Goal: Task Accomplishment & Management: Manage account settings

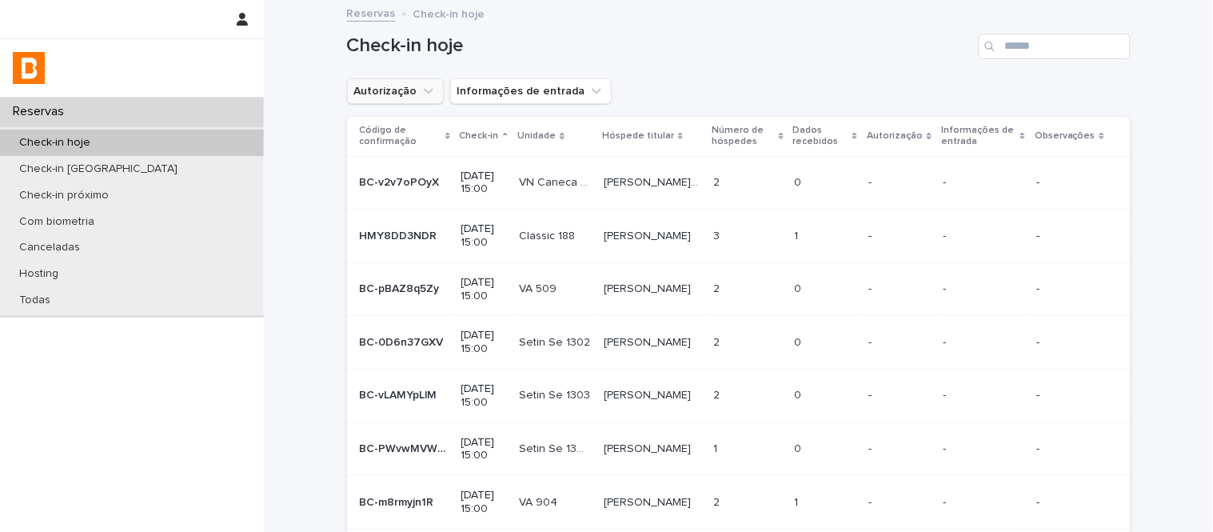
click at [425, 90] on icon "Autorização" at bounding box center [429, 91] width 16 height 16
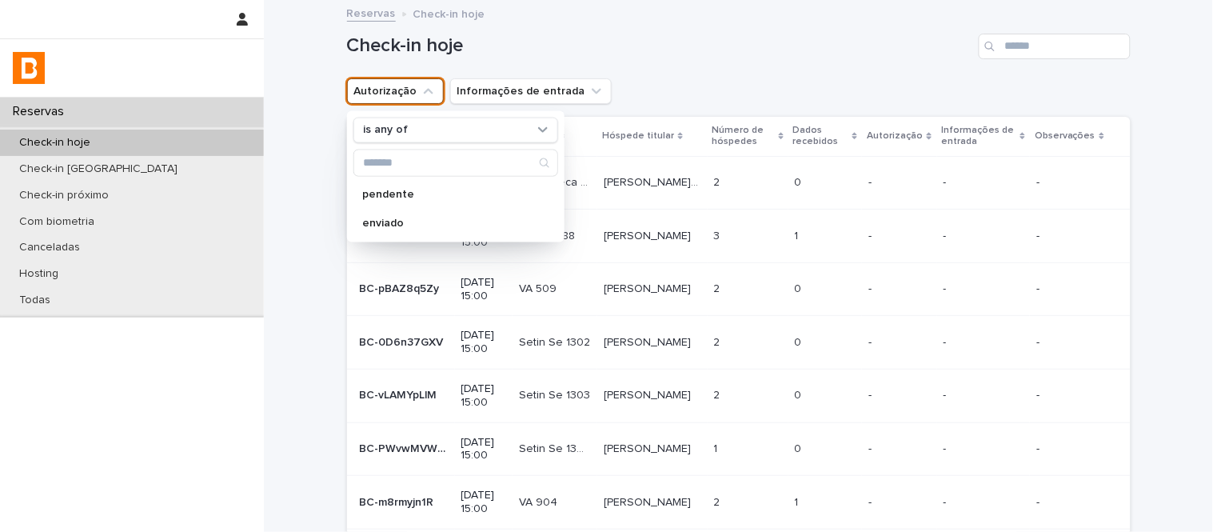
click at [460, 145] on div "is any of pendente enviado" at bounding box center [456, 175] width 218 height 131
click at [457, 141] on div "is any of" at bounding box center [455, 130] width 205 height 26
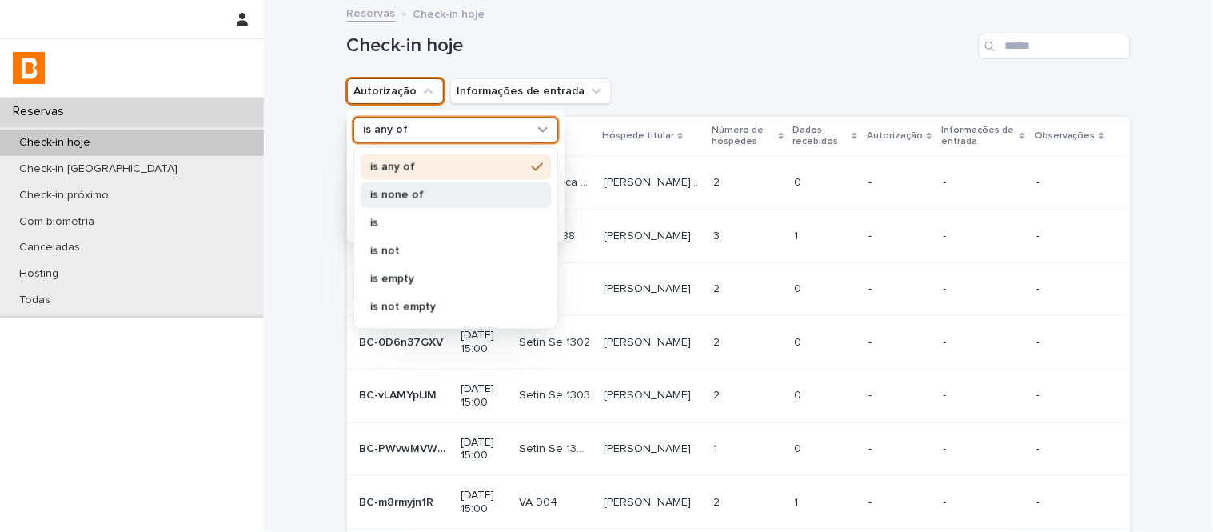
click at [472, 189] on p "is none of" at bounding box center [447, 194] width 155 height 11
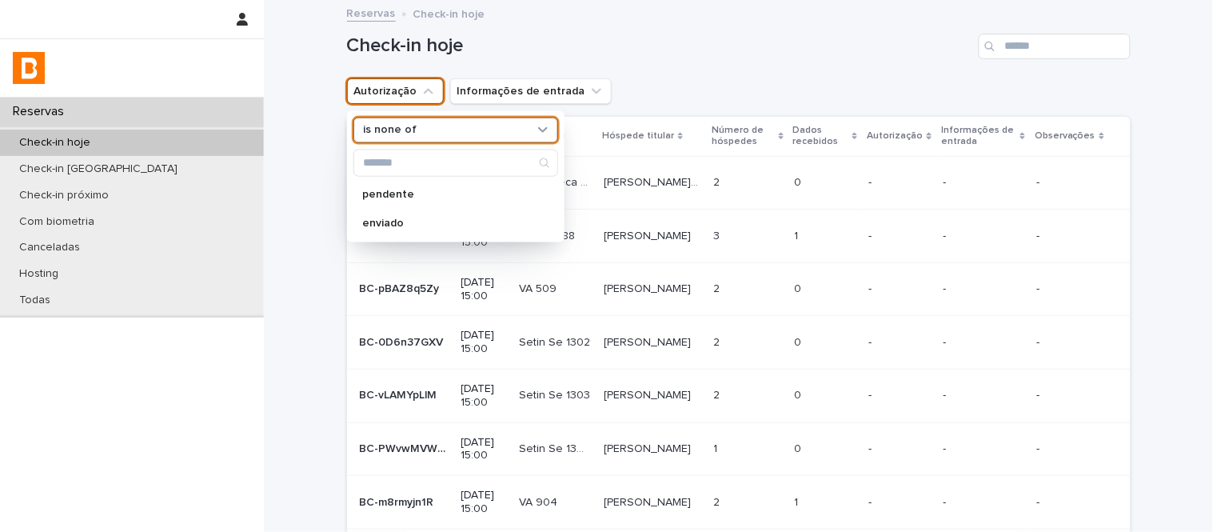
click at [485, 237] on div "option is none of, selected. 0 results available. Select is focused , press Dow…" at bounding box center [456, 175] width 218 height 131
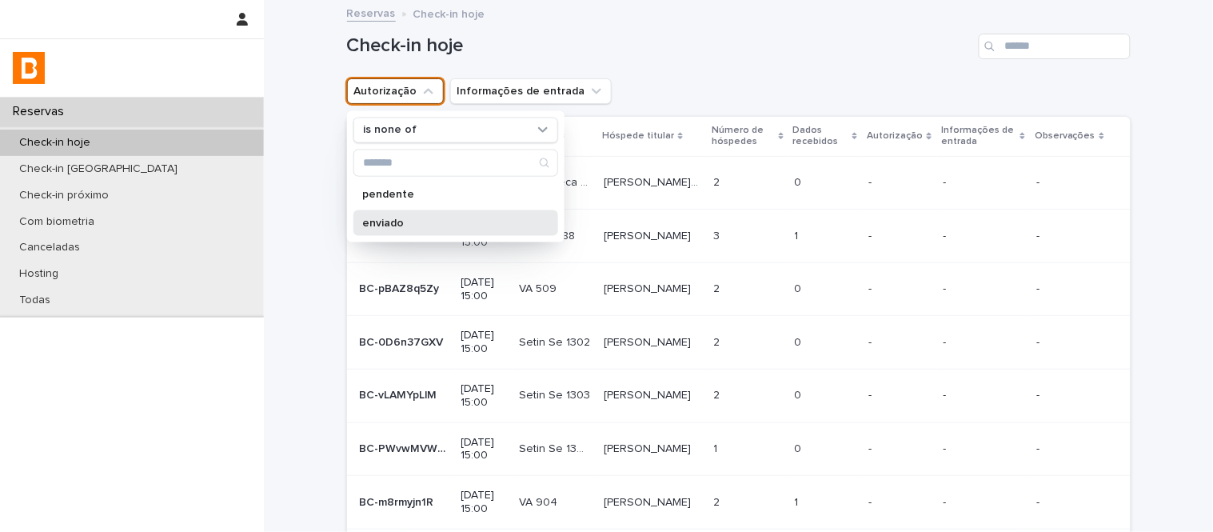
click at [501, 234] on div "enviado" at bounding box center [455, 223] width 205 height 26
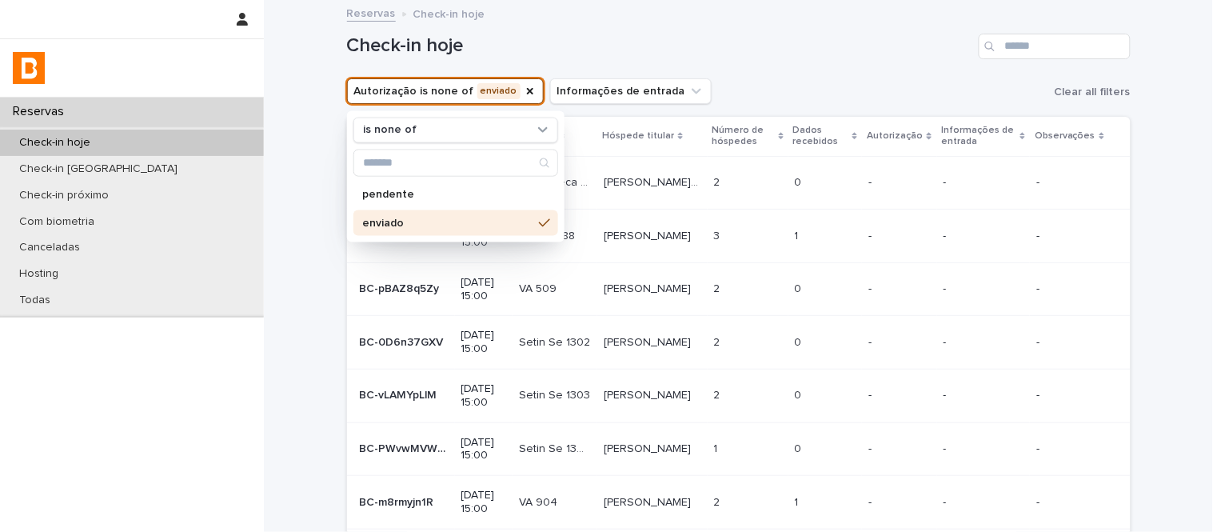
click at [761, 80] on div "Autorização is none of enviado is none of pendente enviado Informações de entra…" at bounding box center [739, 91] width 784 height 26
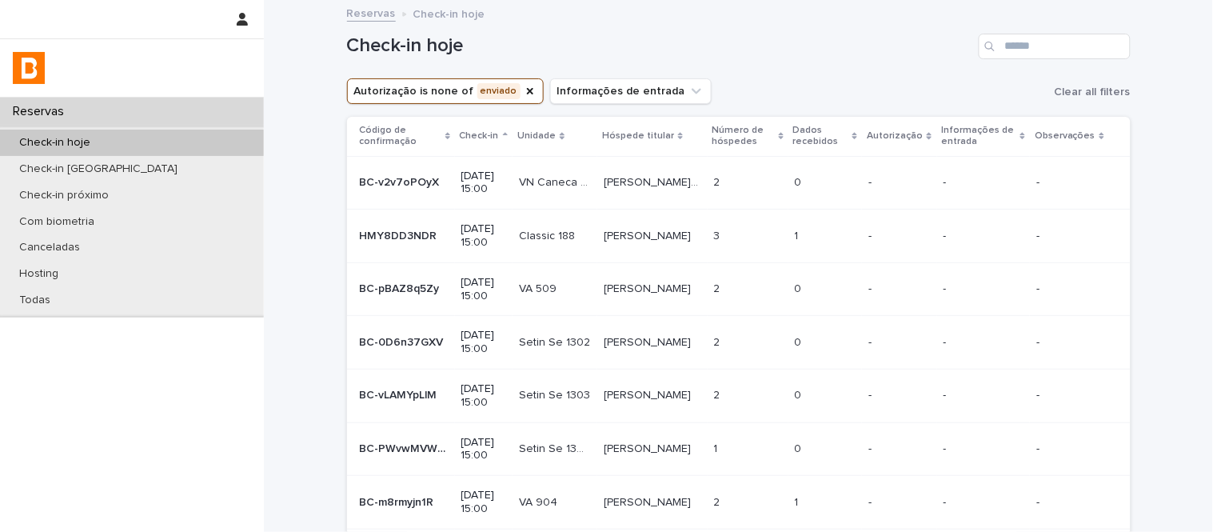
click at [845, 141] on p "Dados recebidos" at bounding box center [820, 137] width 55 height 30
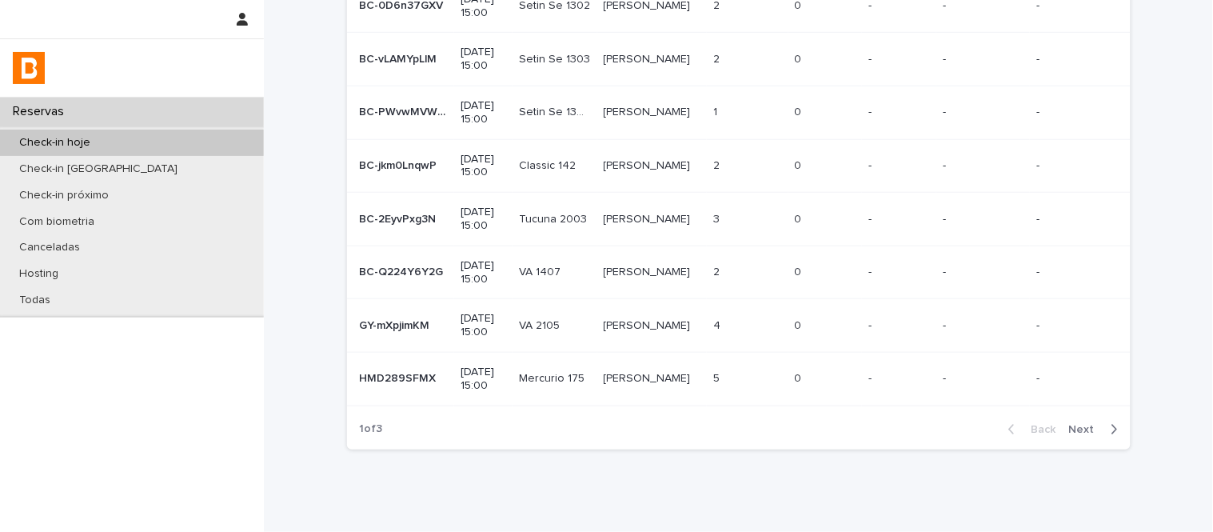
scroll to position [338, 0]
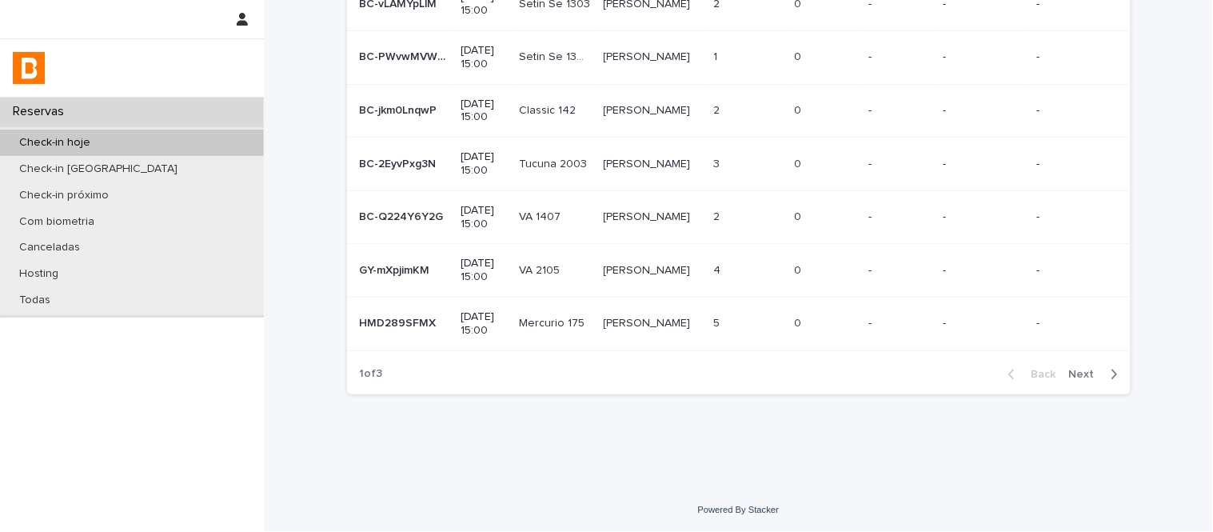
click at [1072, 377] on span "Next" at bounding box center [1086, 374] width 35 height 11
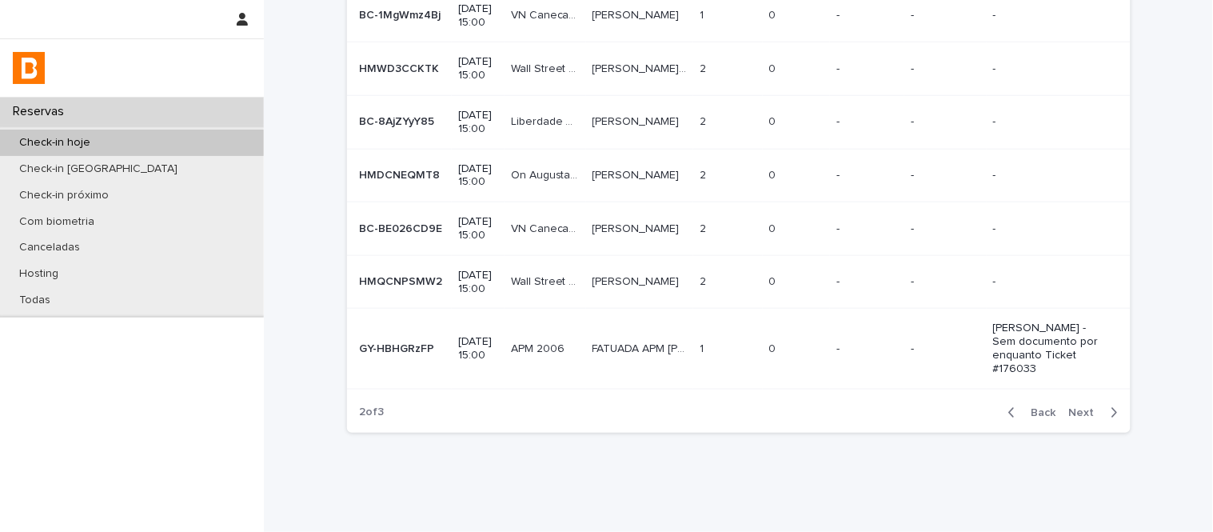
scroll to position [418, 0]
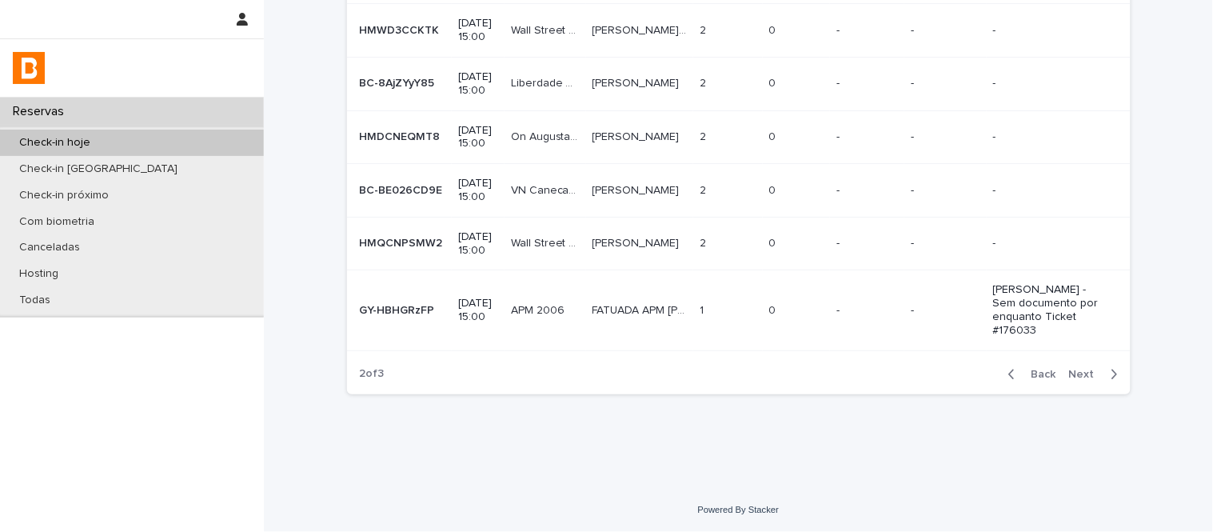
click at [1080, 380] on span "Next" at bounding box center [1086, 374] width 35 height 11
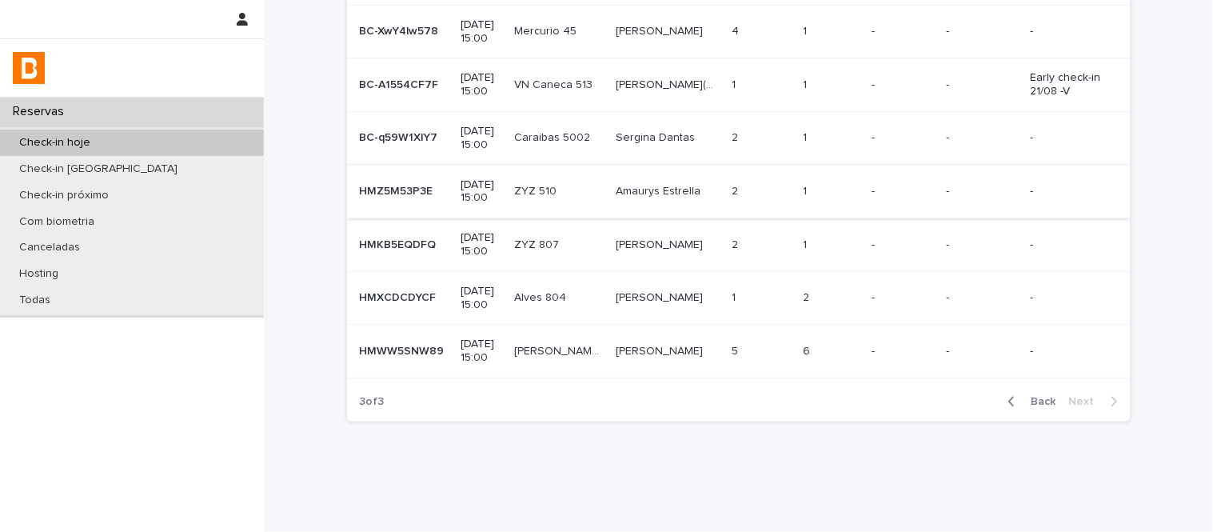
scroll to position [285, 0]
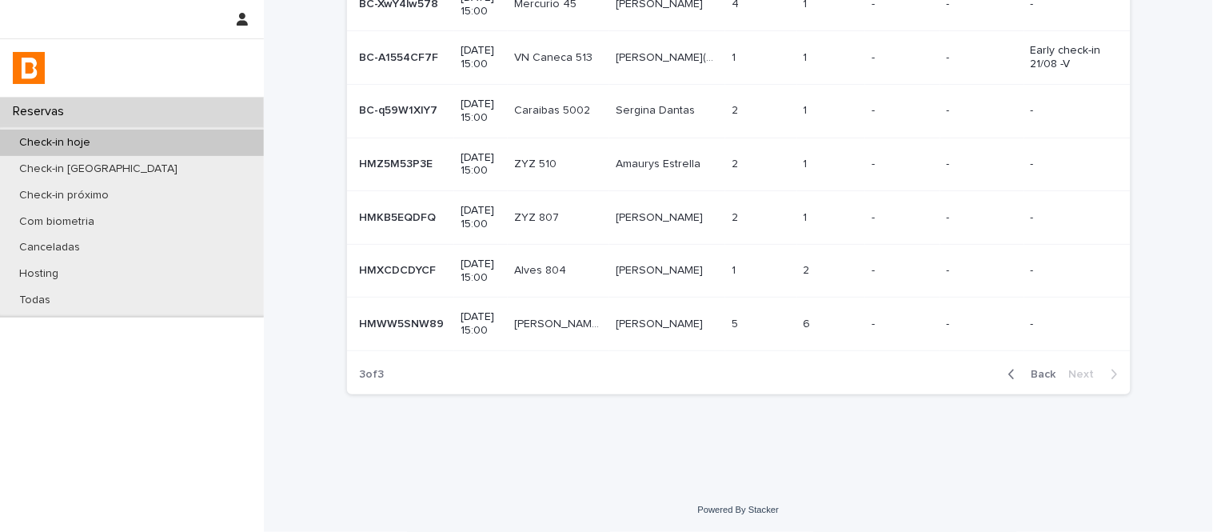
click at [1030, 370] on span "Back" at bounding box center [1039, 374] width 34 height 11
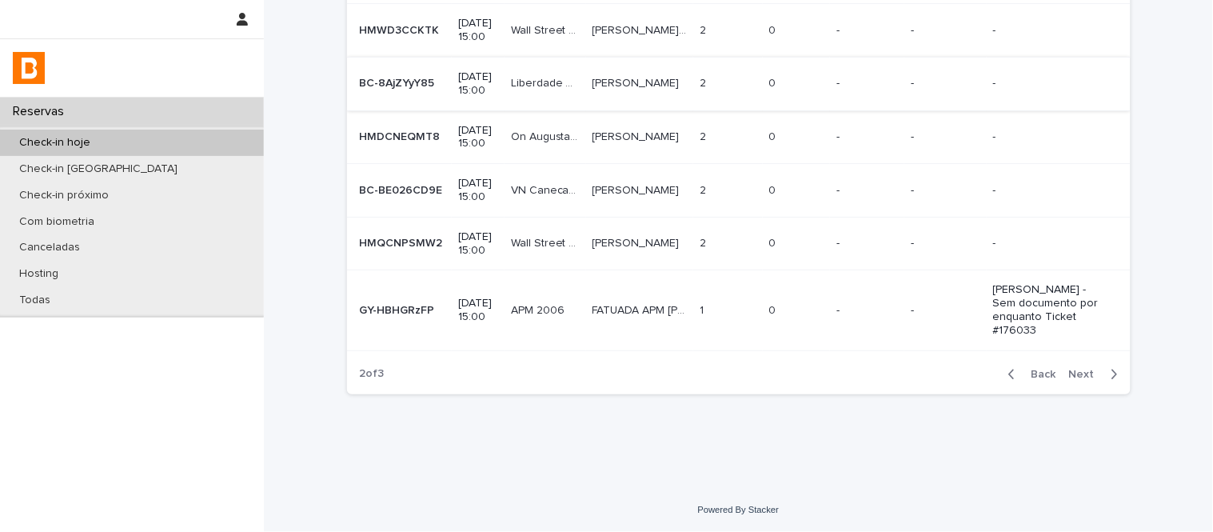
scroll to position [499, 0]
click at [1082, 372] on span "Next" at bounding box center [1086, 374] width 35 height 11
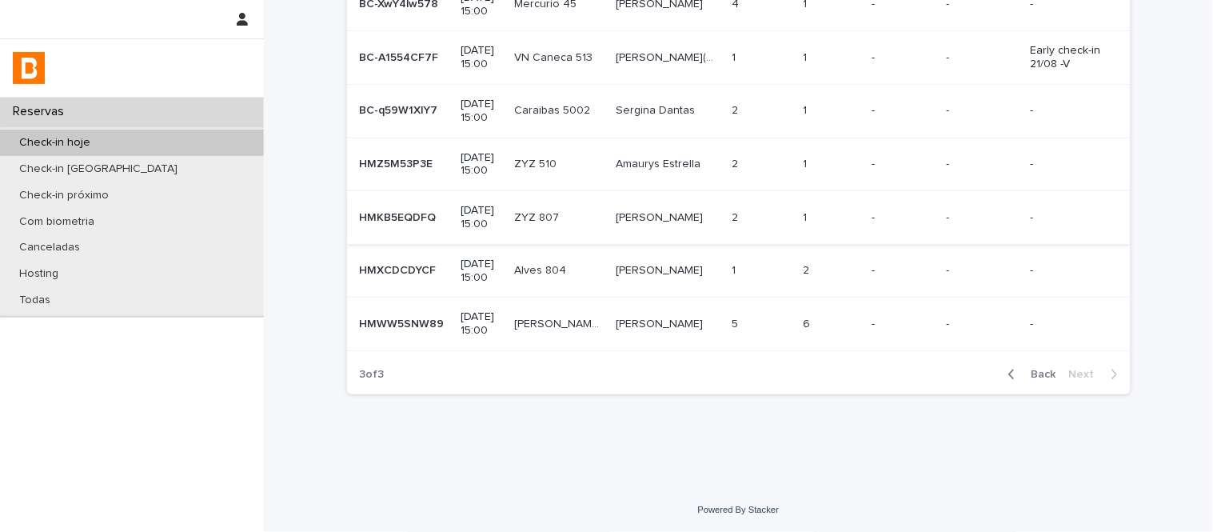
scroll to position [18, 0]
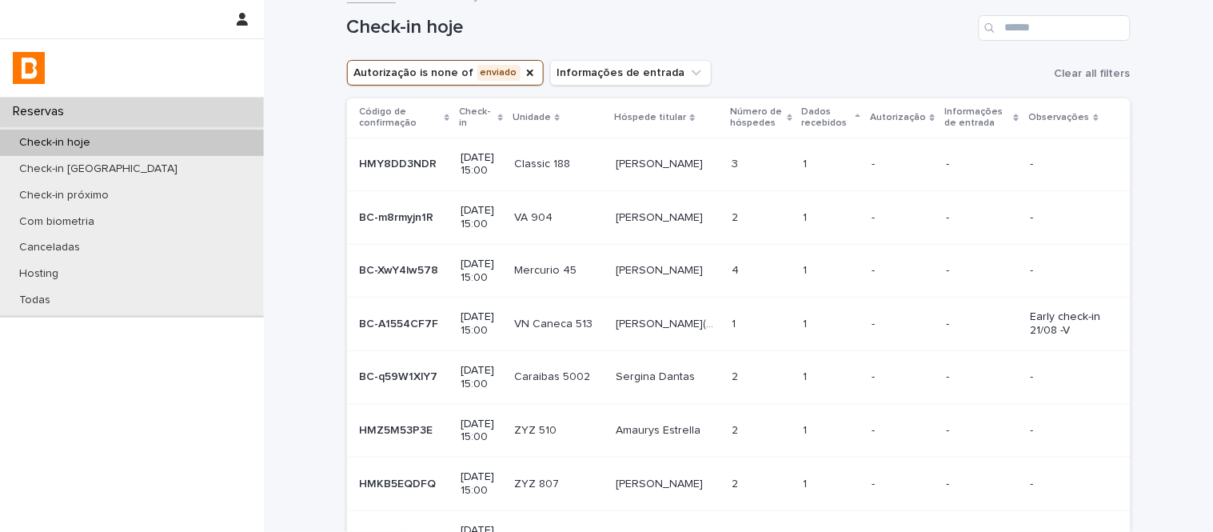
click at [617, 203] on td "[PERSON_NAME]" at bounding box center [667, 218] width 116 height 54
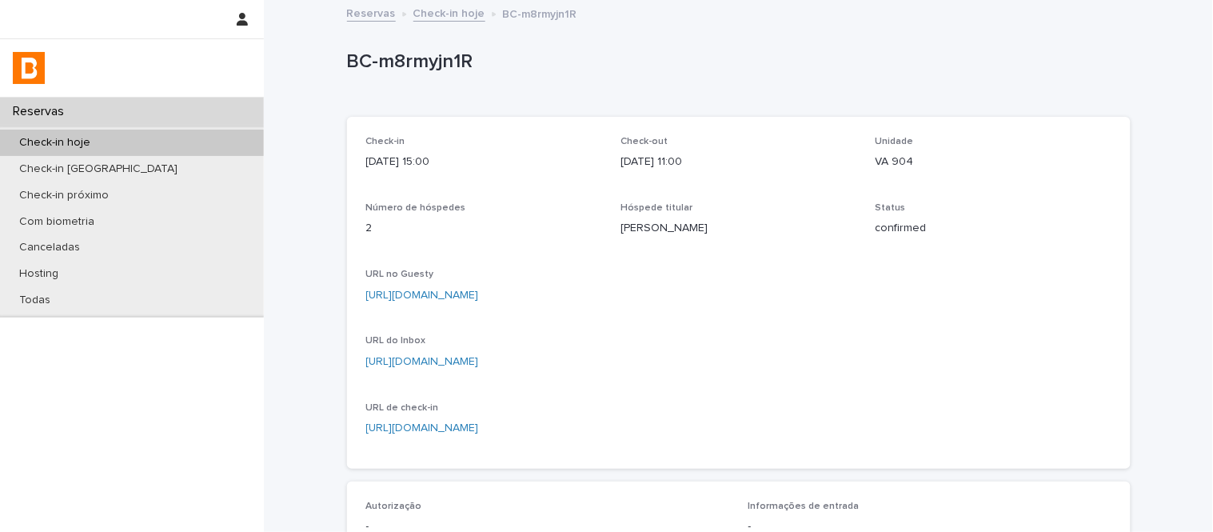
click at [889, 171] on div "Unidade VA 904" at bounding box center [994, 159] width 236 height 47
copy p "VA 904"
drag, startPoint x: 540, startPoint y: 349, endPoint x: 544, endPoint y: 357, distance: 8.9
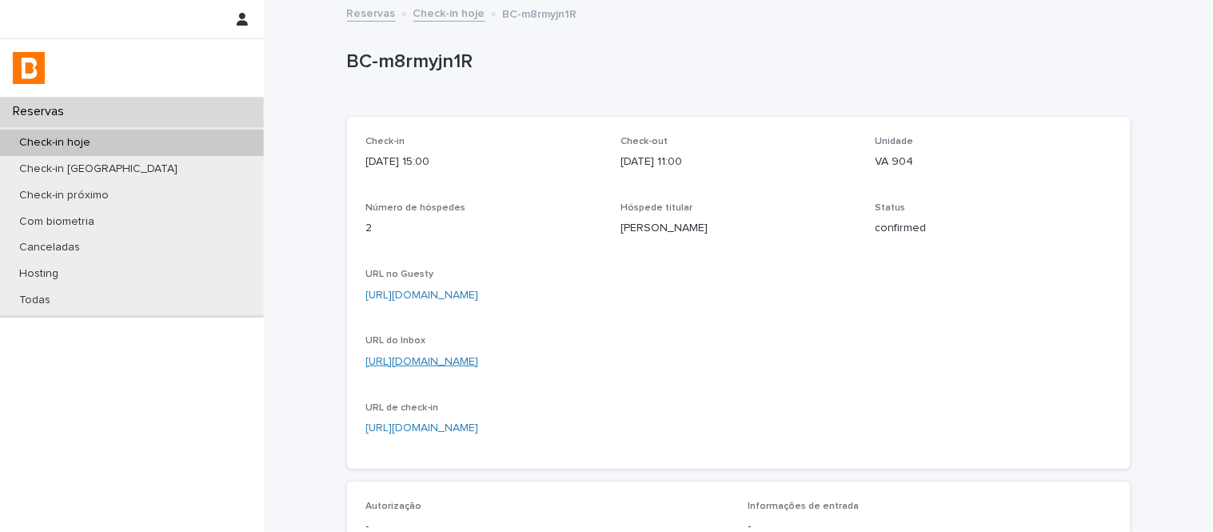
click at [540, 349] on div "URL do Inbox https://app.guesty.com/inbox-v2/68332dfae105b1000fc698a4?reservati…" at bounding box center [484, 358] width 236 height 47
click at [479, 360] on link "[URL][DOMAIN_NAME]" at bounding box center [422, 361] width 113 height 11
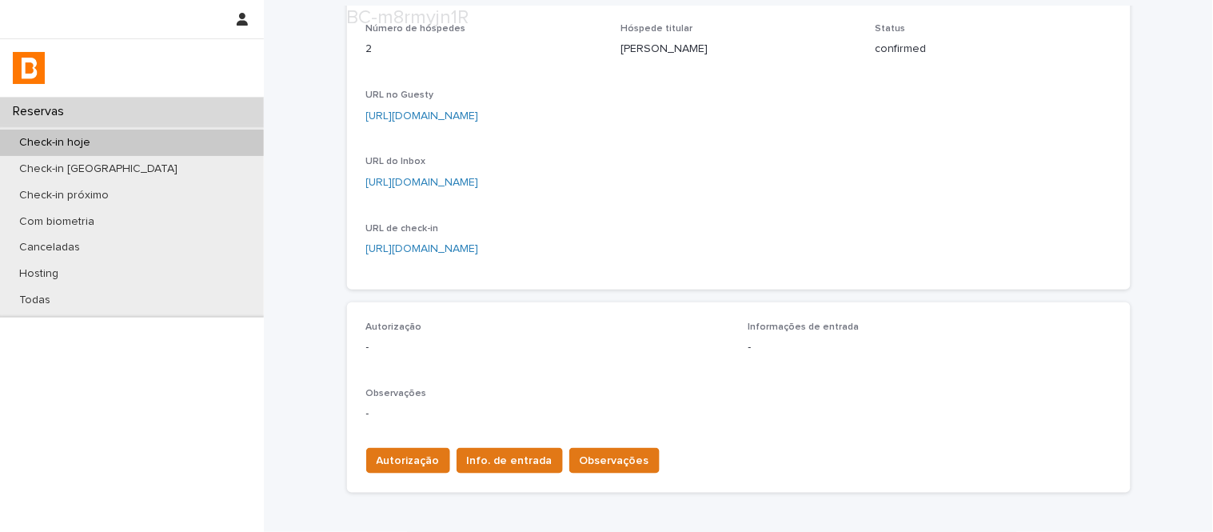
scroll to position [478, 0]
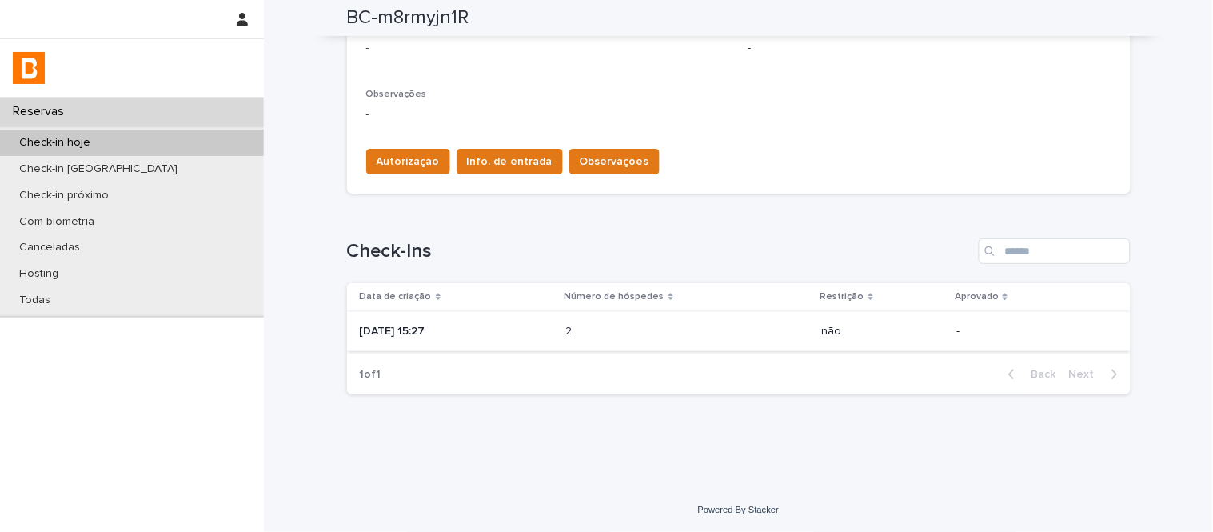
click at [629, 308] on th "Número de hóspedes" at bounding box center [688, 297] width 256 height 28
click at [629, 318] on div "2 2" at bounding box center [687, 331] width 243 height 26
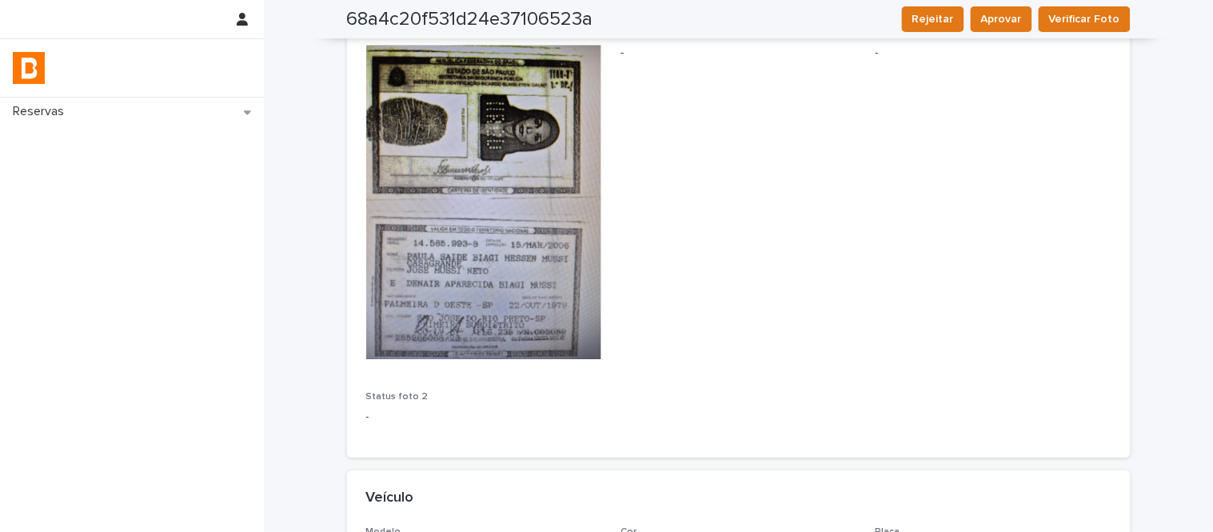
scroll to position [974, 0]
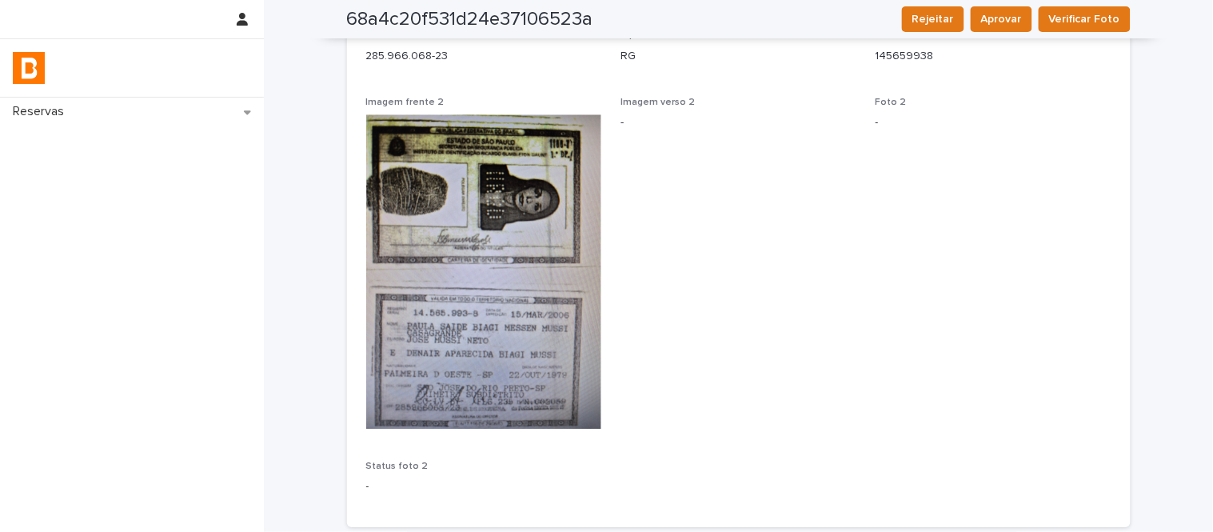
drag, startPoint x: 520, startPoint y: 293, endPoint x: 691, endPoint y: 345, distance: 178.9
click at [694, 336] on span "Imagem verso 2 -" at bounding box center [739, 269] width 236 height 345
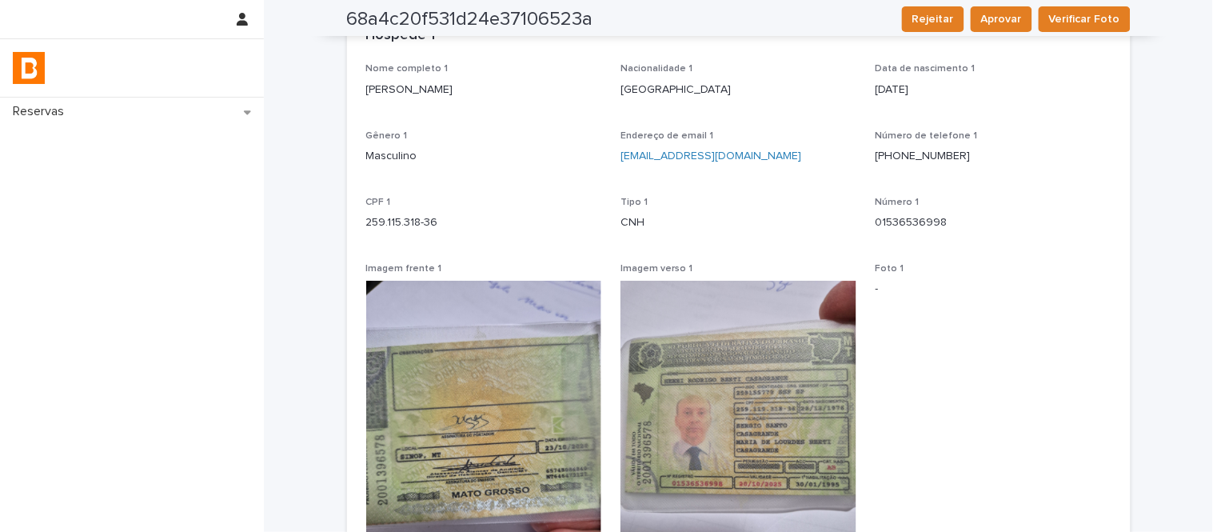
scroll to position [0, 0]
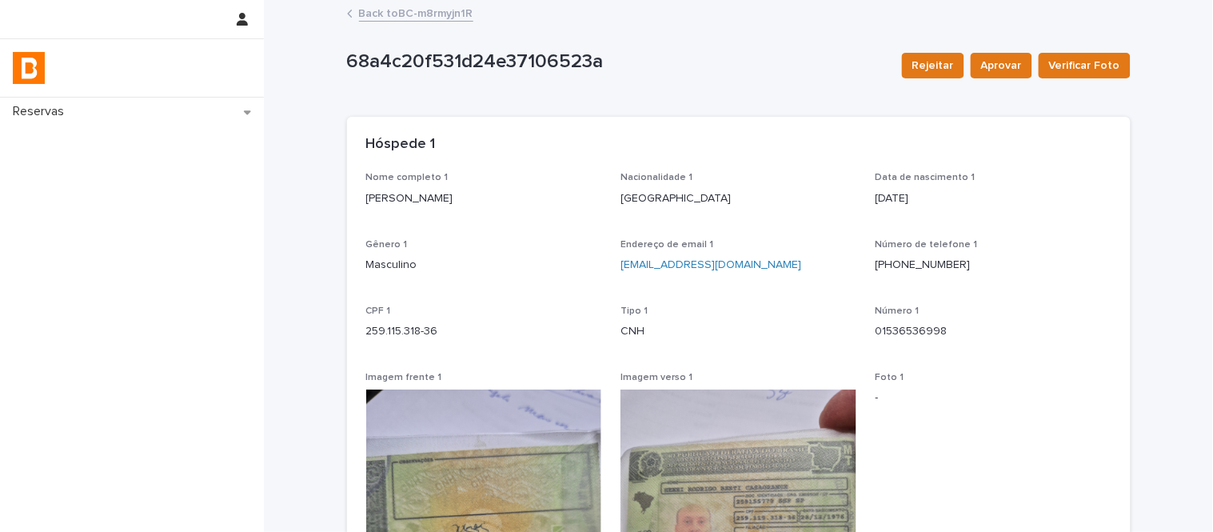
click at [483, 202] on p "Henei Rodrigo Berti Casagrande" at bounding box center [484, 198] width 236 height 17
click at [482, 202] on p "Henei Rodrigo Berti Casagrande" at bounding box center [484, 198] width 236 height 17
copy p "Henei Rodrigo Berti Casagrande"
click at [387, 313] on p "CPF 1" at bounding box center [484, 310] width 236 height 11
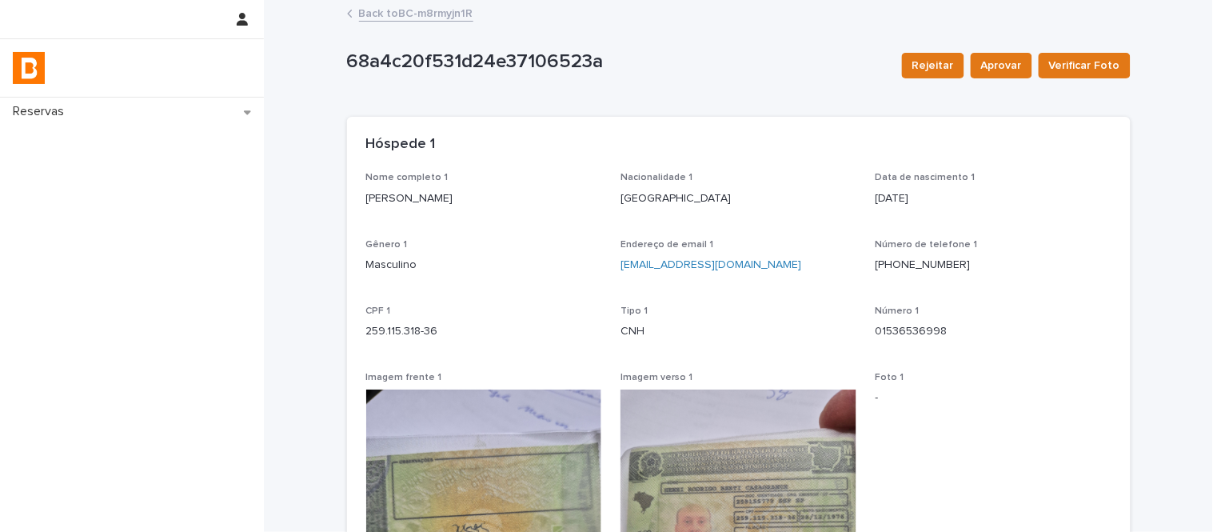
click at [388, 326] on p "259.115.318-36" at bounding box center [484, 331] width 236 height 17
copy p "259.115.318-36"
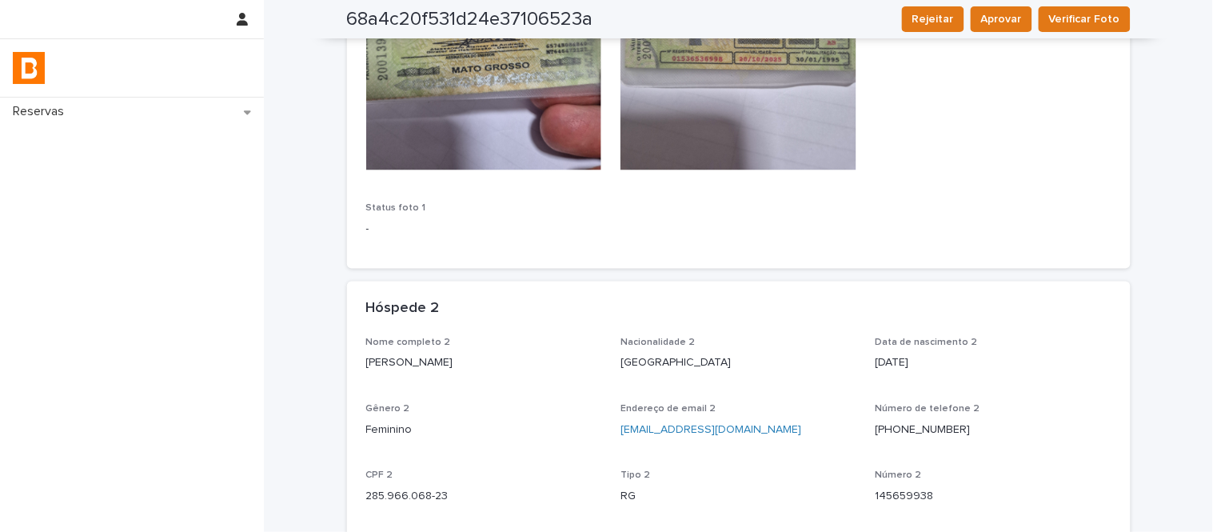
scroll to position [533, 0]
click at [473, 366] on p "Paula S B M Mussi Casagrande" at bounding box center [484, 364] width 236 height 17
copy p "Paula S B M Mussi Casagrande"
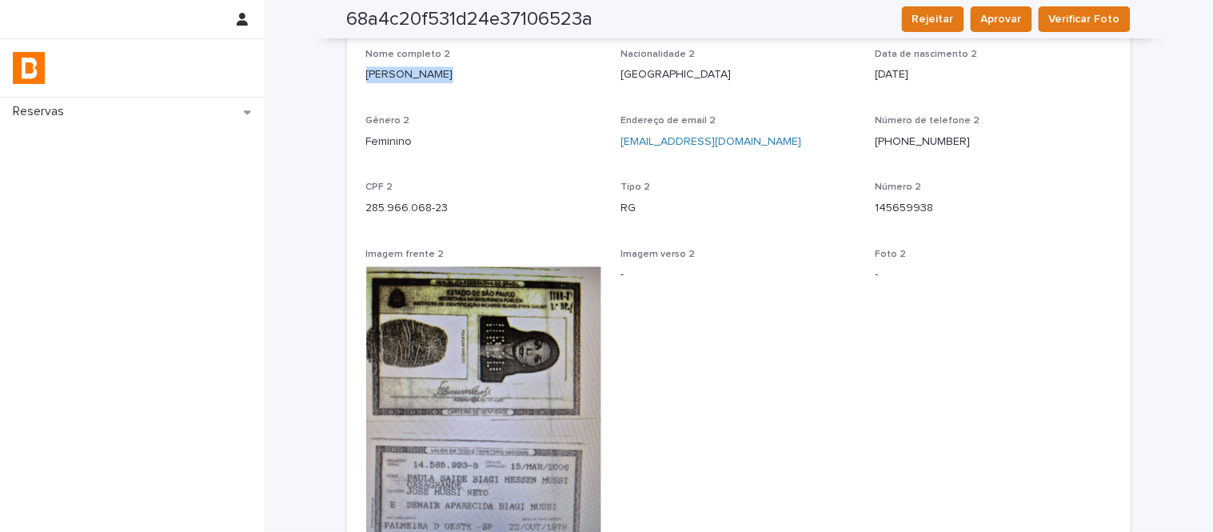
scroll to position [888, 0]
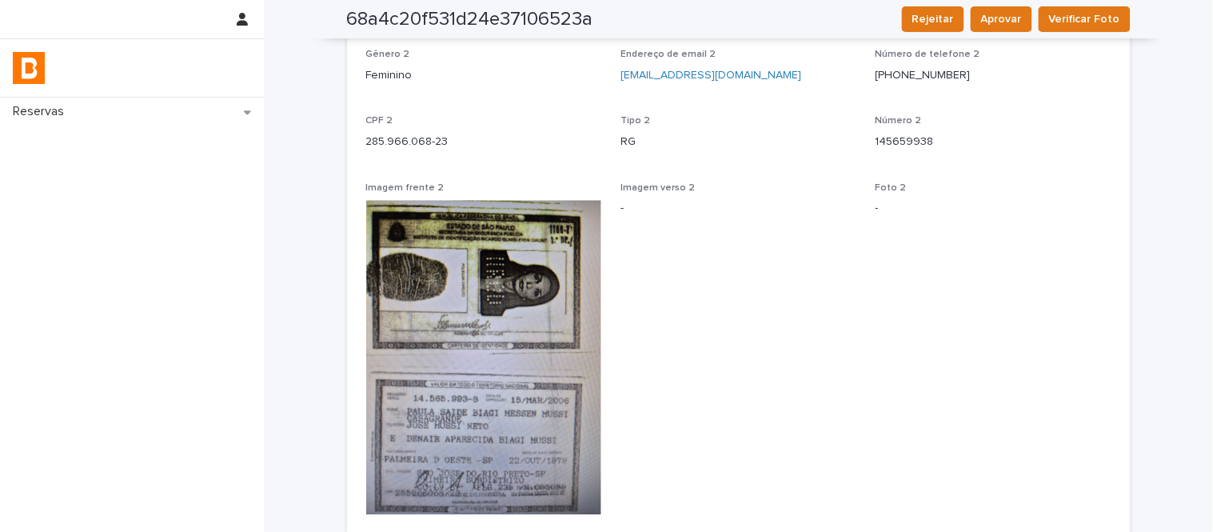
click at [430, 142] on p "285.966.068-23" at bounding box center [484, 142] width 236 height 17
copy p "285.966.068-23"
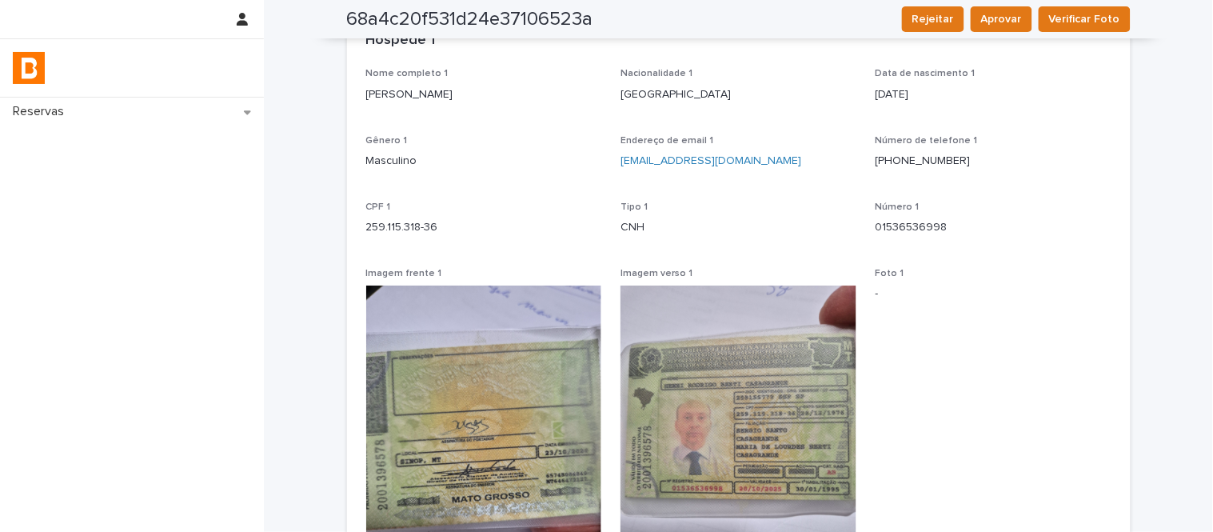
scroll to position [0, 0]
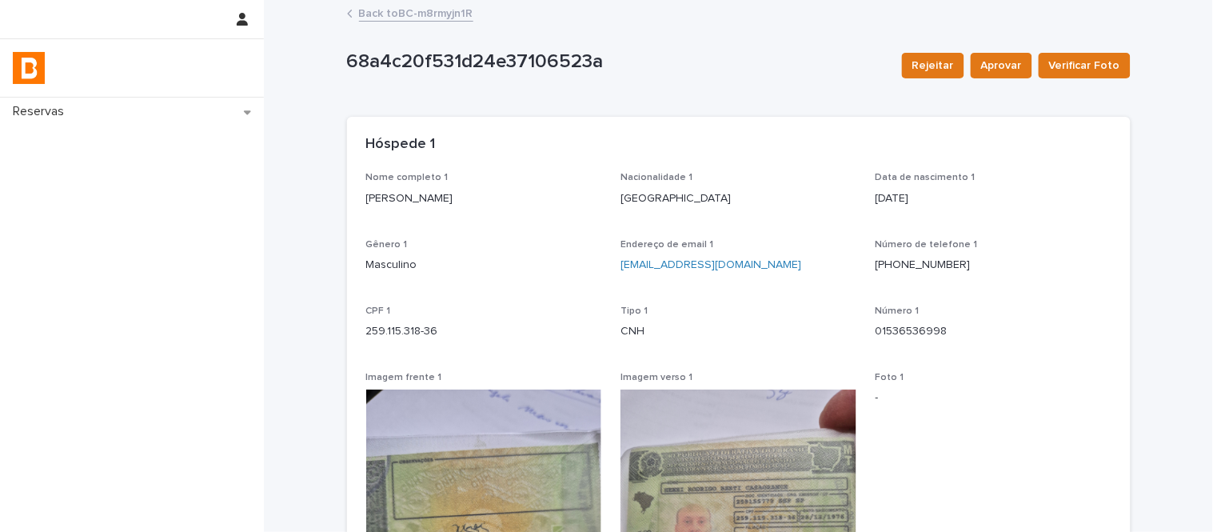
click at [421, 13] on link "Back to BC-m8rmyjn1R" at bounding box center [416, 12] width 114 height 18
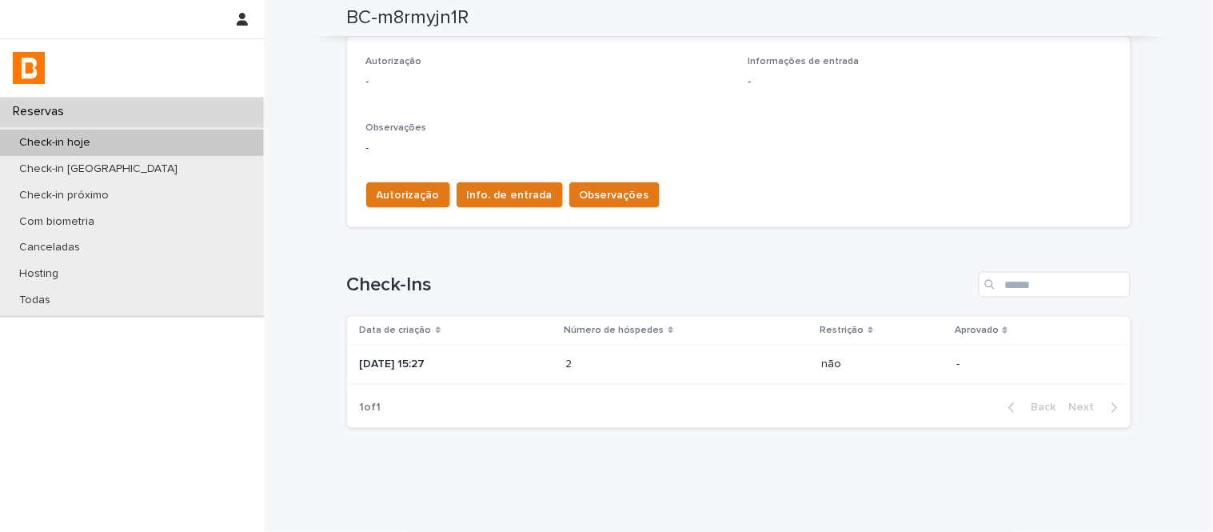
scroll to position [478, 0]
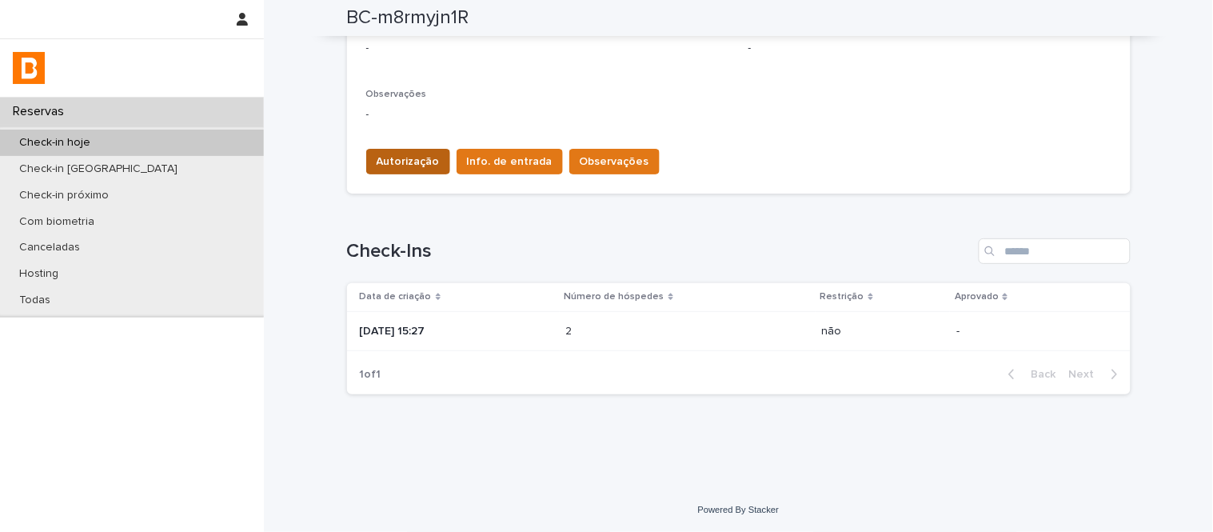
click at [393, 164] on span "Autorização" at bounding box center [408, 162] width 63 height 16
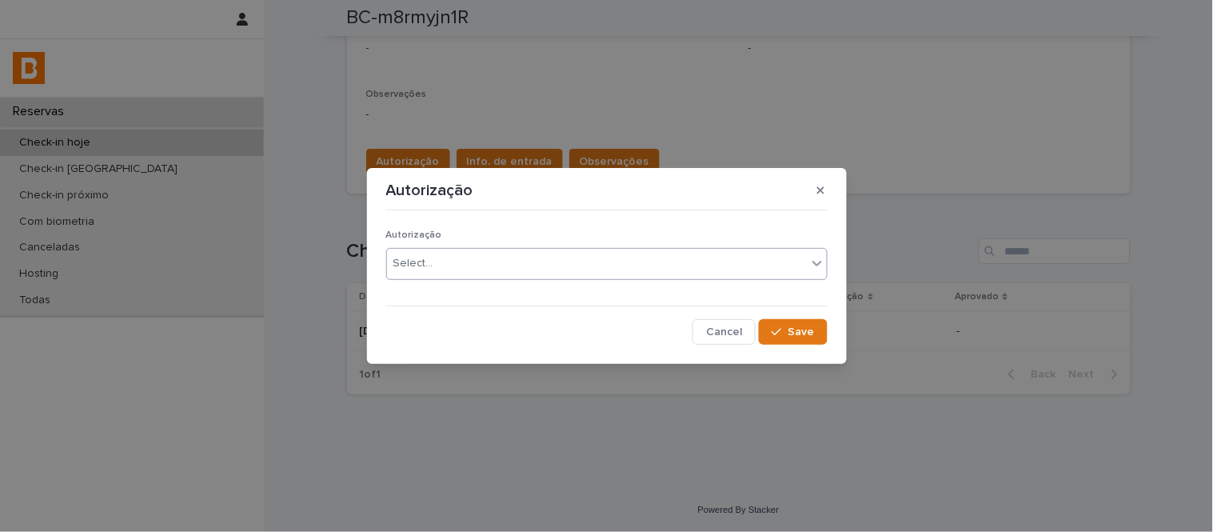
drag, startPoint x: 440, startPoint y: 253, endPoint x: 453, endPoint y: 270, distance: 22.2
click at [443, 256] on div "Select..." at bounding box center [597, 263] width 420 height 26
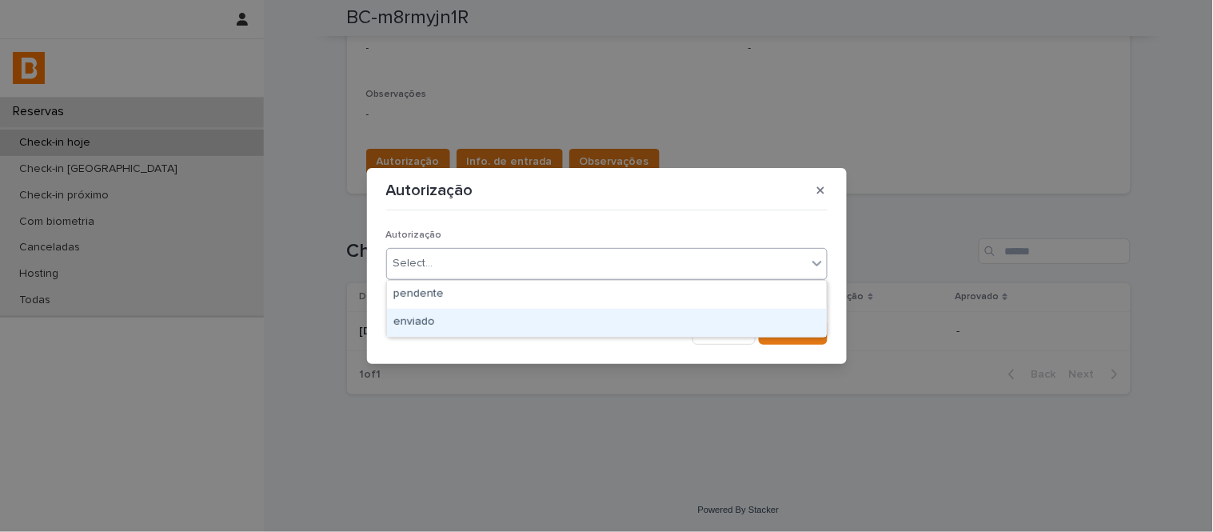
click at [474, 312] on div "enviado" at bounding box center [607, 323] width 440 height 28
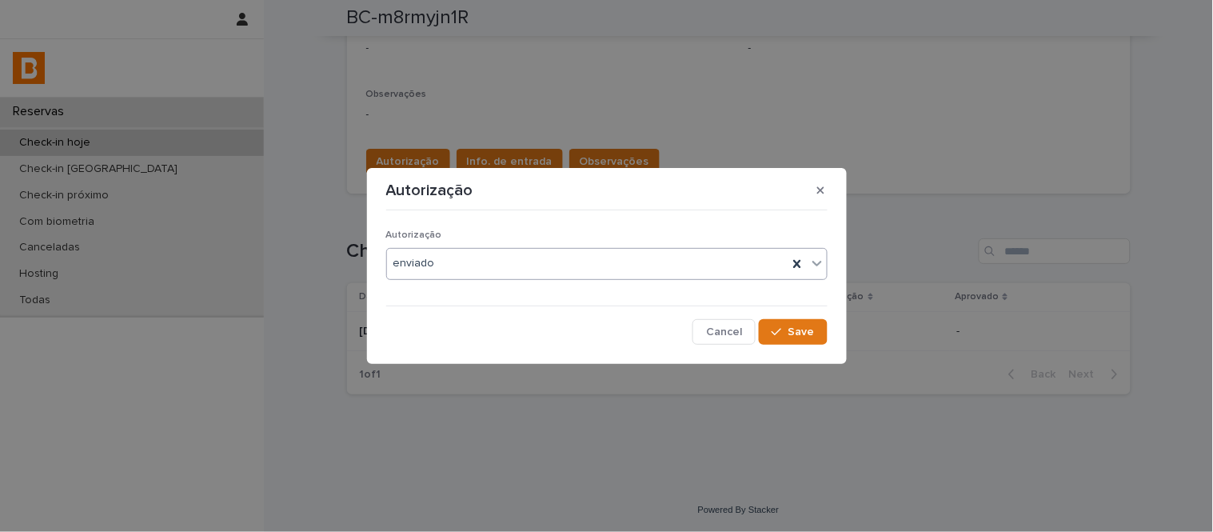
click at [829, 321] on div "Autorização option enviado, selected. 0 results available. Select is focused ,t…" at bounding box center [606, 280] width 449 height 135
click at [813, 326] on span "Save" at bounding box center [802, 331] width 26 height 11
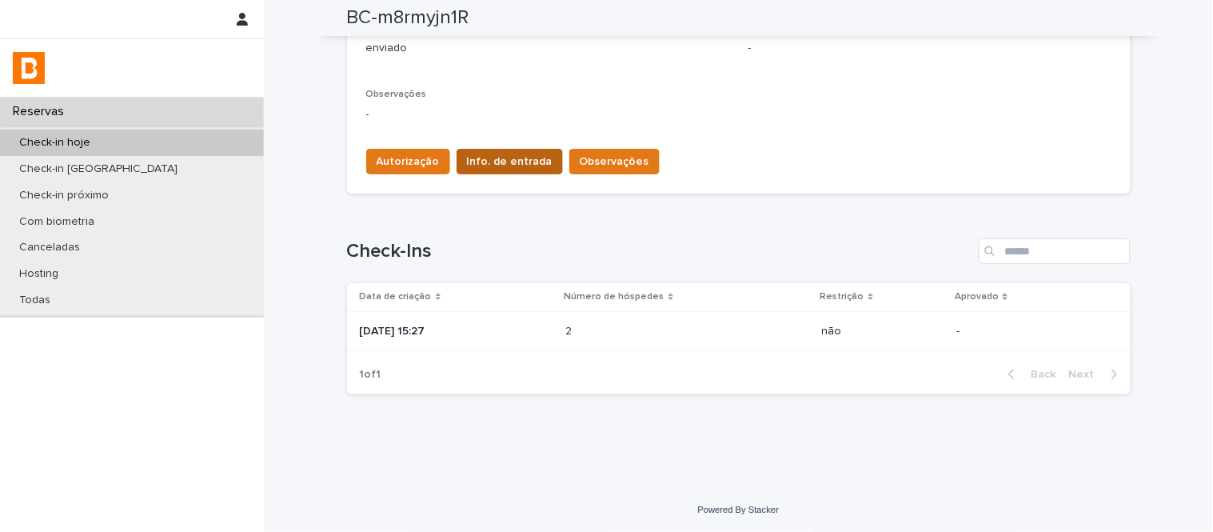
click at [472, 154] on span "Info. de entrada" at bounding box center [510, 162] width 86 height 16
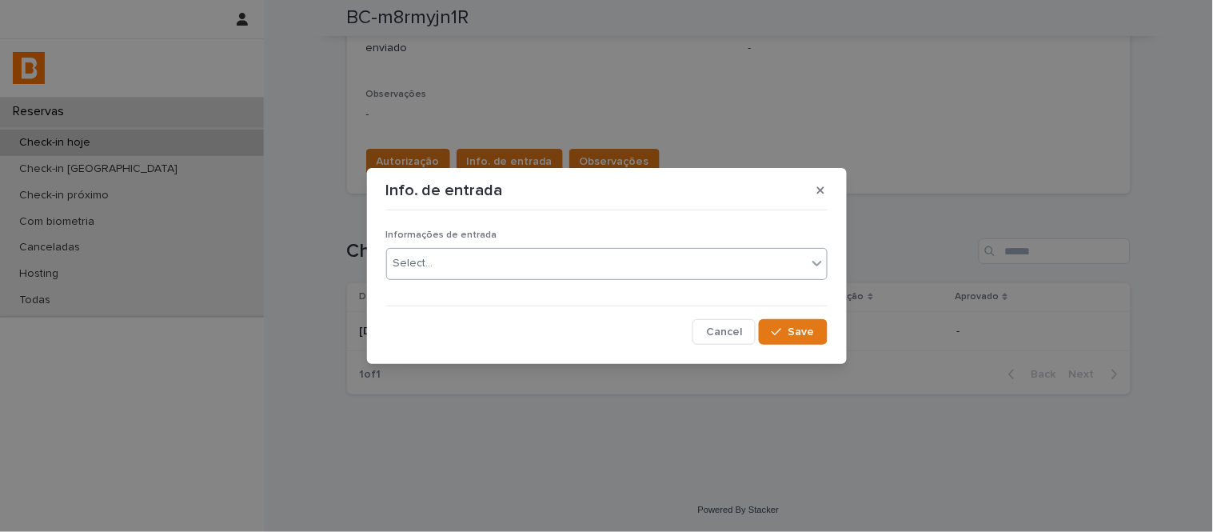
click at [515, 254] on div "Select..." at bounding box center [597, 263] width 420 height 26
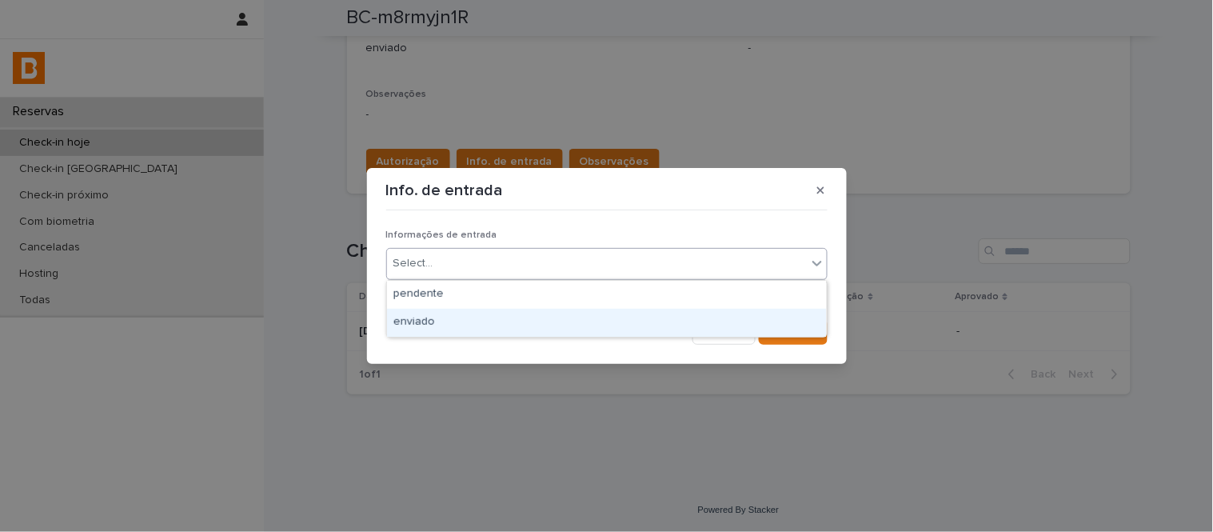
click at [544, 323] on div "enviado" at bounding box center [607, 323] width 440 height 28
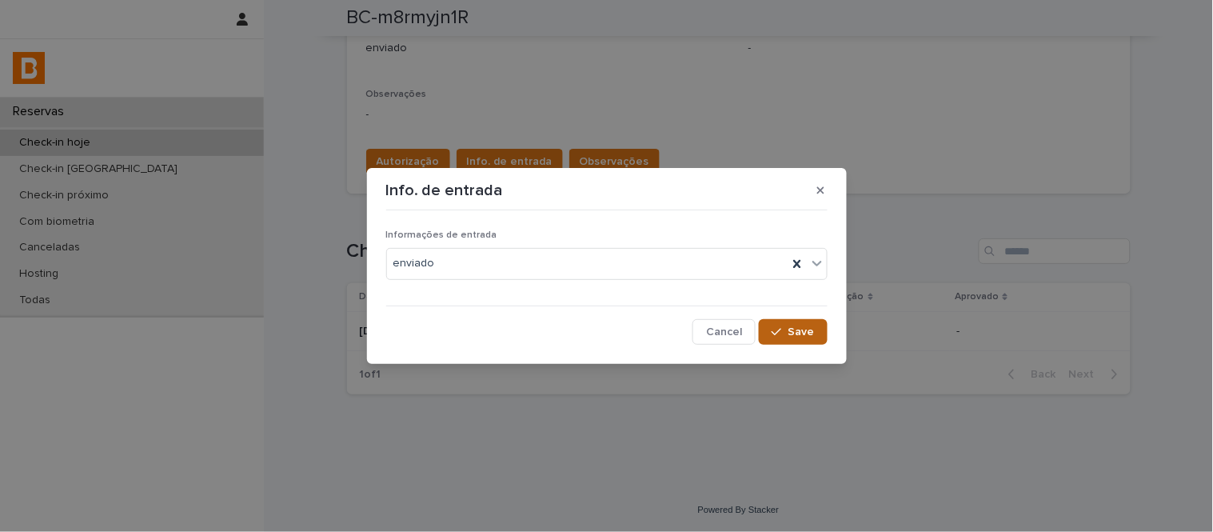
click at [796, 330] on span "Save" at bounding box center [802, 331] width 26 height 11
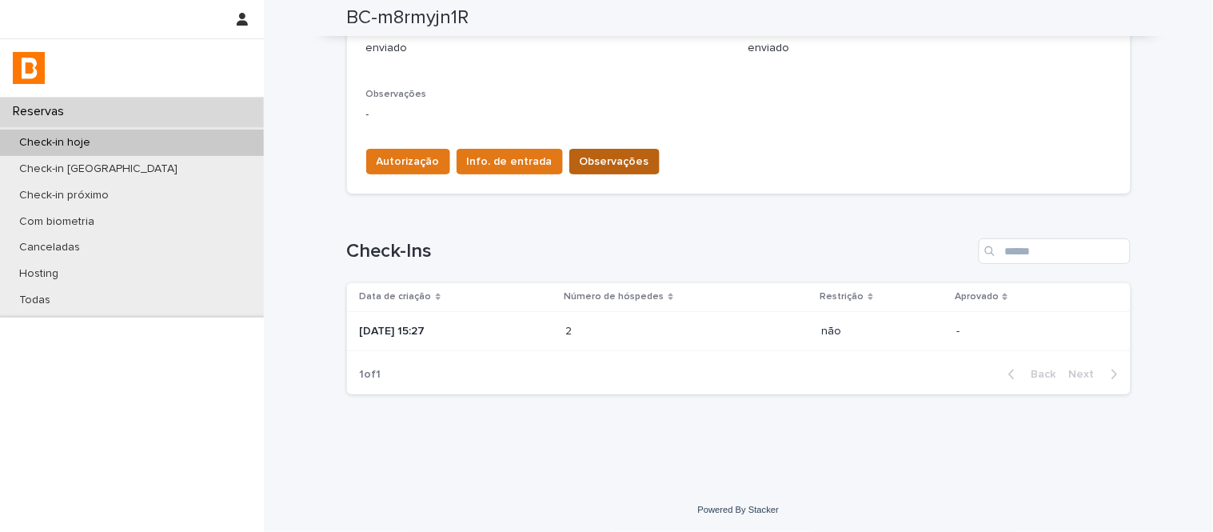
click at [609, 157] on span "Observações" at bounding box center [615, 162] width 70 height 16
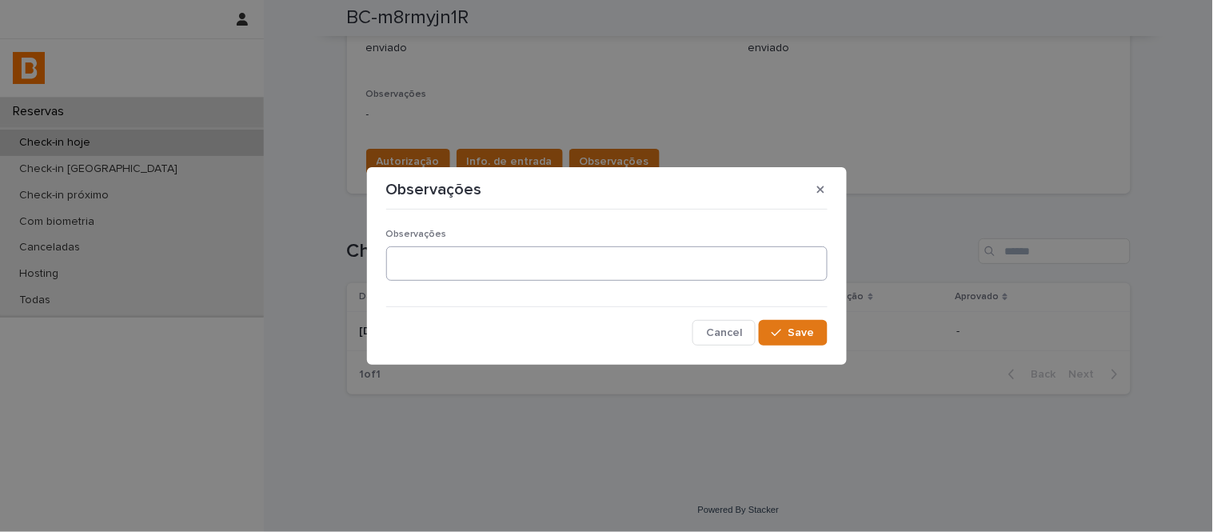
drag, startPoint x: 603, startPoint y: 226, endPoint x: 613, endPoint y: 254, distance: 30.3
click at [603, 227] on div "Observações Cancel Save" at bounding box center [606, 281] width 441 height 130
drag, startPoint x: 613, startPoint y: 254, endPoint x: 593, endPoint y: 246, distance: 21.5
click at [613, 256] on textarea at bounding box center [606, 263] width 441 height 34
type textarea "**********"
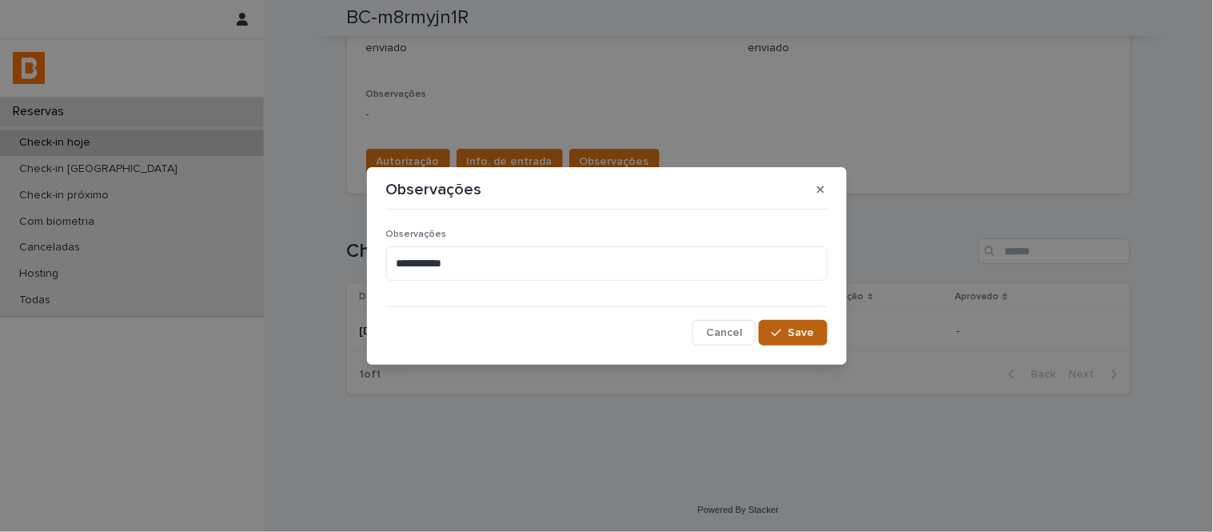
click at [797, 321] on button "Save" at bounding box center [793, 333] width 68 height 26
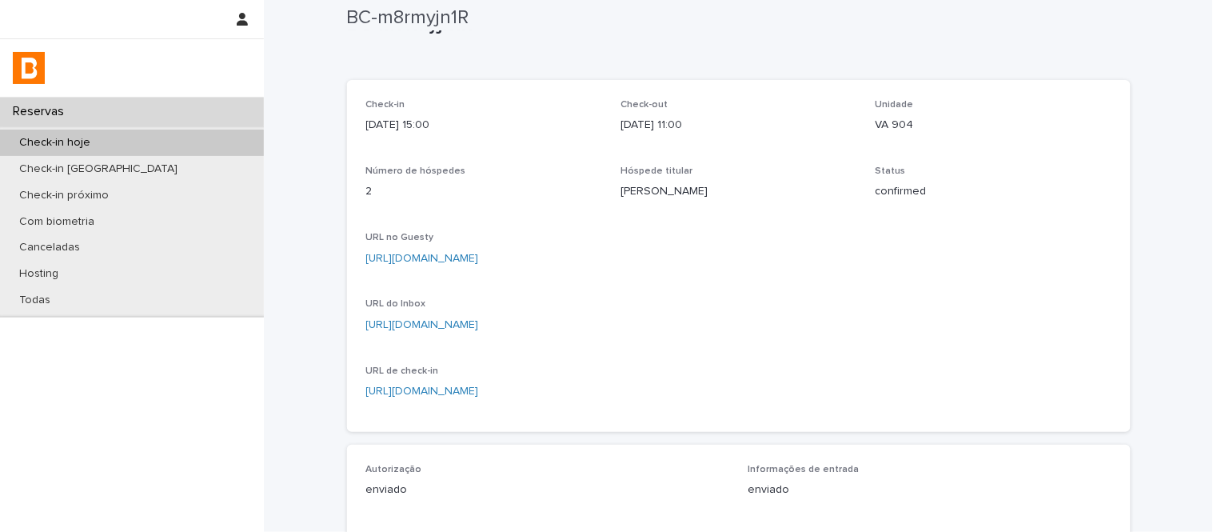
scroll to position [0, 0]
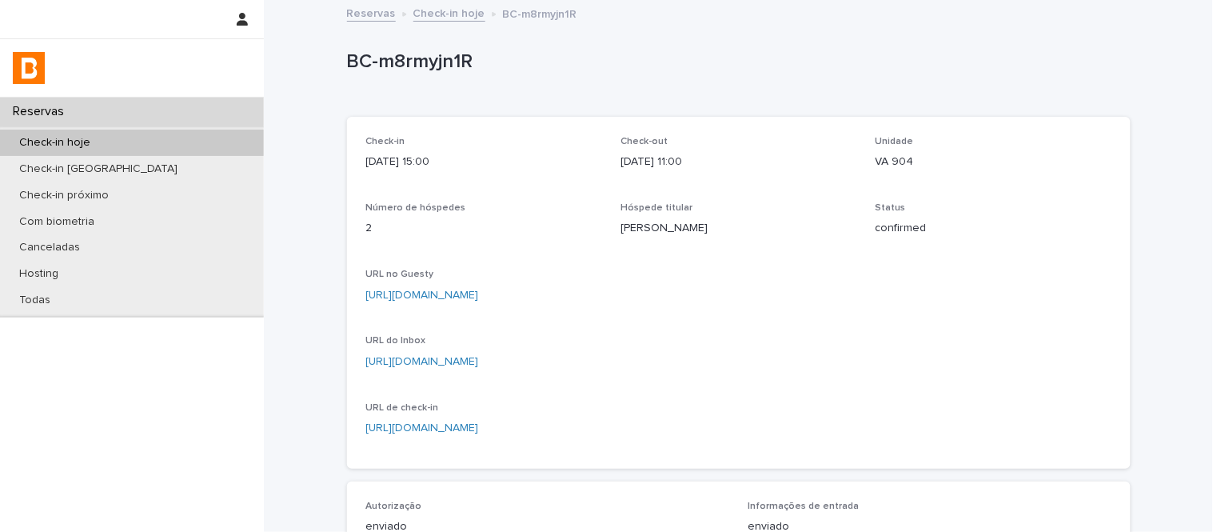
click at [449, 21] on link "Check-in hoje" at bounding box center [449, 12] width 72 height 18
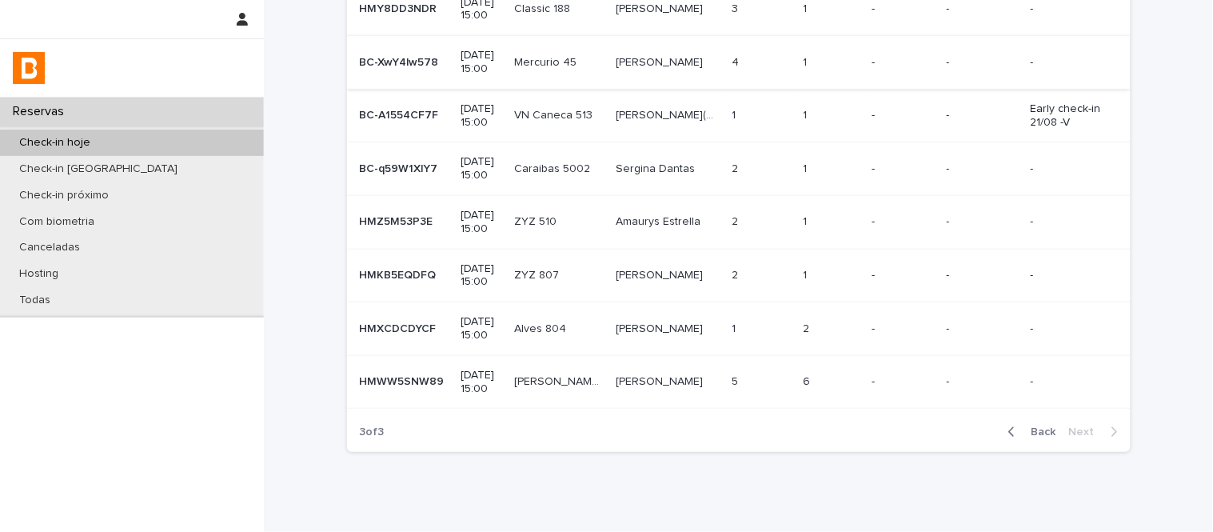
scroll to position [178, 0]
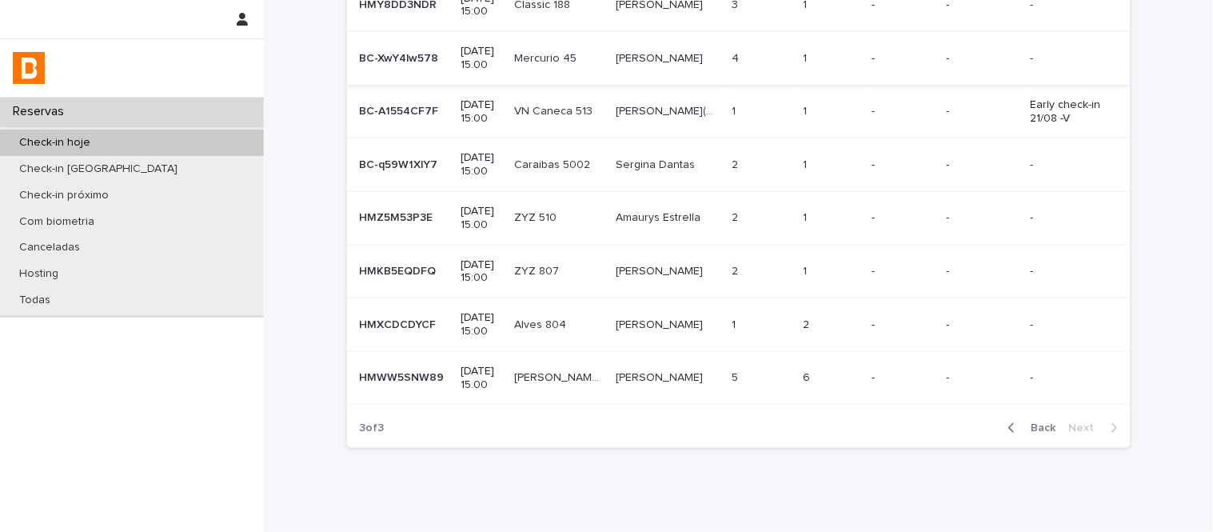
click at [625, 130] on td "Beatriz Marchi de Carvalho(OBA) Marchi de Carvalho Beatriz Marchi de Carvalho(O…" at bounding box center [667, 112] width 116 height 54
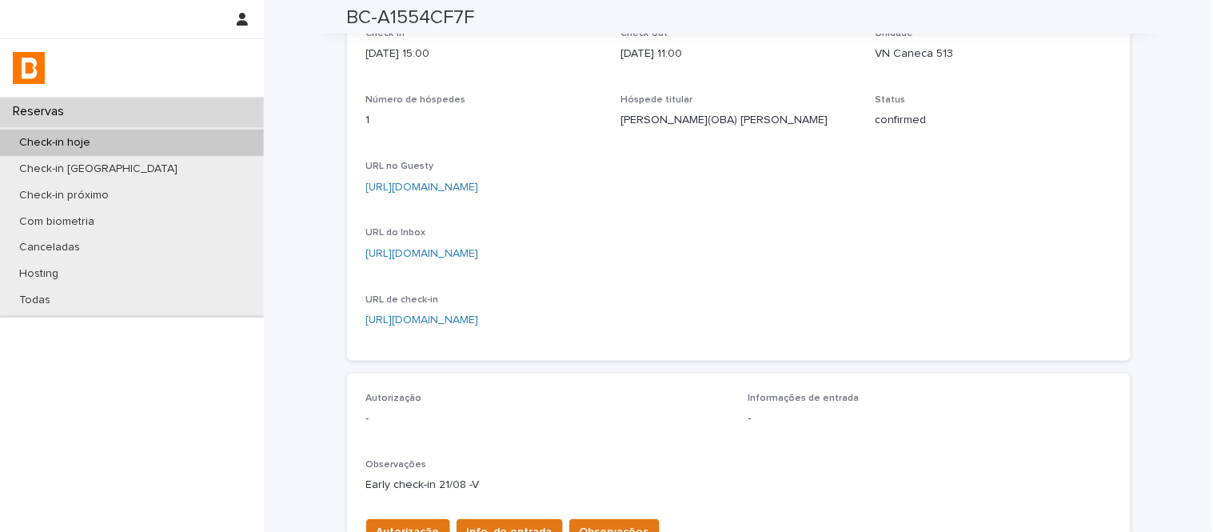
scroll to position [89, 0]
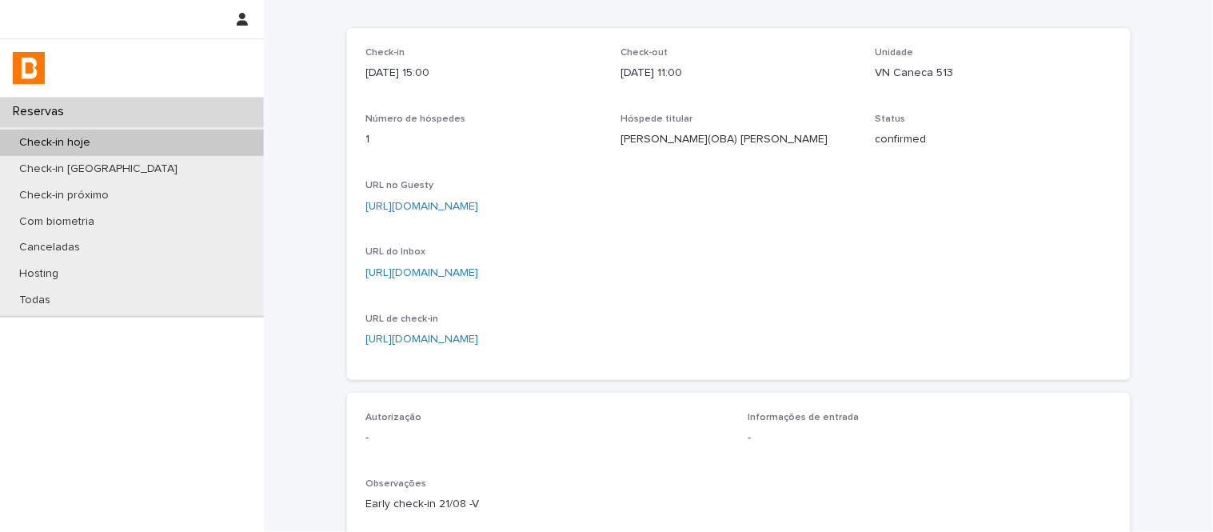
click at [899, 78] on p "VN Caneca 513" at bounding box center [994, 73] width 236 height 17
copy p "VN Caneca 513"
click at [474, 278] on link "[URL][DOMAIN_NAME]" at bounding box center [422, 272] width 113 height 11
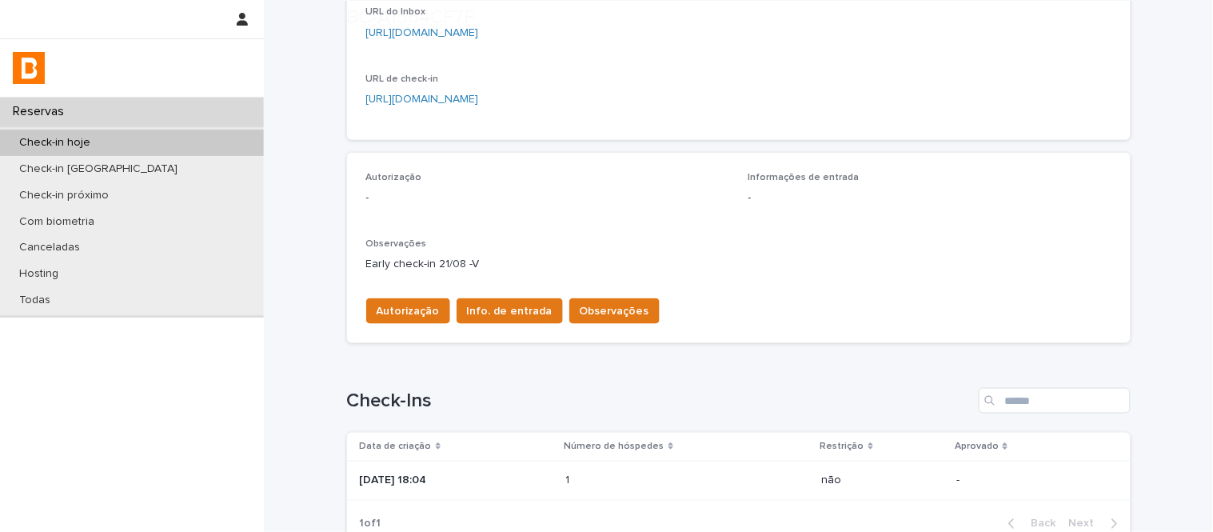
scroll to position [494, 0]
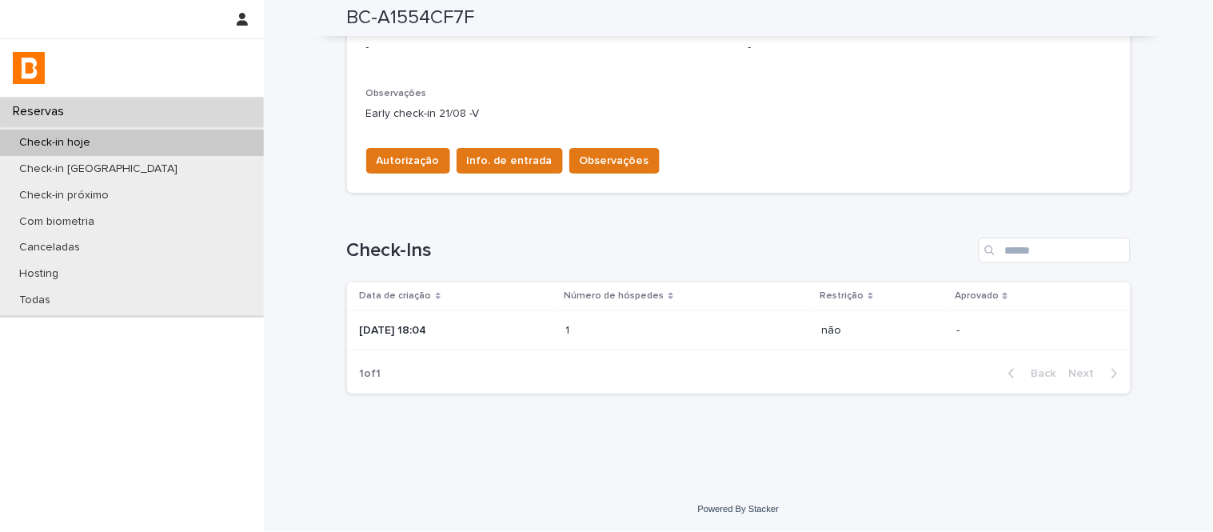
click at [586, 338] on div "1 1" at bounding box center [687, 330] width 243 height 26
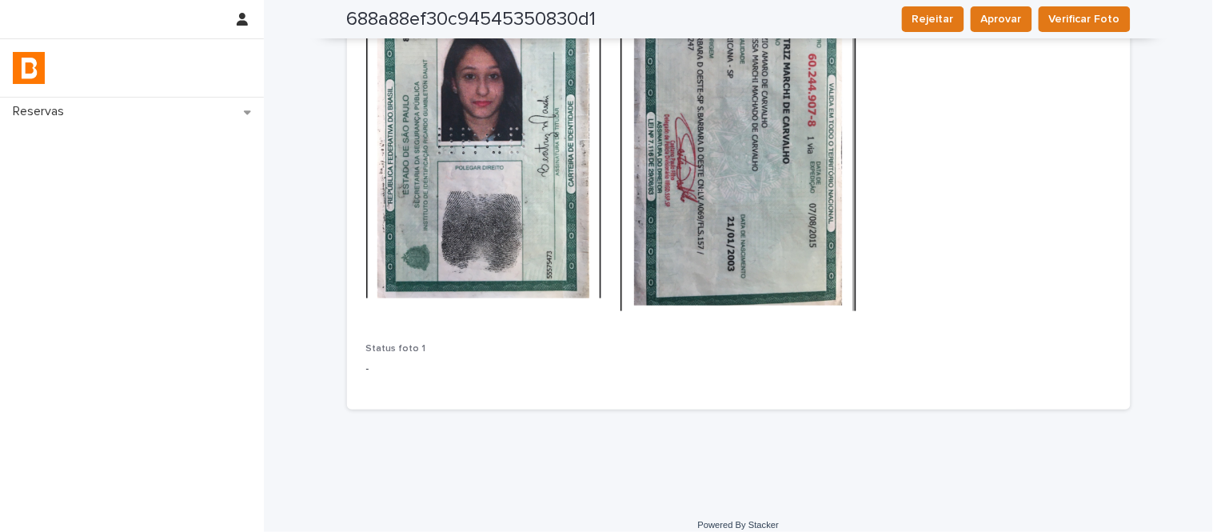
scroll to position [409, 0]
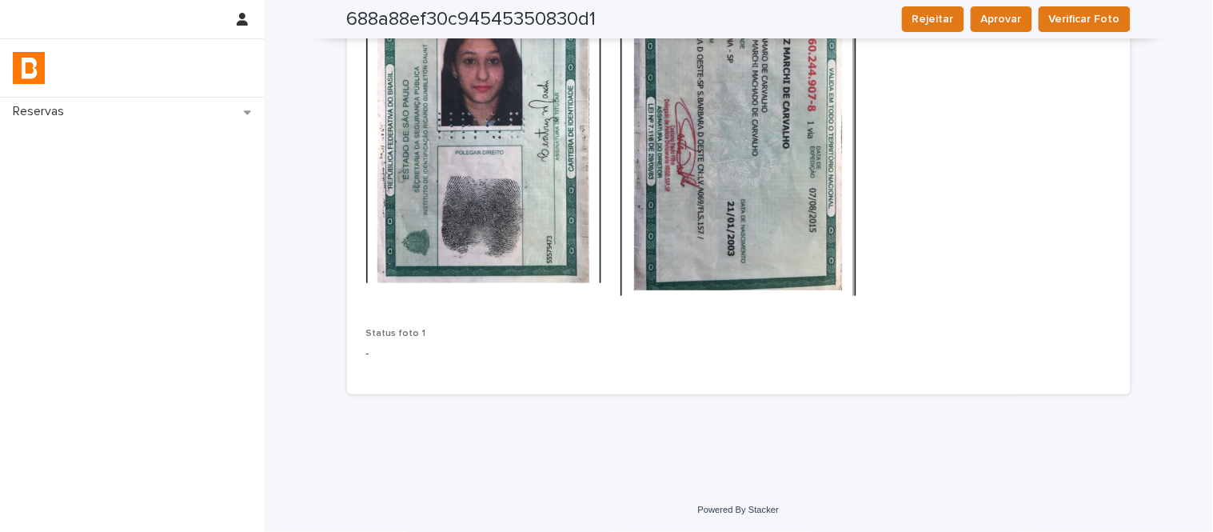
drag, startPoint x: 1195, startPoint y: 377, endPoint x: 1208, endPoint y: 355, distance: 25.8
click at [1208, 355] on div "Reservas Back to BC-A1554CF7F Loading... Saving… Loading... Saving… 688a88ef30c…" at bounding box center [606, 266] width 1213 height 532
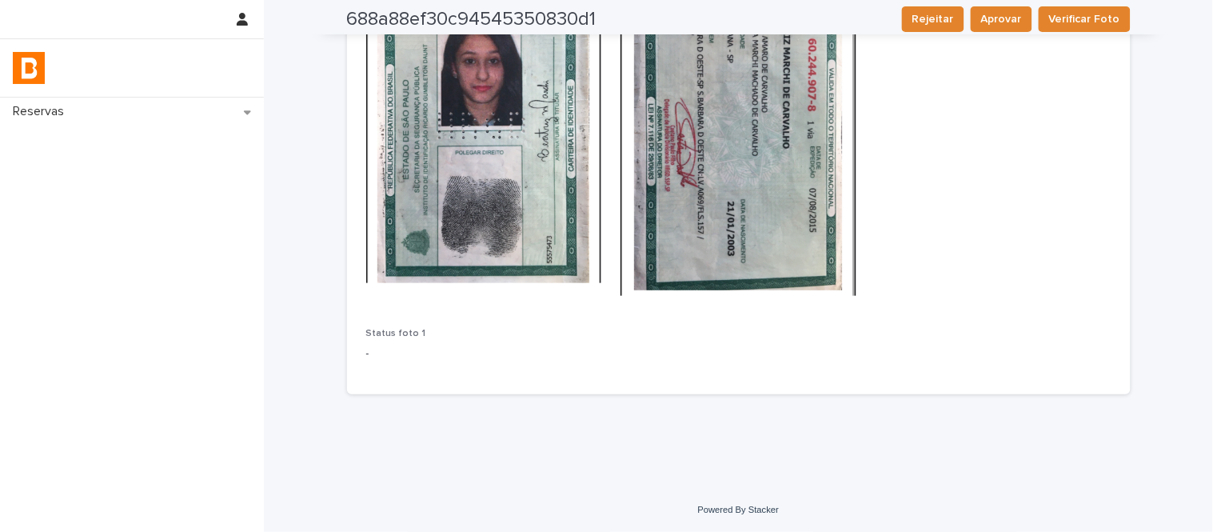
scroll to position [0, 0]
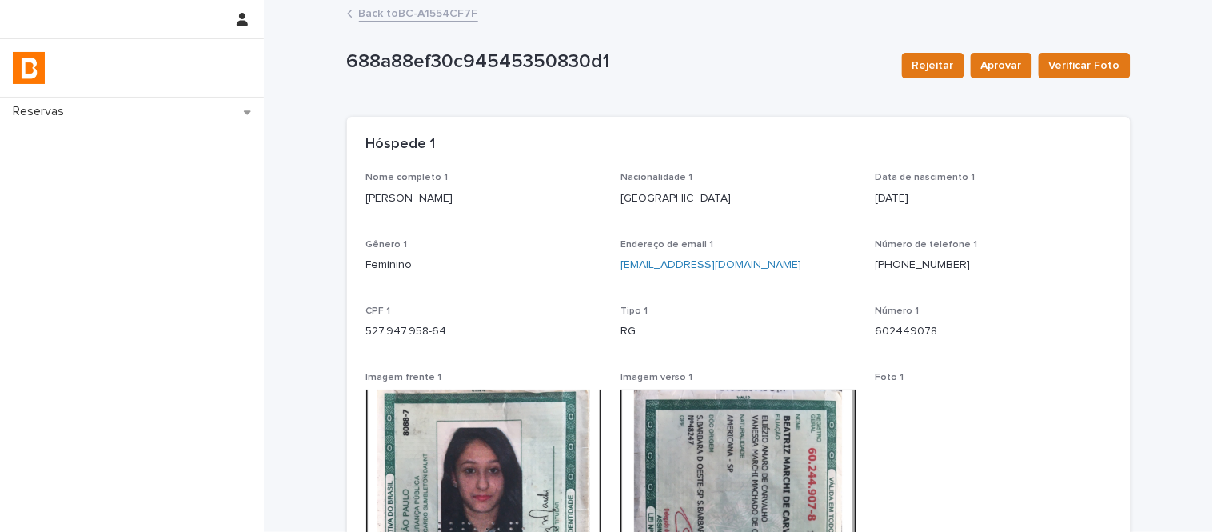
click at [451, 11] on link "Back to BC-A1554CF7F" at bounding box center [418, 12] width 119 height 18
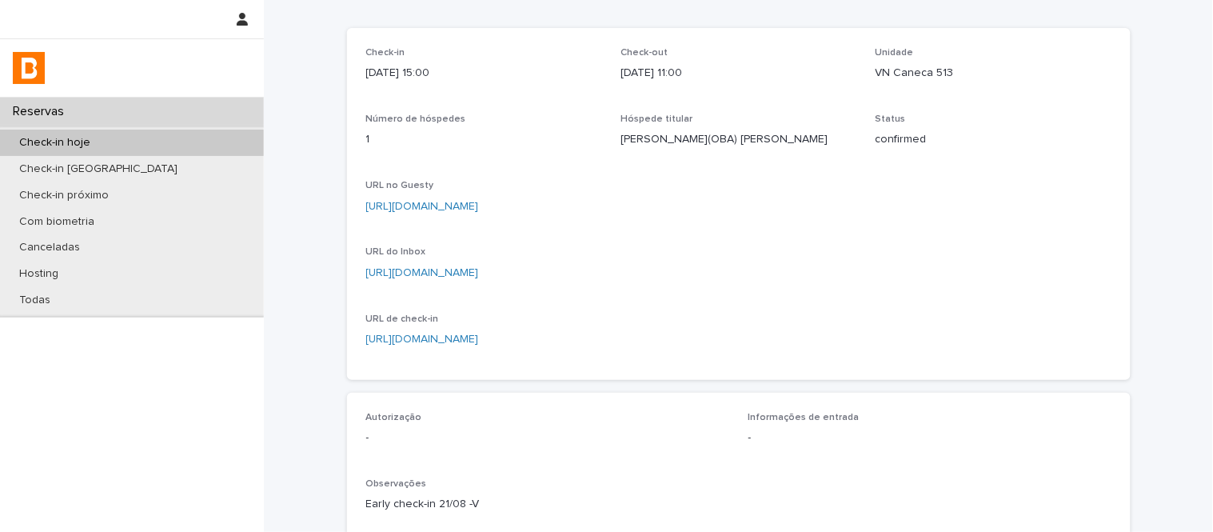
scroll to position [494, 0]
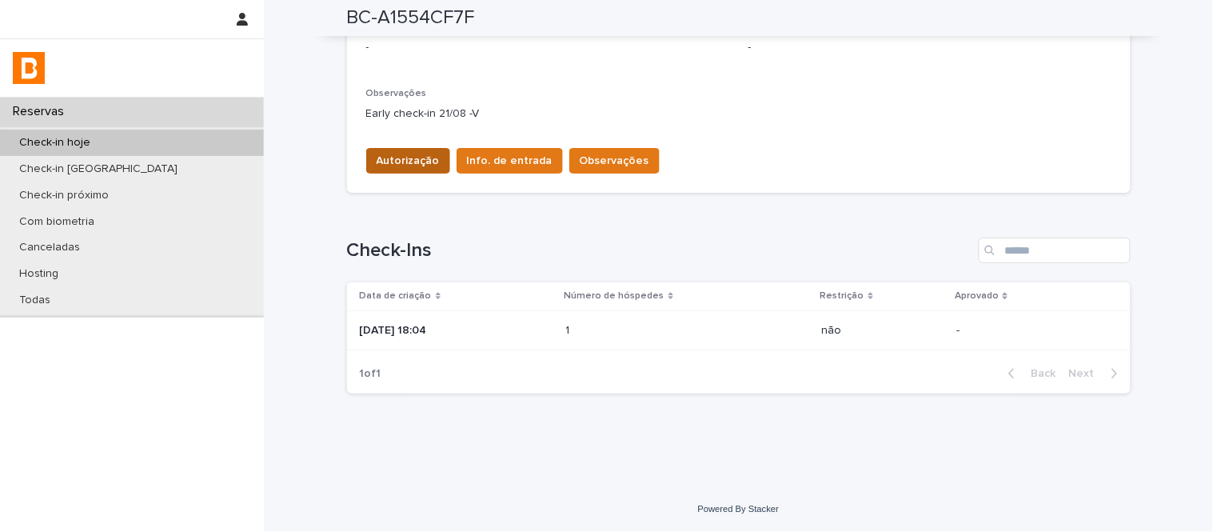
click at [417, 163] on span "Autorização" at bounding box center [408, 161] width 63 height 16
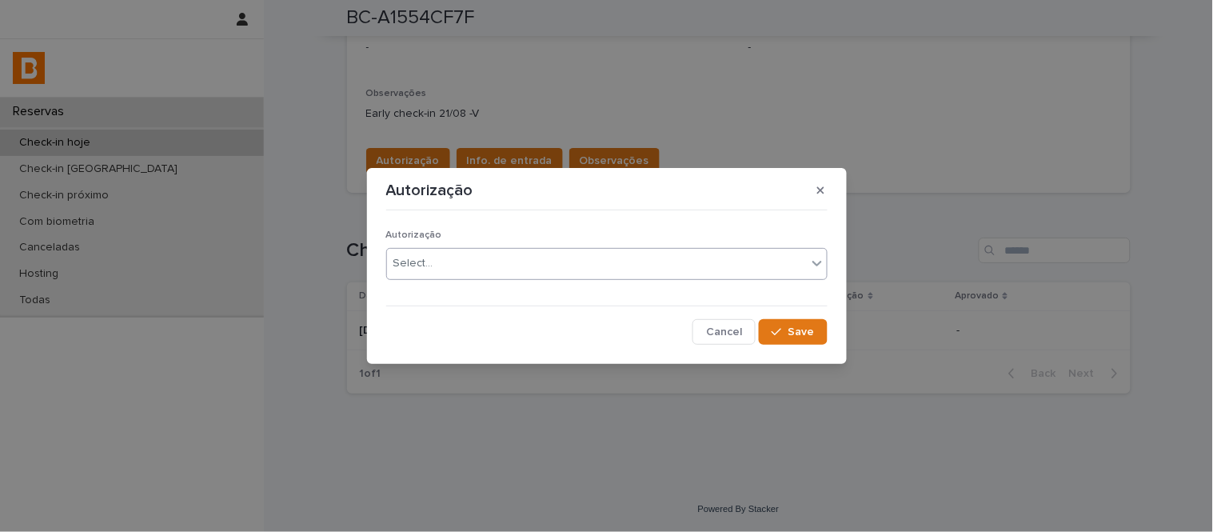
click at [485, 262] on div "Select..." at bounding box center [597, 263] width 420 height 26
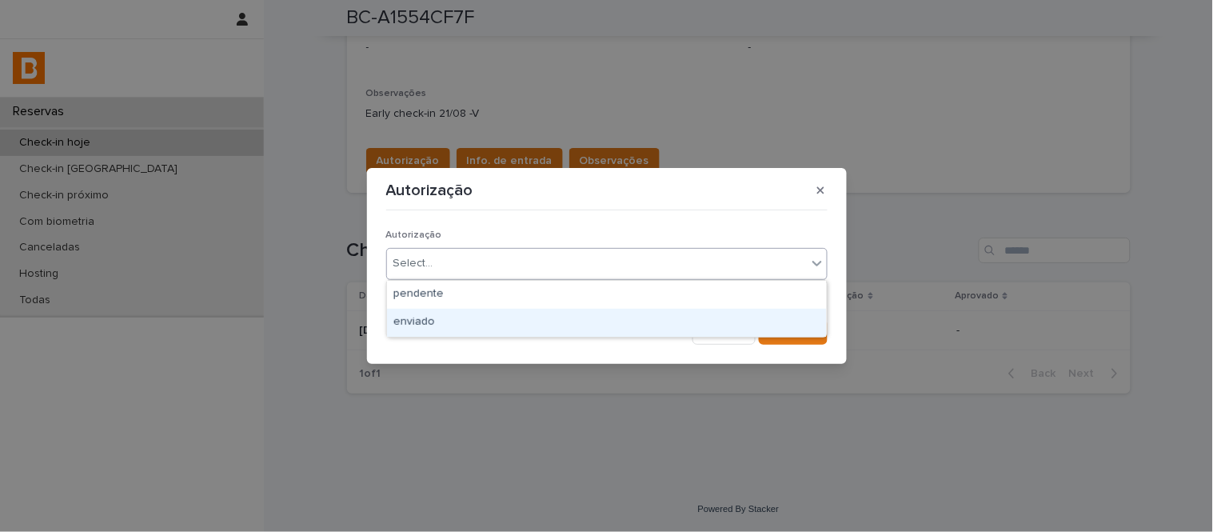
click at [521, 323] on div "enviado" at bounding box center [607, 323] width 440 height 28
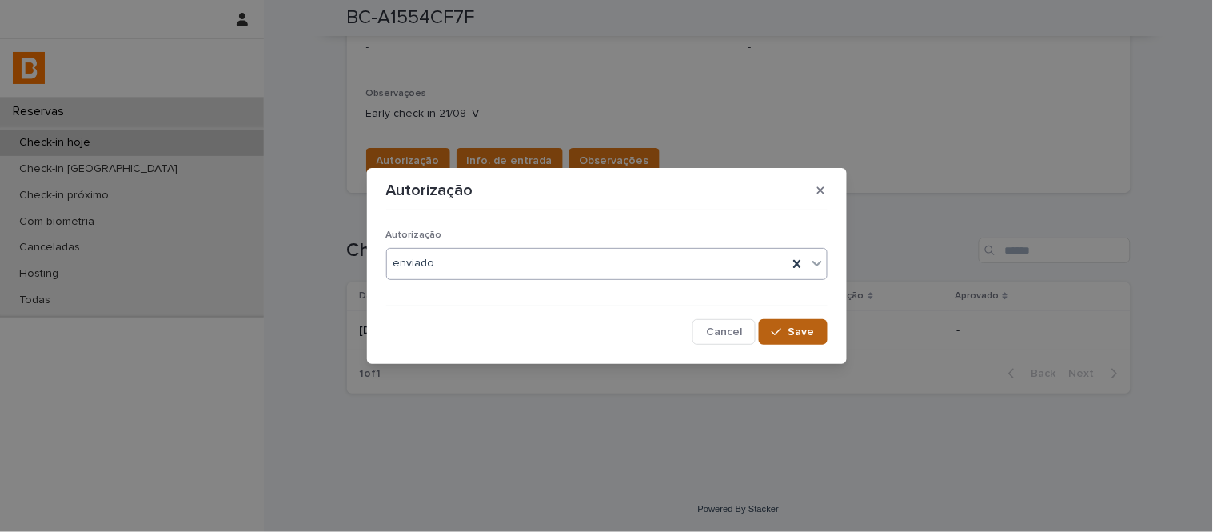
click at [787, 326] on div "button" at bounding box center [780, 331] width 16 height 11
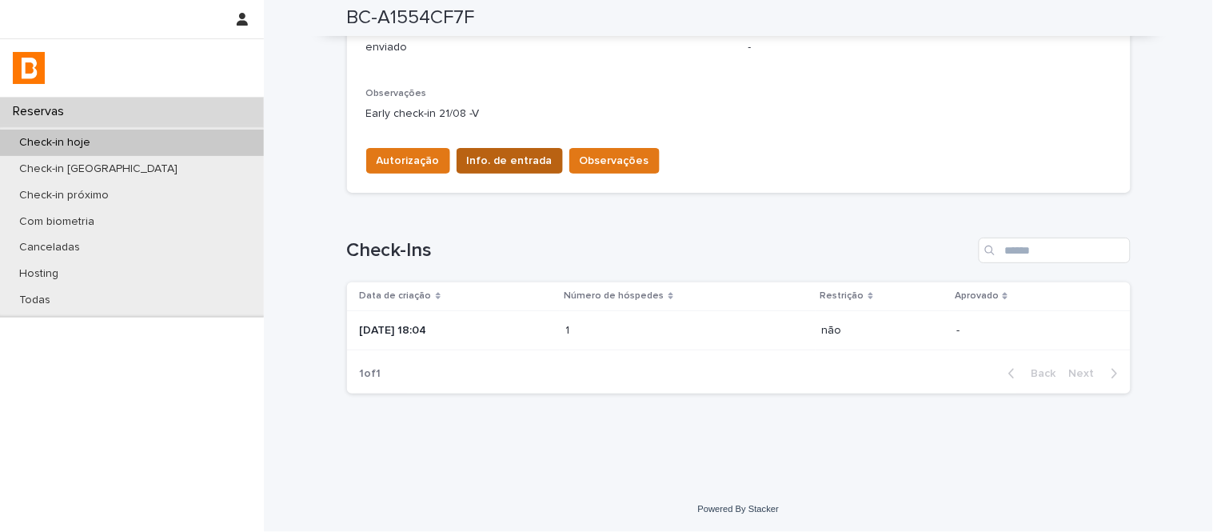
click at [490, 155] on span "Info. de entrada" at bounding box center [510, 161] width 86 height 16
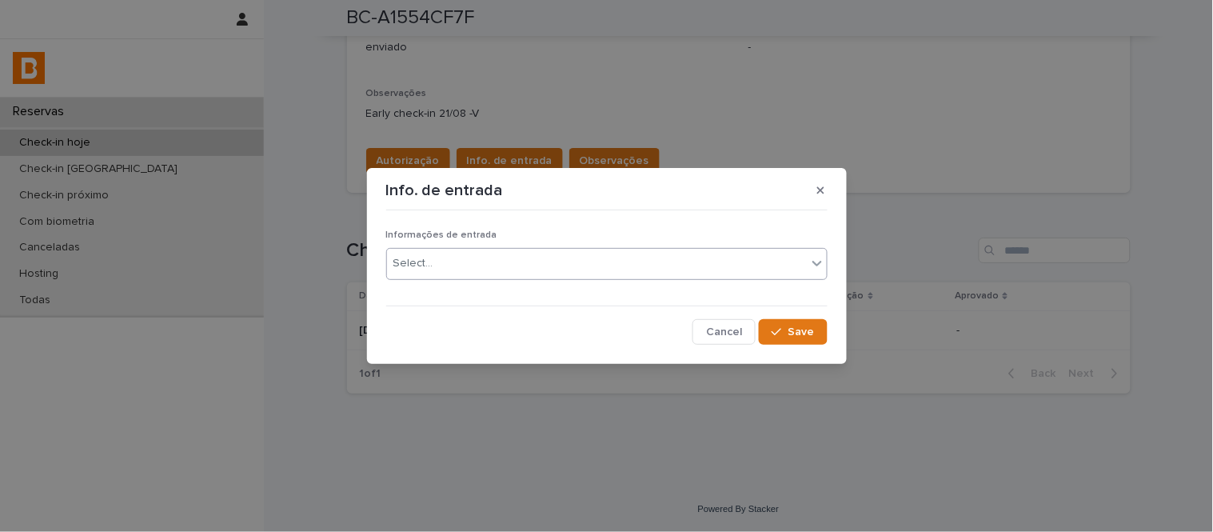
click at [556, 267] on div "Select..." at bounding box center [597, 263] width 420 height 26
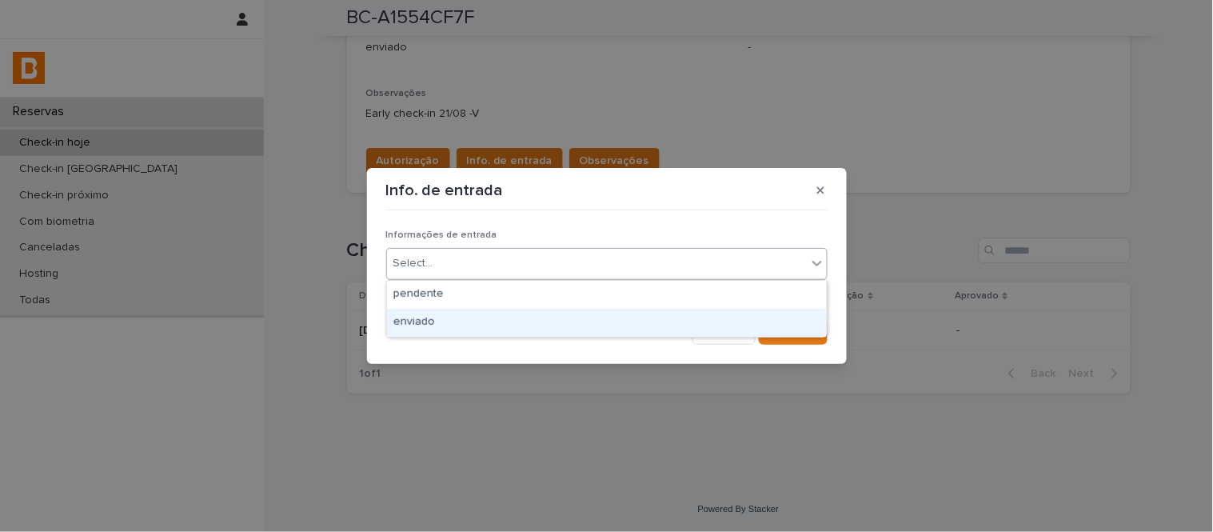
click at [590, 326] on div "enviado" at bounding box center [607, 323] width 440 height 28
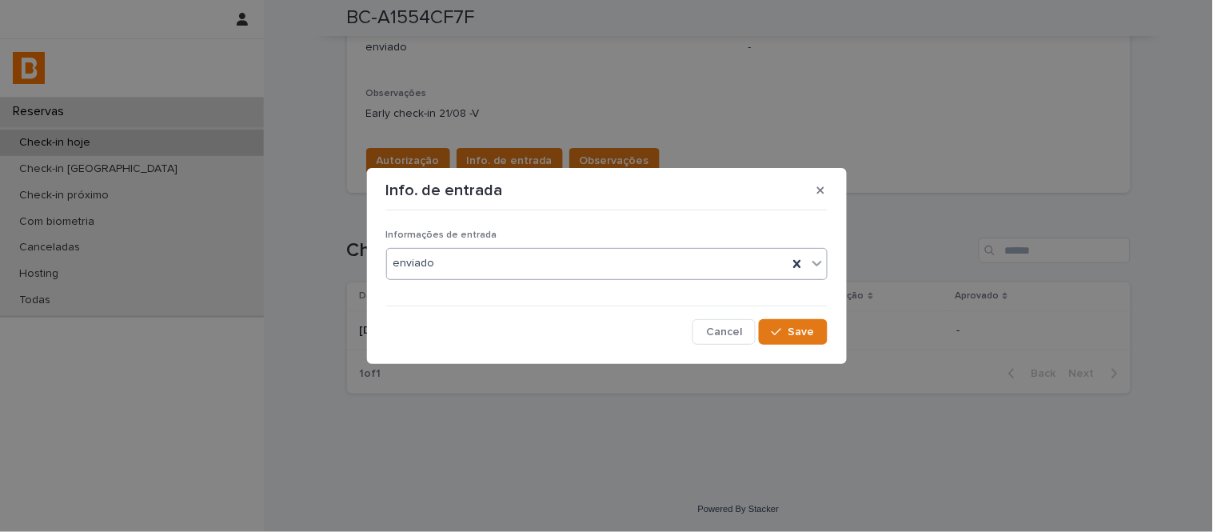
click at [617, 324] on div "Cancel Save" at bounding box center [606, 332] width 441 height 26
click at [802, 328] on span "Save" at bounding box center [802, 331] width 26 height 11
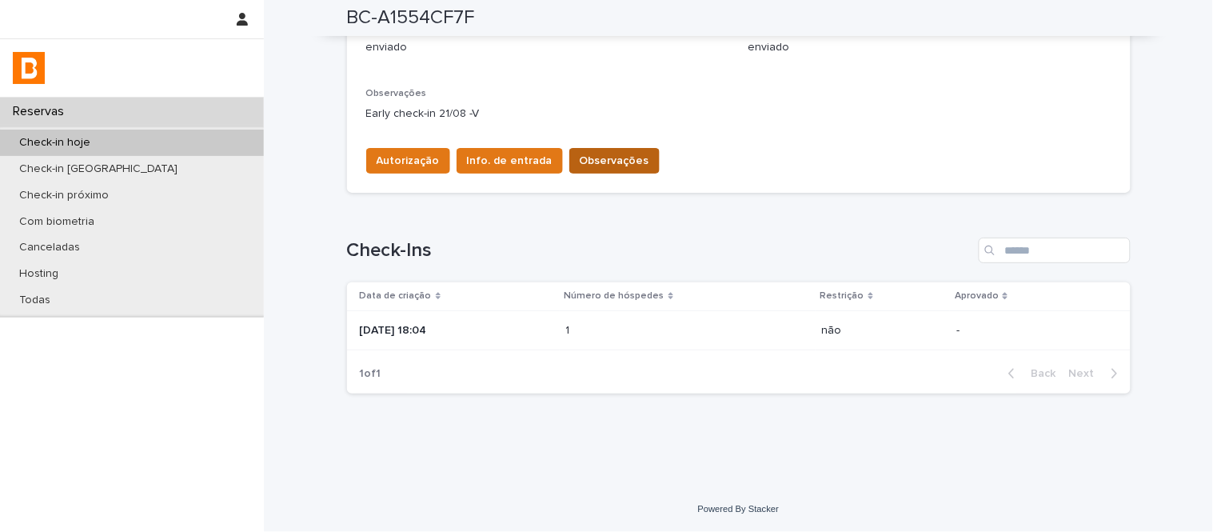
click at [594, 156] on span "Observações" at bounding box center [615, 161] width 70 height 16
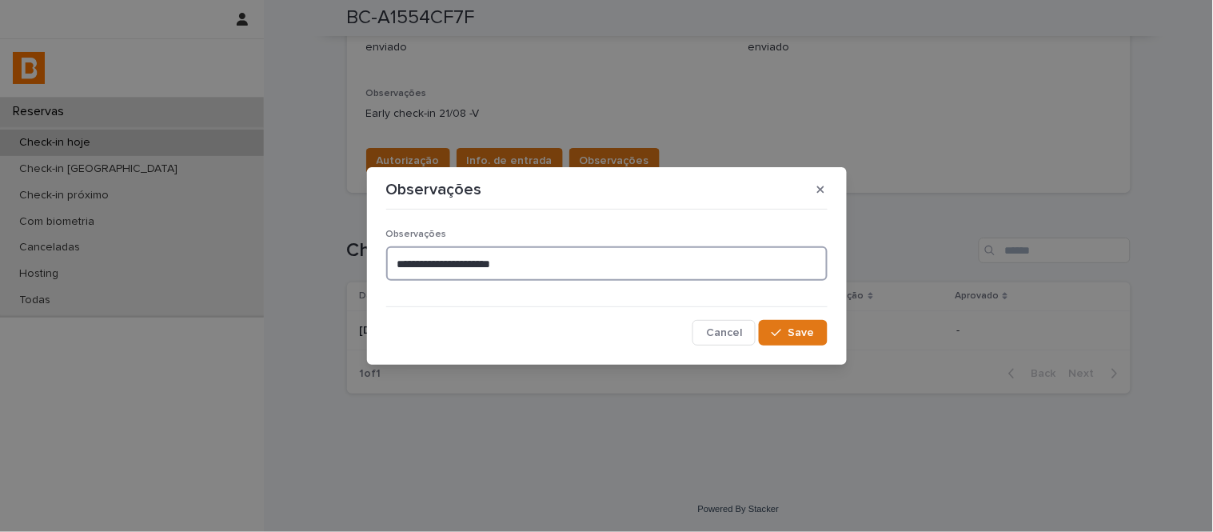
click at [649, 252] on textarea "**********" at bounding box center [606, 263] width 441 height 34
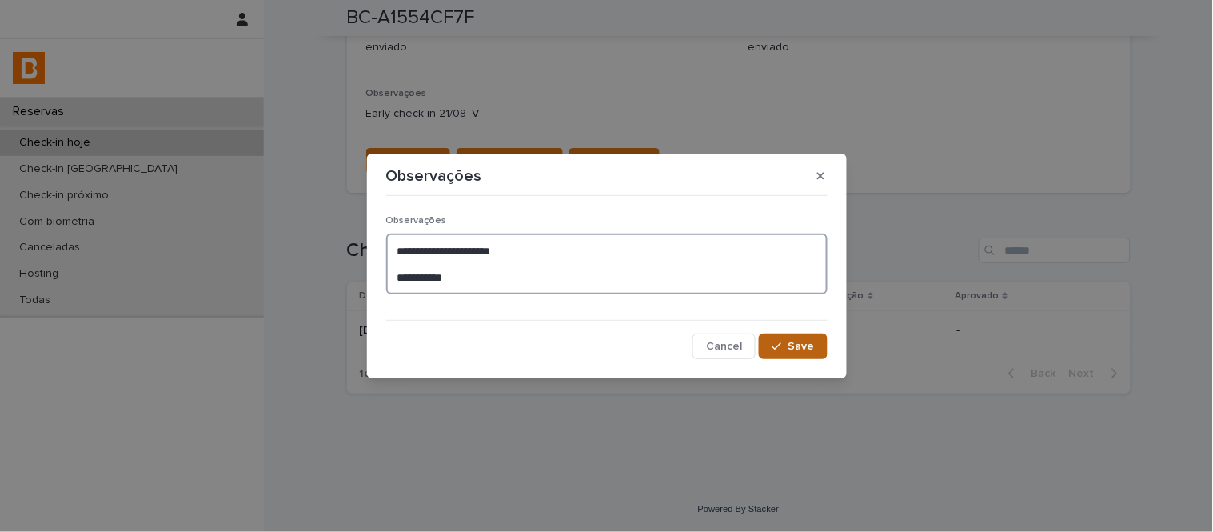
type textarea "**********"
click at [794, 342] on span "Save" at bounding box center [802, 346] width 26 height 11
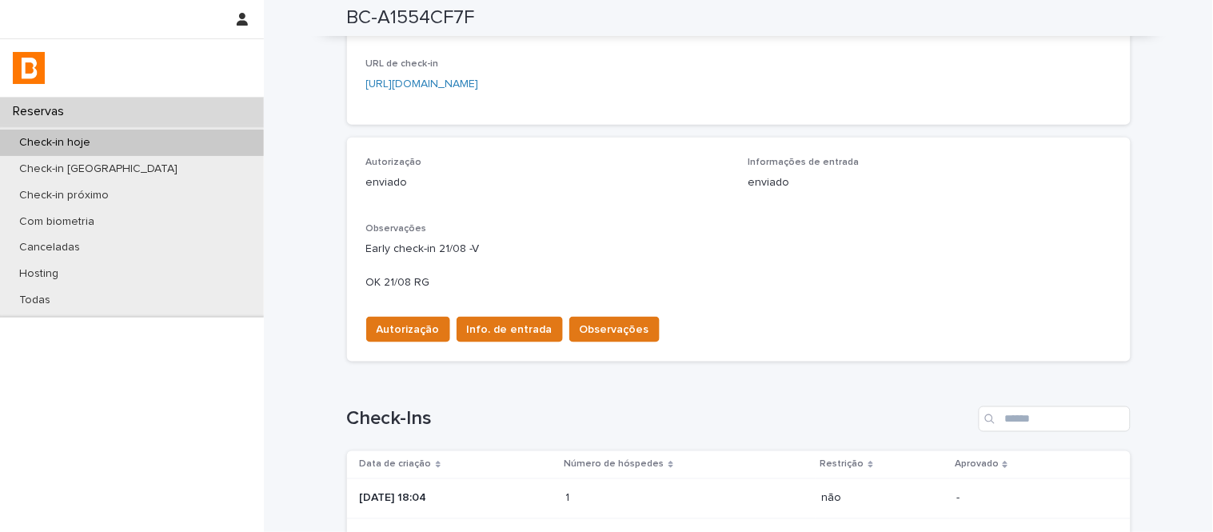
scroll to position [0, 0]
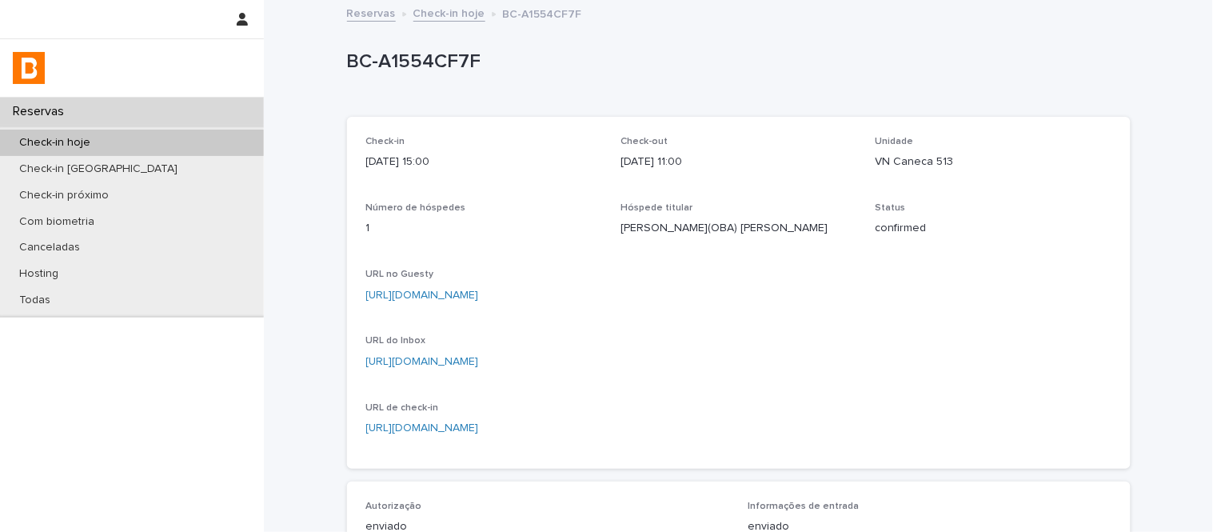
click at [456, 10] on link "Check-in hoje" at bounding box center [449, 12] width 72 height 18
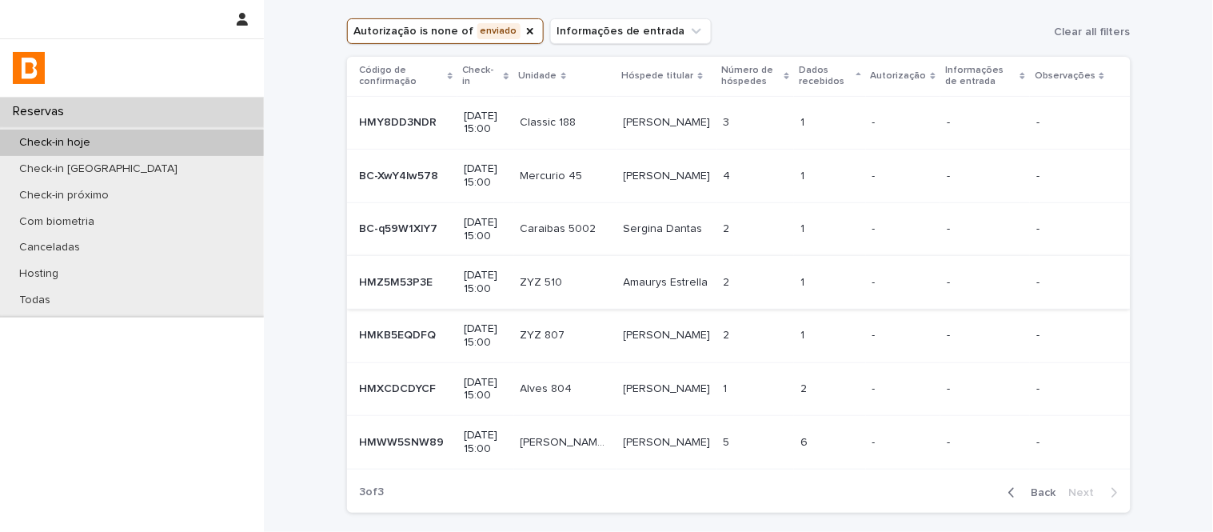
scroll to position [89, 0]
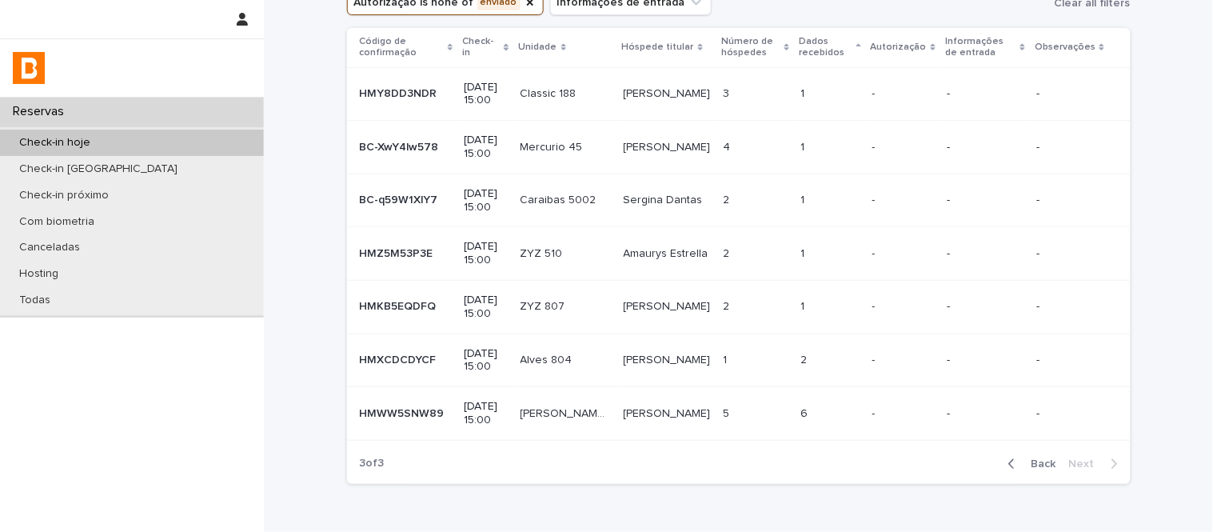
click at [723, 274] on td "2 2" at bounding box center [755, 254] width 77 height 54
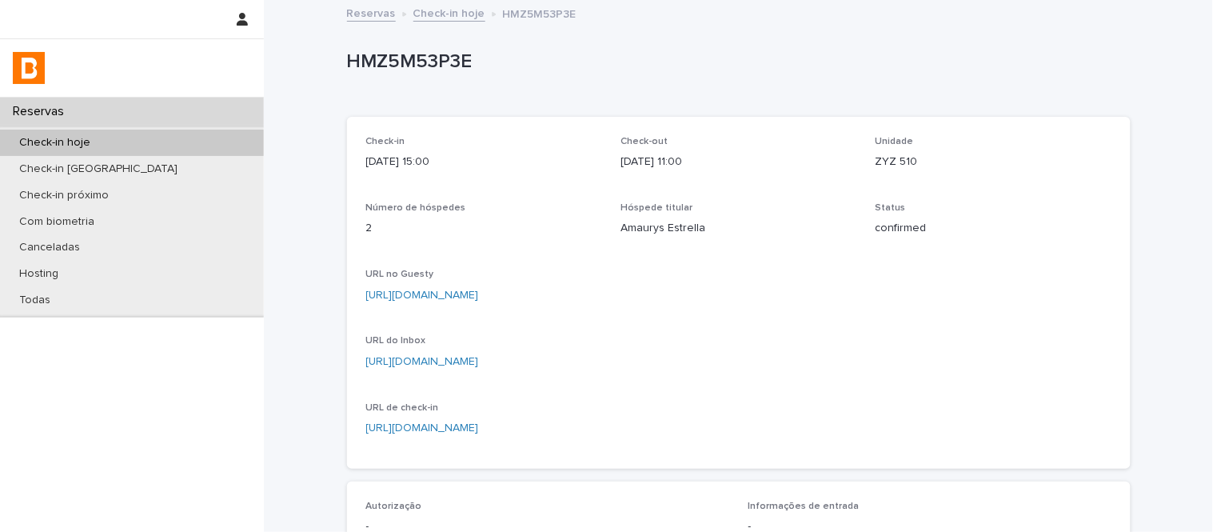
click at [908, 163] on p "ZYZ 510" at bounding box center [994, 162] width 236 height 17
copy p "ZYZ 510"
click at [388, 89] on div "HMZ5M53P3E" at bounding box center [739, 66] width 784 height 64
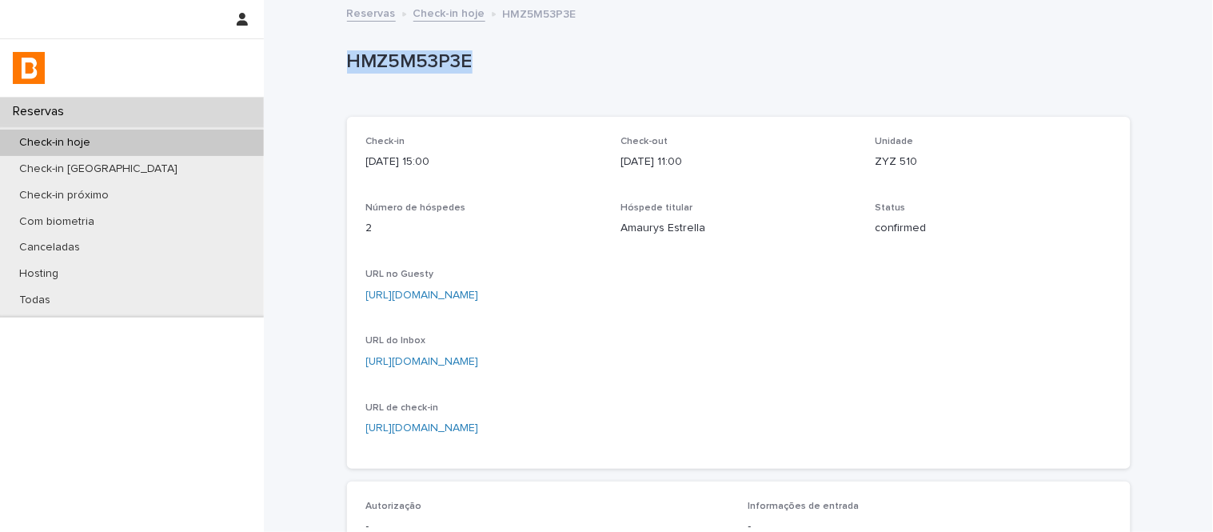
click at [388, 89] on div "HMZ5M53P3E" at bounding box center [739, 66] width 784 height 64
copy p "HMZ5M53P3E"
click at [493, 353] on div "[URL][DOMAIN_NAME]" at bounding box center [484, 361] width 236 height 17
click at [479, 365] on link "[URL][DOMAIN_NAME]" at bounding box center [422, 361] width 113 height 11
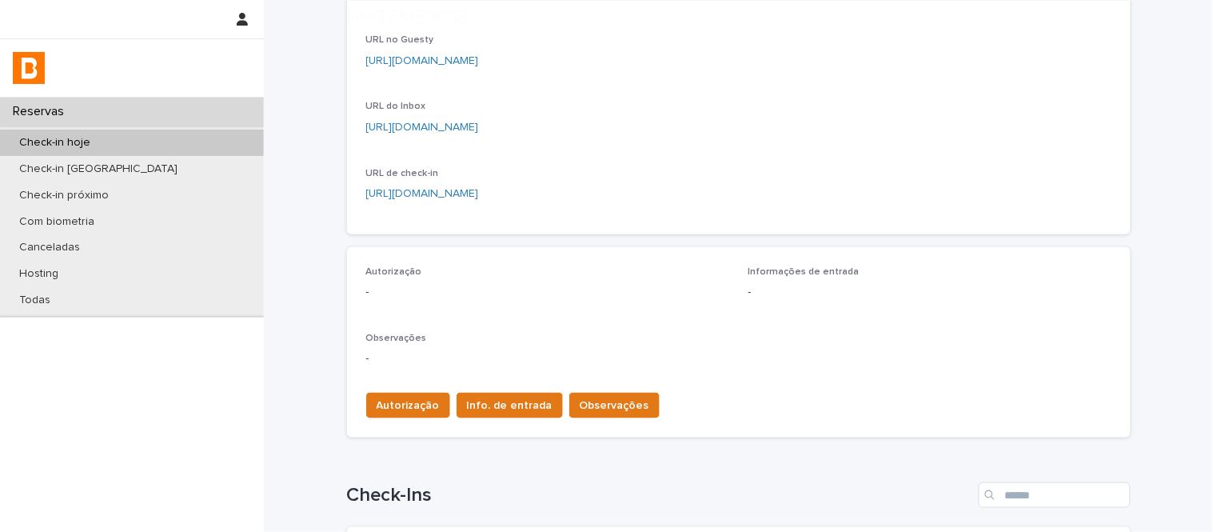
scroll to position [355, 0]
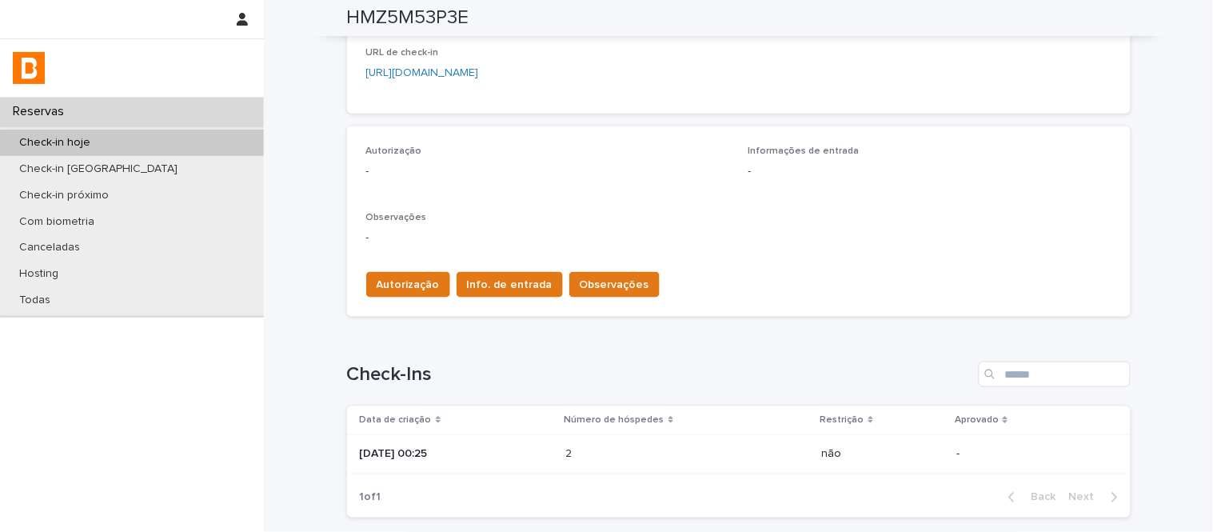
click at [690, 445] on div "2 2" at bounding box center [687, 454] width 243 height 26
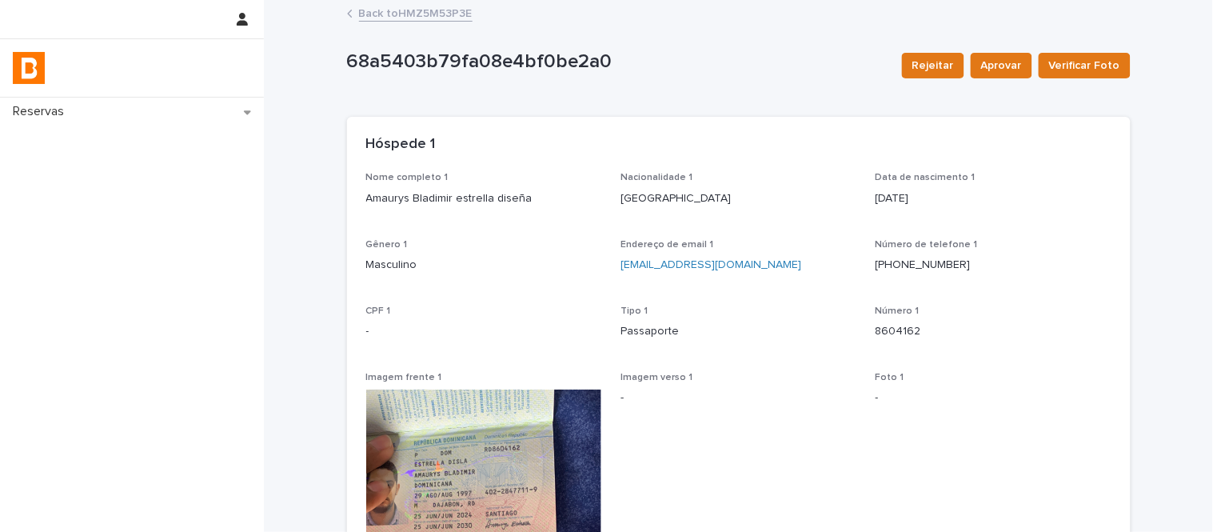
click at [876, 325] on p "8604162" at bounding box center [994, 331] width 236 height 17
click at [876, 329] on p "8604162" at bounding box center [994, 331] width 236 height 17
copy p "8604162"
click at [469, 198] on p "Amaurys Bladimir estrella diseña" at bounding box center [484, 198] width 236 height 17
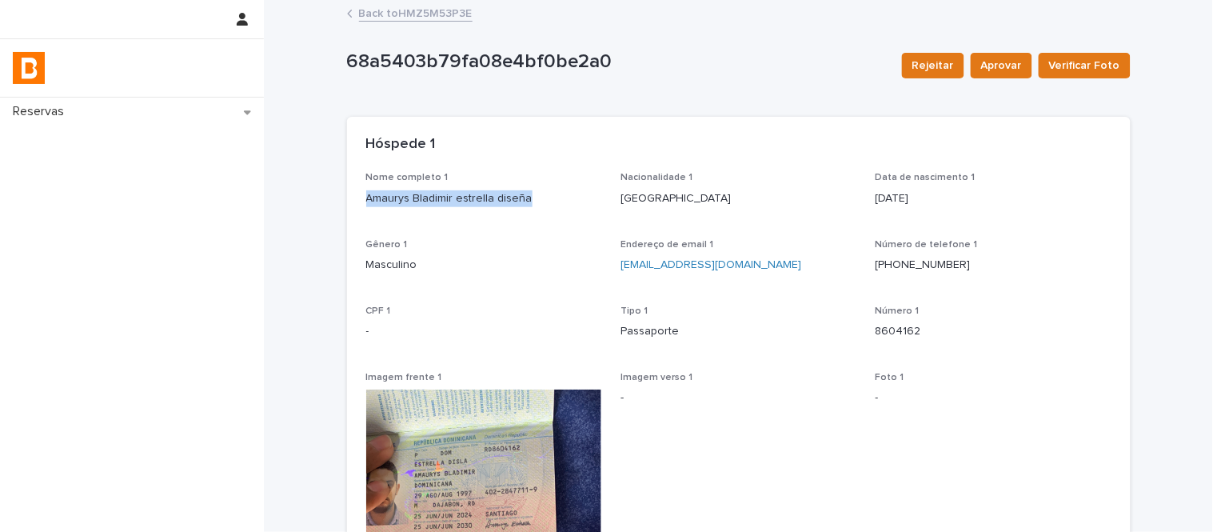
click at [469, 198] on p "Amaurys Bladimir estrella diseña" at bounding box center [484, 198] width 236 height 17
copy p "Amaurys Bladimir estrella diseña"
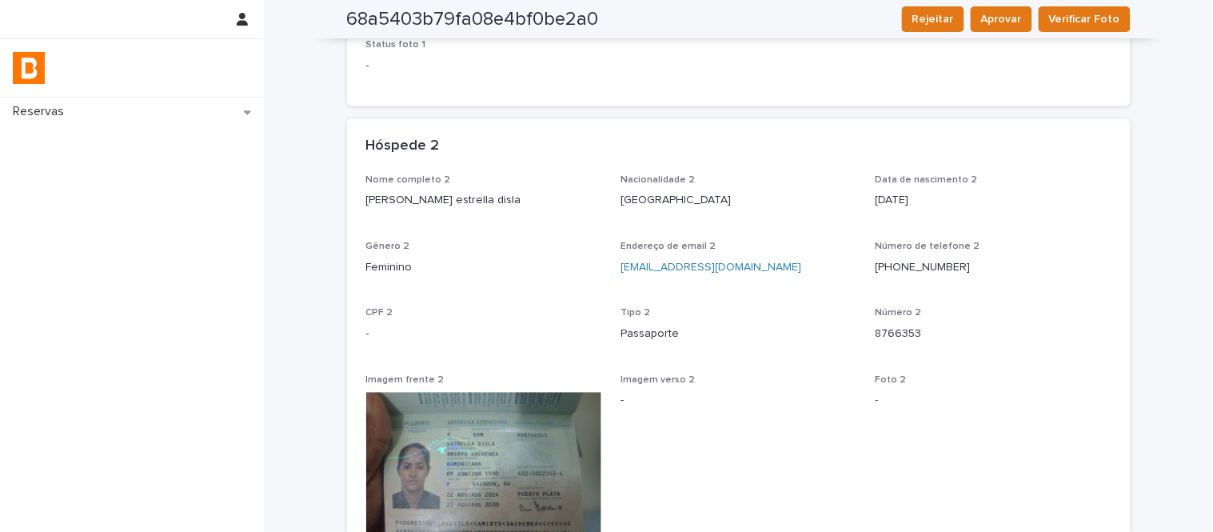
scroll to position [977, 0]
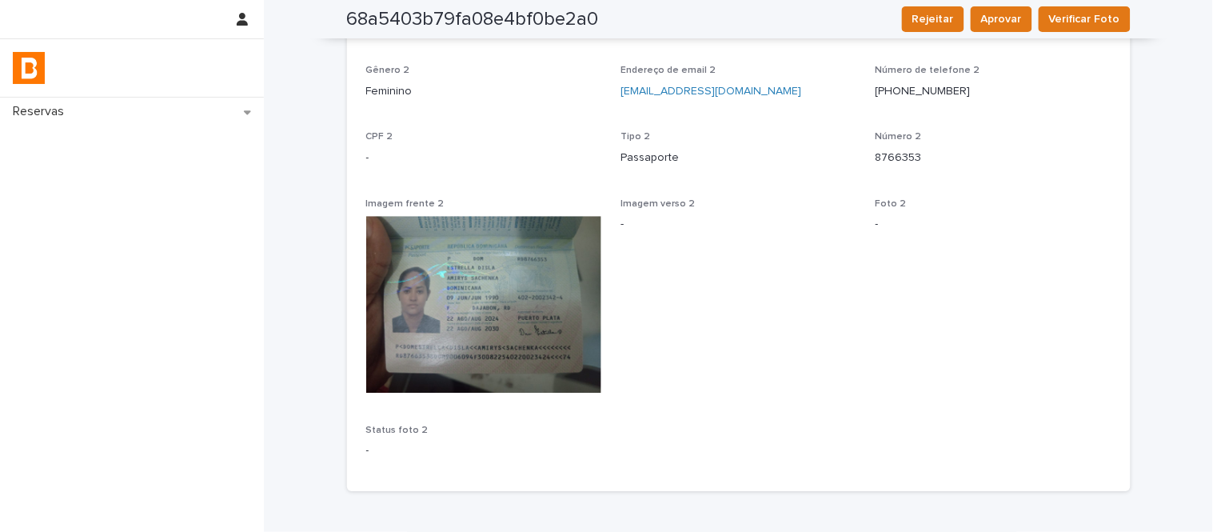
click at [902, 164] on p "8766353" at bounding box center [994, 158] width 236 height 17
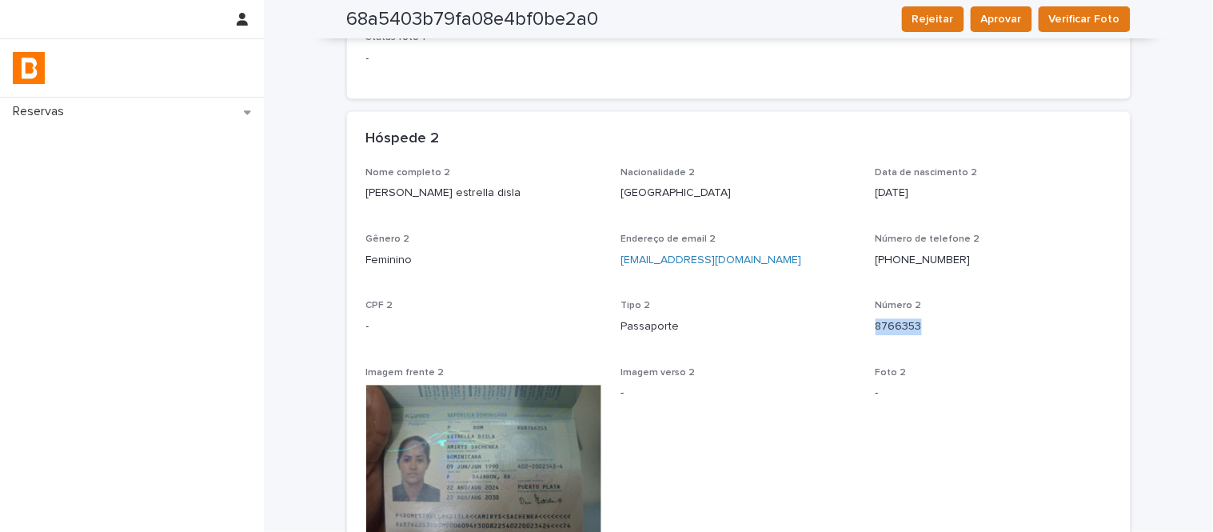
scroll to position [800, 0]
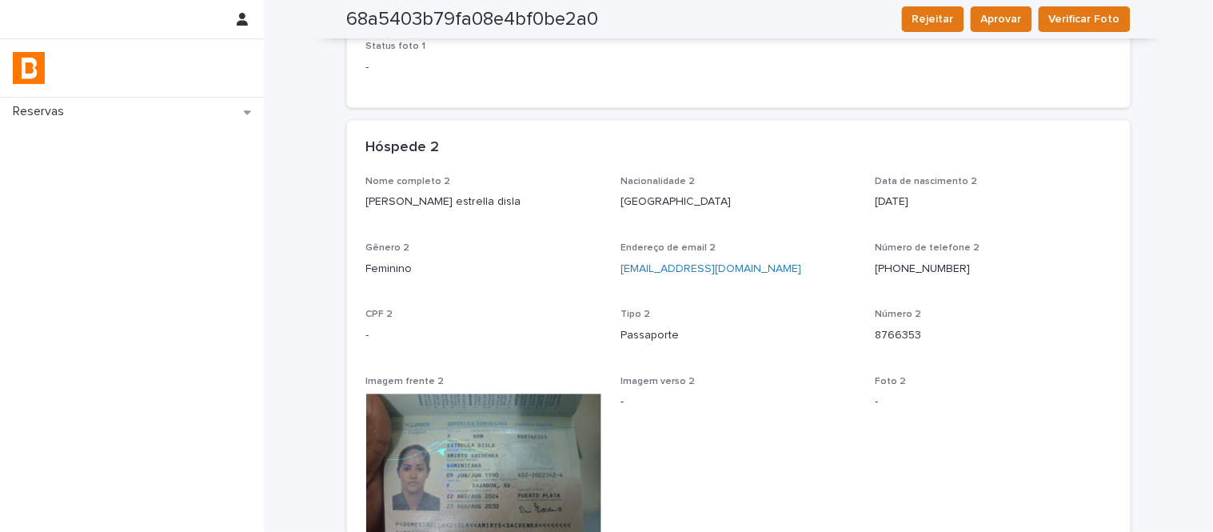
click at [469, 200] on p "[PERSON_NAME] estrella disla" at bounding box center [484, 202] width 236 height 17
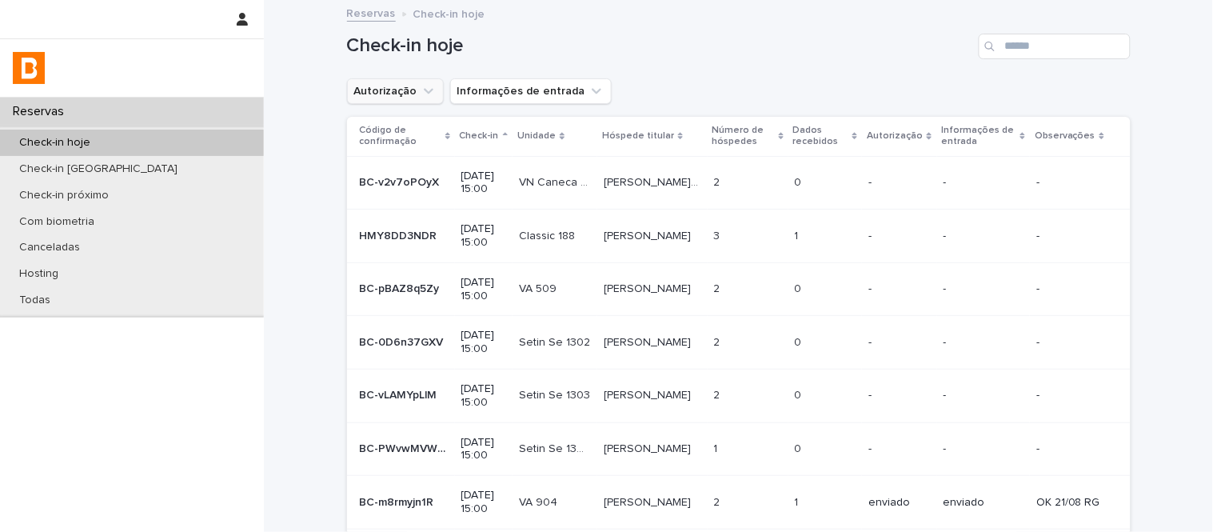
click at [405, 81] on button "Autorização" at bounding box center [395, 91] width 97 height 26
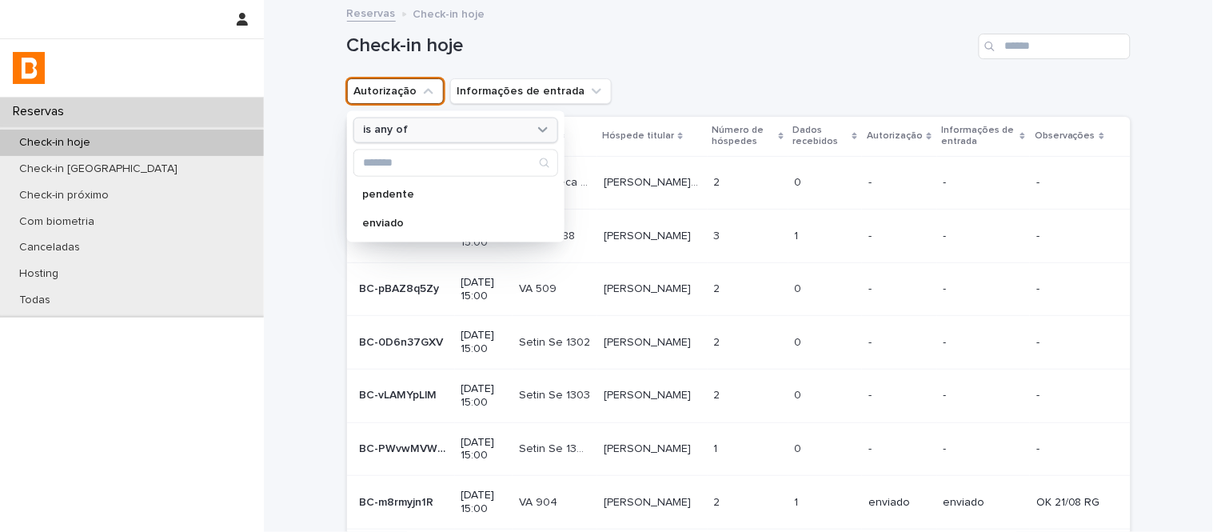
click at [453, 134] on div "is any of" at bounding box center [445, 130] width 177 height 17
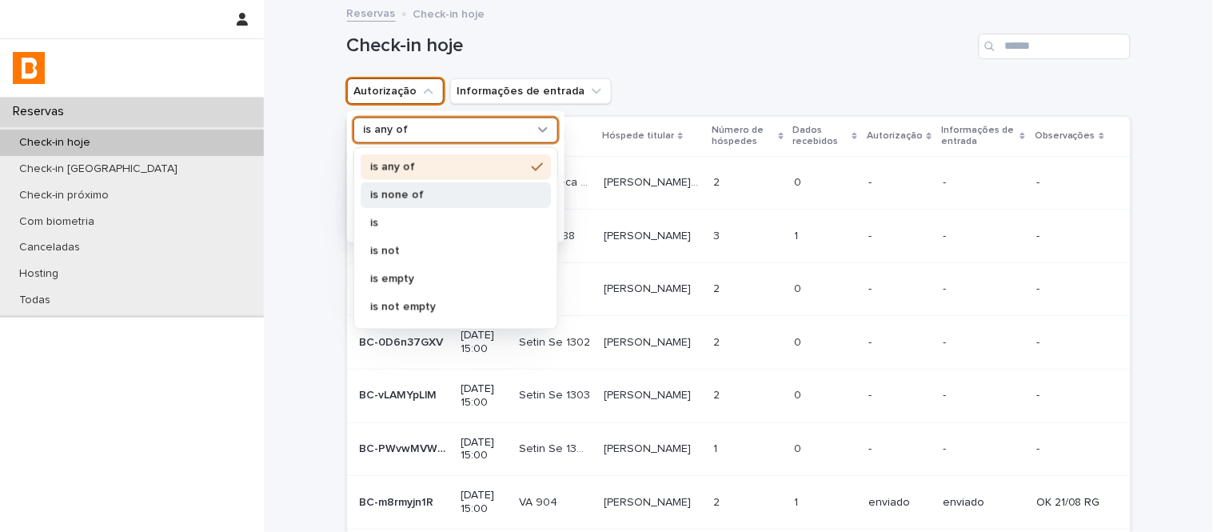
click at [457, 197] on p "is none of" at bounding box center [447, 194] width 155 height 11
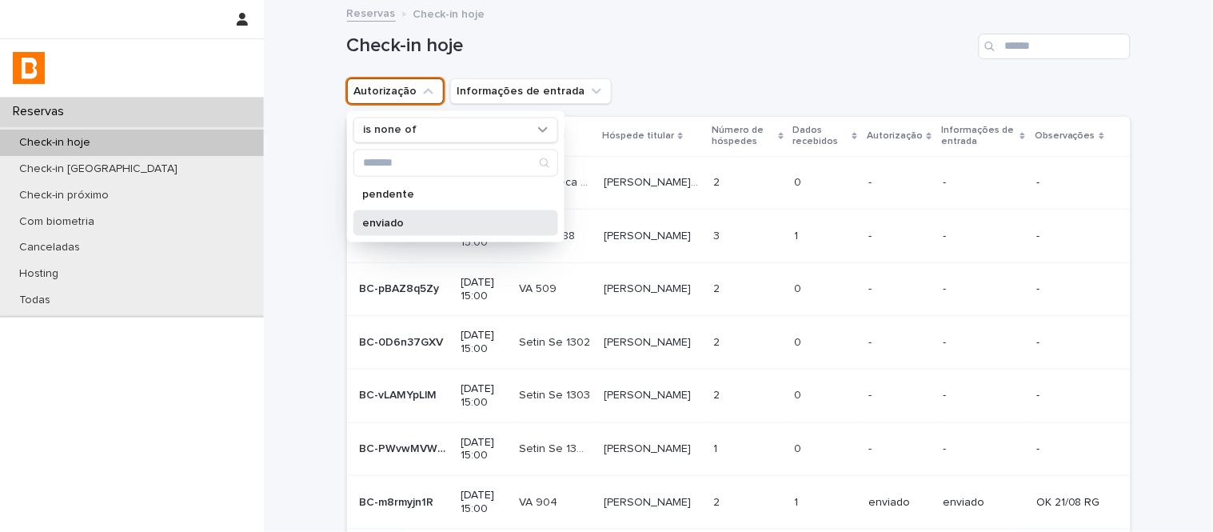
click at [468, 222] on p "enviado" at bounding box center [448, 222] width 170 height 11
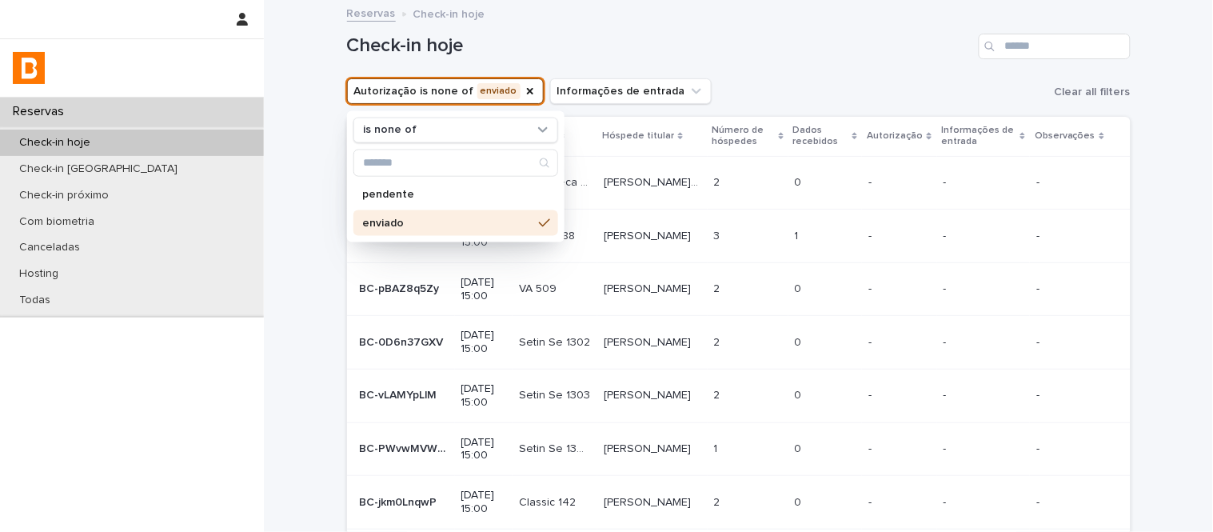
click at [857, 139] on icon at bounding box center [854, 136] width 5 height 8
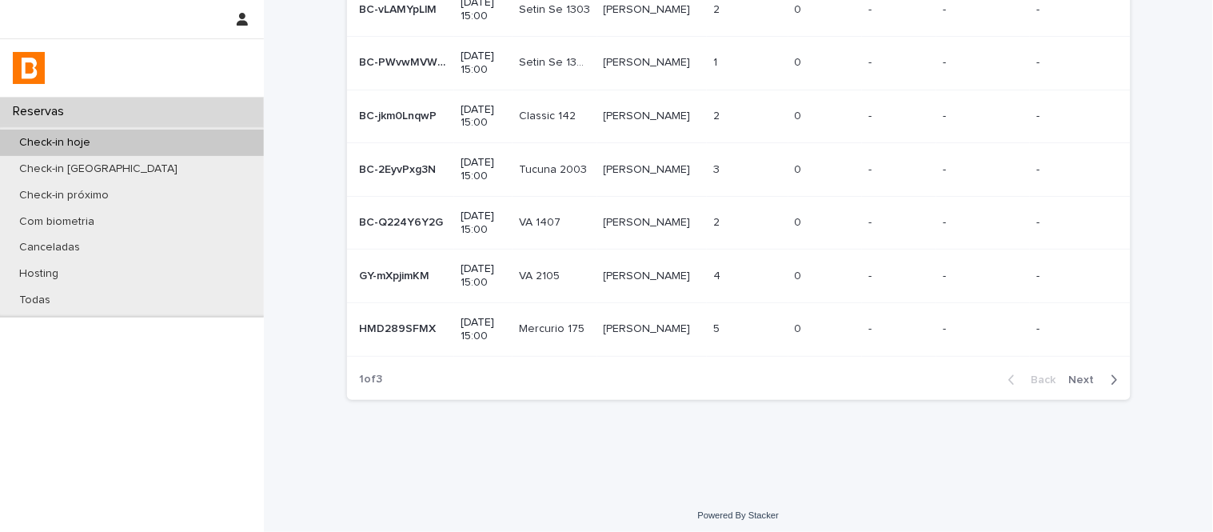
scroll to position [338, 0]
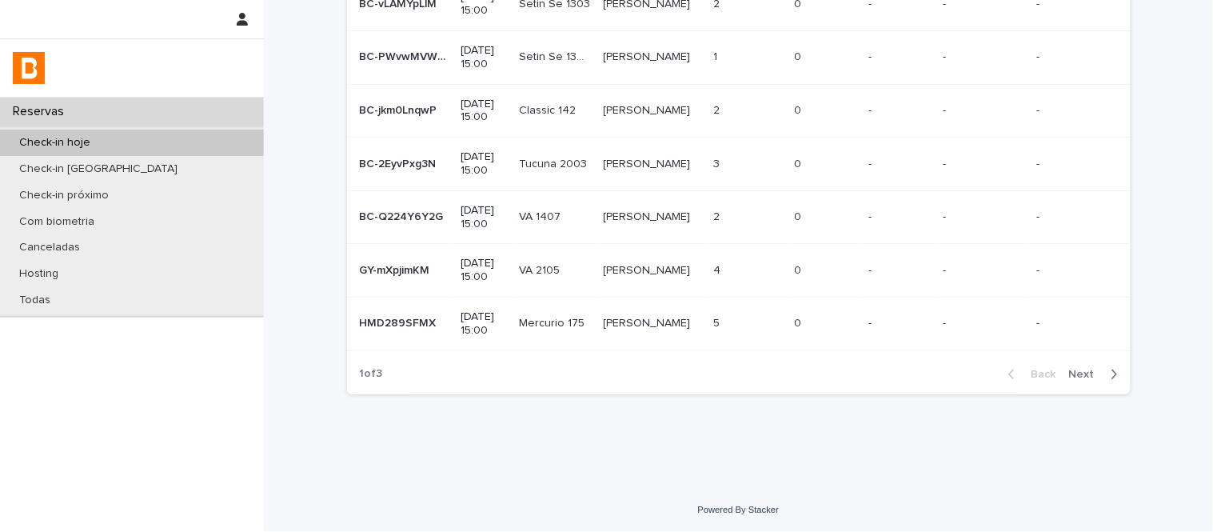
click at [1080, 387] on div "Back Next" at bounding box center [1063, 374] width 135 height 40
click at [1077, 373] on span "Next" at bounding box center [1086, 374] width 35 height 11
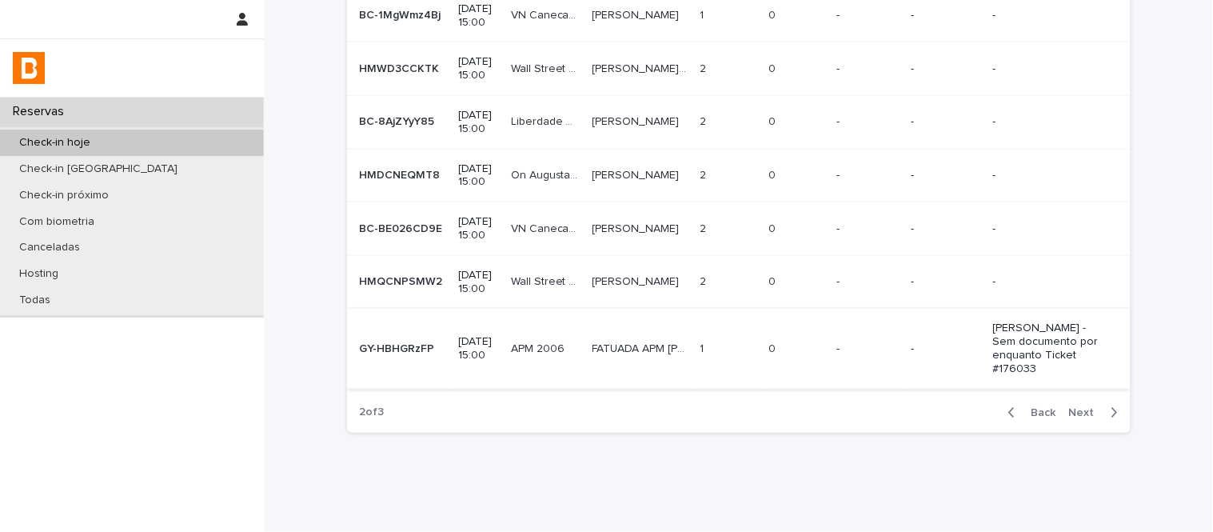
scroll to position [418, 0]
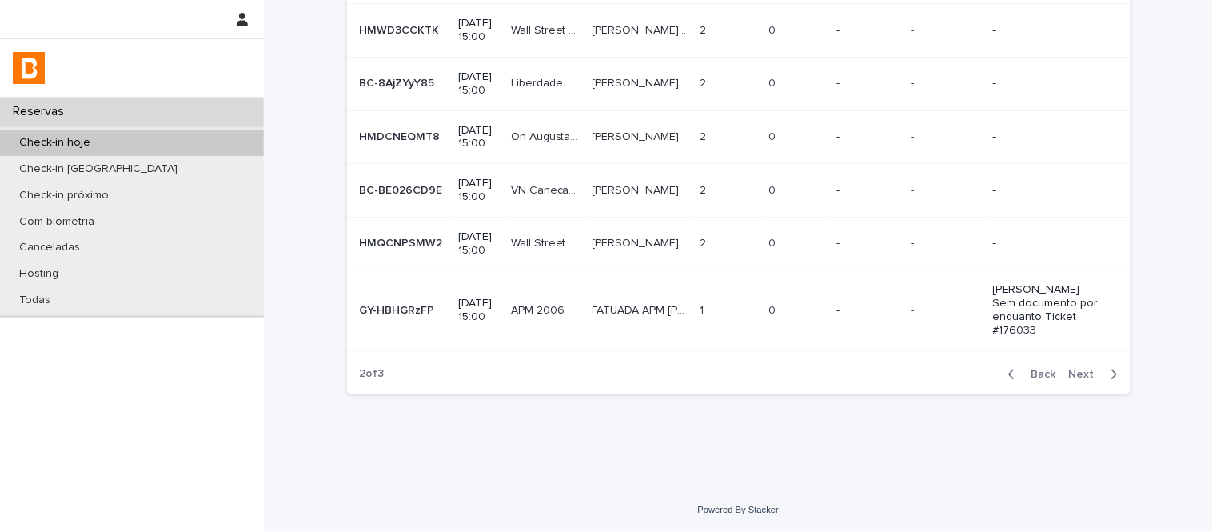
click at [1074, 380] on span "Next" at bounding box center [1086, 374] width 35 height 11
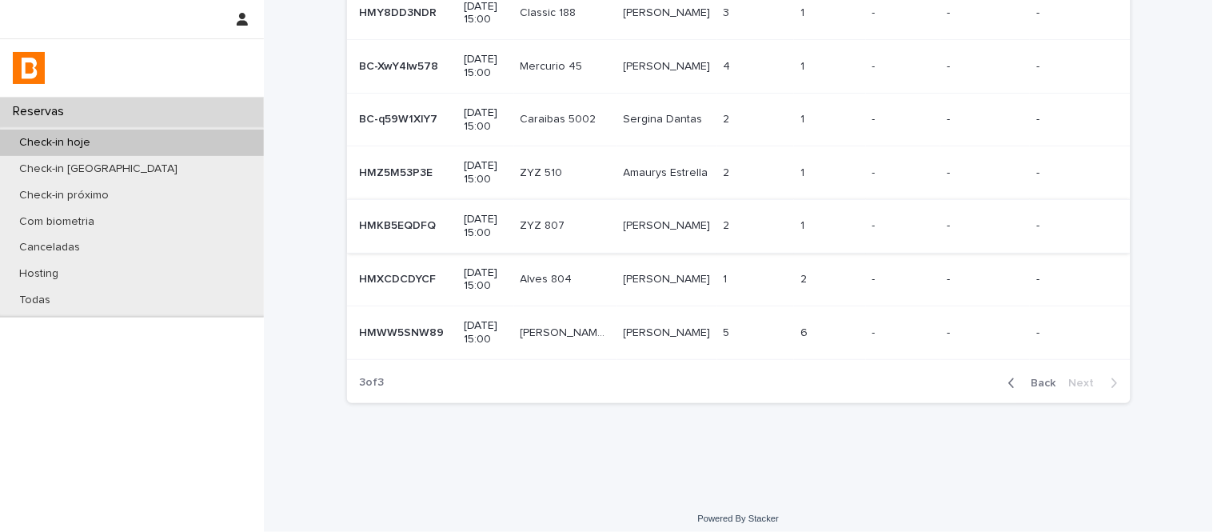
scroll to position [178, 0]
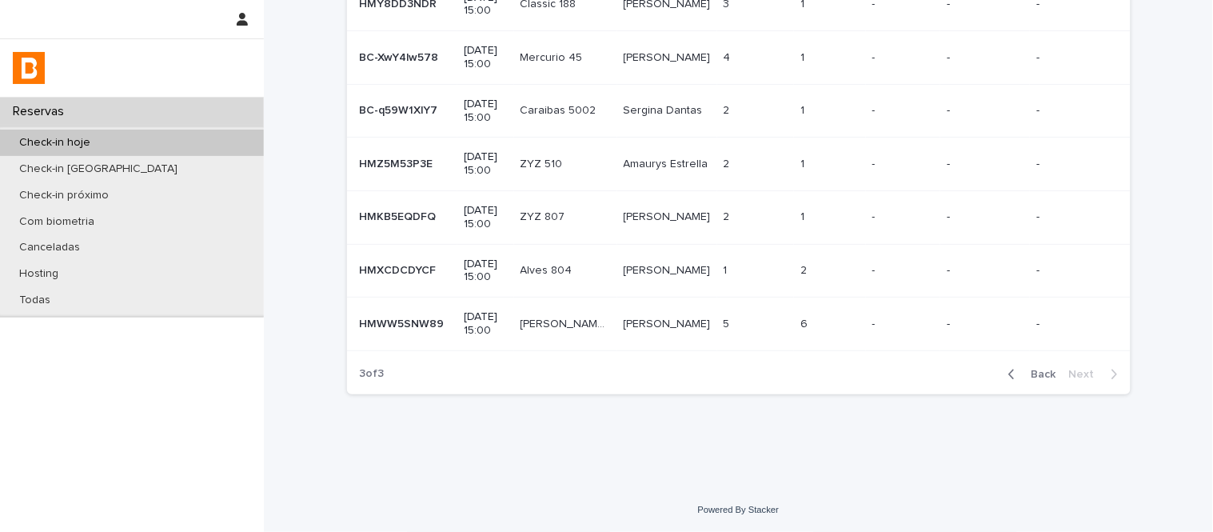
click at [662, 186] on td "Amaurys [PERSON_NAME] Estrella" at bounding box center [667, 165] width 100 height 54
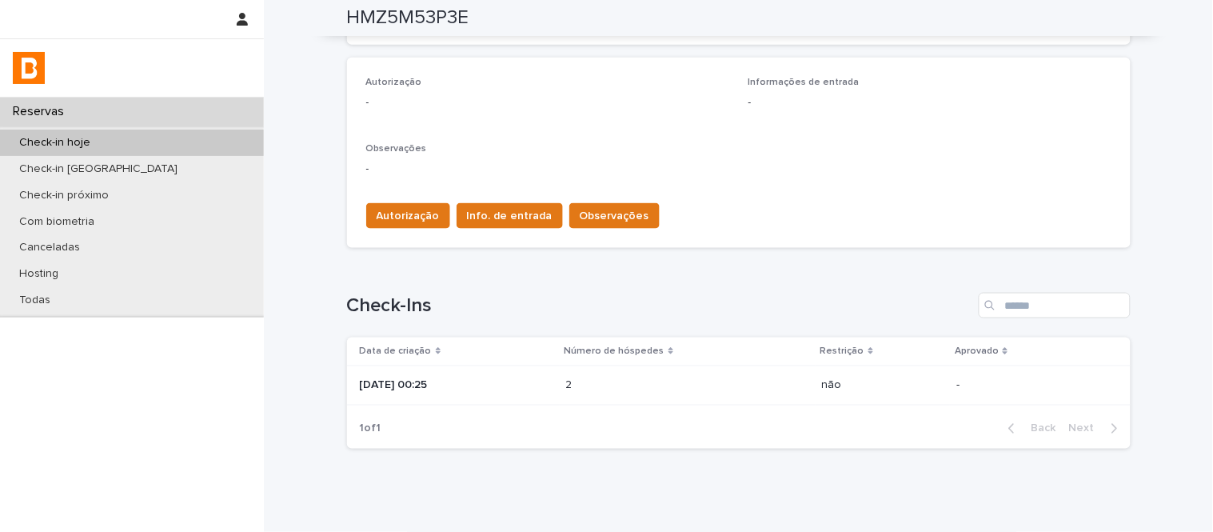
scroll to position [444, 0]
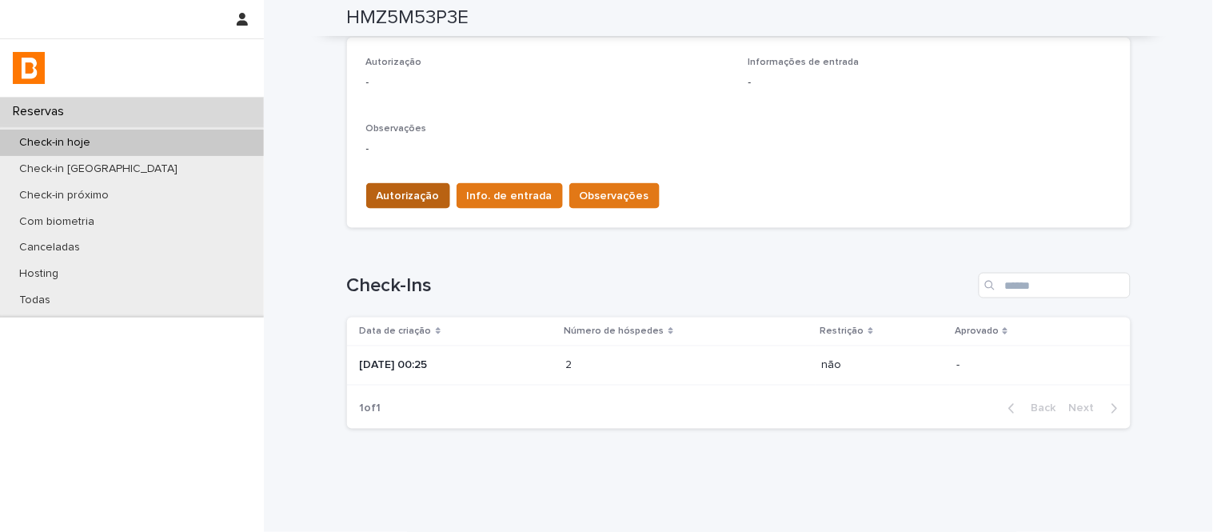
click at [420, 197] on span "Autorização" at bounding box center [408, 196] width 63 height 16
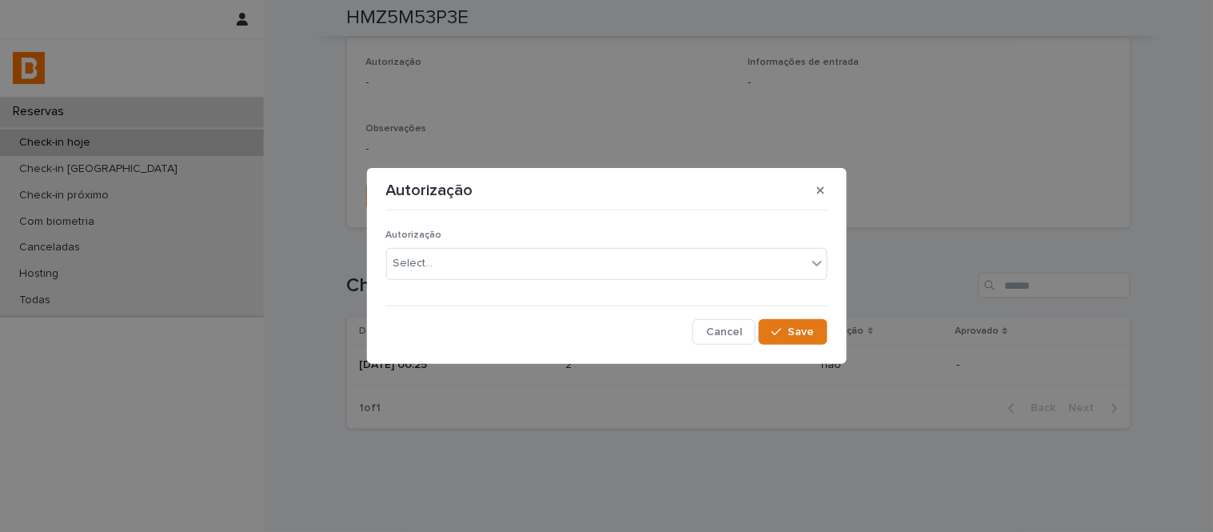
click at [432, 301] on div "Autorização Select... Cancel Save" at bounding box center [606, 280] width 441 height 127
click at [435, 265] on input "text" at bounding box center [436, 264] width 2 height 14
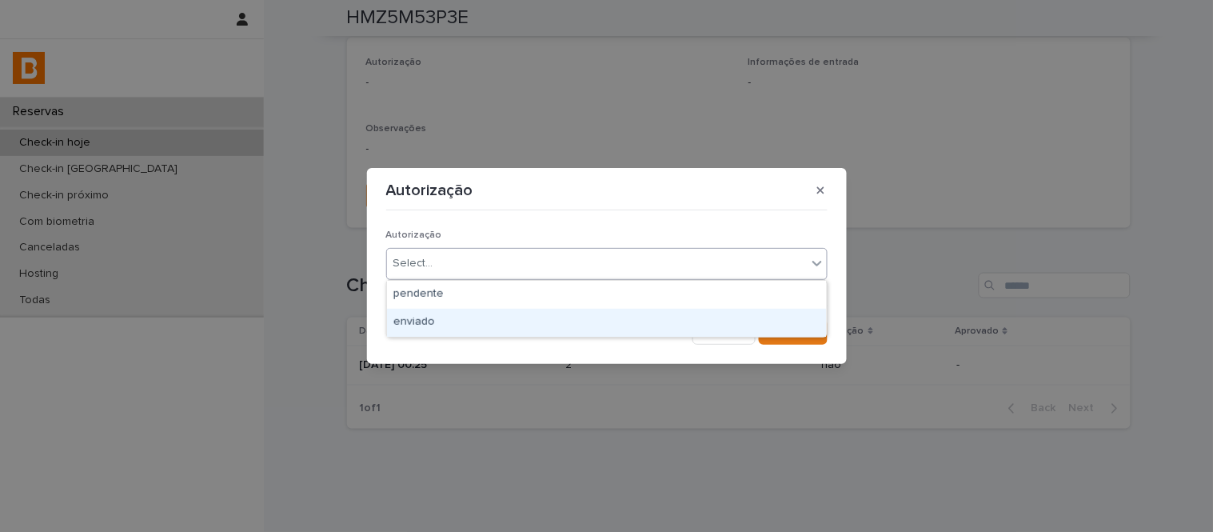
click at [462, 324] on div "enviado" at bounding box center [607, 323] width 440 height 28
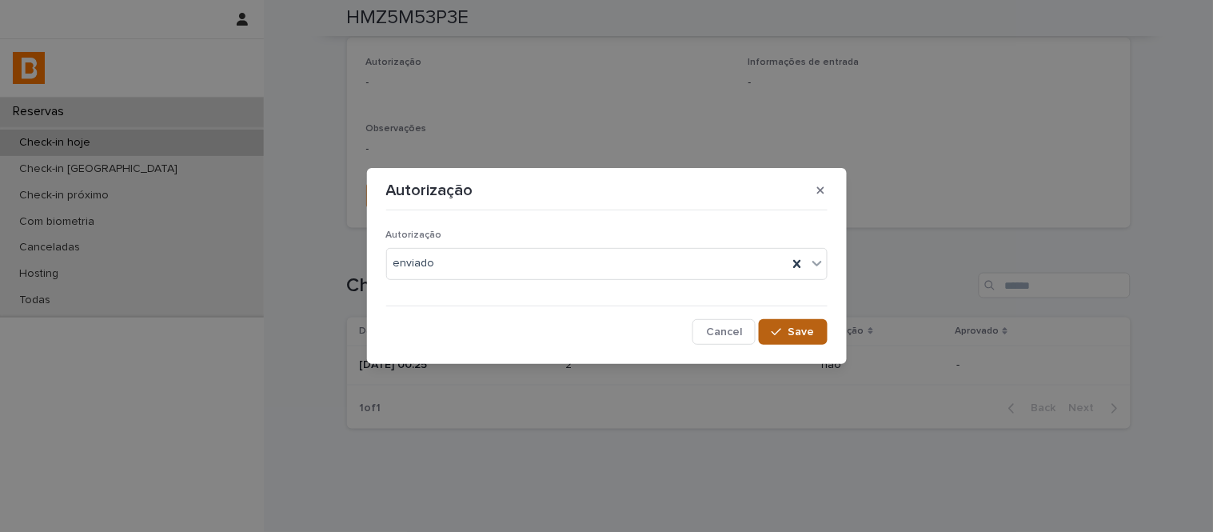
click at [789, 326] on span "Save" at bounding box center [802, 331] width 26 height 11
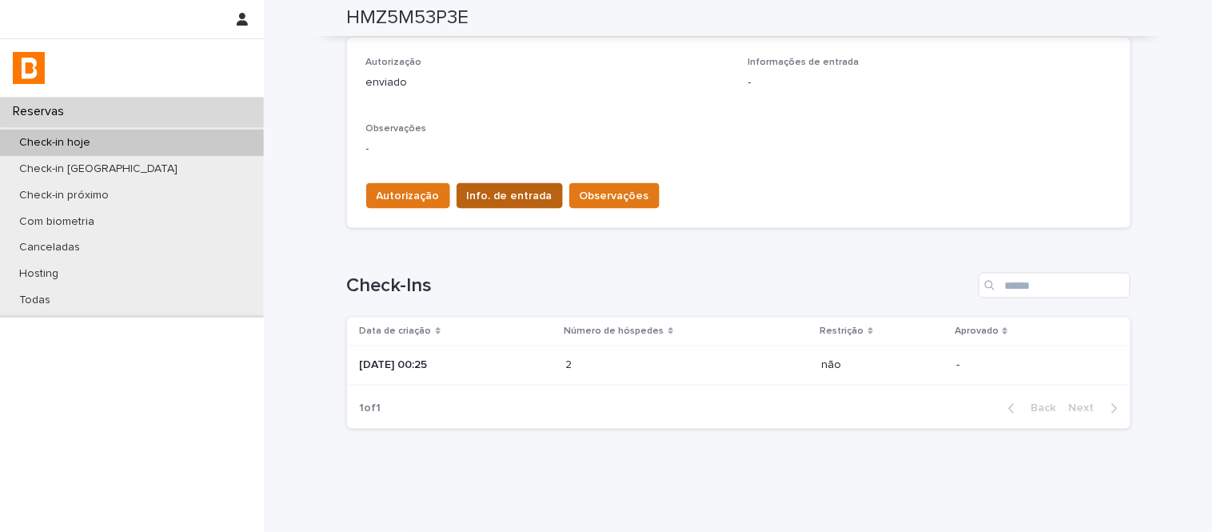
click at [489, 200] on span "Info. de entrada" at bounding box center [510, 196] width 86 height 16
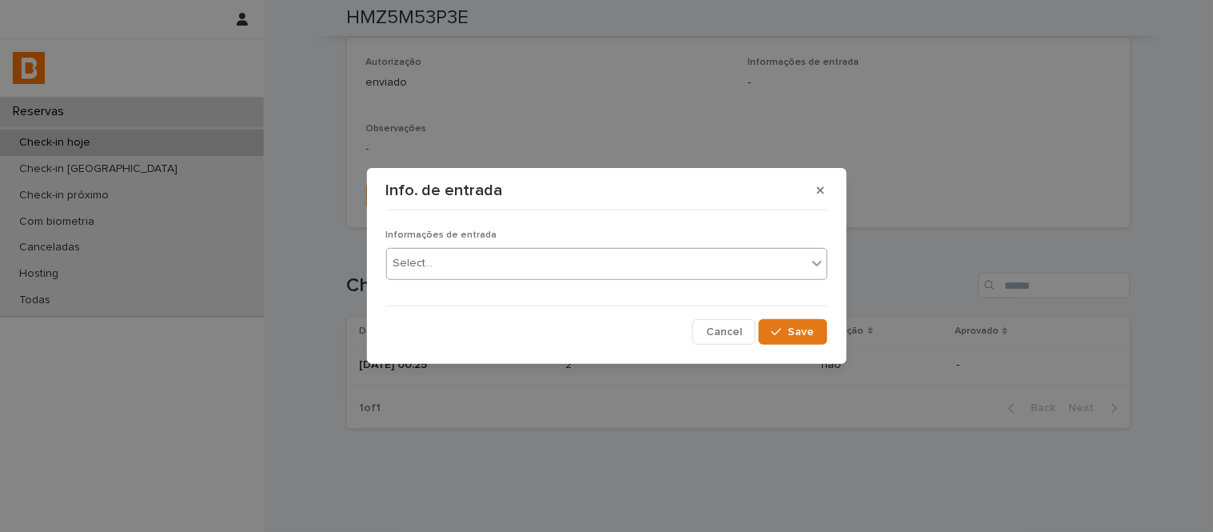
click at [536, 264] on div "Select..." at bounding box center [597, 263] width 420 height 26
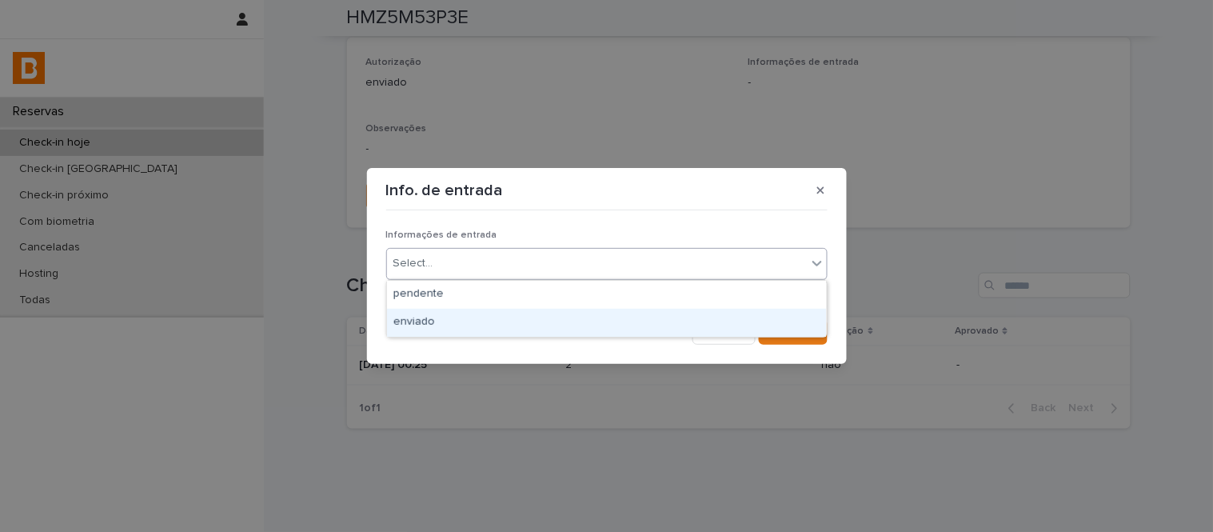
click at [576, 318] on div "enviado" at bounding box center [607, 323] width 440 height 28
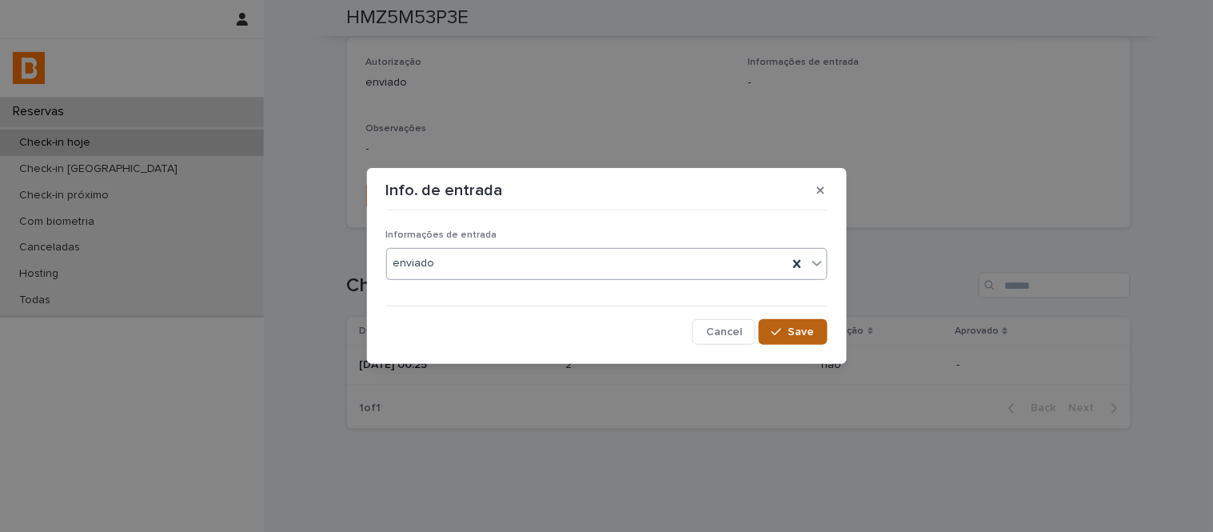
click at [794, 326] on span "Save" at bounding box center [802, 331] width 26 height 11
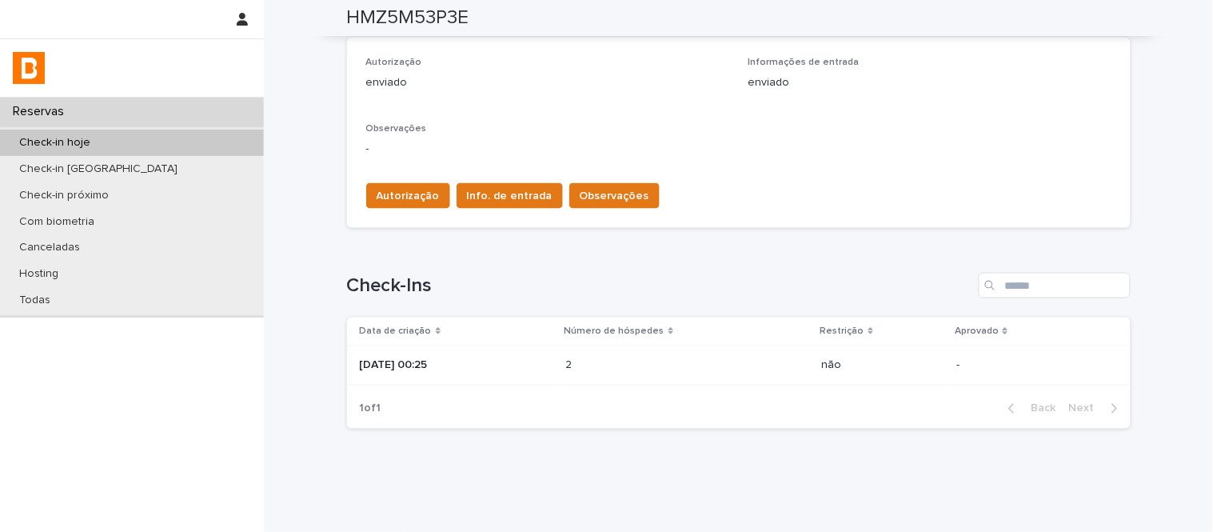
click at [580, 189] on span "Observações" at bounding box center [615, 196] width 70 height 16
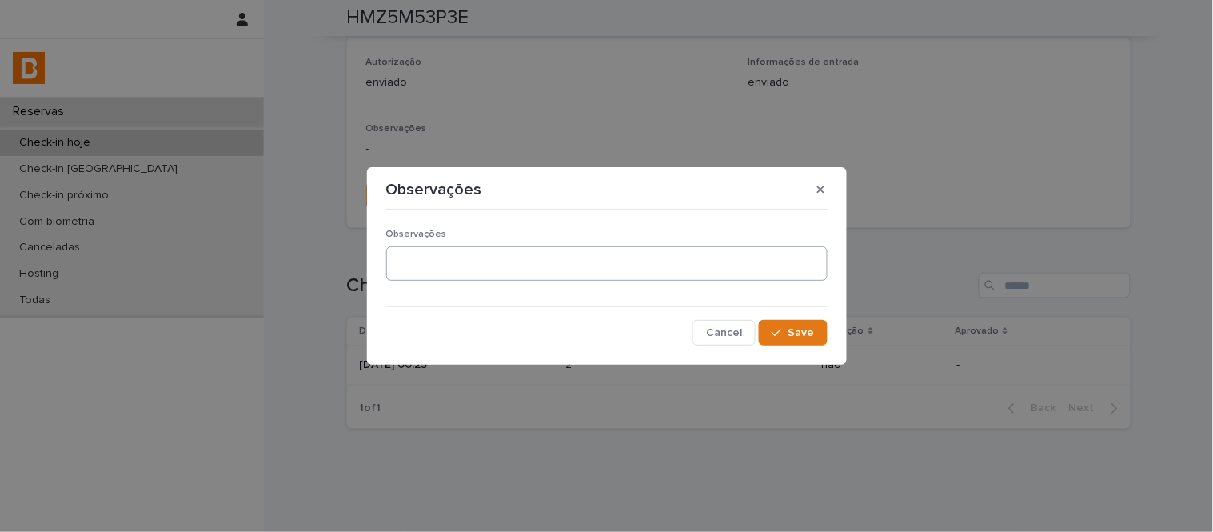
drag, startPoint x: 584, startPoint y: 238, endPoint x: 588, endPoint y: 253, distance: 14.9
click at [588, 253] on div "Observações" at bounding box center [606, 262] width 441 height 66
click at [588, 253] on textarea at bounding box center [606, 263] width 441 height 34
type textarea "*"
type textarea "**********"
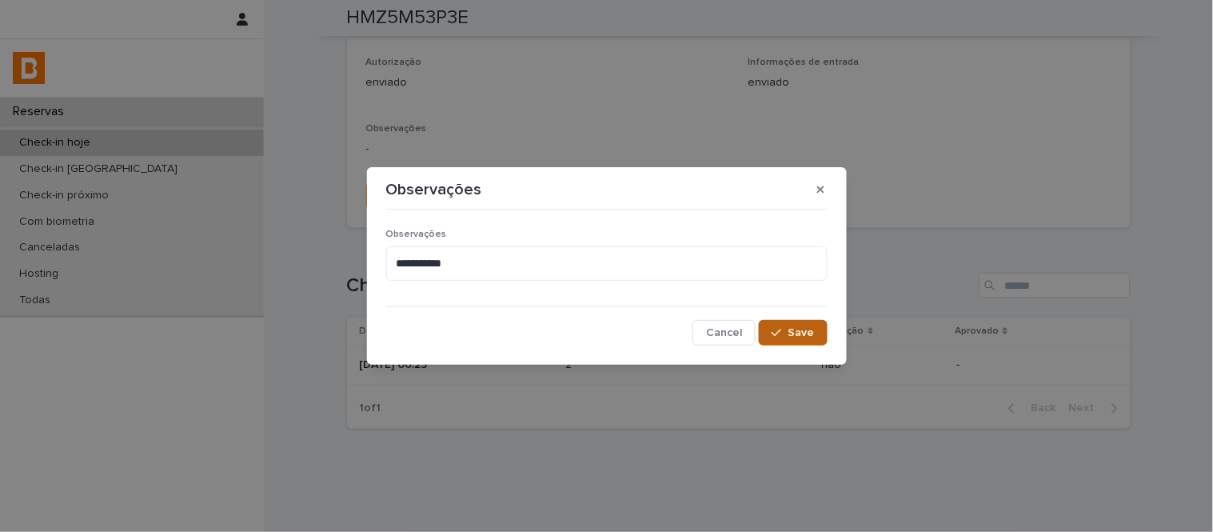
click at [809, 336] on span "Save" at bounding box center [802, 332] width 26 height 11
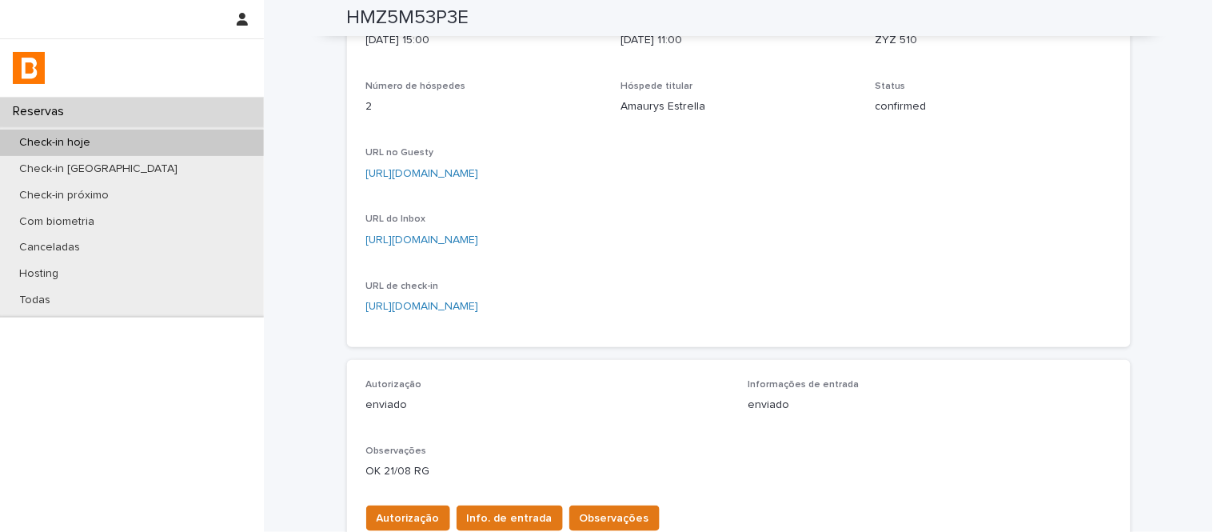
scroll to position [0, 0]
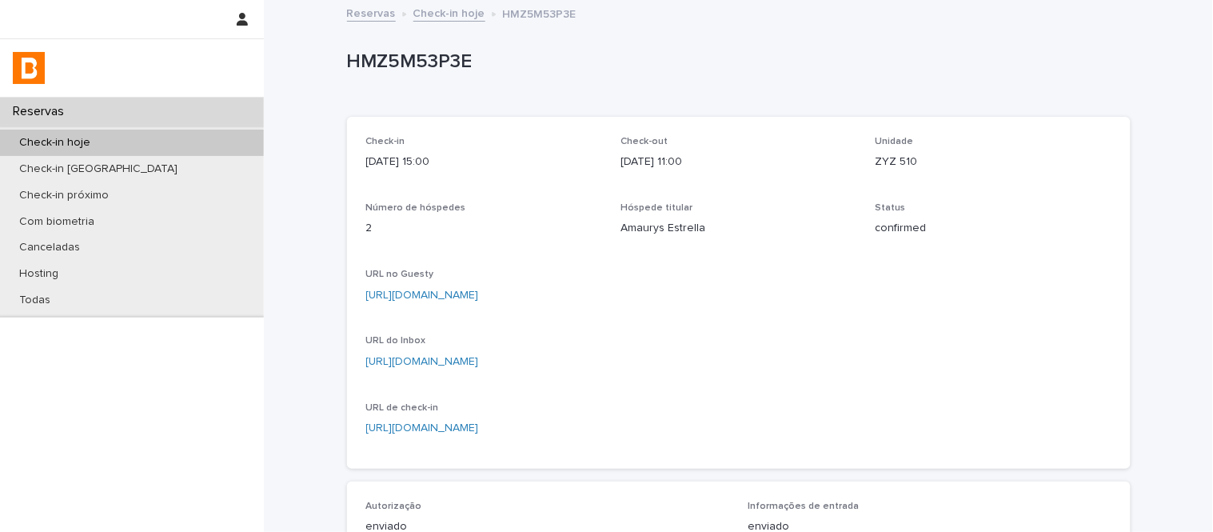
click at [451, 16] on link "Check-in hoje" at bounding box center [449, 12] width 72 height 18
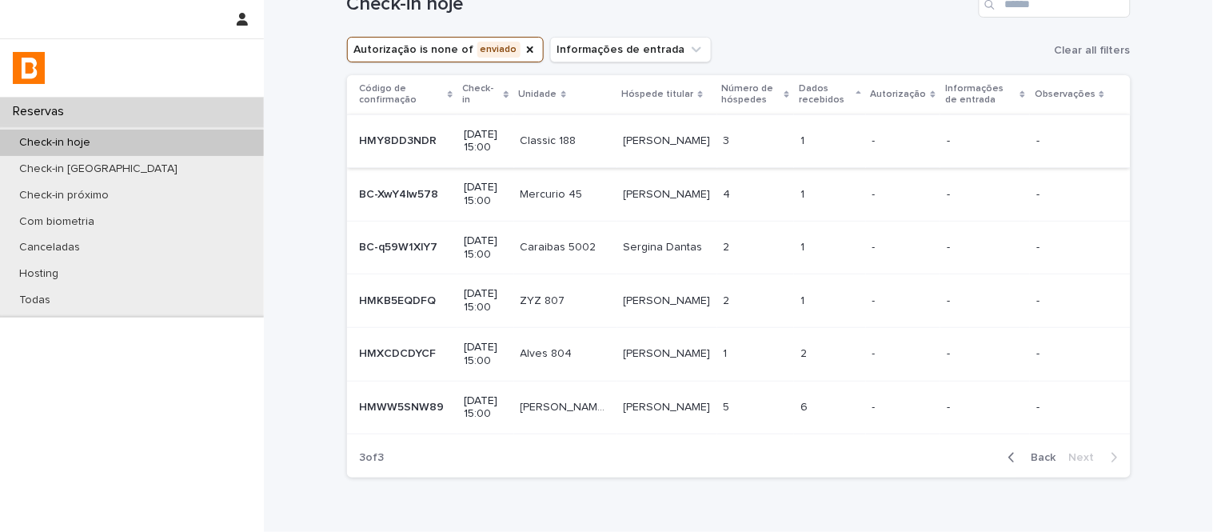
scroll to position [89, 0]
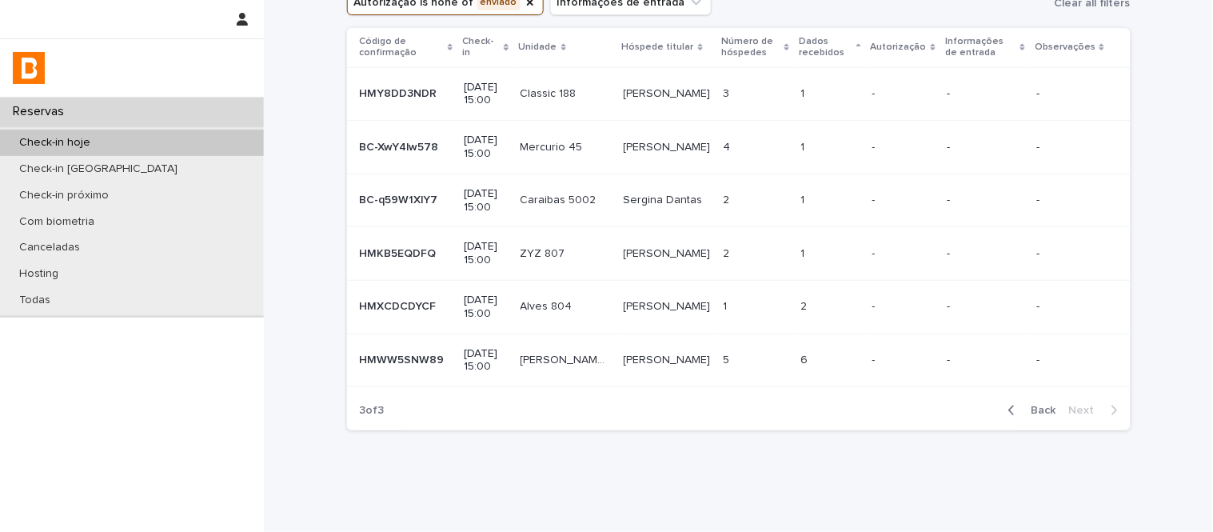
click at [653, 261] on div "[PERSON_NAME]" at bounding box center [667, 254] width 87 height 26
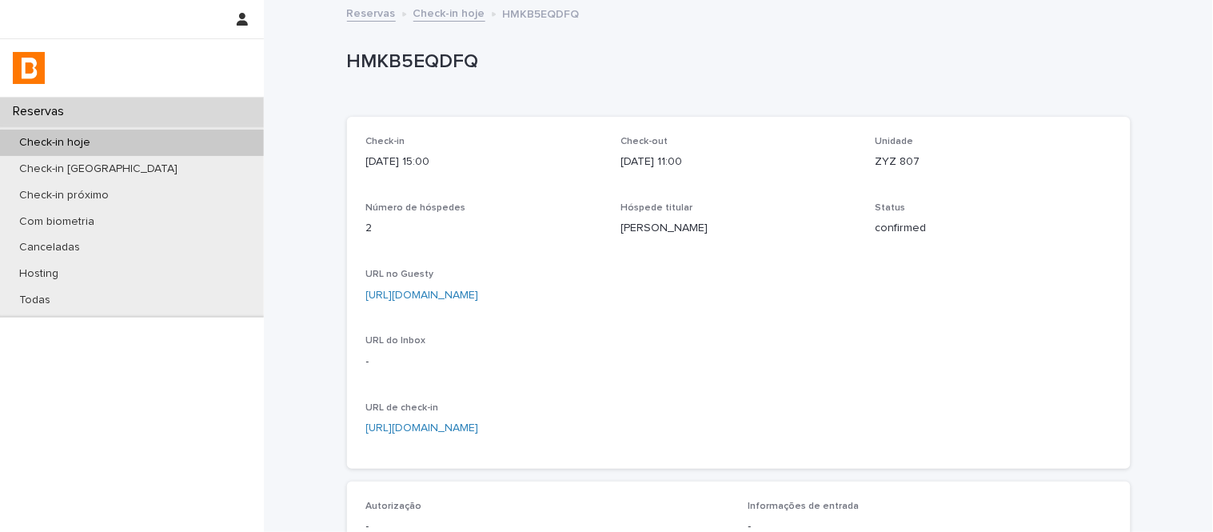
click at [479, 292] on link "[URL][DOMAIN_NAME]" at bounding box center [422, 294] width 113 height 11
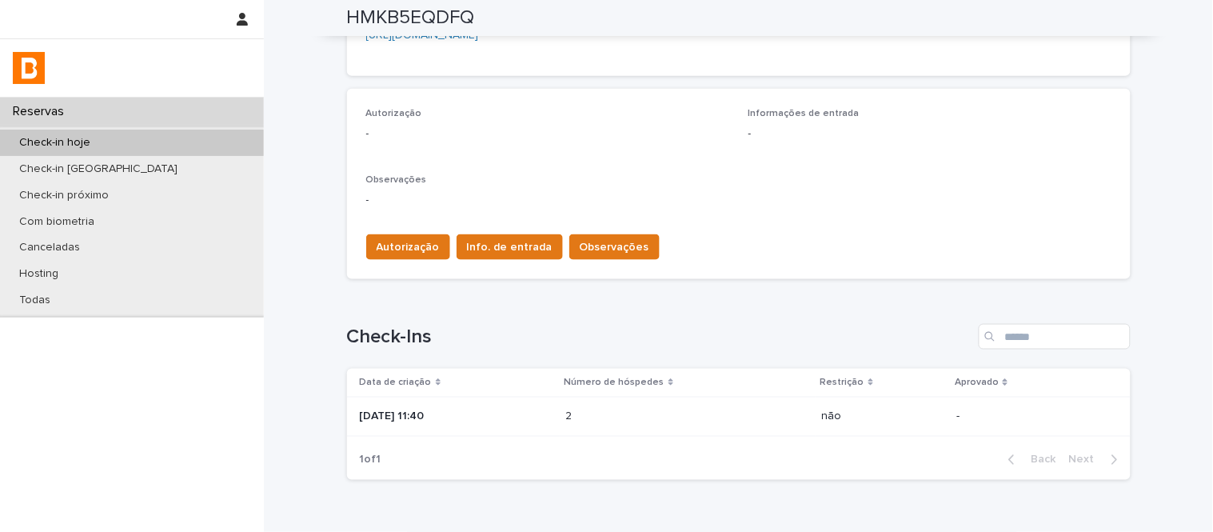
scroll to position [389, 0]
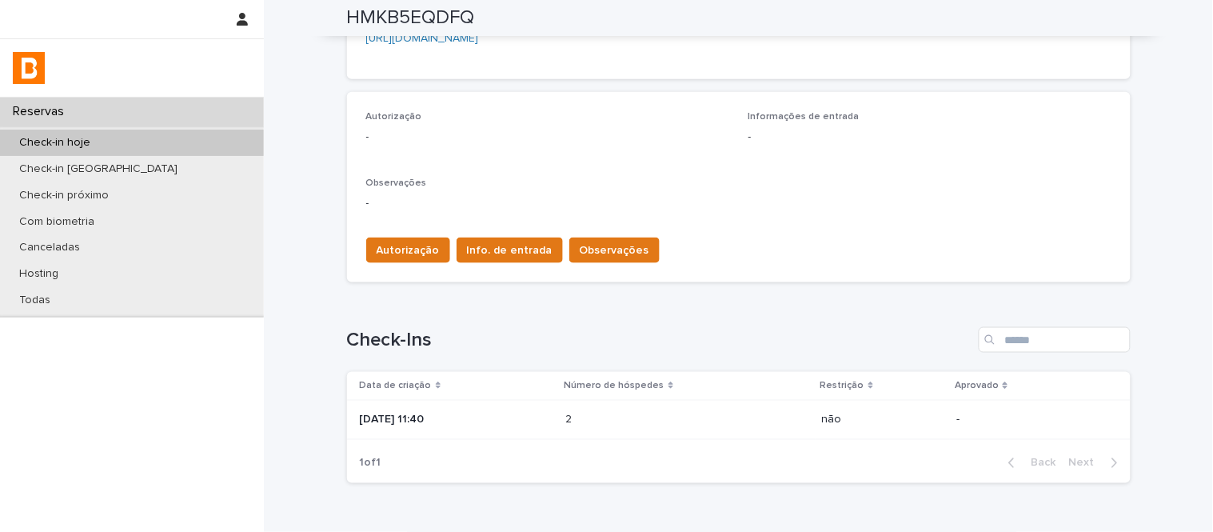
click at [668, 417] on p at bounding box center [636, 420] width 140 height 14
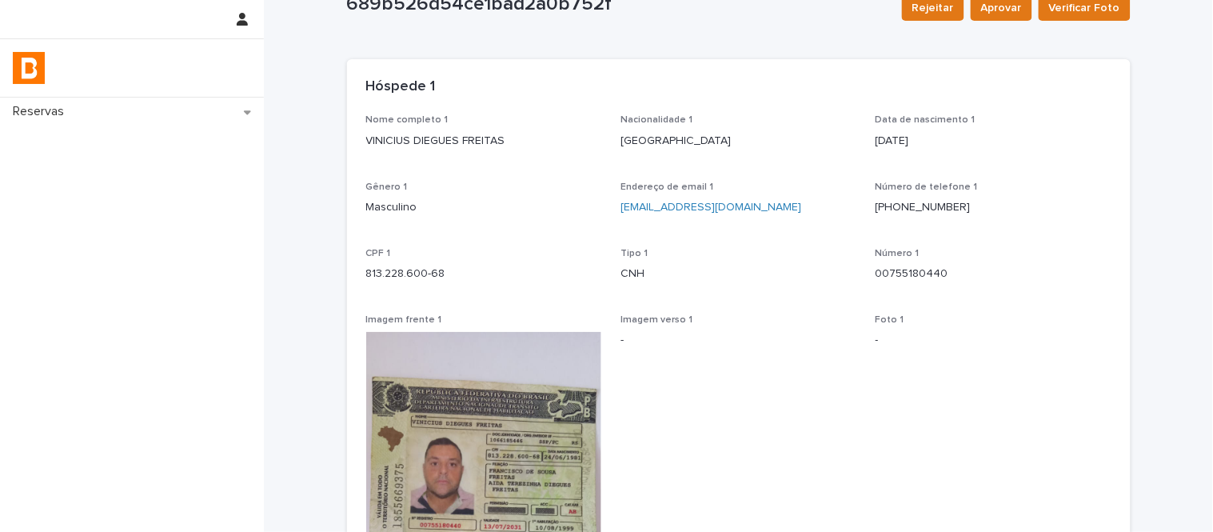
scroll to position [89, 0]
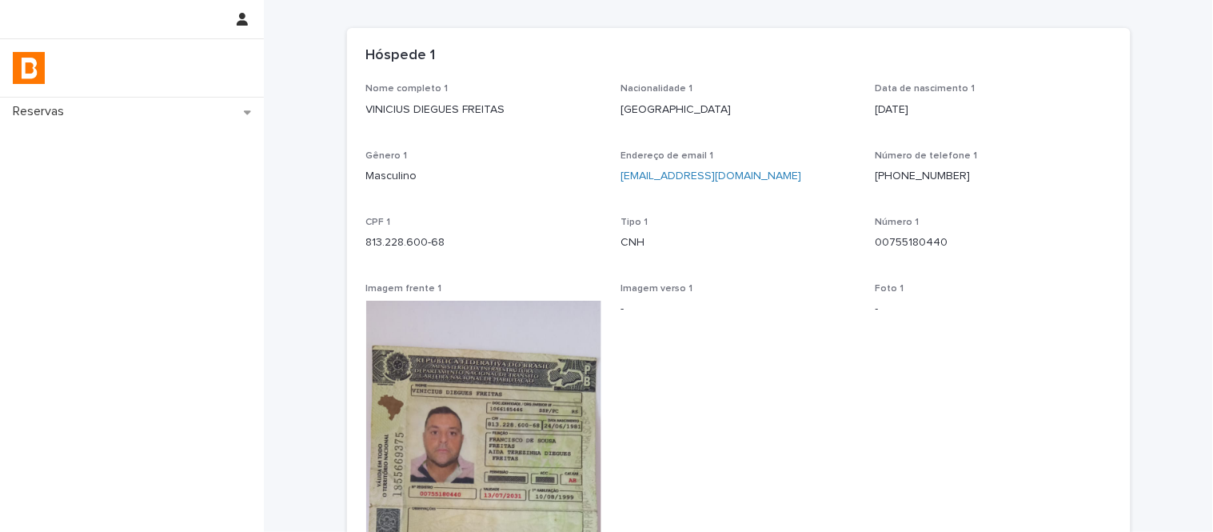
click at [409, 250] on p "813.228.600-68" at bounding box center [484, 242] width 236 height 17
copy p "813.228.600-68"
click at [476, 109] on p "VINICIUS DIEGUES FREITAS" at bounding box center [484, 110] width 236 height 17
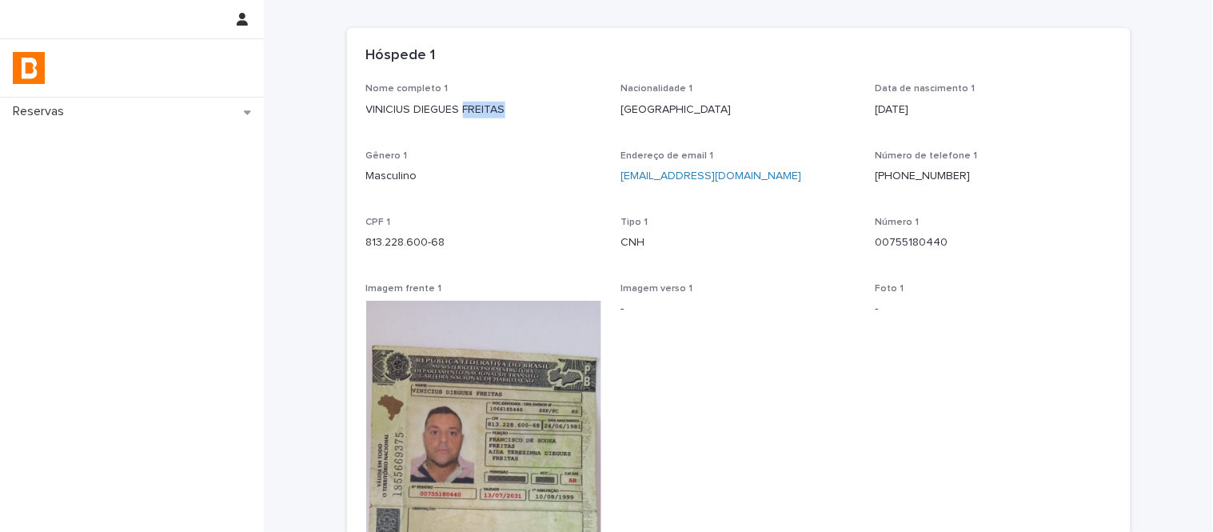
click at [476, 109] on p "VINICIUS DIEGUES FREITAS" at bounding box center [484, 110] width 236 height 17
copy p "VINICIUS DIEGUES FREITAS"
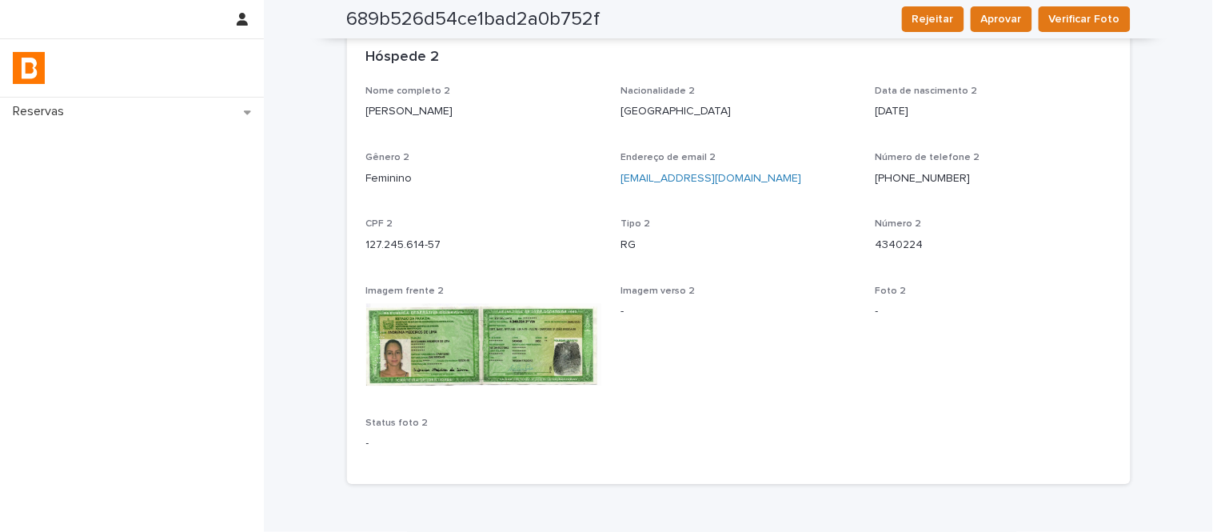
scroll to position [979, 0]
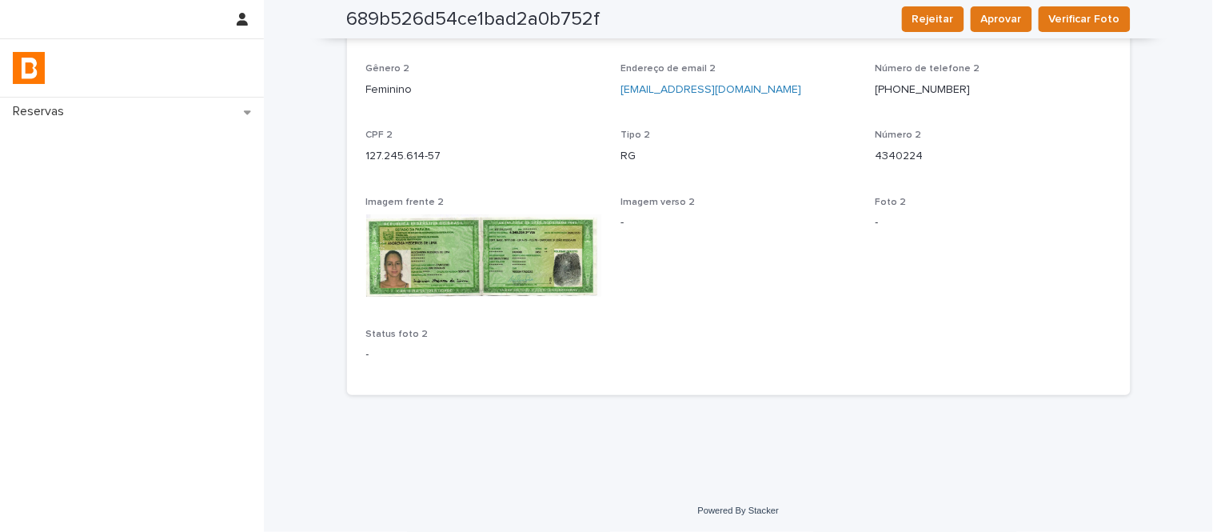
click at [403, 162] on p "127.245.614-57" at bounding box center [484, 156] width 236 height 17
copy p "127.245.614-57"
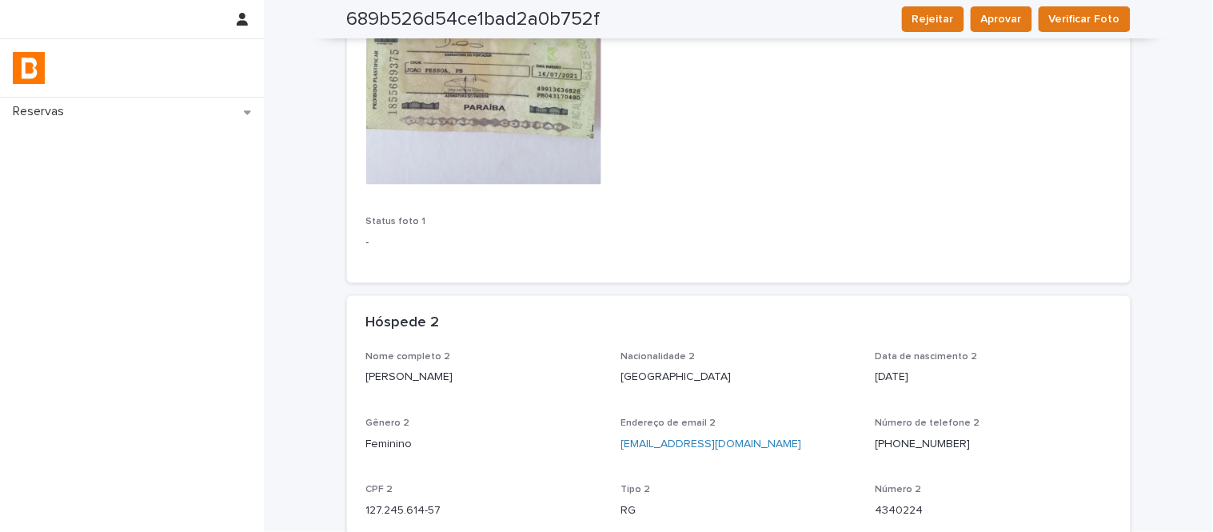
click at [466, 377] on p "[PERSON_NAME]" at bounding box center [484, 377] width 236 height 17
copy p "[PERSON_NAME]"
click at [1212, 288] on div "Reservas Back to HMKB5EQDFQ Loading... Saving… Loading... Saving… 689b526d54ce1…" at bounding box center [606, 266] width 1213 height 532
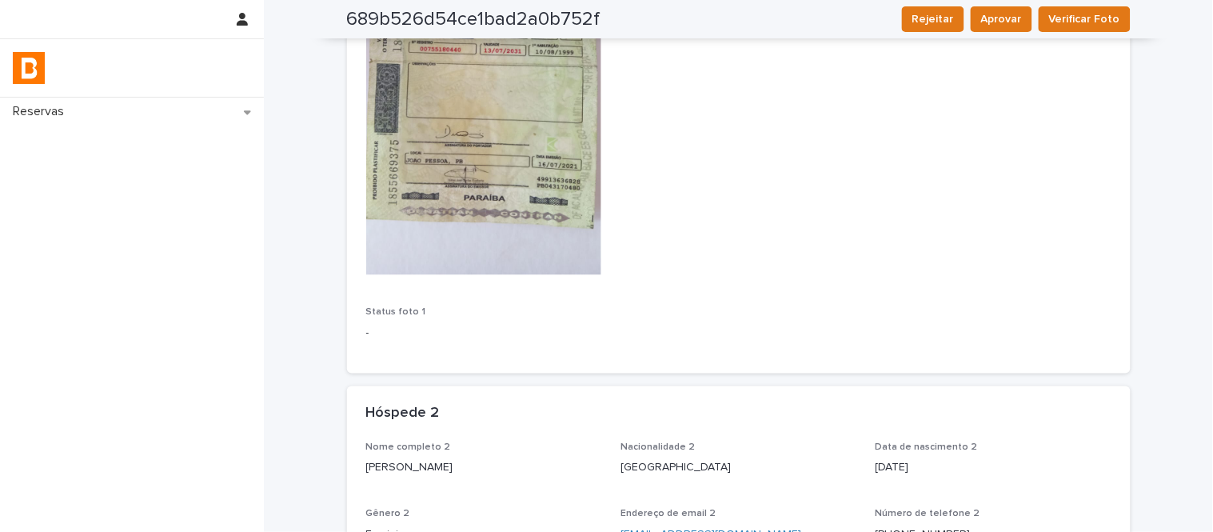
scroll to position [0, 0]
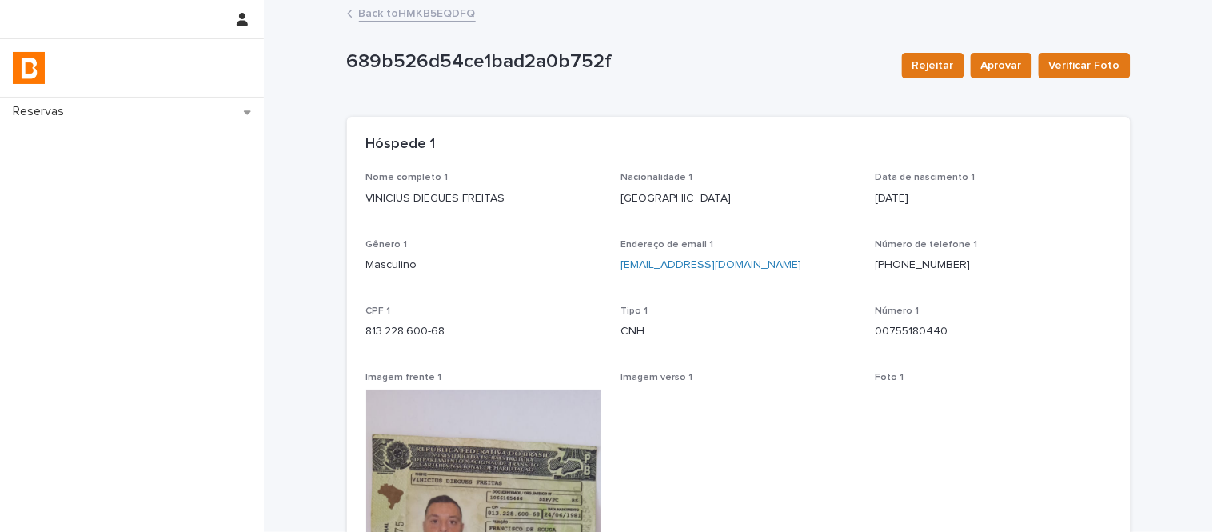
click at [465, 18] on link "Back to HMKB5EQDFQ" at bounding box center [417, 12] width 117 height 18
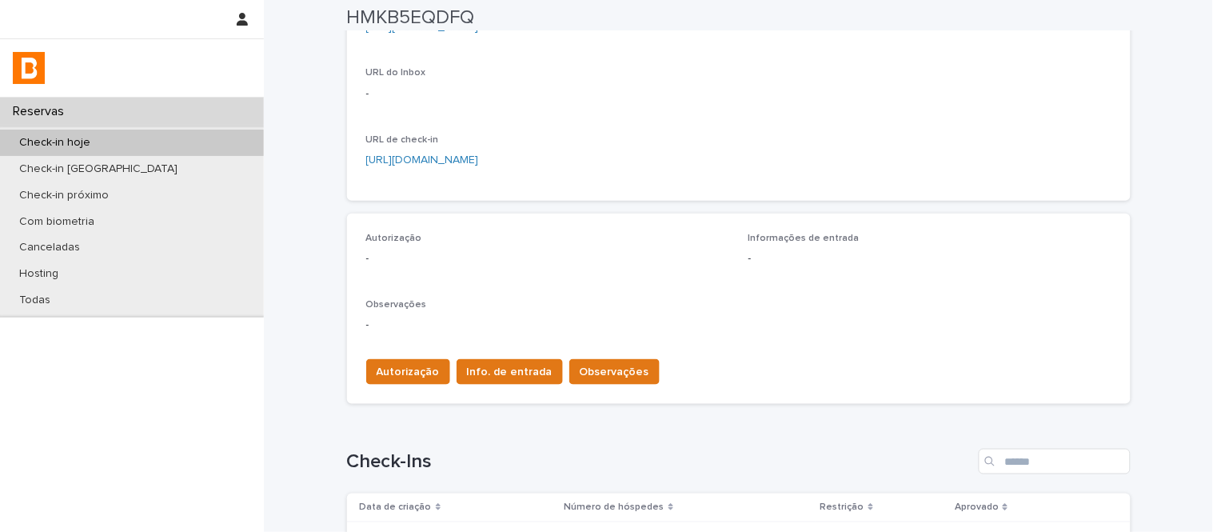
scroll to position [355, 0]
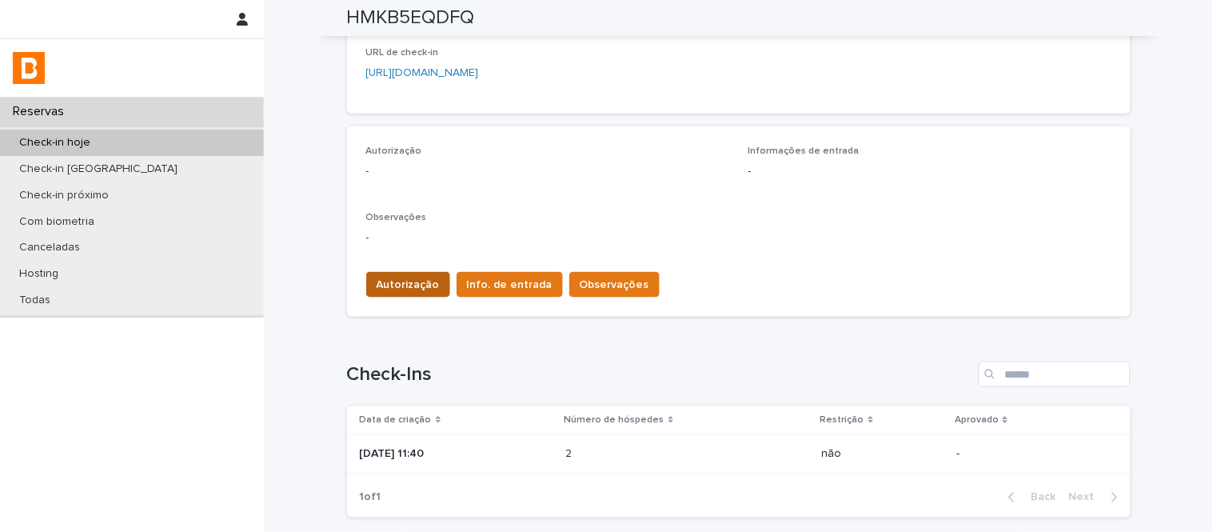
click at [404, 293] on button "Autorização" at bounding box center [408, 285] width 84 height 26
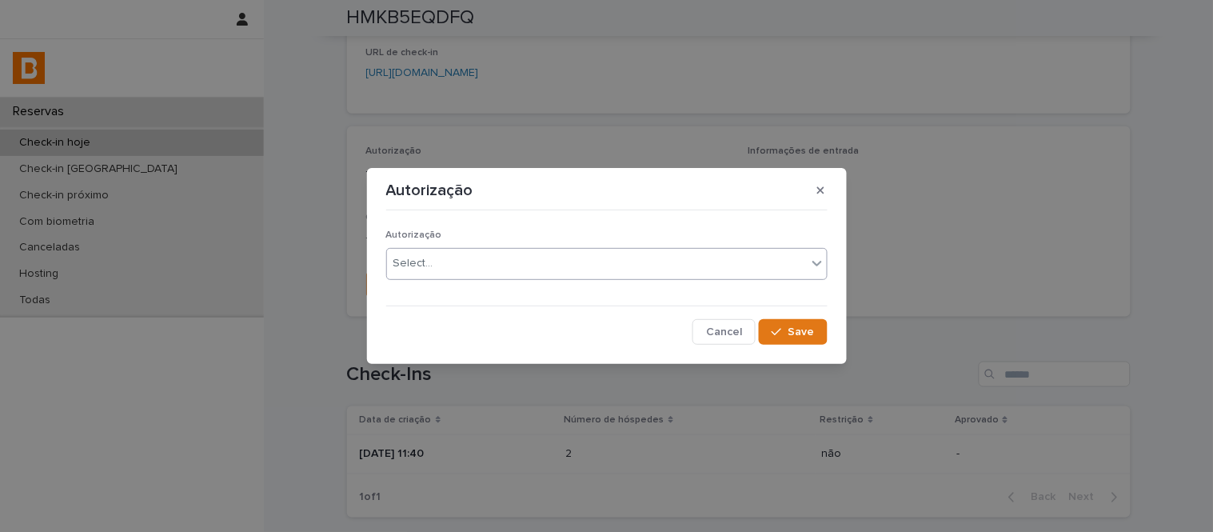
click at [421, 249] on div "Select..." at bounding box center [606, 264] width 441 height 32
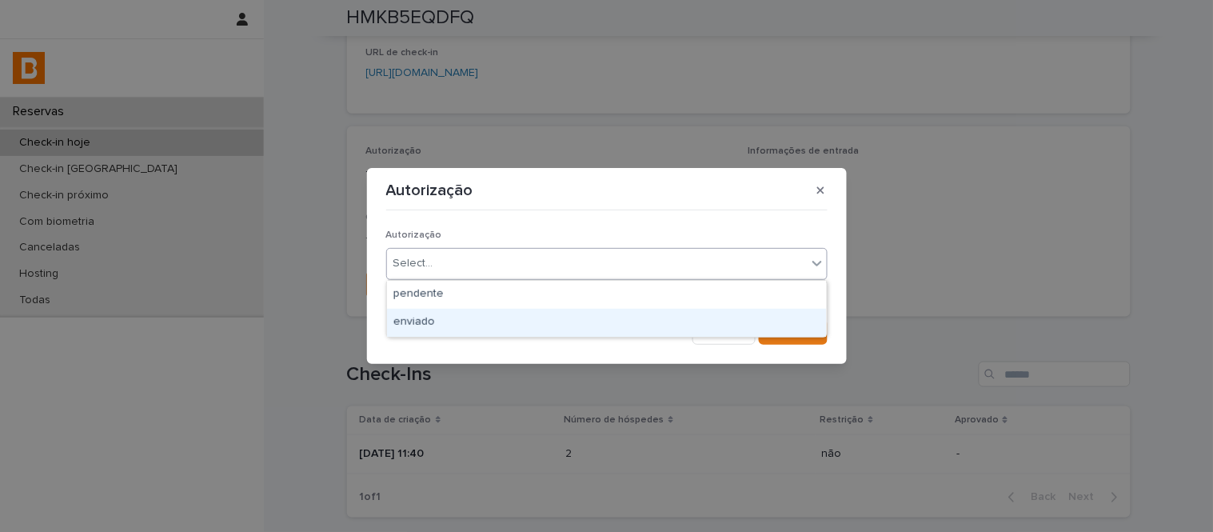
click at [462, 333] on div "enviado" at bounding box center [607, 323] width 440 height 28
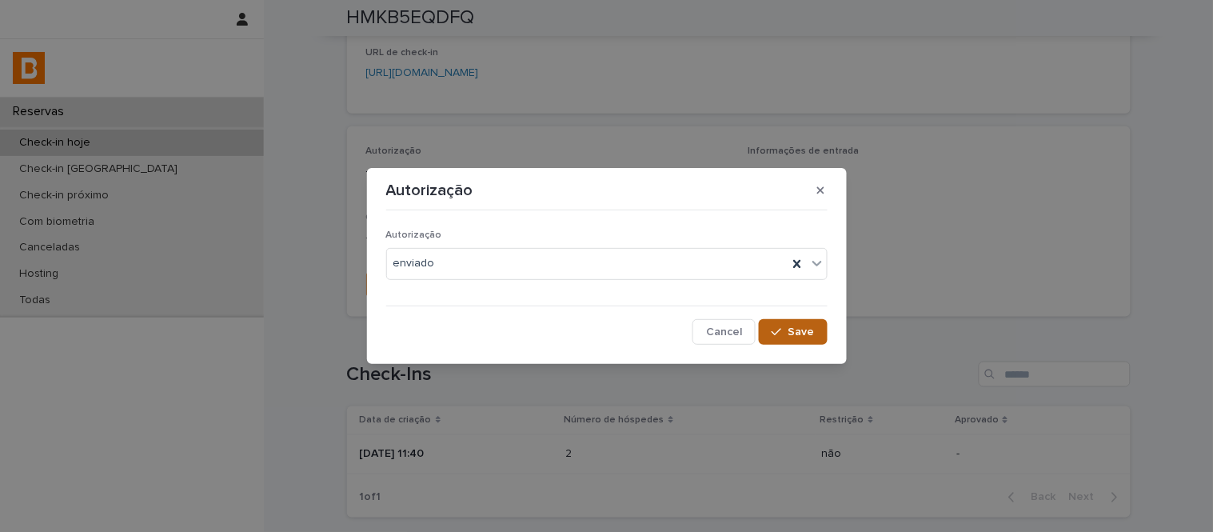
click at [781, 331] on icon "button" at bounding box center [777, 331] width 10 height 11
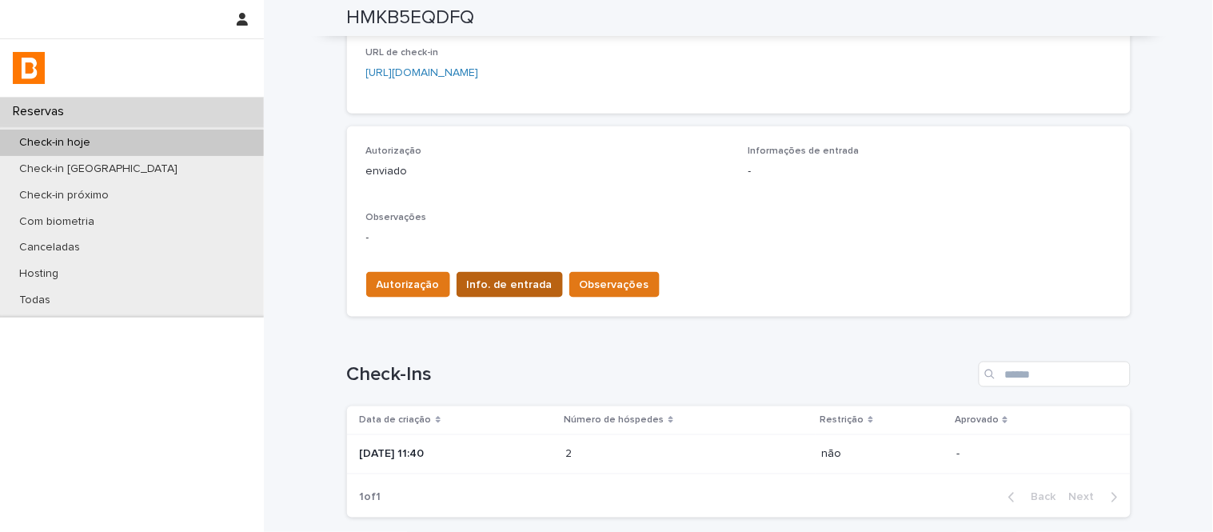
click at [477, 290] on span "Info. de entrada" at bounding box center [510, 285] width 86 height 16
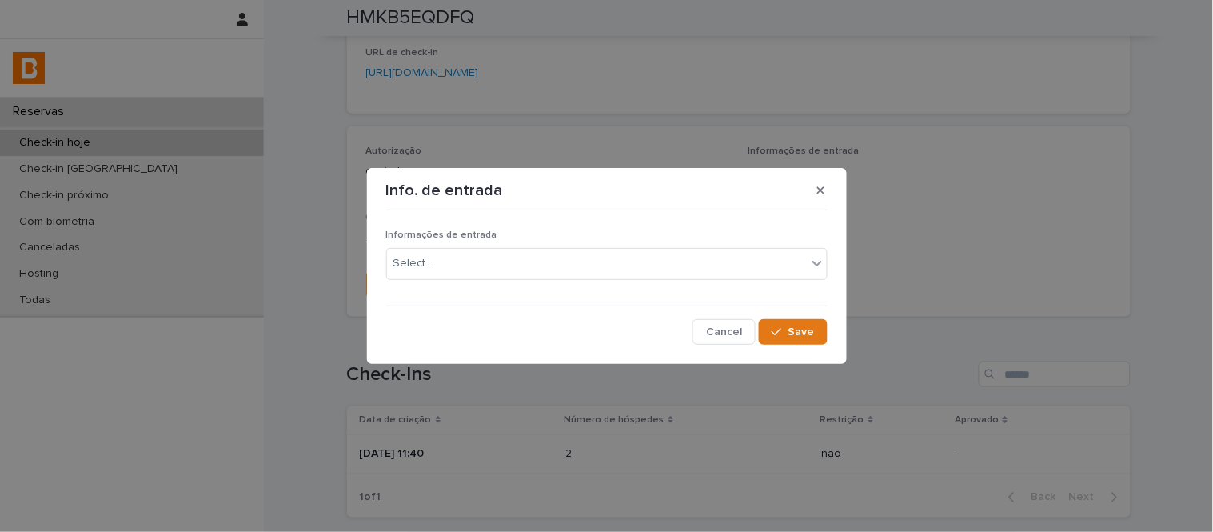
click at [492, 283] on div "Informações de entrada Select..." at bounding box center [606, 261] width 441 height 62
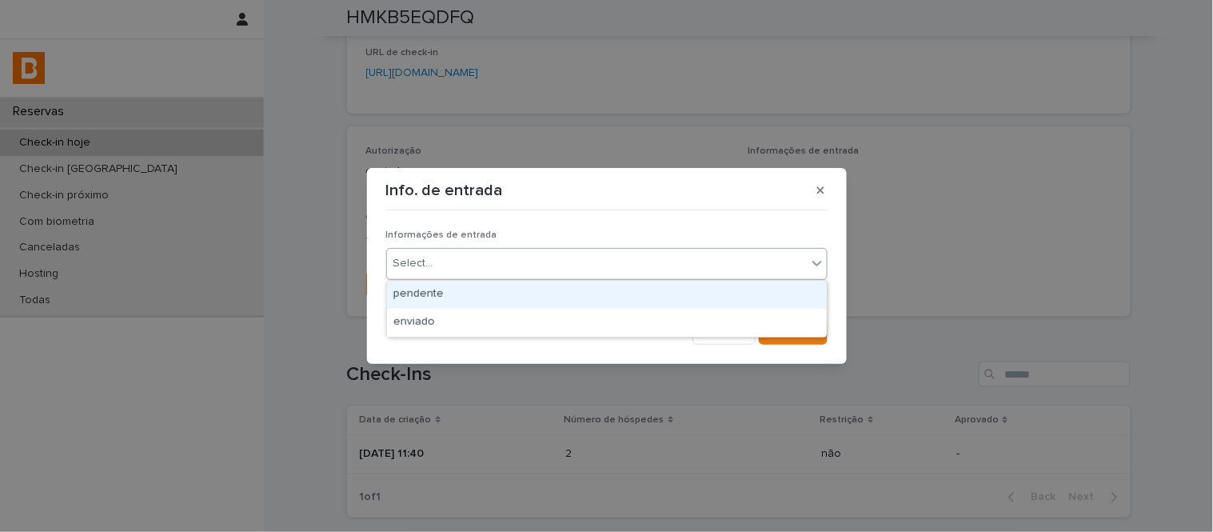
click at [493, 267] on div "Select..." at bounding box center [597, 263] width 420 height 26
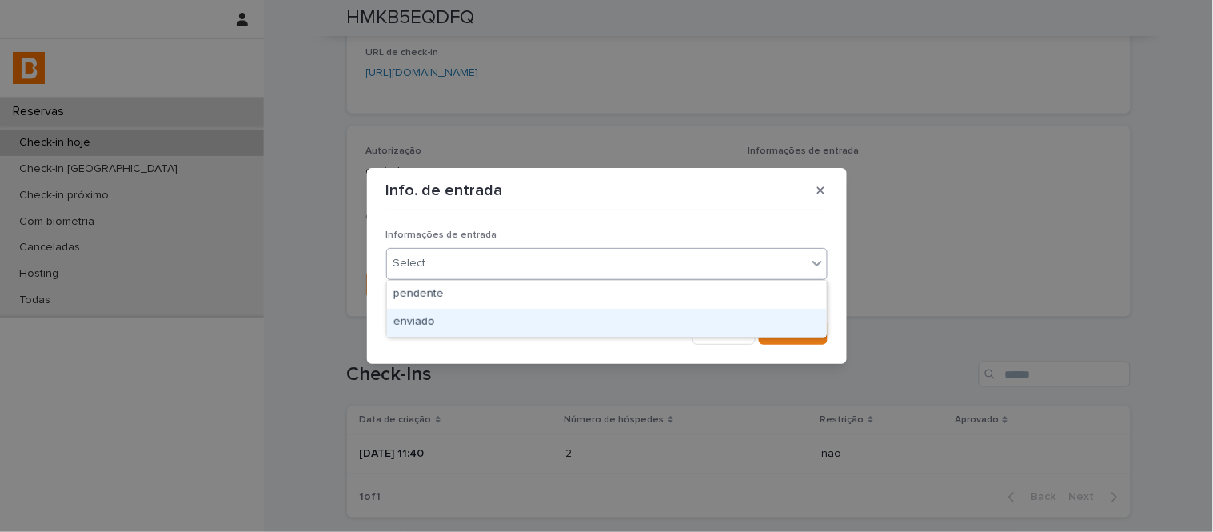
click at [517, 320] on div "enviado" at bounding box center [607, 323] width 440 height 28
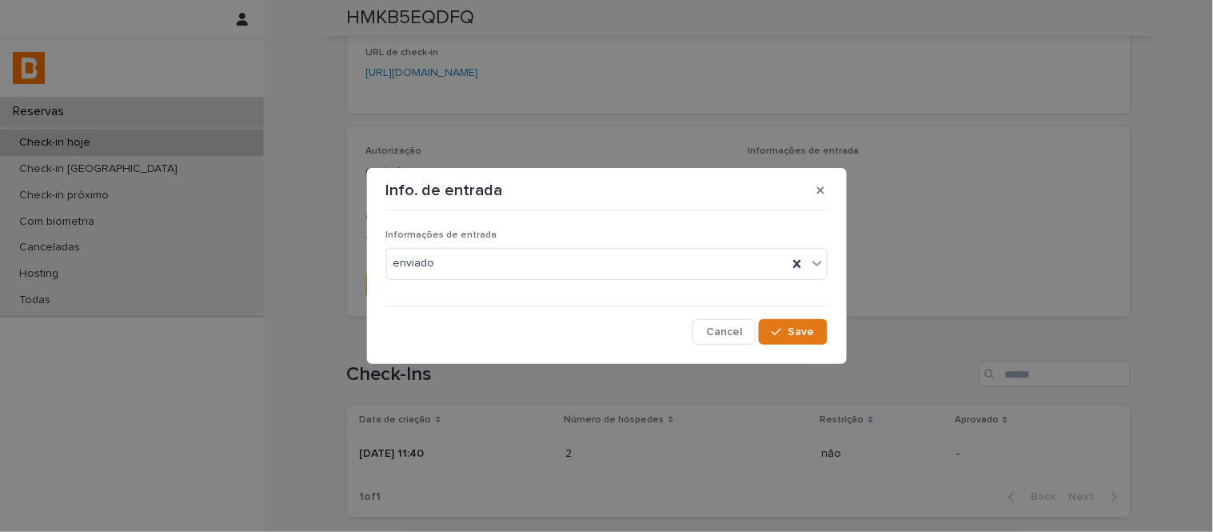
click at [844, 345] on section "Info. de entrada Informações de entrada enviado Cancel Save" at bounding box center [607, 265] width 480 height 195
click at [813, 339] on button "Save" at bounding box center [793, 332] width 68 height 26
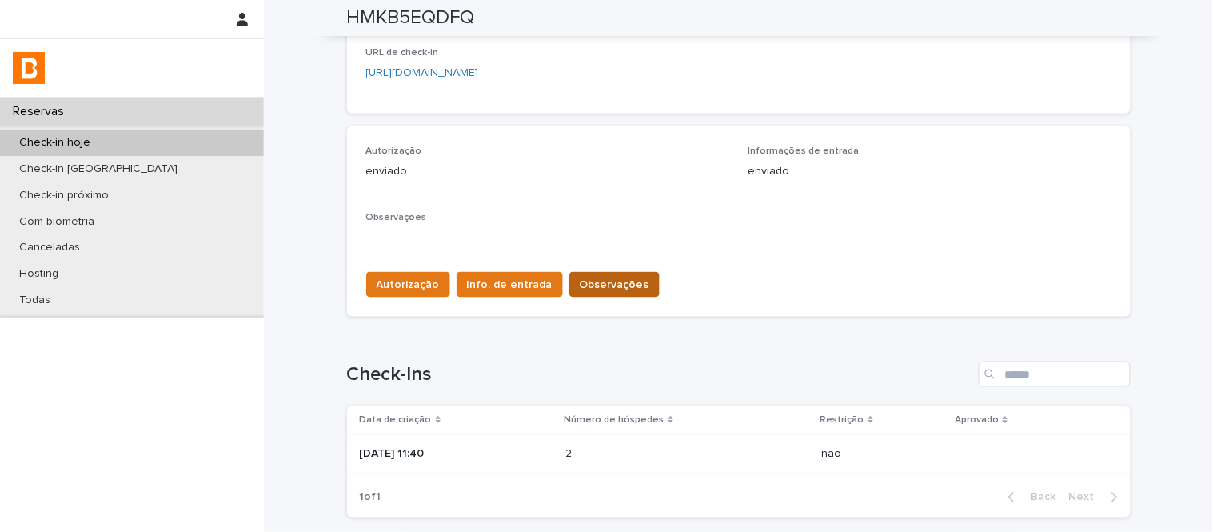
click at [621, 294] on button "Observações" at bounding box center [614, 285] width 90 height 26
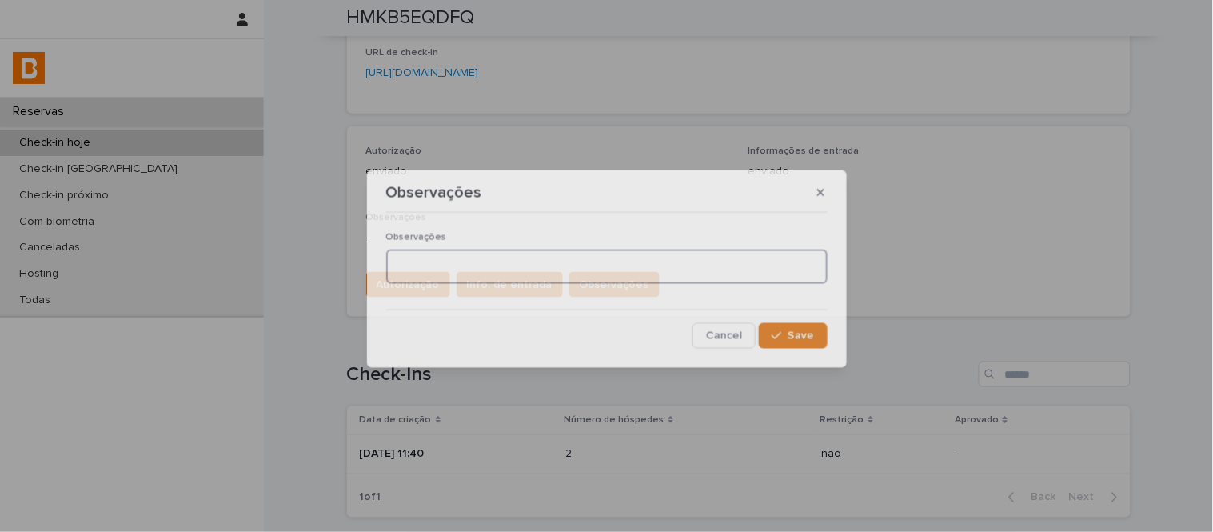
click at [569, 273] on textarea at bounding box center [606, 267] width 441 height 34
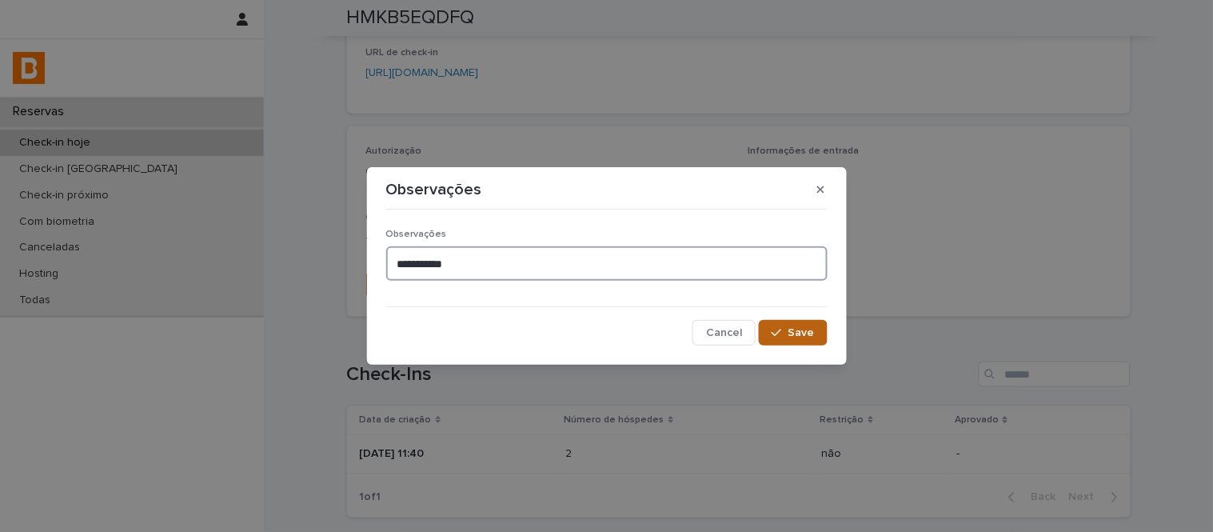
type textarea "**********"
click at [787, 328] on div "button" at bounding box center [780, 332] width 16 height 11
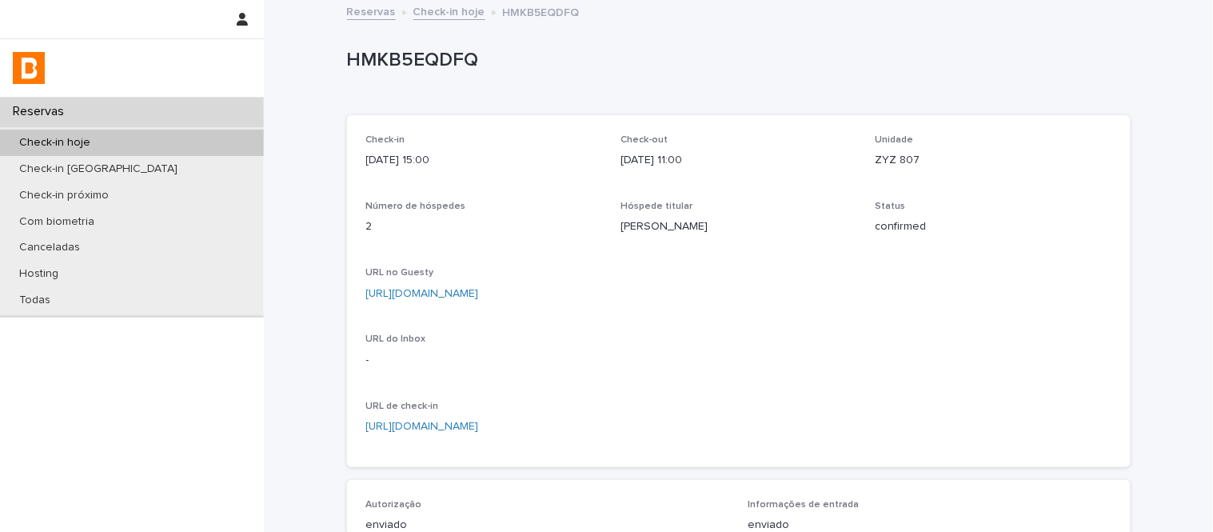
scroll to position [0, 0]
click at [438, 19] on link "Check-in hoje" at bounding box center [449, 12] width 72 height 18
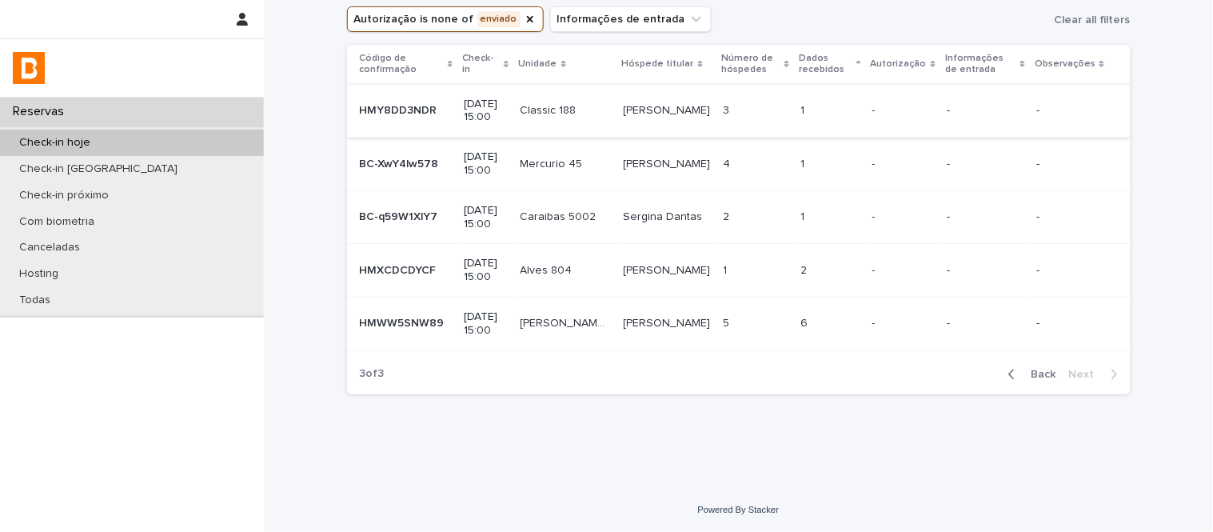
scroll to position [30, 0]
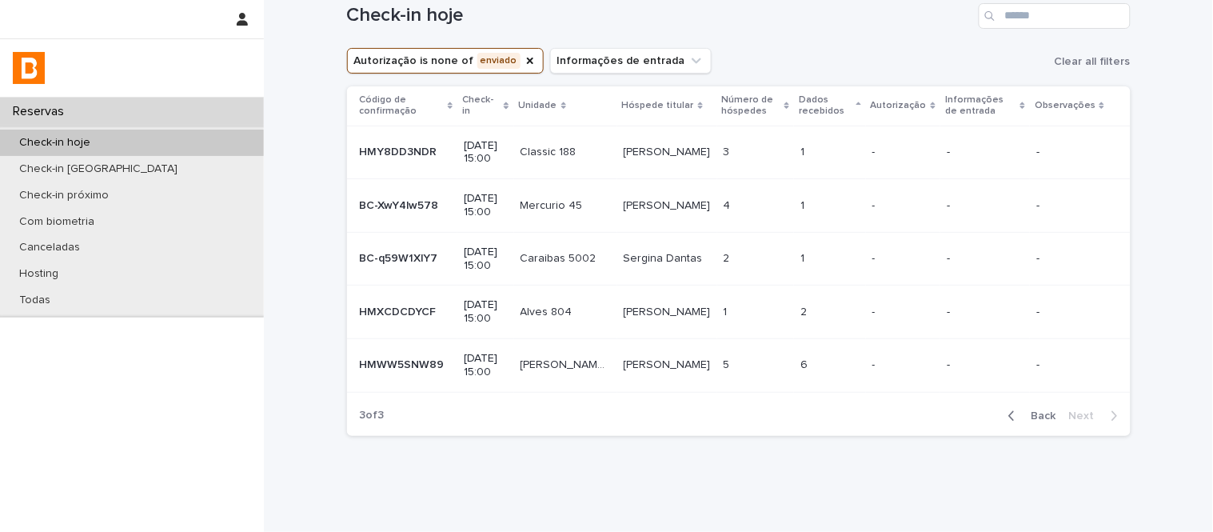
click at [745, 302] on div "1 1" at bounding box center [756, 312] width 64 height 26
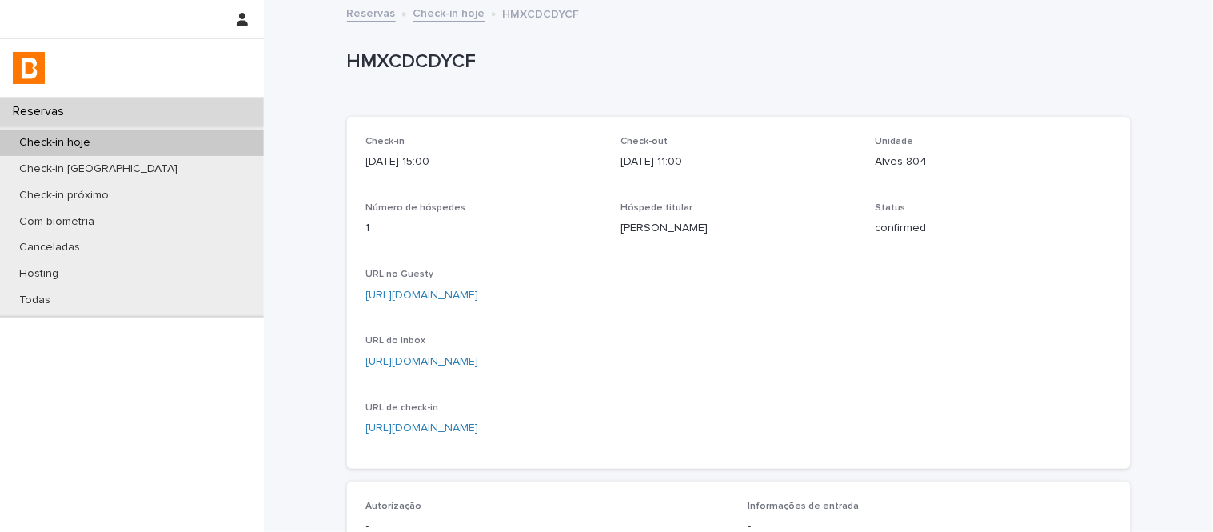
click at [960, 117] on div "Check-in [DATE] 15:00 Check-out [DATE] 11:00 Unidade Alves 804 Número de hósped…" at bounding box center [739, 293] width 784 height 352
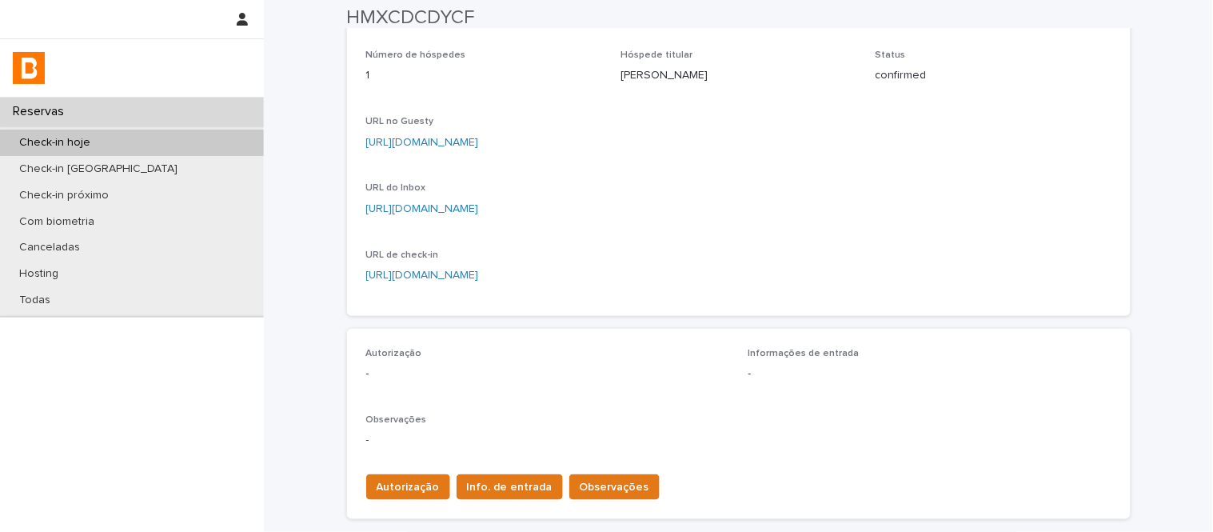
click at [886, 81] on p "confirmed" at bounding box center [994, 75] width 236 height 17
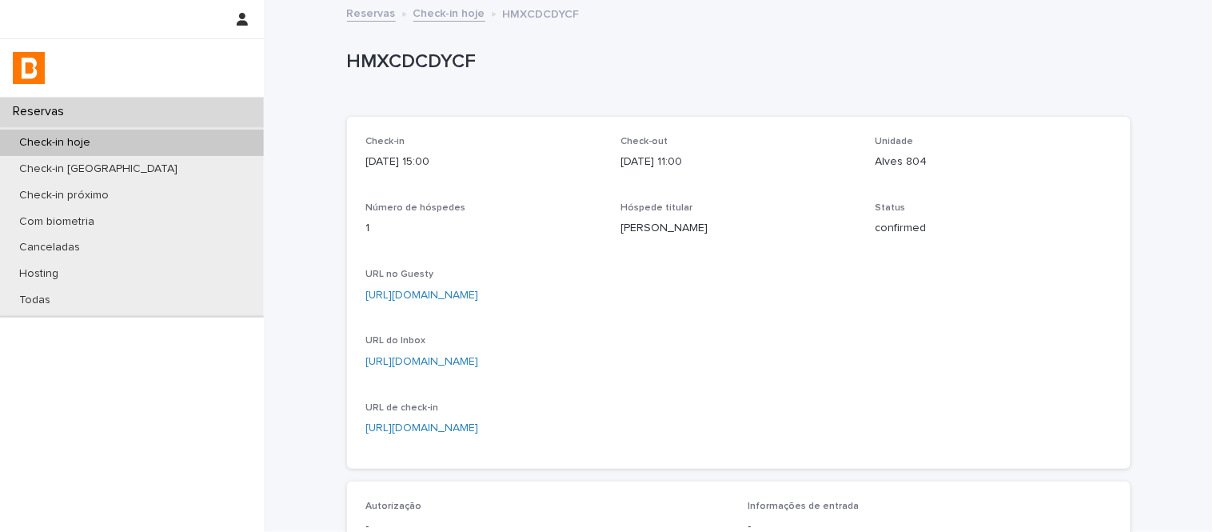
click at [896, 168] on p "Alves 804" at bounding box center [994, 162] width 236 height 17
copy p "Alves 804"
click at [479, 357] on link "[URL][DOMAIN_NAME]" at bounding box center [422, 361] width 113 height 11
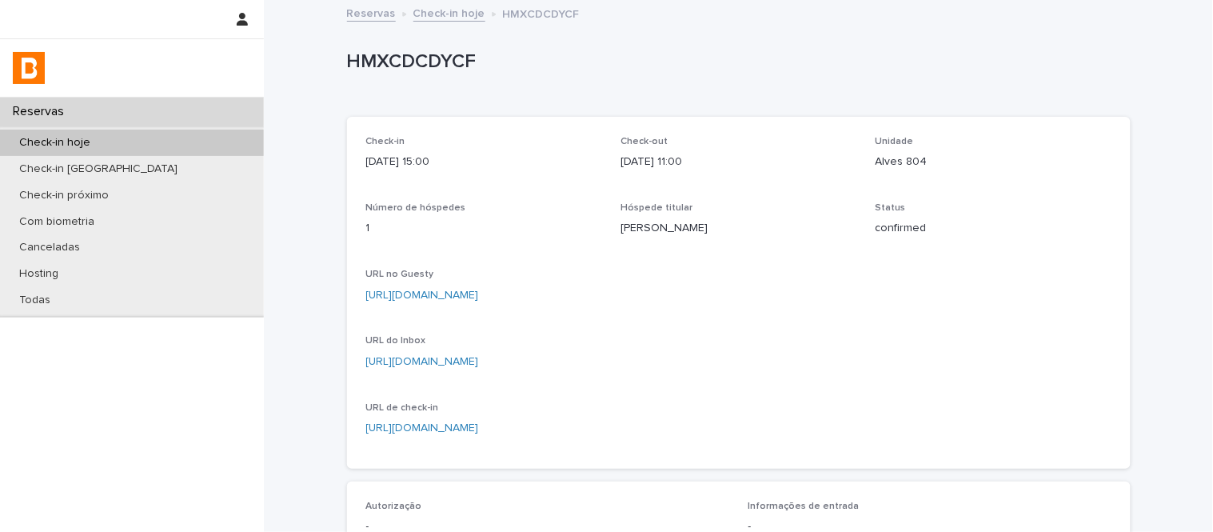
click at [413, 59] on p "HMXCDCDYCF" at bounding box center [735, 61] width 777 height 23
copy p "HMXCDCDYCF"
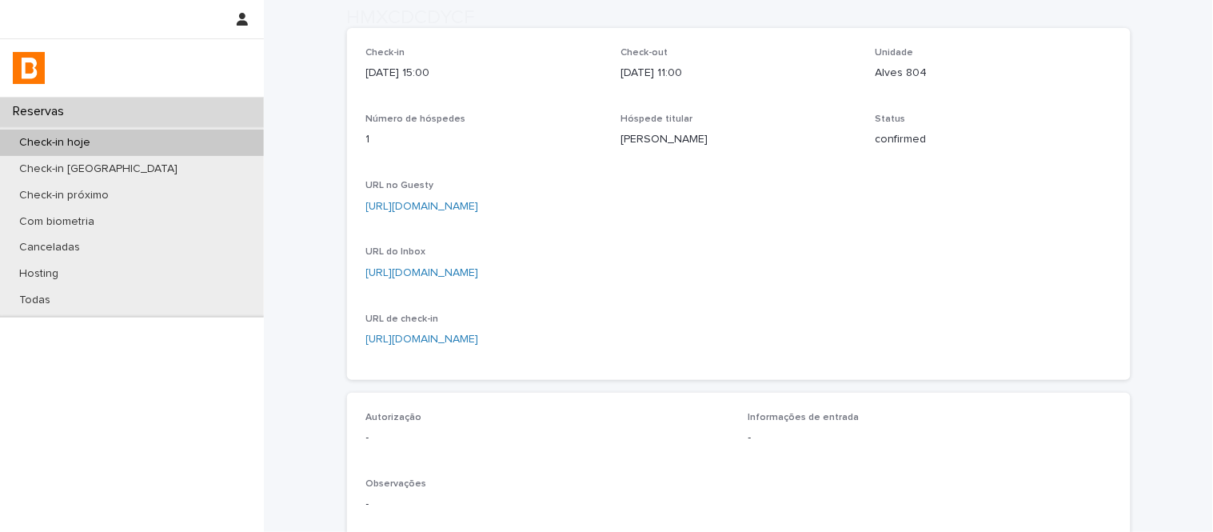
scroll to position [444, 0]
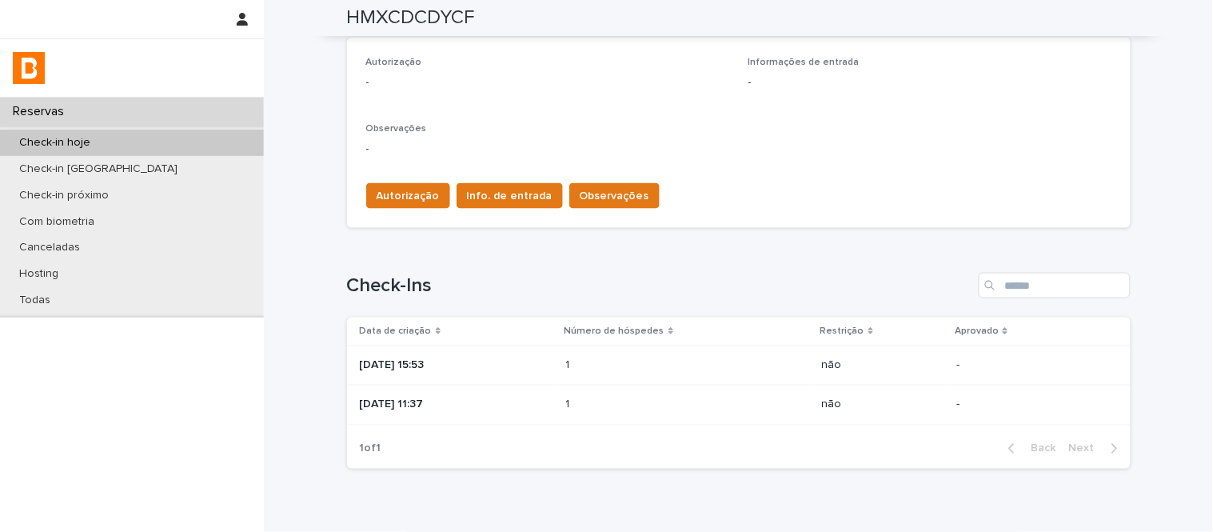
click at [553, 405] on p "[DATE] 11:37" at bounding box center [457, 405] width 194 height 14
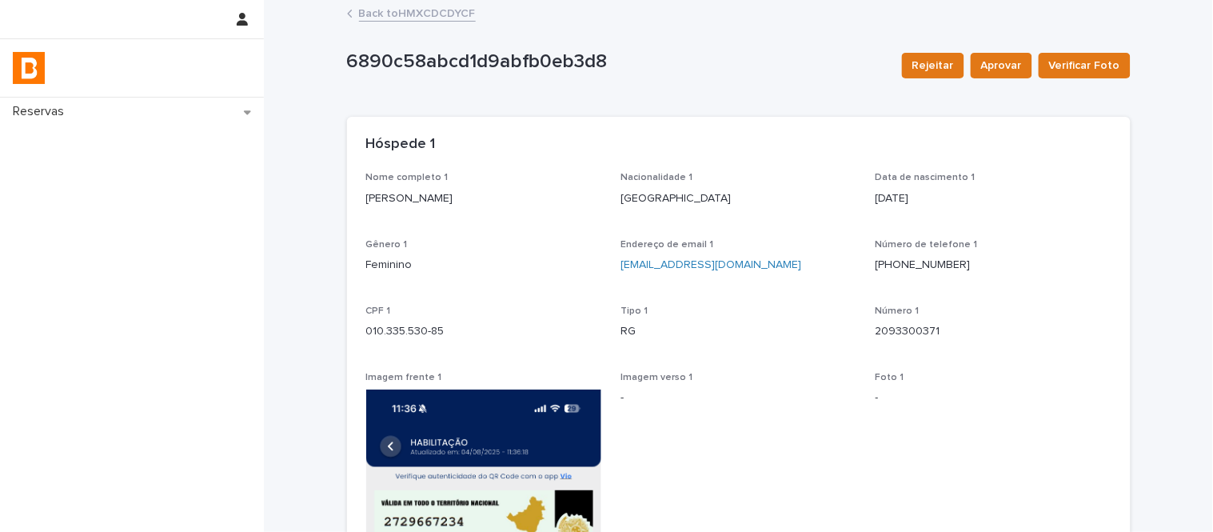
click at [443, 22] on div "Back to HMXCDCDYCF" at bounding box center [739, 14] width 800 height 22
click at [458, 16] on link "Back to HMXCDCDYCF" at bounding box center [417, 12] width 117 height 18
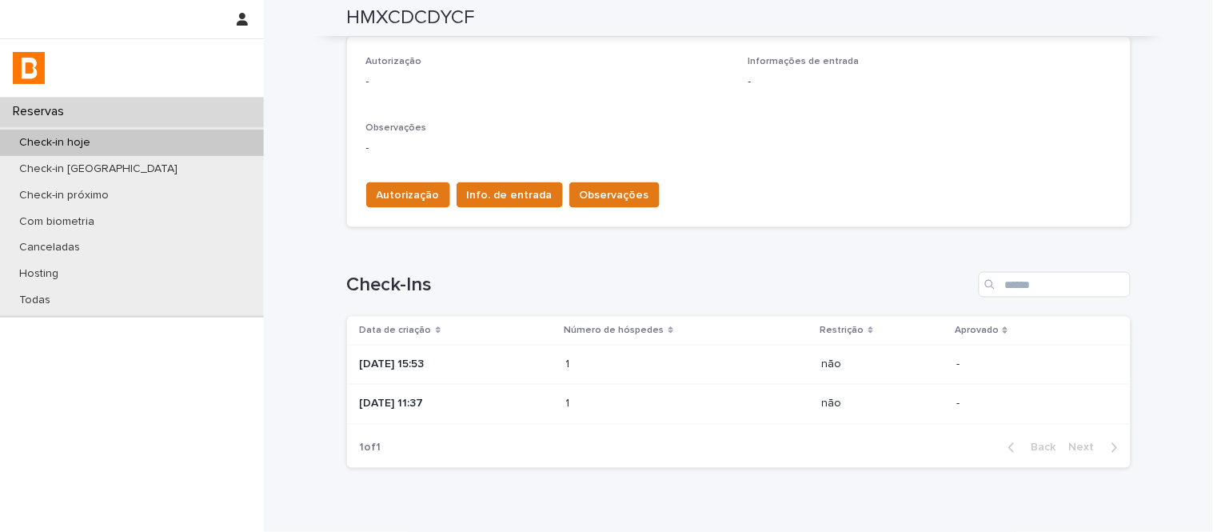
scroll to position [517, 0]
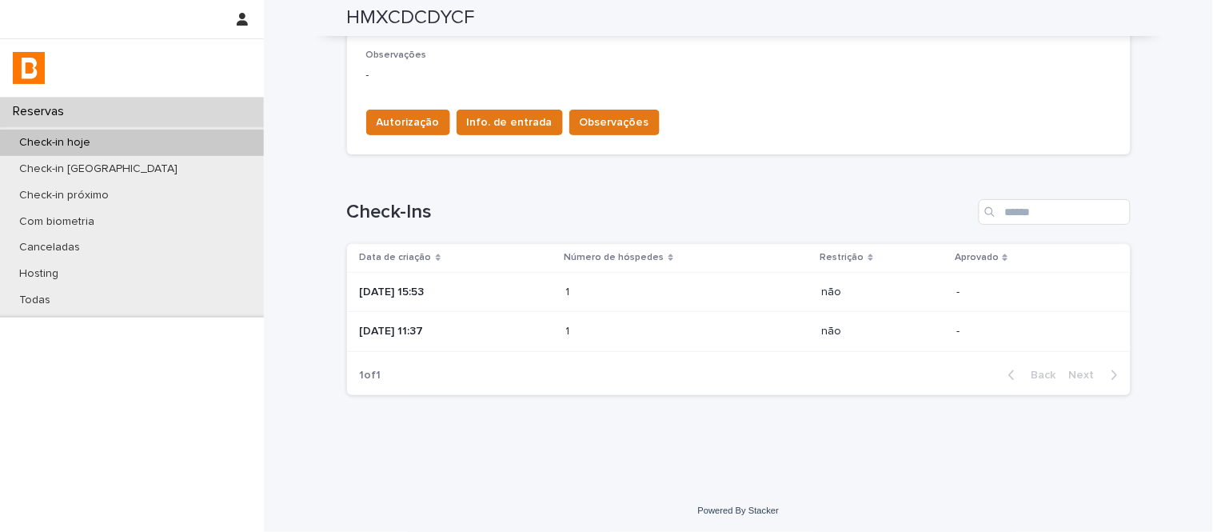
click at [745, 301] on div "1 1" at bounding box center [687, 292] width 243 height 26
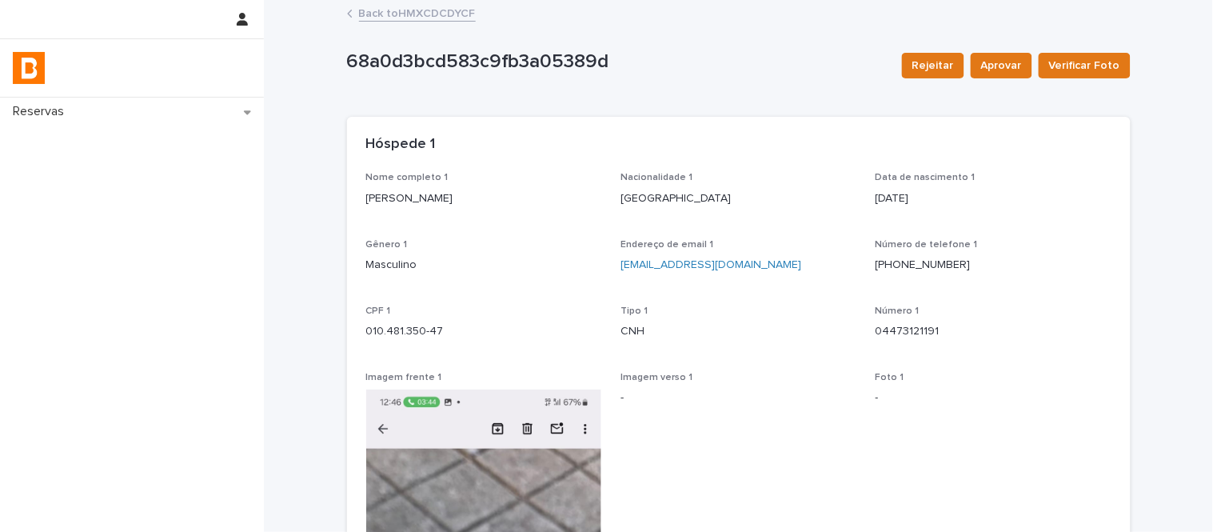
click at [420, 14] on link "Back to HMXCDCDYCF" at bounding box center [417, 12] width 117 height 18
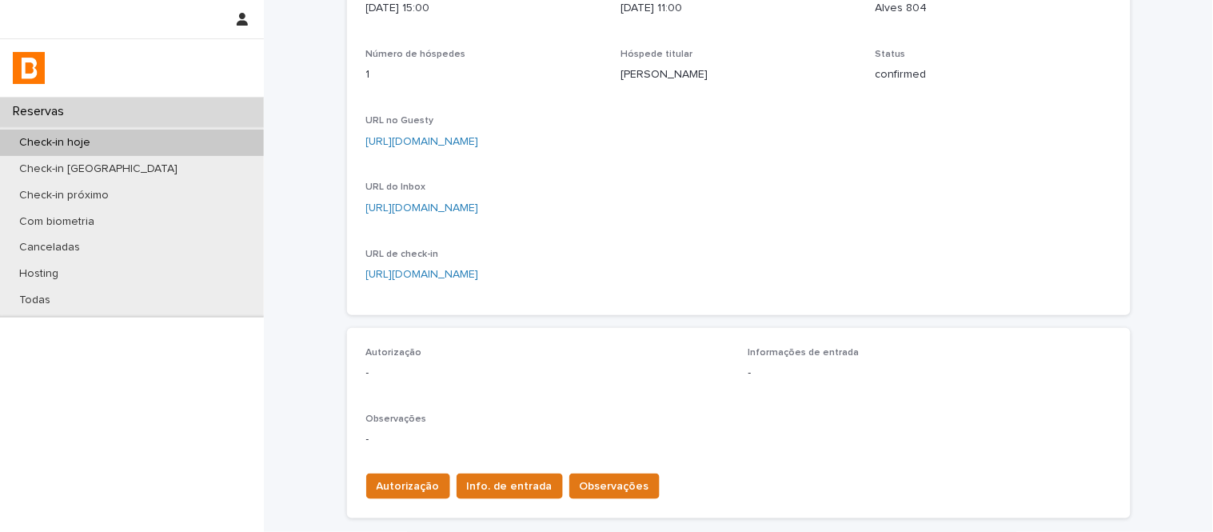
scroll to position [444, 0]
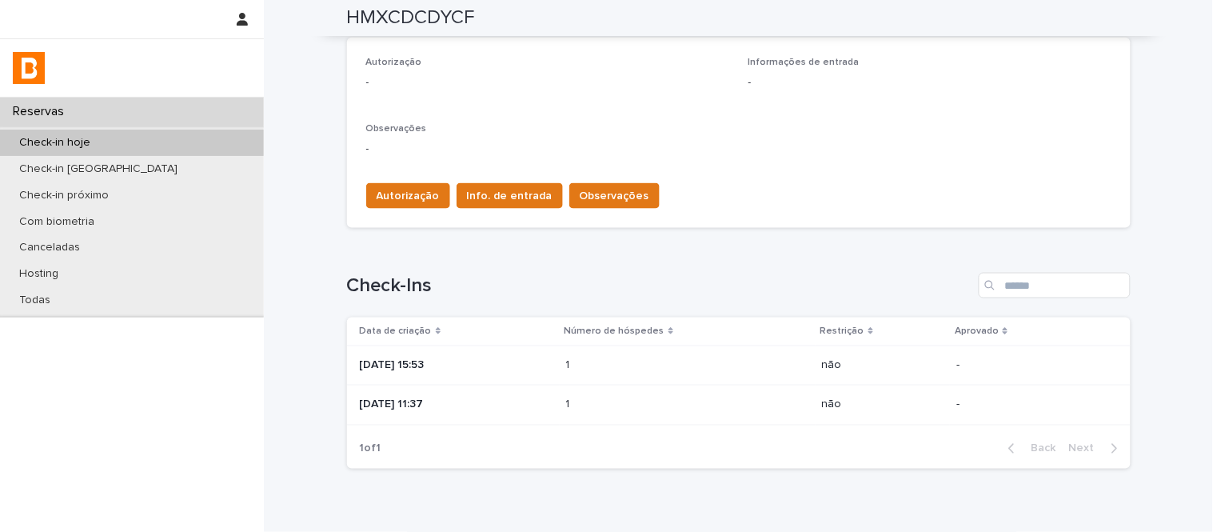
click at [608, 209] on div "Autorização Info. de entrada Observações" at bounding box center [510, 199] width 300 height 32
click at [606, 204] on button "Observações" at bounding box center [614, 196] width 90 height 26
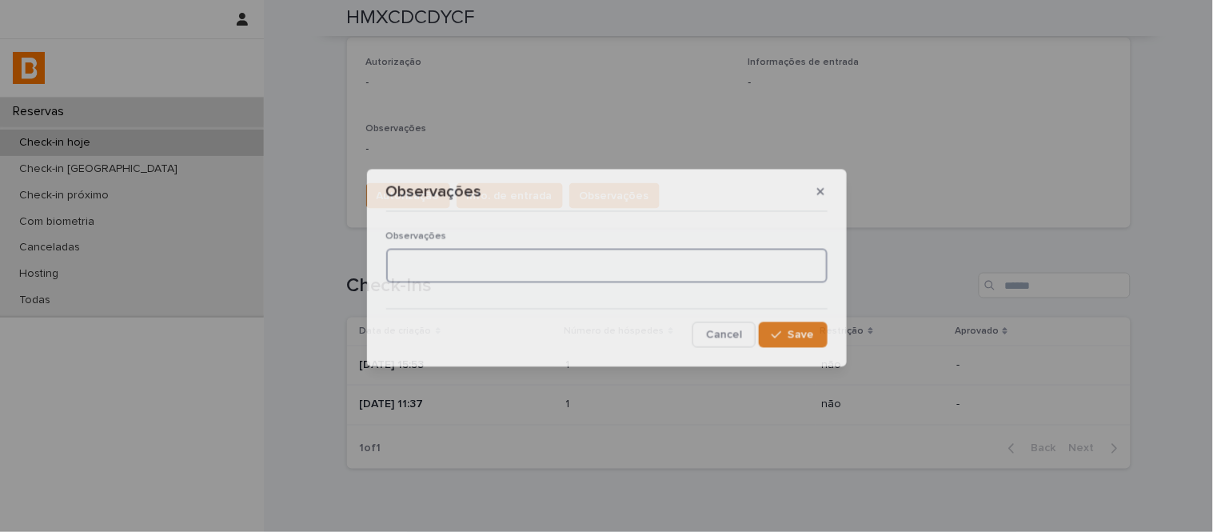
click at [594, 274] on textarea at bounding box center [606, 266] width 441 height 34
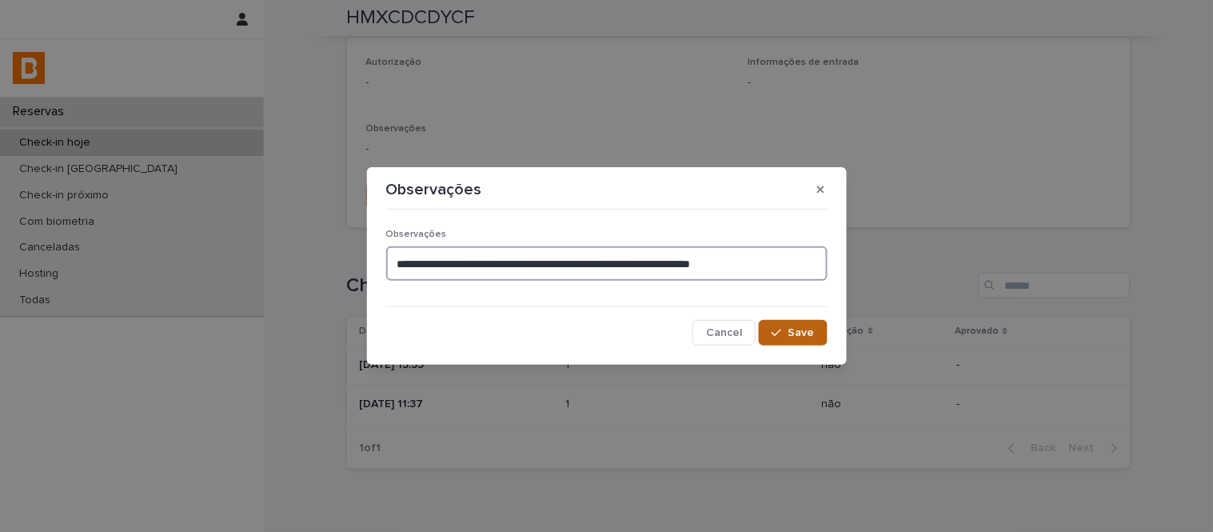
type textarea "**********"
click at [813, 330] on span "Save" at bounding box center [802, 332] width 26 height 11
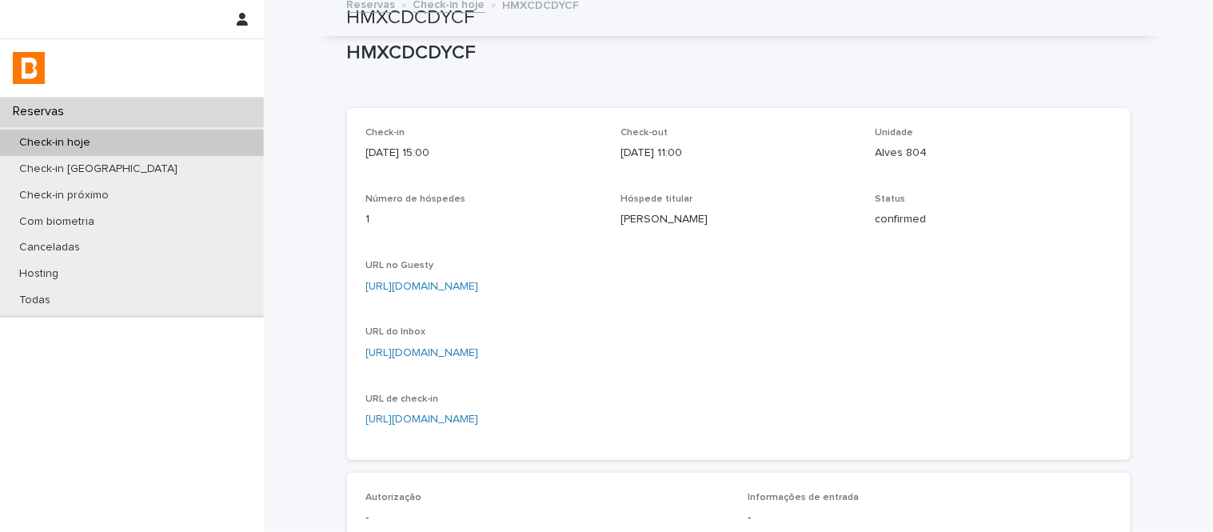
scroll to position [0, 0]
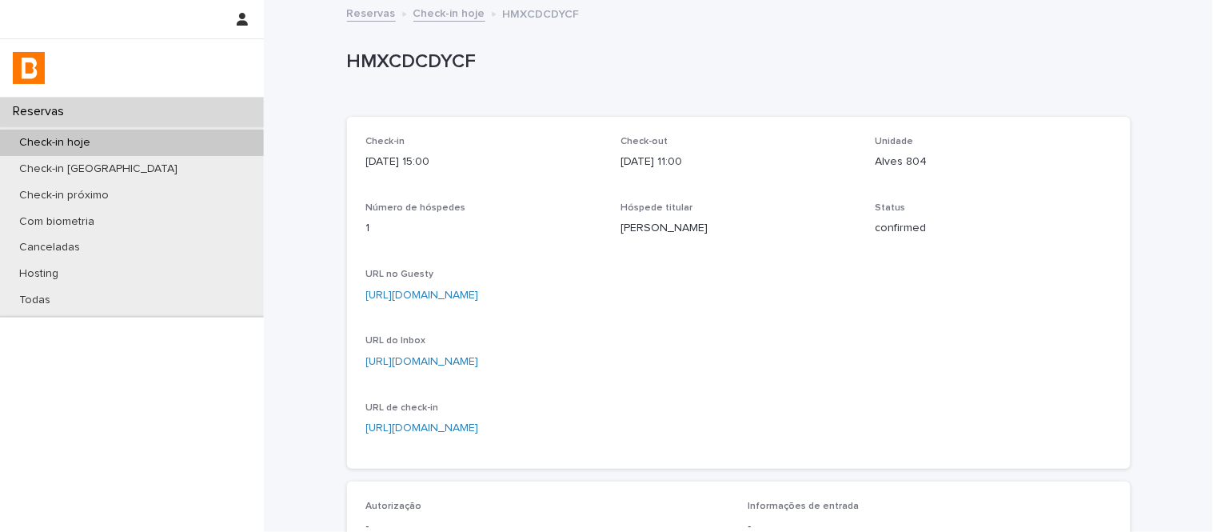
click at [454, 13] on link "Check-in hoje" at bounding box center [449, 12] width 72 height 18
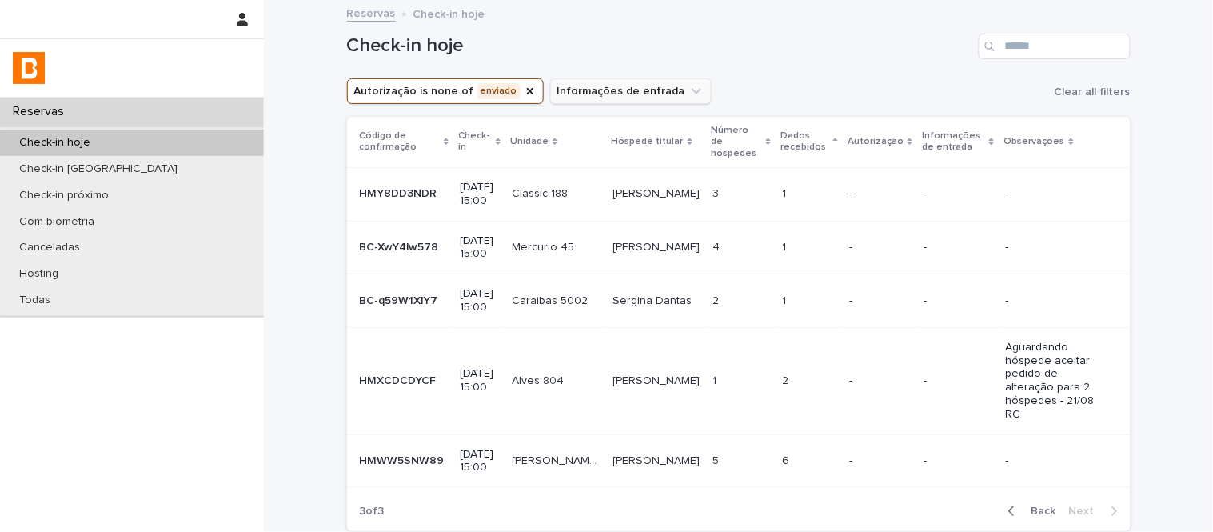
click at [524, 94] on icon "Autorização" at bounding box center [530, 91] width 13 height 13
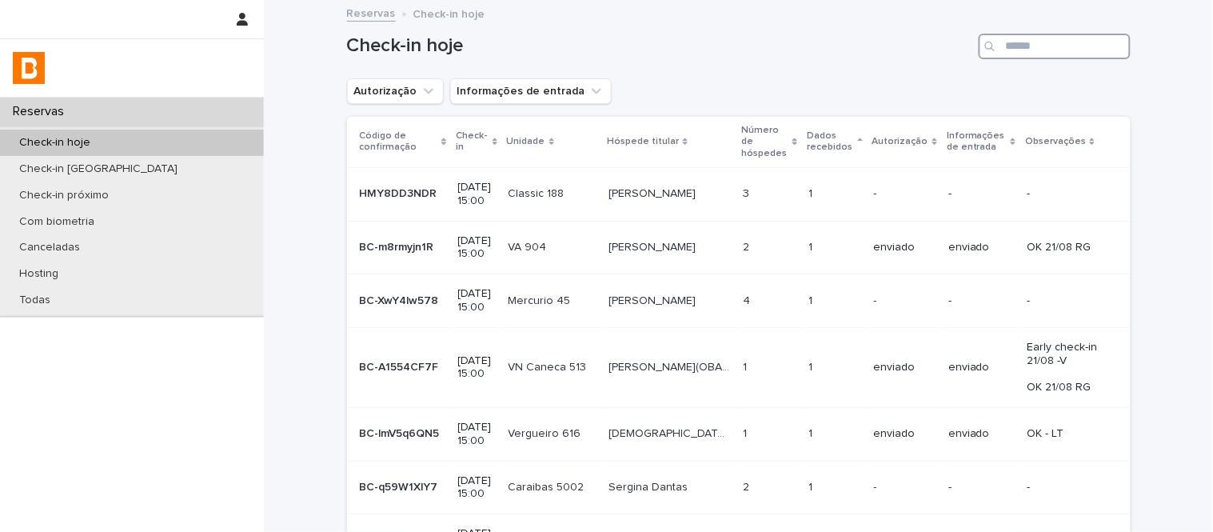
click at [1028, 48] on input "Search" at bounding box center [1055, 47] width 152 height 26
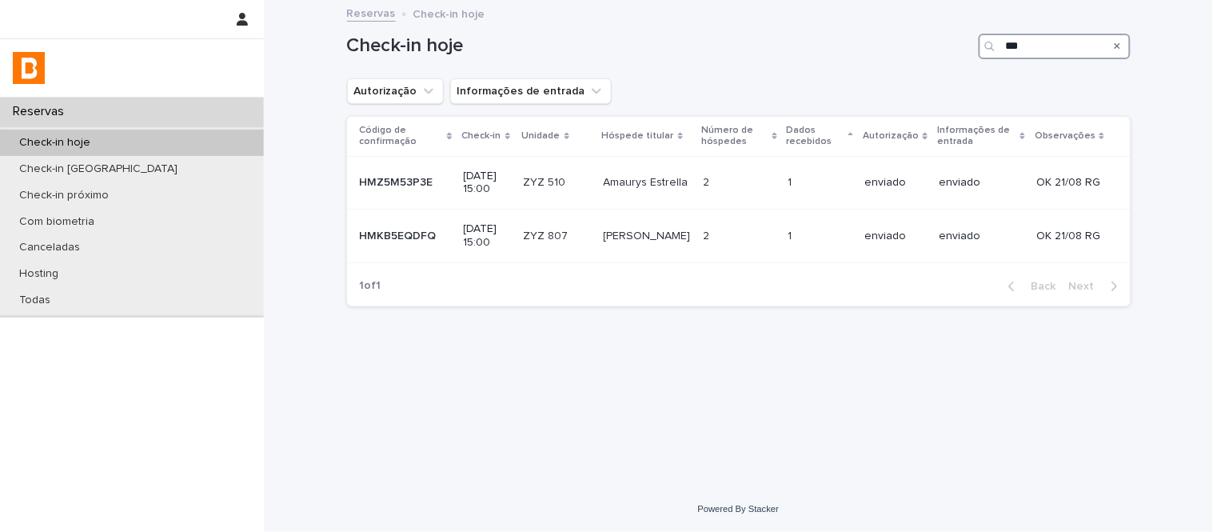
type input "***"
click at [709, 250] on td "2 2" at bounding box center [739, 237] width 85 height 54
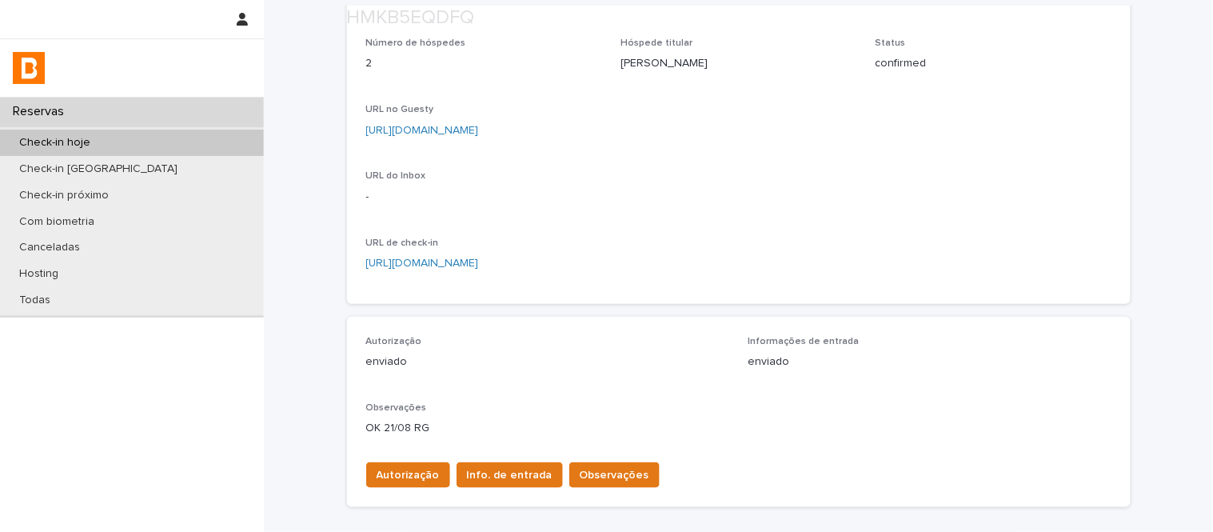
scroll to position [178, 0]
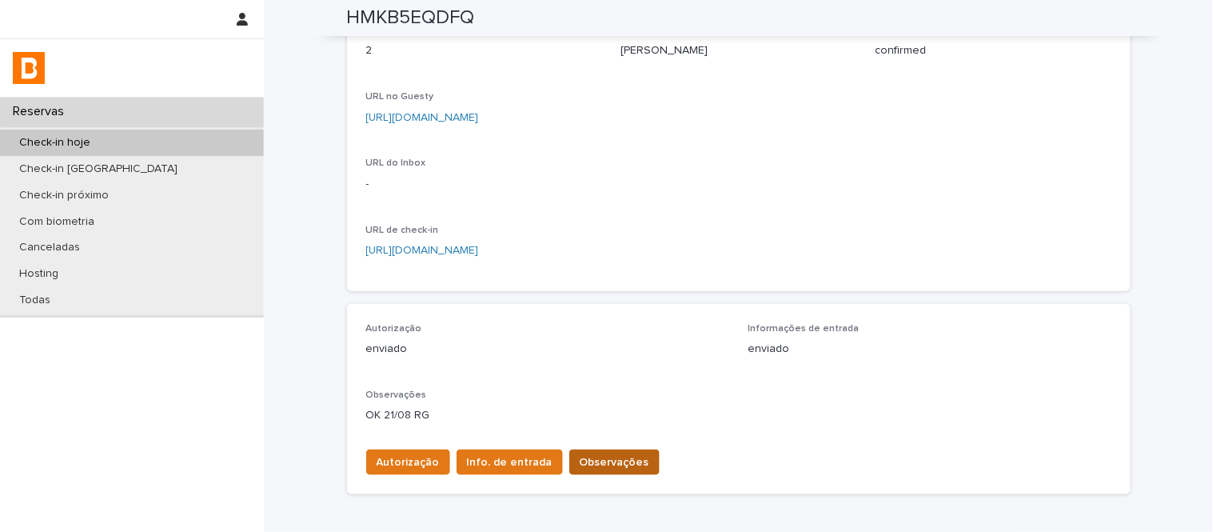
click at [605, 465] on span "Observações" at bounding box center [615, 462] width 70 height 16
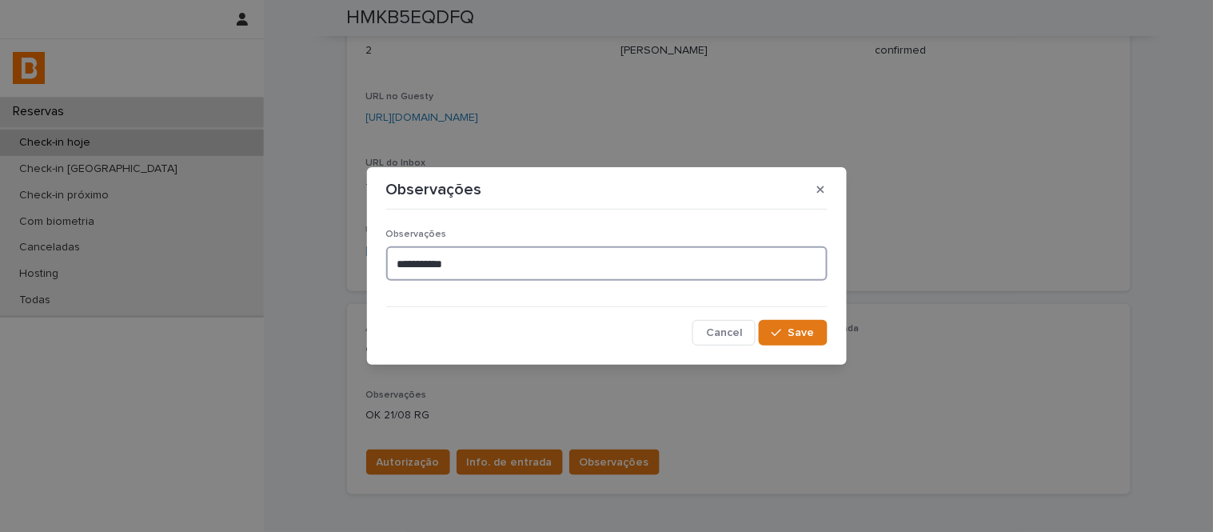
click at [585, 248] on textarea "**********" at bounding box center [606, 263] width 441 height 34
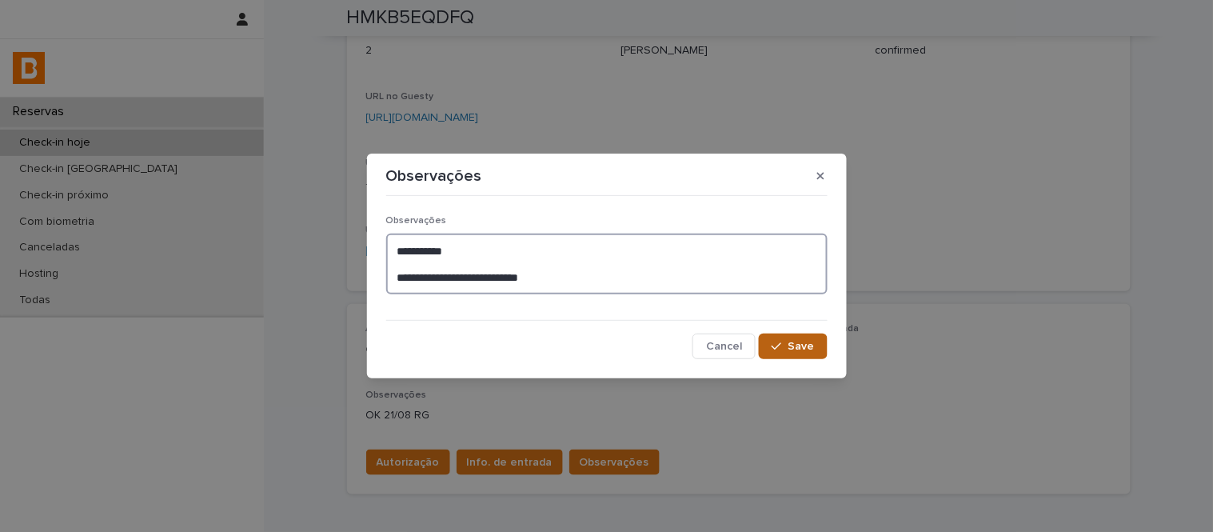
type textarea "**********"
click at [812, 341] on span "Save" at bounding box center [802, 346] width 26 height 11
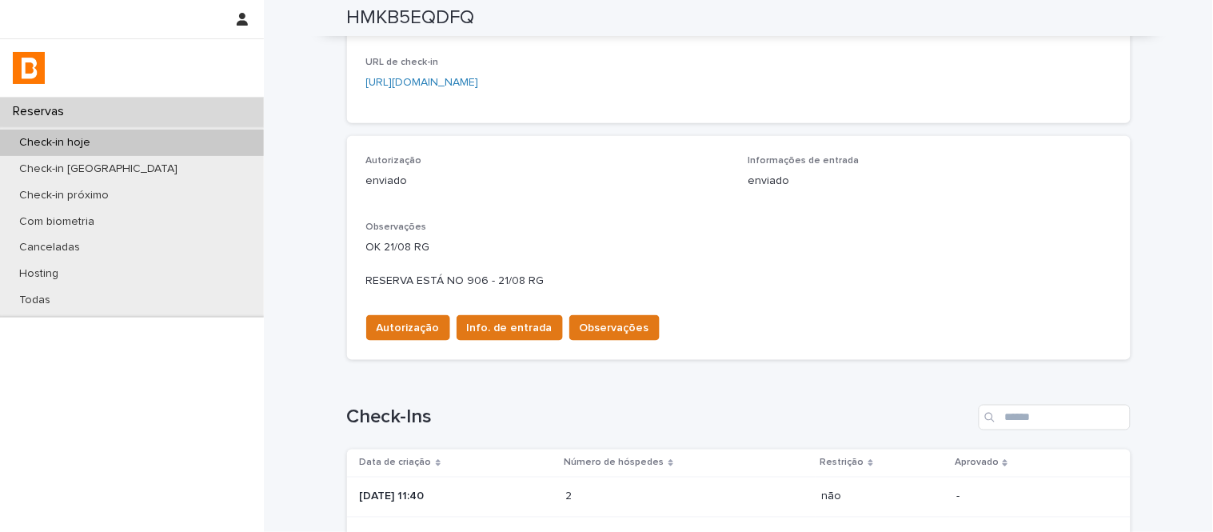
scroll to position [372, 0]
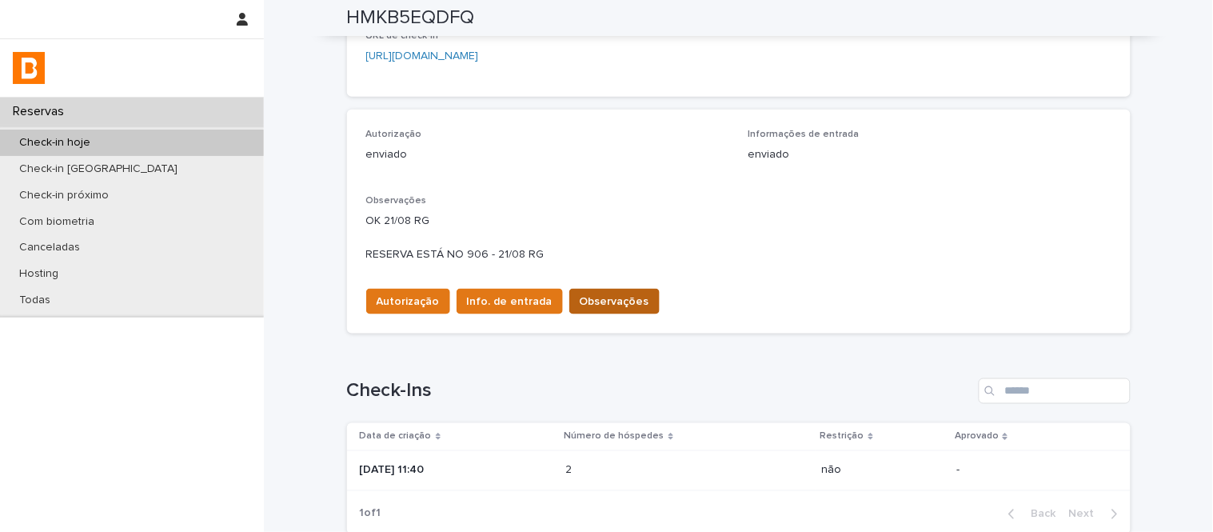
click at [625, 290] on button "Observações" at bounding box center [614, 302] width 90 height 26
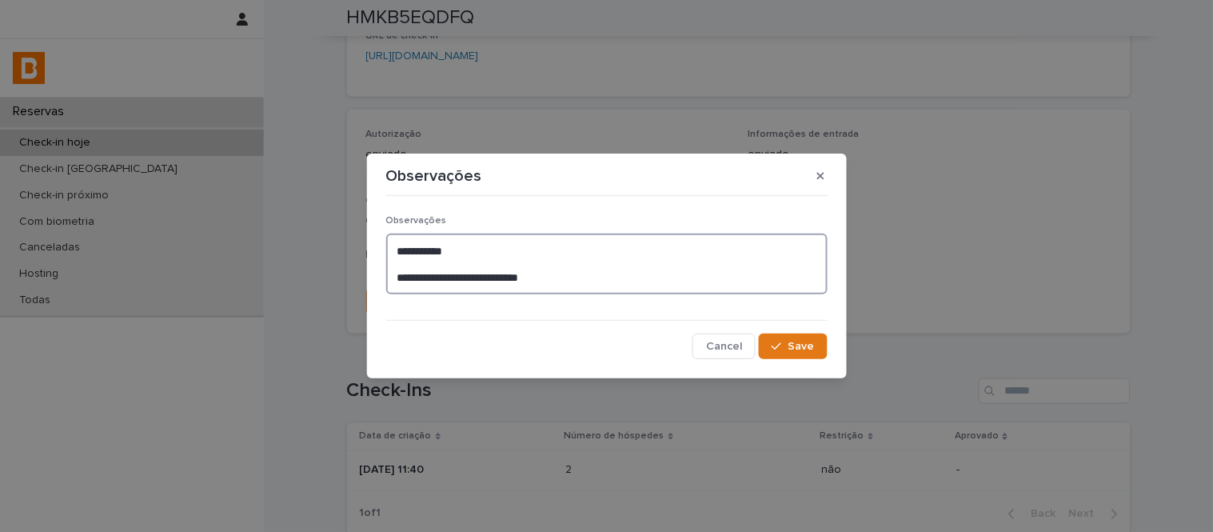
click at [440, 275] on textarea "**********" at bounding box center [606, 264] width 441 height 61
click at [444, 282] on textarea "**********" at bounding box center [606, 264] width 441 height 61
type textarea "**********"
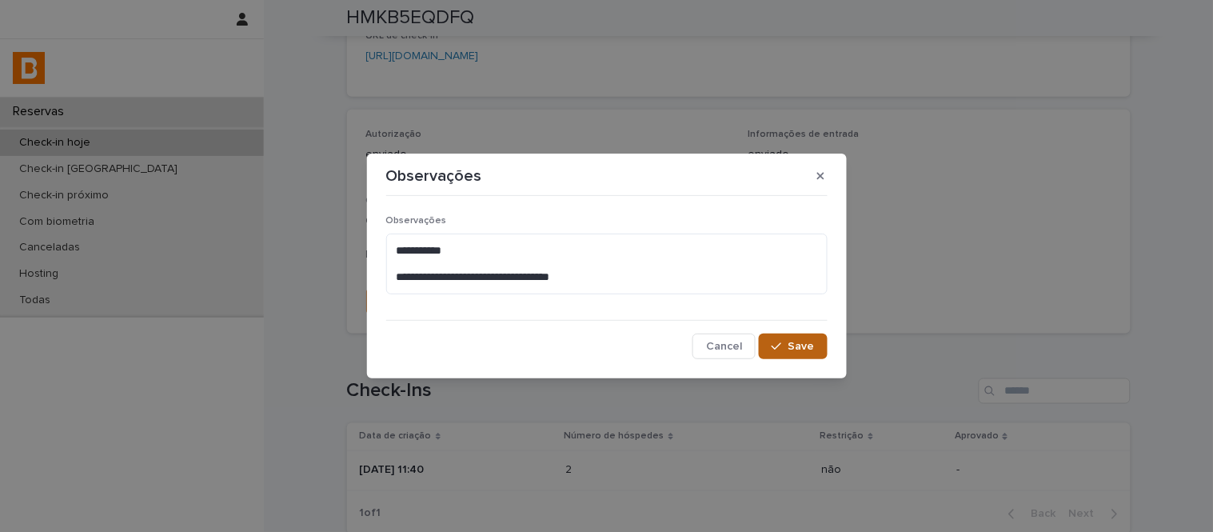
click at [797, 353] on button "Save" at bounding box center [793, 346] width 68 height 26
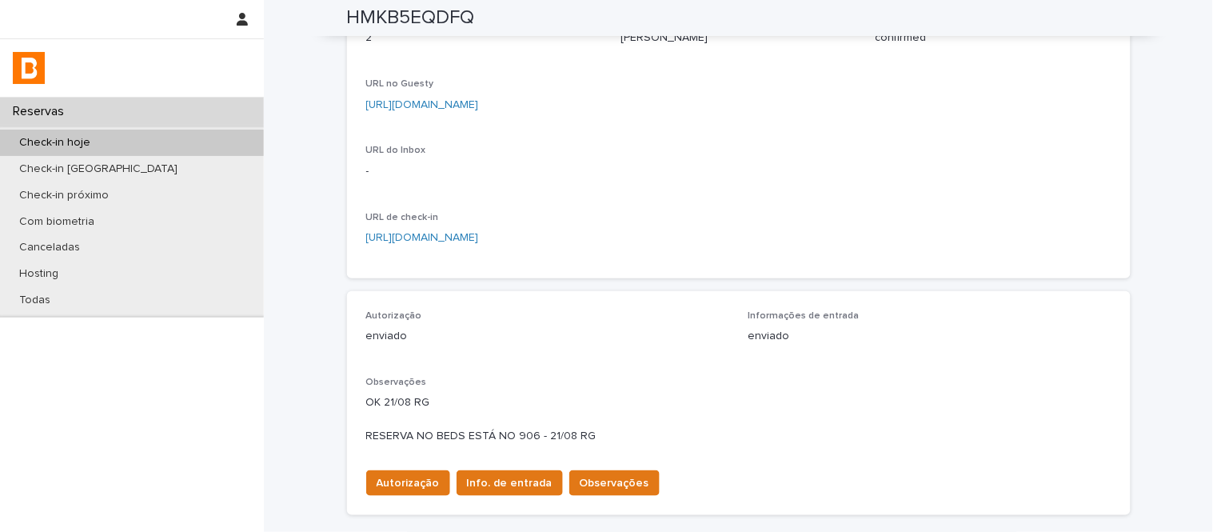
scroll to position [17, 0]
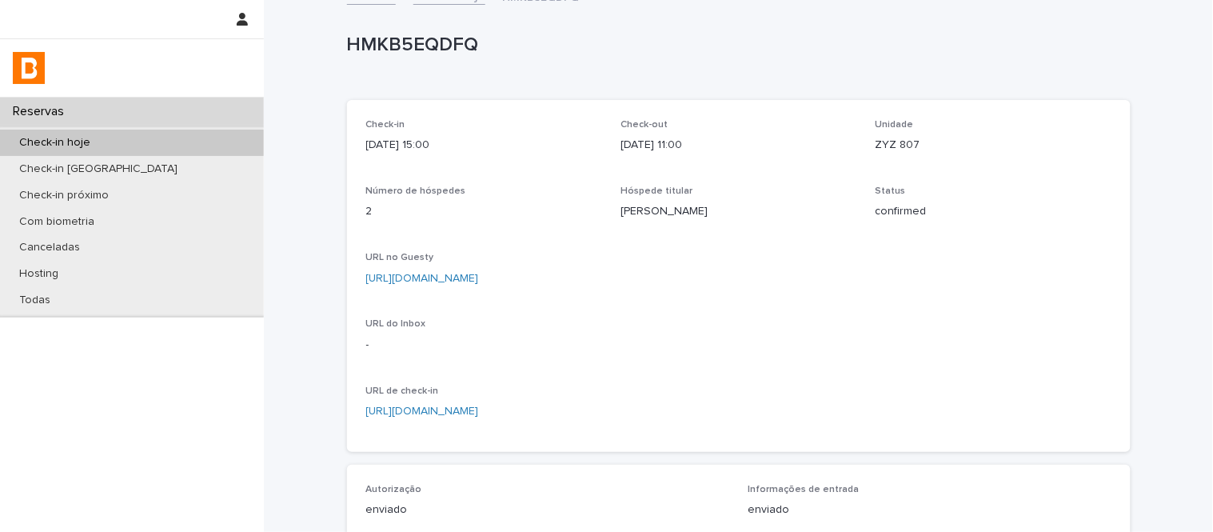
click at [479, 274] on link "[URL][DOMAIN_NAME]" at bounding box center [422, 278] width 113 height 11
click at [421, 52] on p "HMKB5EQDFQ" at bounding box center [735, 45] width 777 height 23
copy p "HMKB5EQDFQ"
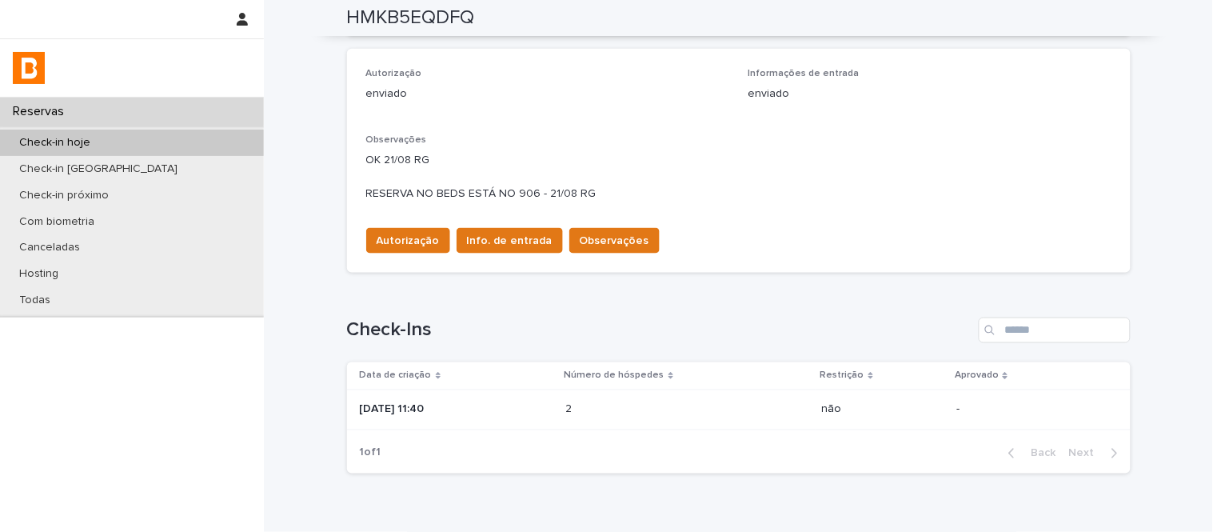
scroll to position [461, 0]
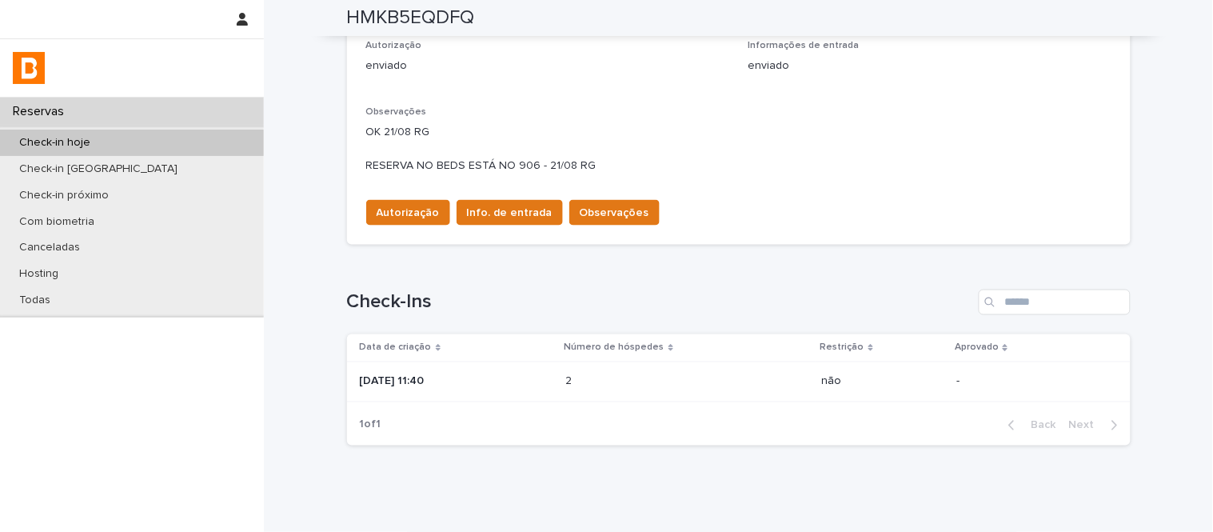
click at [613, 386] on p at bounding box center [636, 382] width 140 height 14
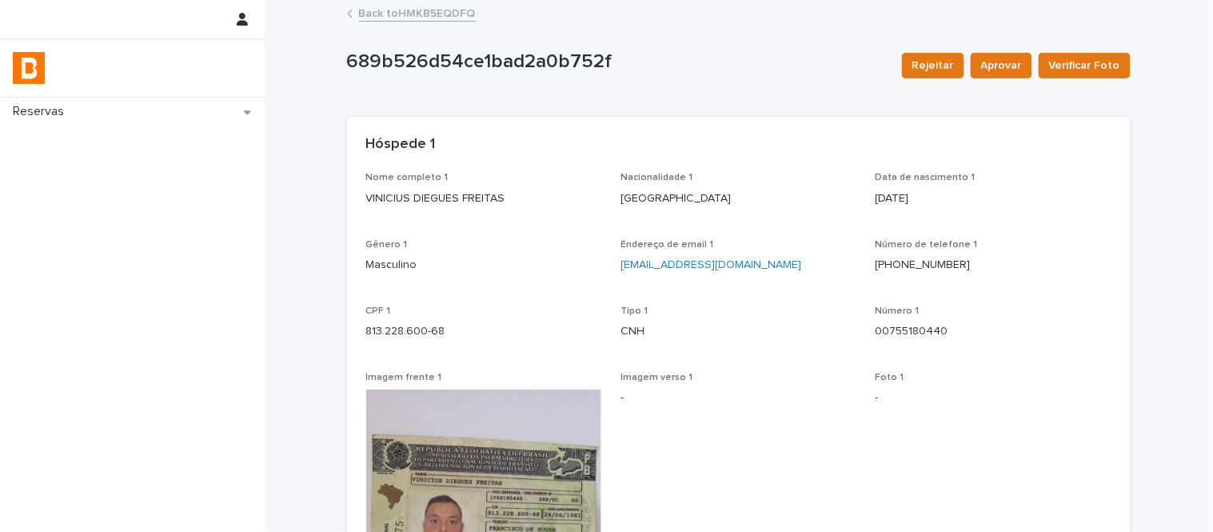
click at [427, 190] on p "VINICIUS DIEGUES FREITAS" at bounding box center [484, 198] width 236 height 17
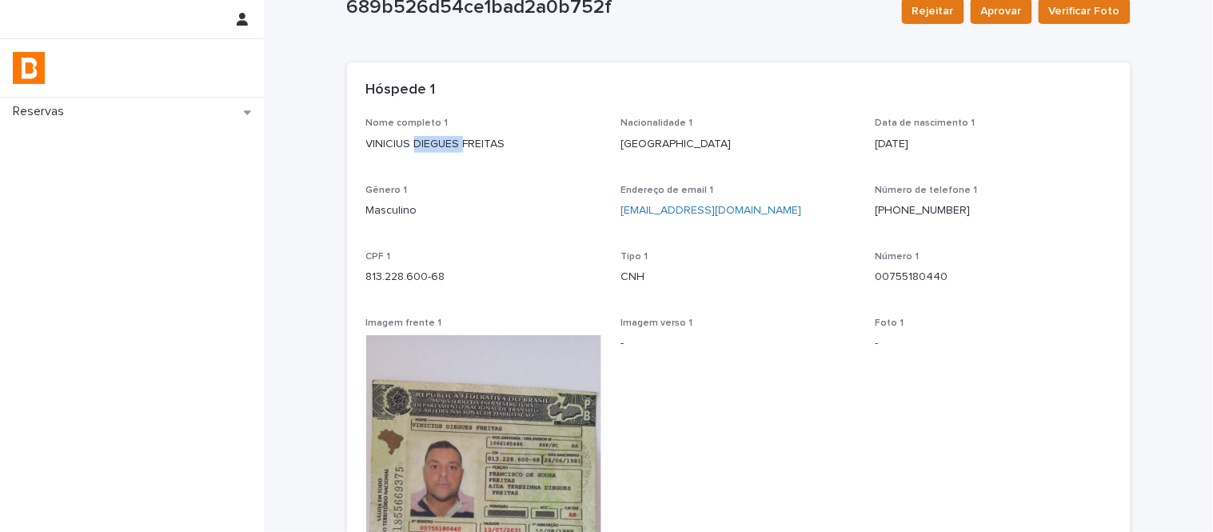
click at [427, 190] on div "Nome completo 1 VINICIUS DIEGUES FREITAS Nacionalidade 1 [DEMOGRAPHIC_DATA] Dat…" at bounding box center [738, 476] width 745 height 716
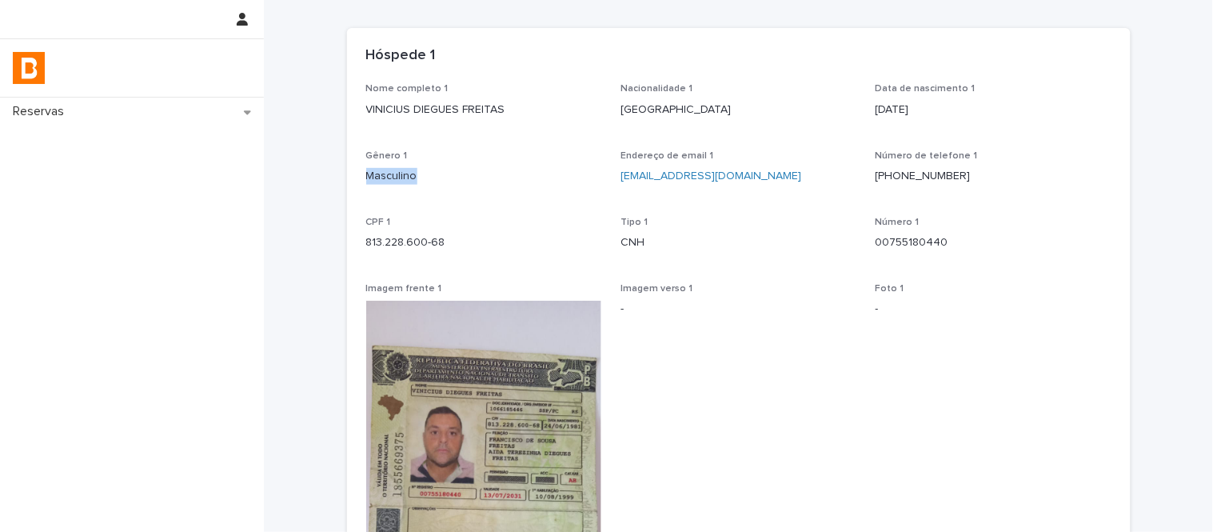
click at [427, 190] on div "Gênero 1 Masculino" at bounding box center [484, 173] width 236 height 47
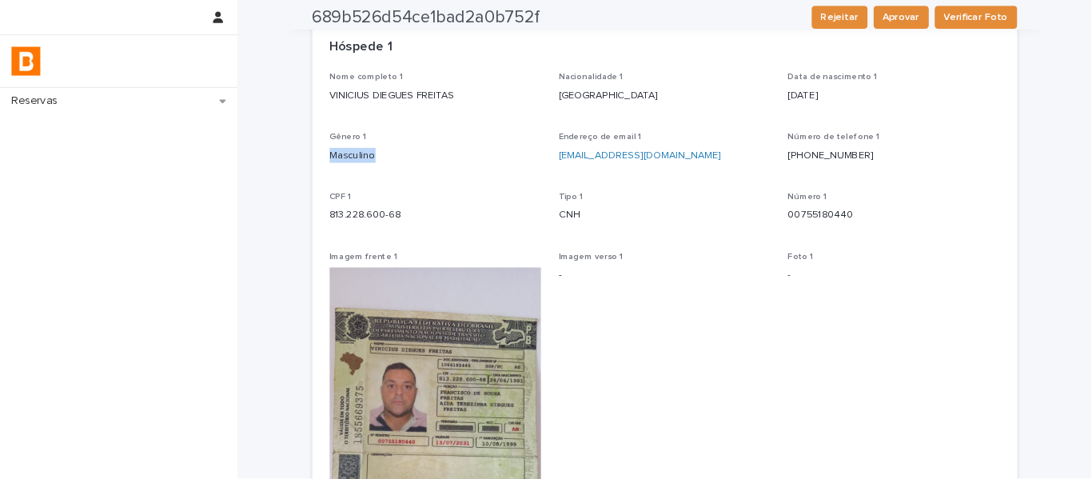
scroll to position [89, 0]
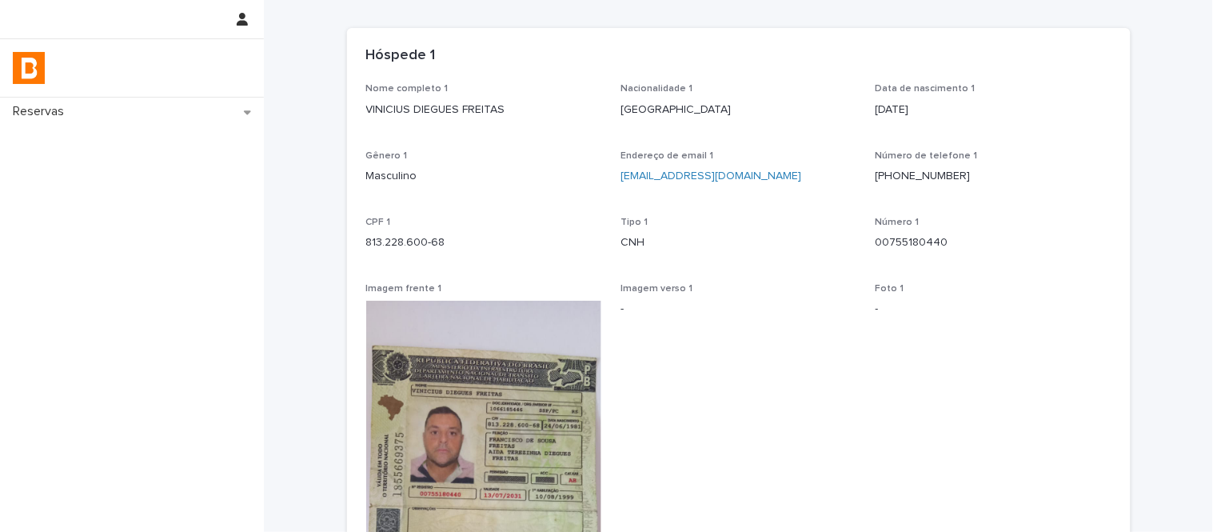
click at [464, 106] on p "VINICIUS DIEGUES FREITAS" at bounding box center [484, 110] width 236 height 17
copy p "VINICIUS DIEGUES FREITAS"
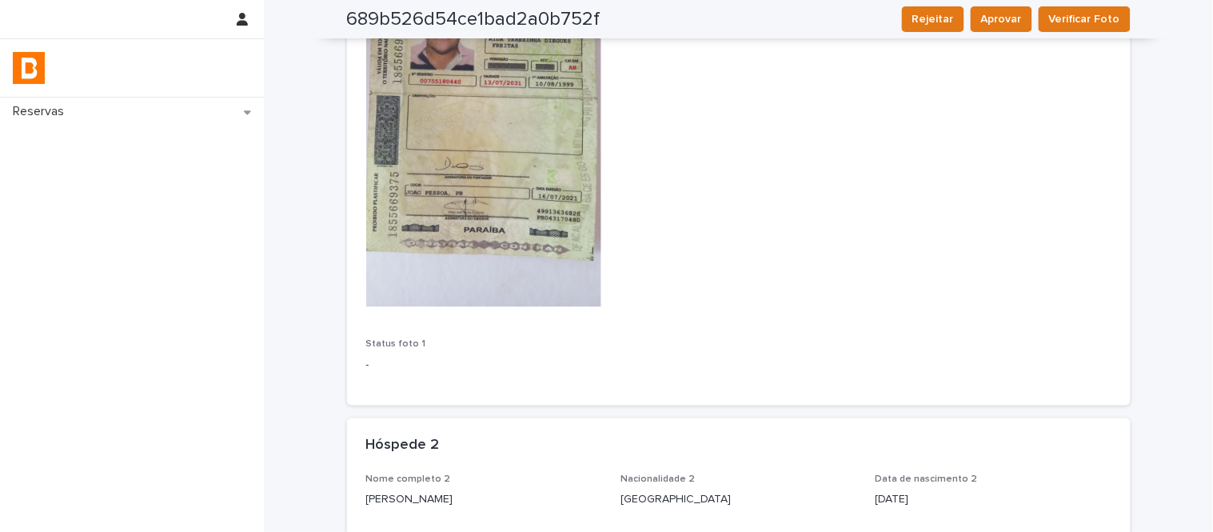
scroll to position [533, 0]
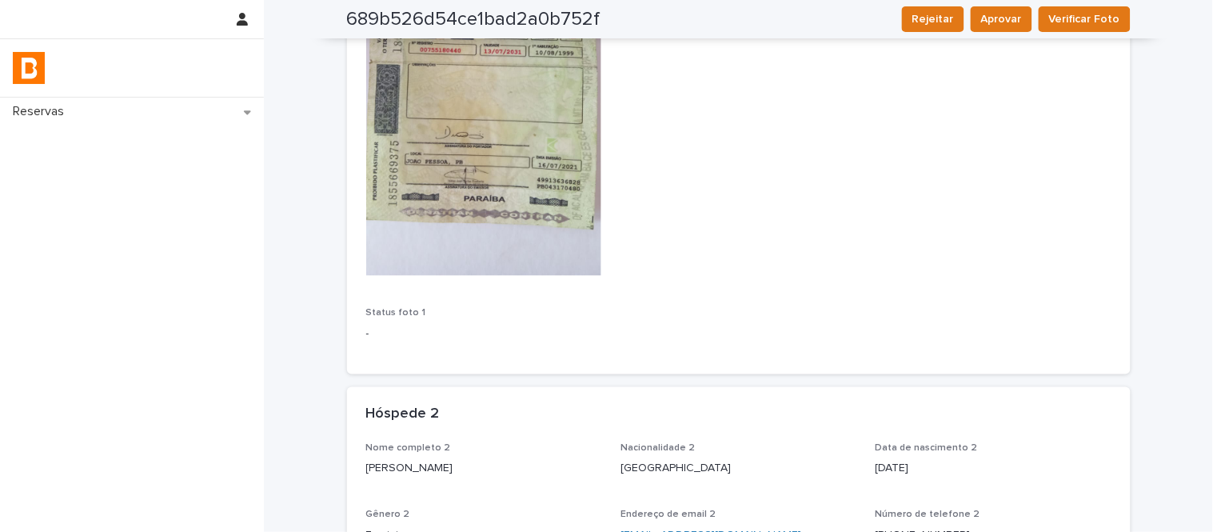
click at [457, 462] on p "[PERSON_NAME]" at bounding box center [484, 469] width 236 height 17
click at [454, 464] on p "[PERSON_NAME]" at bounding box center [484, 469] width 236 height 17
click at [456, 465] on p "[PERSON_NAME]" at bounding box center [484, 469] width 236 height 17
click at [456, 462] on p "[PERSON_NAME]" at bounding box center [484, 469] width 236 height 17
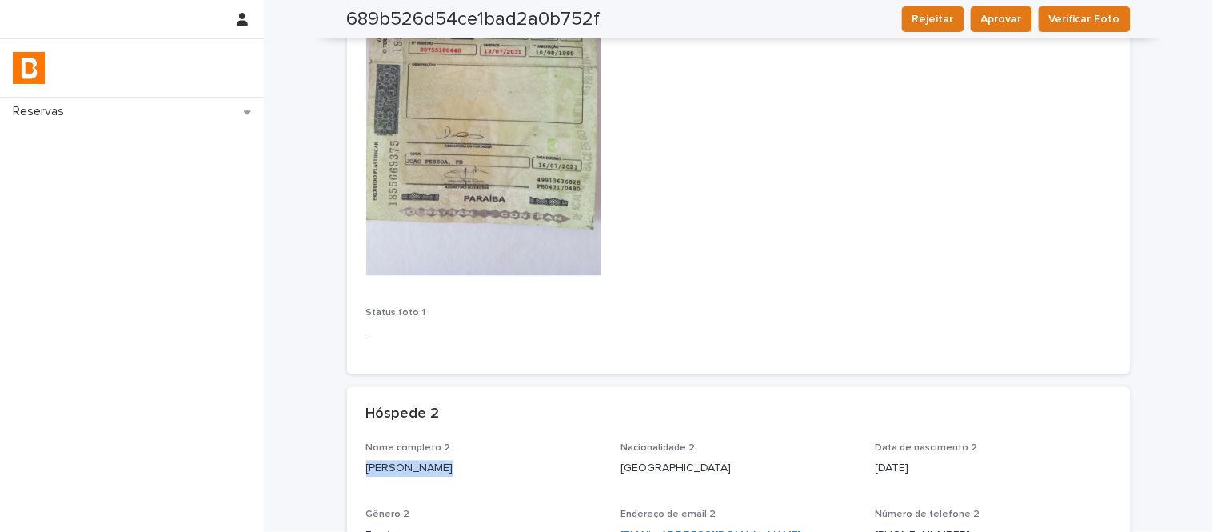
click at [456, 462] on p "[PERSON_NAME]" at bounding box center [484, 469] width 236 height 17
copy p "[PERSON_NAME]"
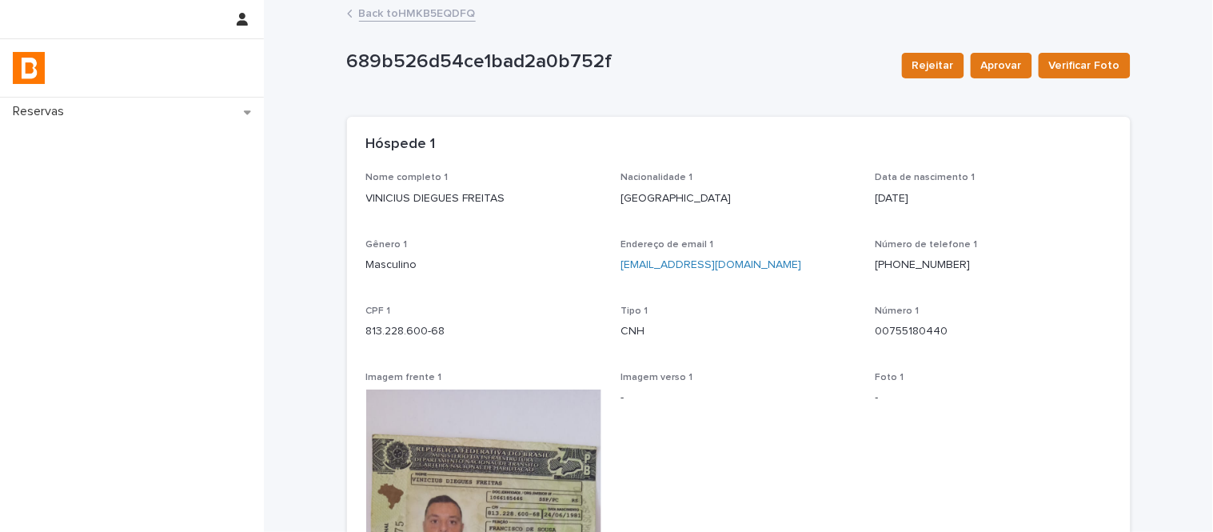
click at [456, 193] on p "VINICIUS DIEGUES FREITAS" at bounding box center [484, 198] width 236 height 17
copy p "VINICIUS DIEGUES FREITAS"
click at [411, 338] on p "813.228.600-68" at bounding box center [484, 331] width 236 height 17
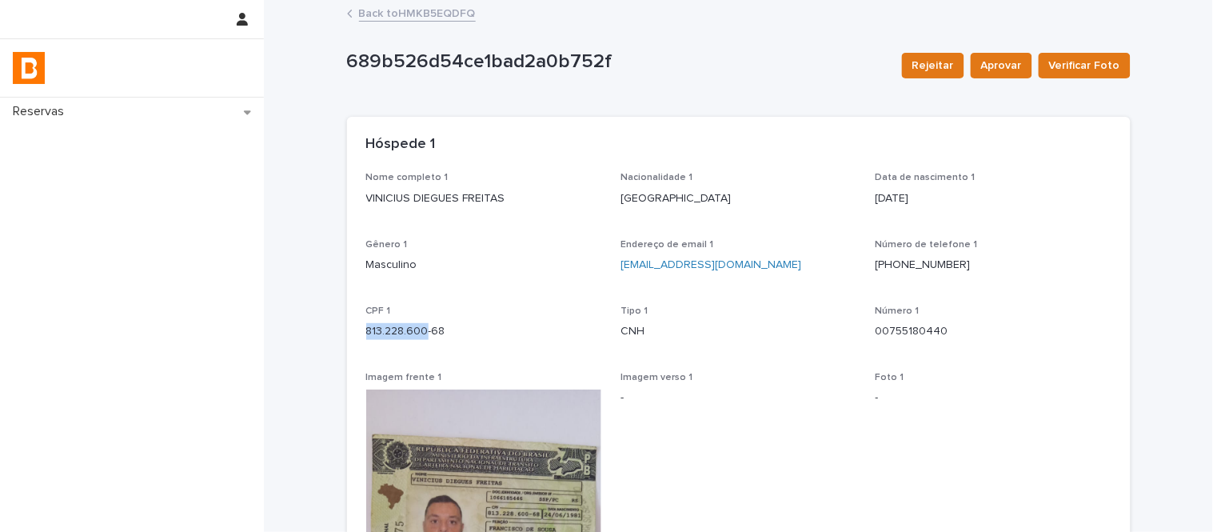
click at [411, 338] on p "813.228.600-68" at bounding box center [484, 331] width 236 height 17
click at [481, 195] on p "VINICIUS DIEGUES FREITAS" at bounding box center [484, 198] width 236 height 17
click at [481, 200] on p "VINICIUS DIEGUES FREITAS" at bounding box center [484, 198] width 236 height 17
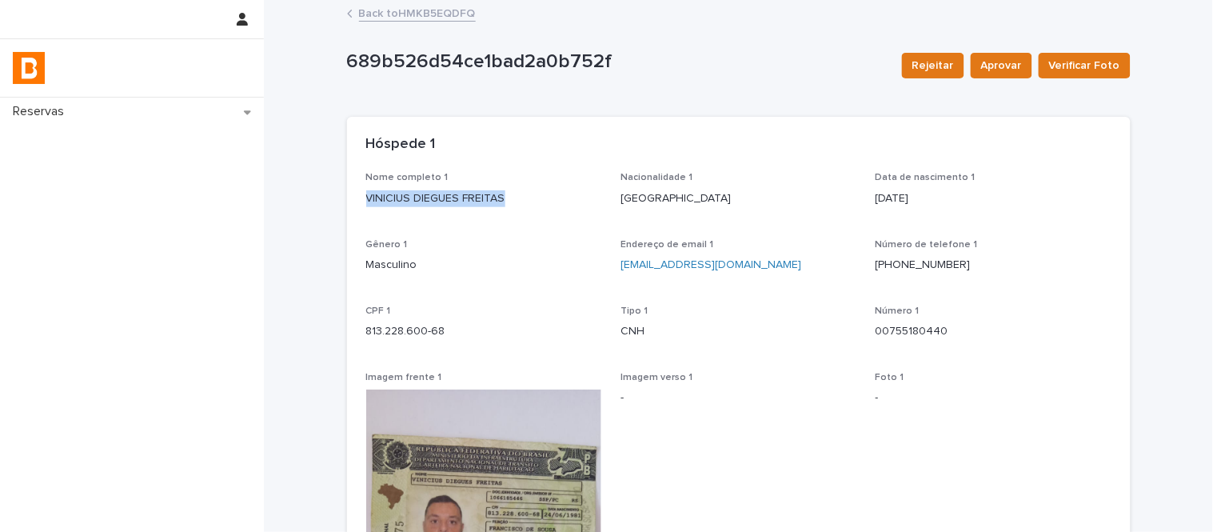
click at [481, 200] on p "VINICIUS DIEGUES FREITAS" at bounding box center [484, 198] width 236 height 17
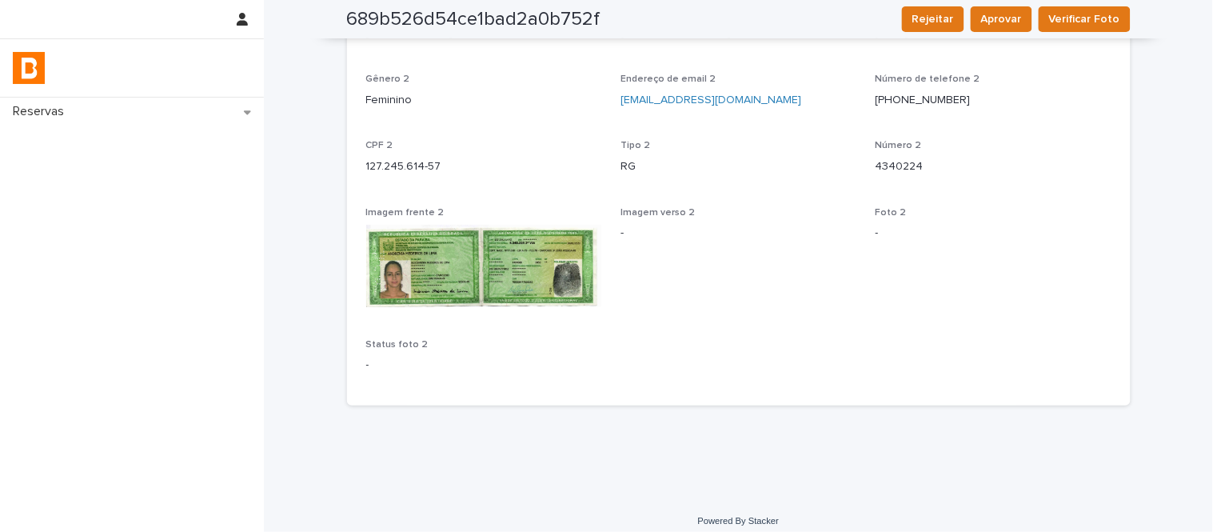
scroll to position [979, 0]
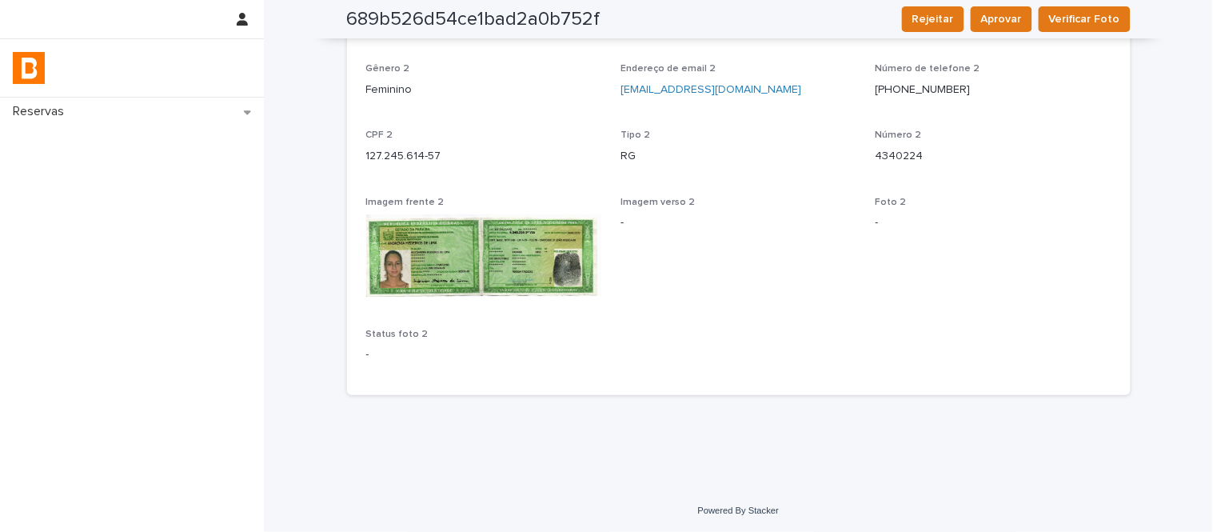
click at [401, 148] on p "127.245.614-57" at bounding box center [484, 156] width 236 height 17
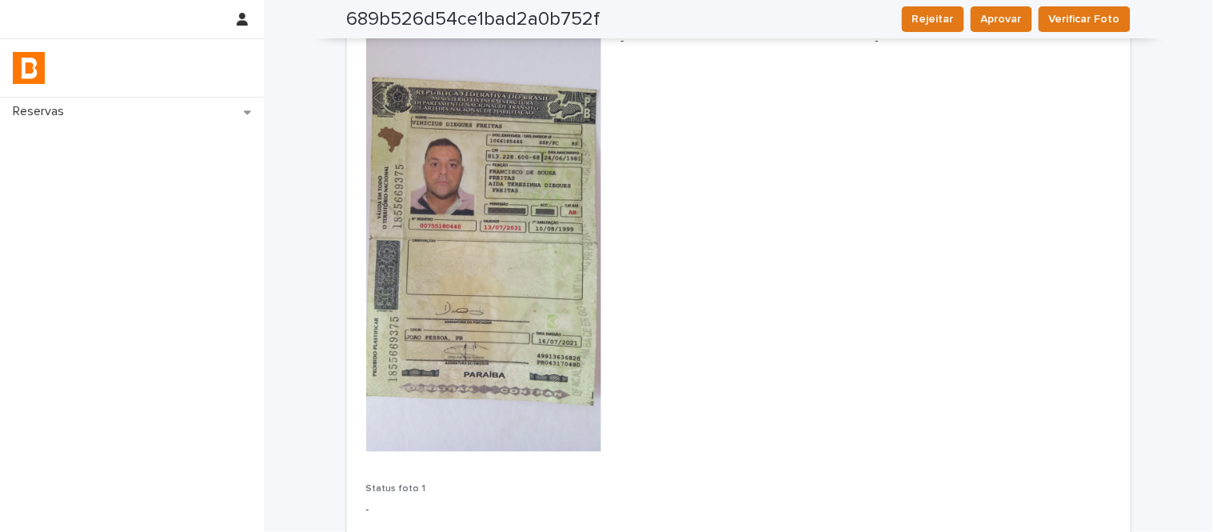
scroll to position [0, 0]
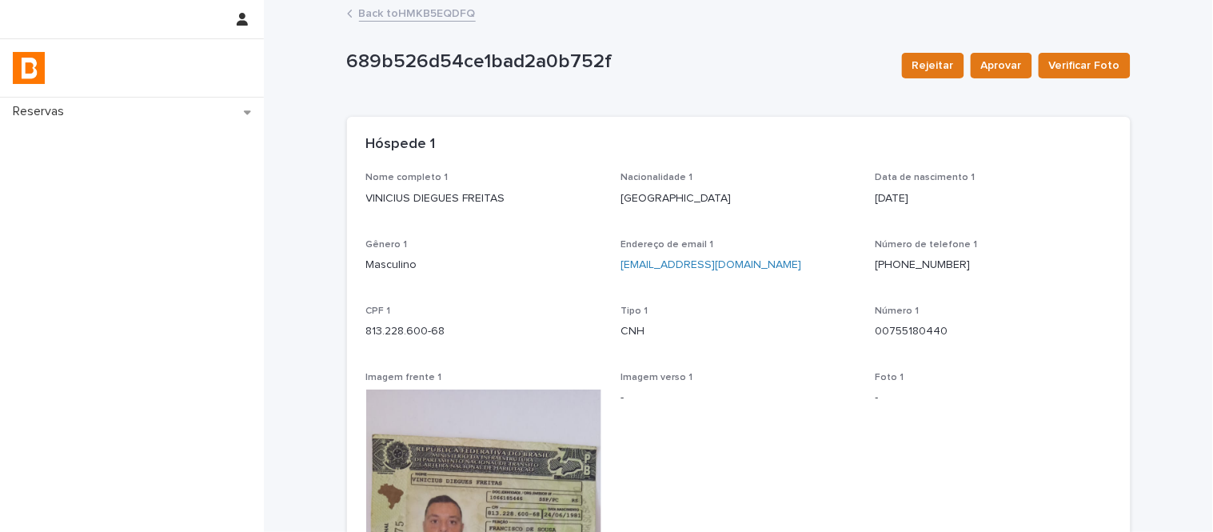
click at [444, 6] on link "Back to HMKB5EQDFQ" at bounding box center [417, 12] width 117 height 18
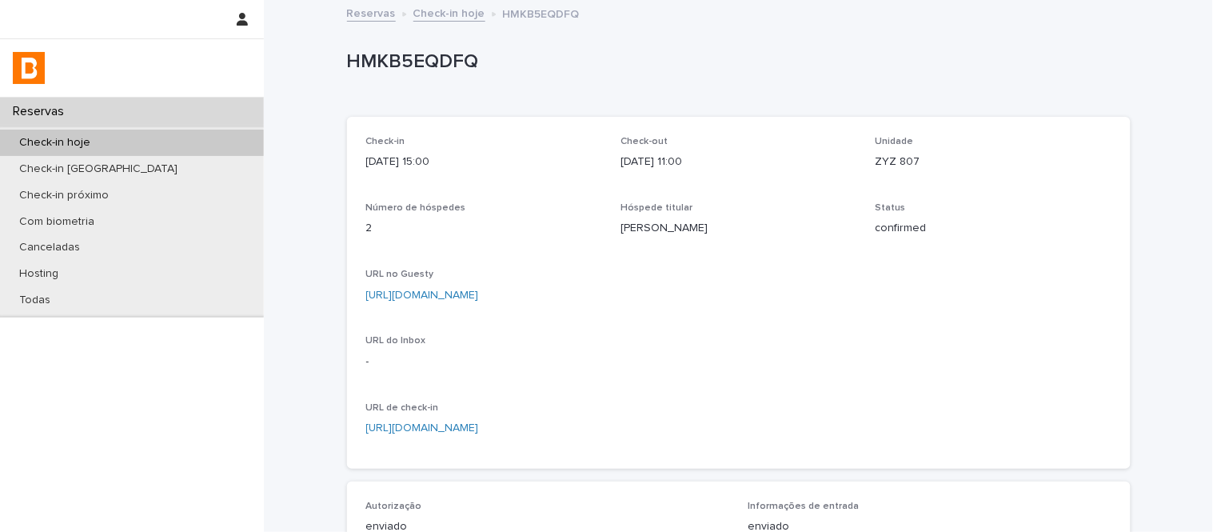
click at [444, 10] on link "Check-in hoje" at bounding box center [449, 12] width 72 height 18
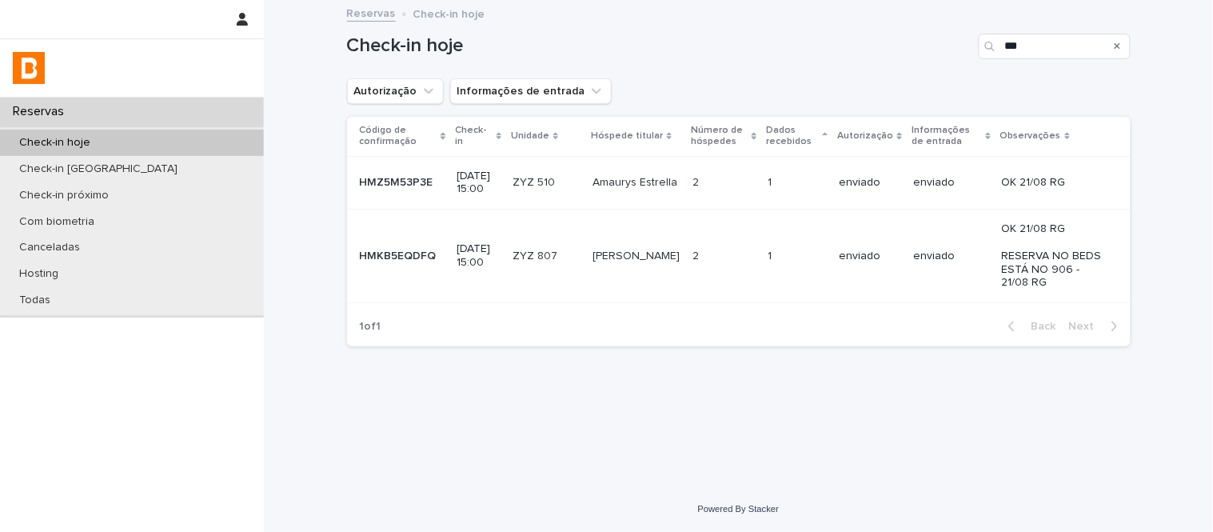
click at [728, 194] on div "2 2" at bounding box center [724, 183] width 63 height 26
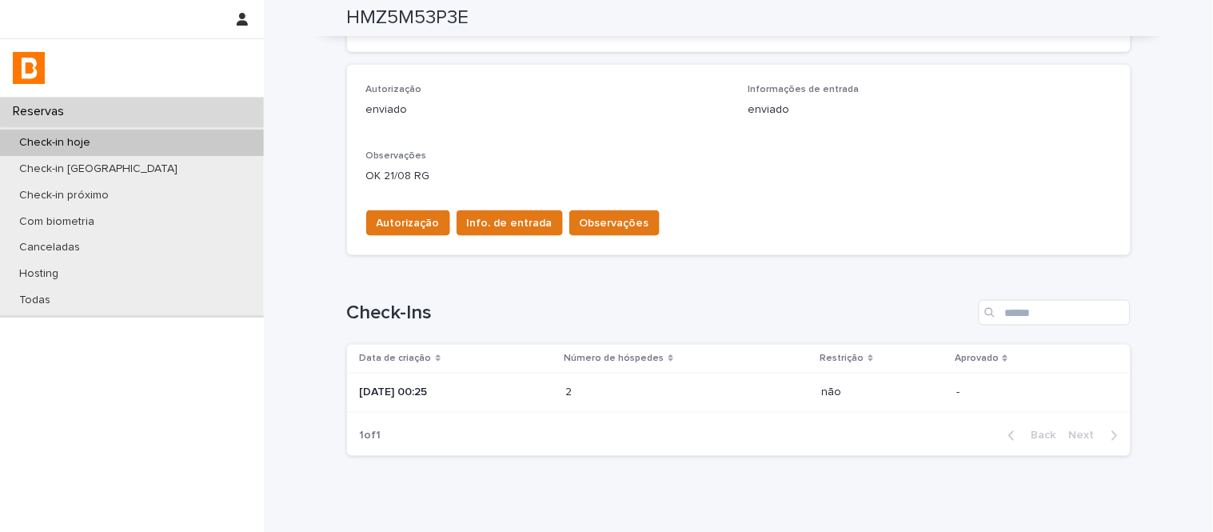
scroll to position [389, 0]
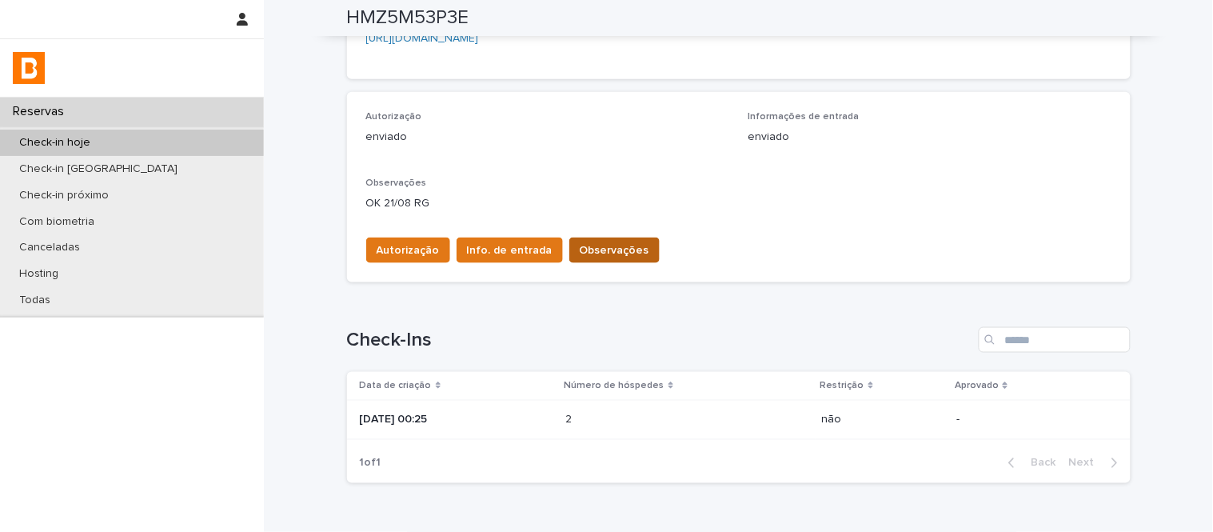
click at [604, 246] on span "Observações" at bounding box center [615, 250] width 70 height 16
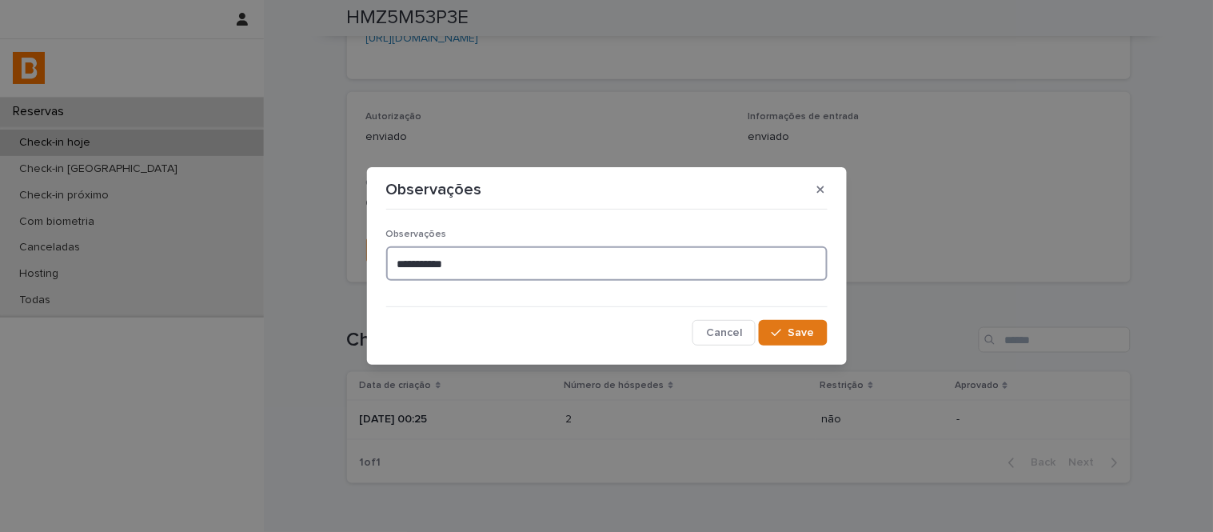
click at [610, 264] on textarea "**********" at bounding box center [606, 263] width 441 height 34
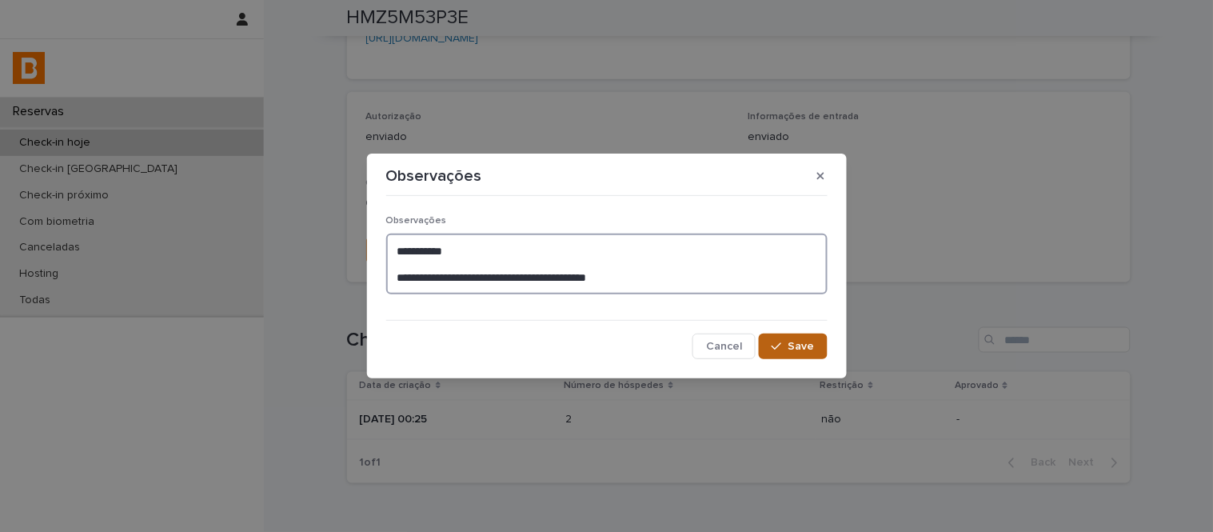
type textarea "**********"
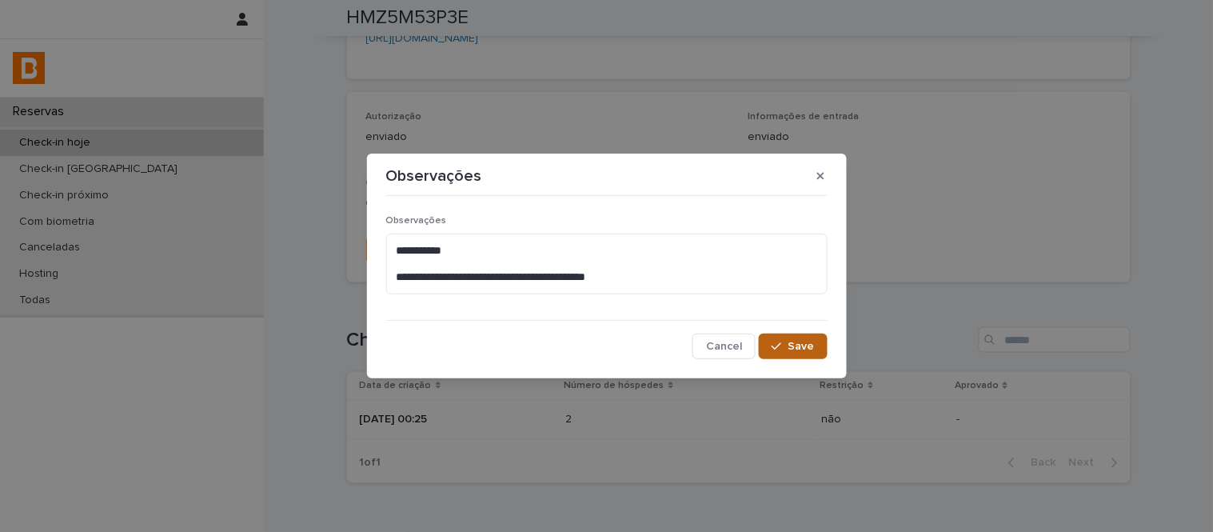
click at [819, 346] on button "Save" at bounding box center [793, 346] width 68 height 26
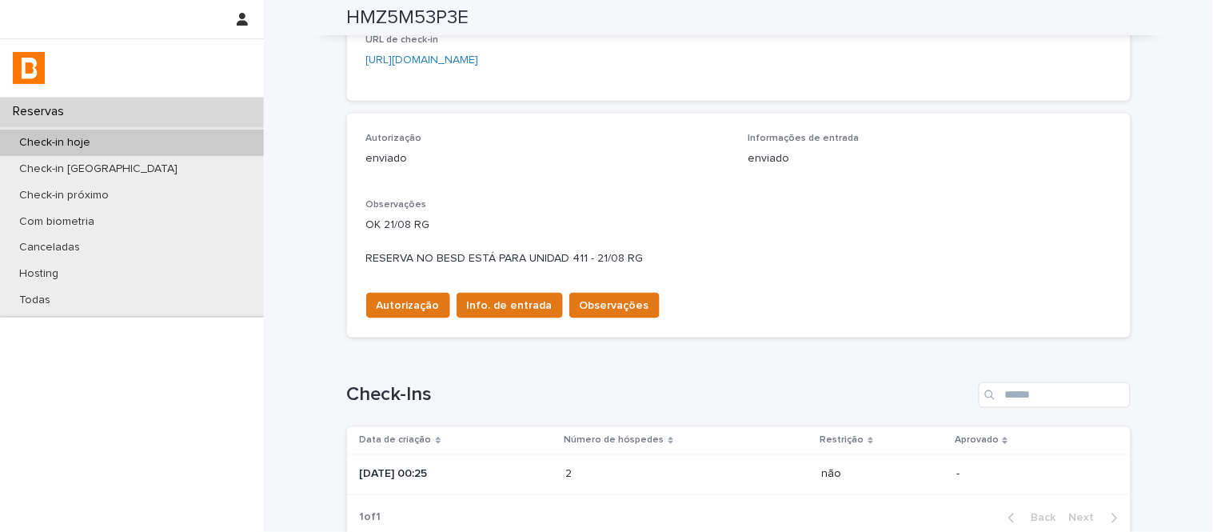
scroll to position [0, 0]
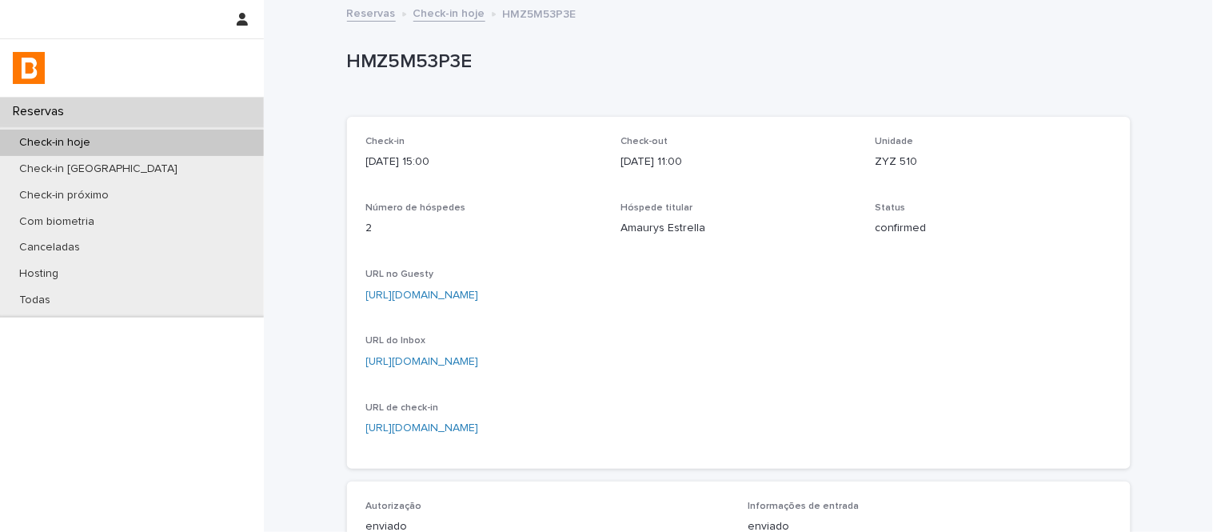
click at [413, 11] on link "Check-in hoje" at bounding box center [449, 12] width 72 height 18
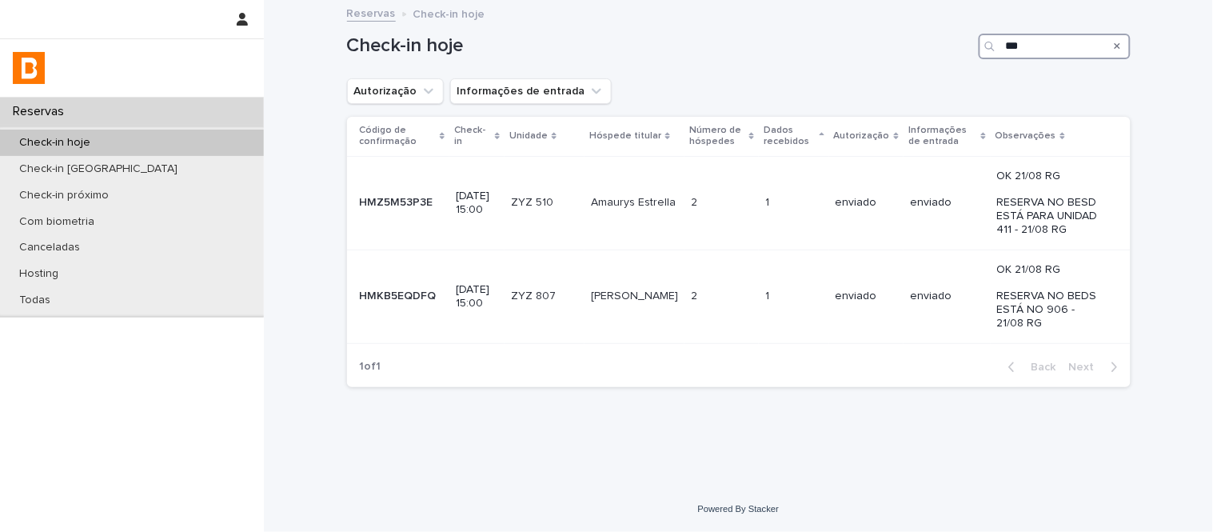
drag, startPoint x: 1064, startPoint y: 49, endPoint x: 908, endPoint y: 44, distance: 156.0
click at [908, 44] on div "Check-in hoje ***" at bounding box center [739, 47] width 784 height 26
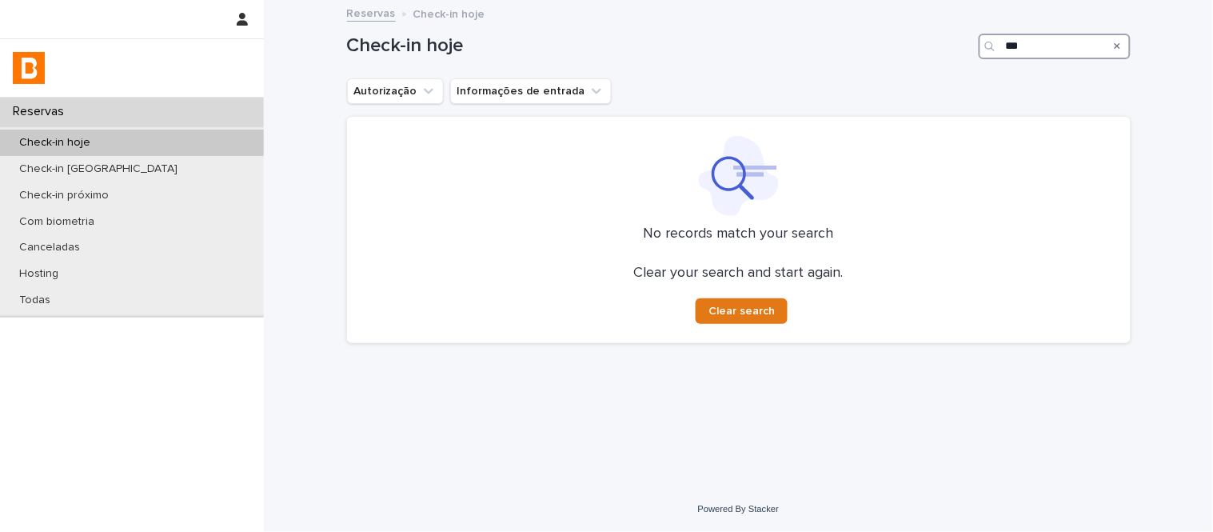
click at [1008, 43] on input "***" at bounding box center [1055, 47] width 152 height 26
drag, startPoint x: 1027, startPoint y: 51, endPoint x: 940, endPoint y: 49, distance: 86.4
click at [940, 49] on div "Check-in hoje ***" at bounding box center [739, 47] width 784 height 26
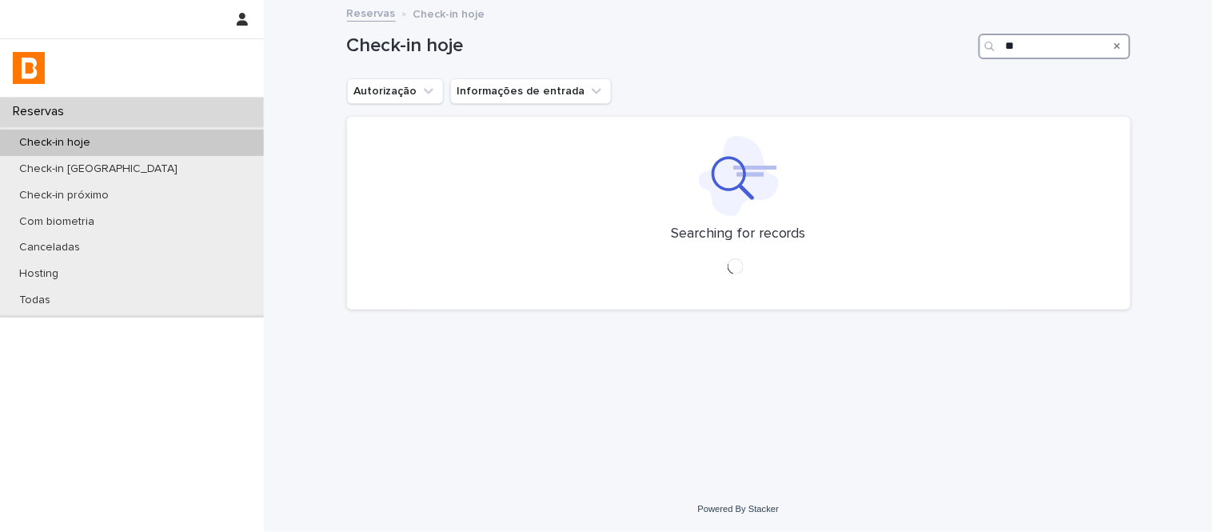
type input "*"
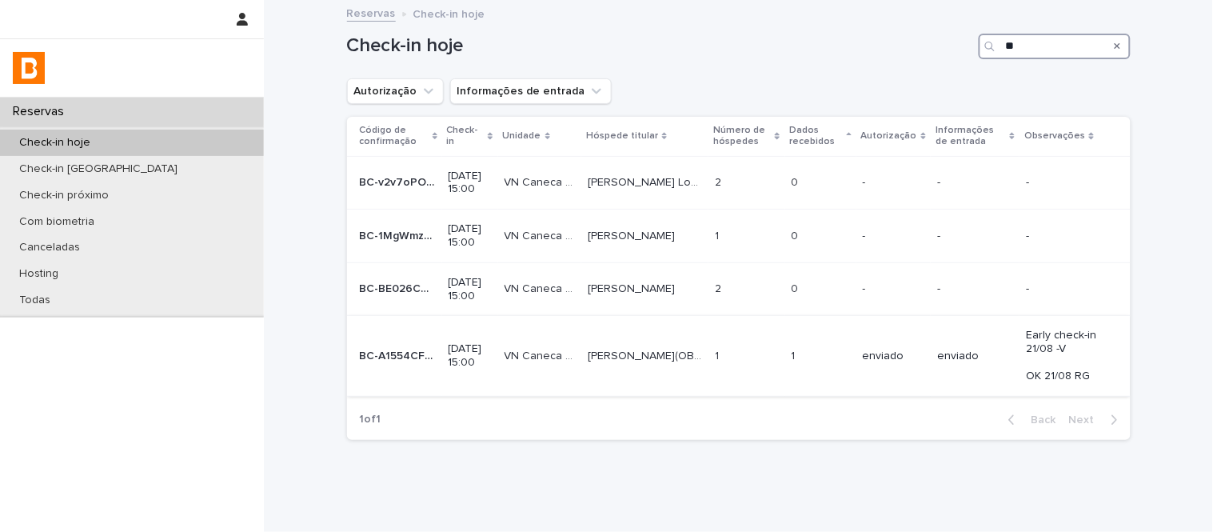
type input "**"
click at [705, 362] on p "[PERSON_NAME](OBA) [PERSON_NAME]" at bounding box center [647, 354] width 118 height 17
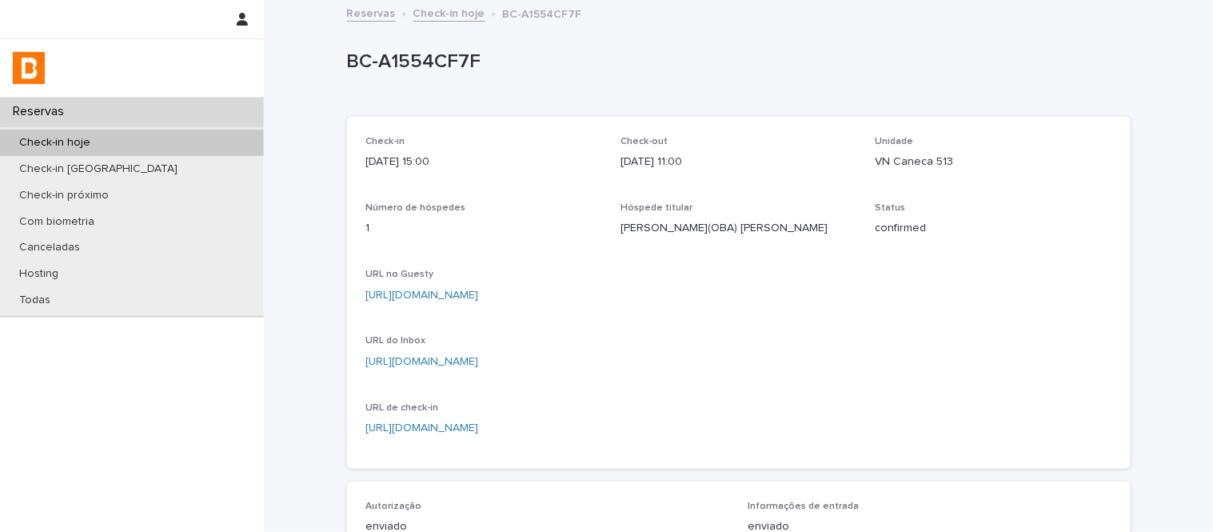
click at [442, 22] on div "Reservas Check-in hoje [GEOGRAPHIC_DATA]-A1554CF7F" at bounding box center [739, 14] width 800 height 22
click at [441, 14] on link "Check-in hoje" at bounding box center [449, 12] width 72 height 18
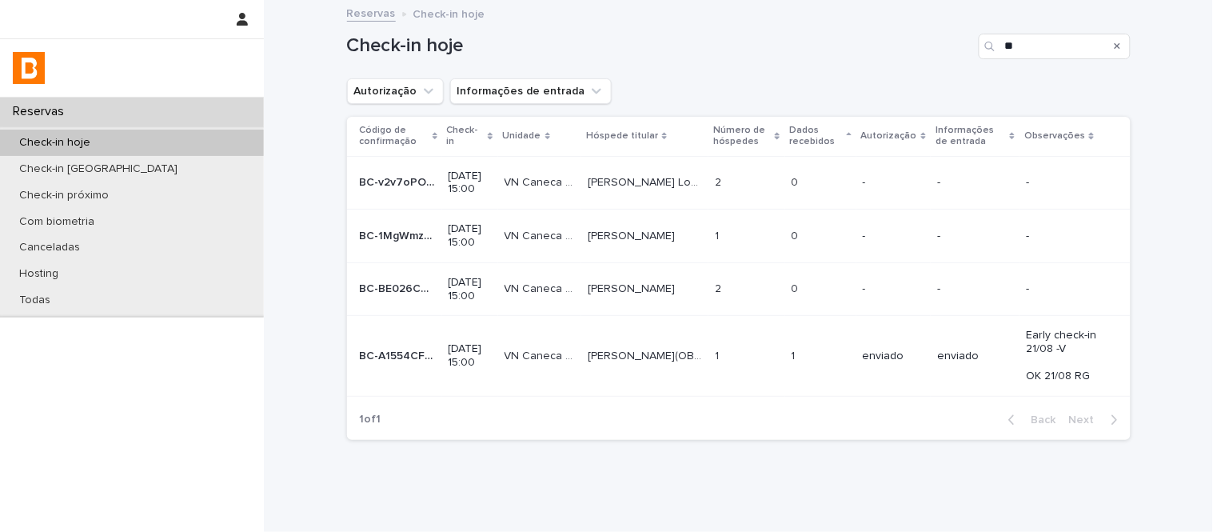
click at [642, 205] on td "[PERSON_NAME] Lovisi [PERSON_NAME] Lovisi" at bounding box center [644, 183] width 127 height 54
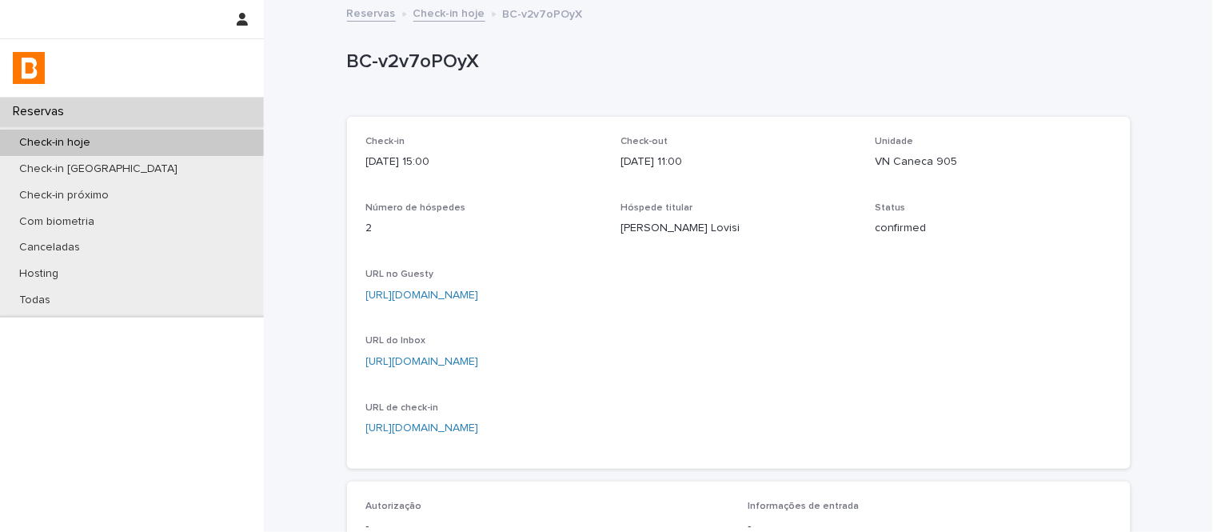
click at [430, 14] on link "Check-in hoje" at bounding box center [449, 12] width 72 height 18
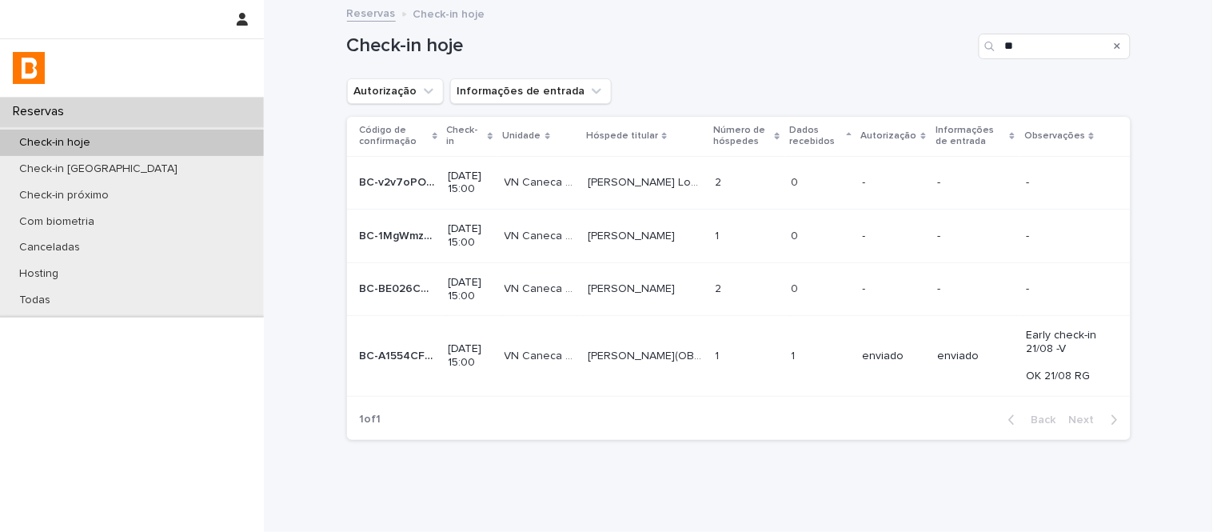
click at [709, 234] on td "[PERSON_NAME] [PERSON_NAME]" at bounding box center [644, 237] width 127 height 54
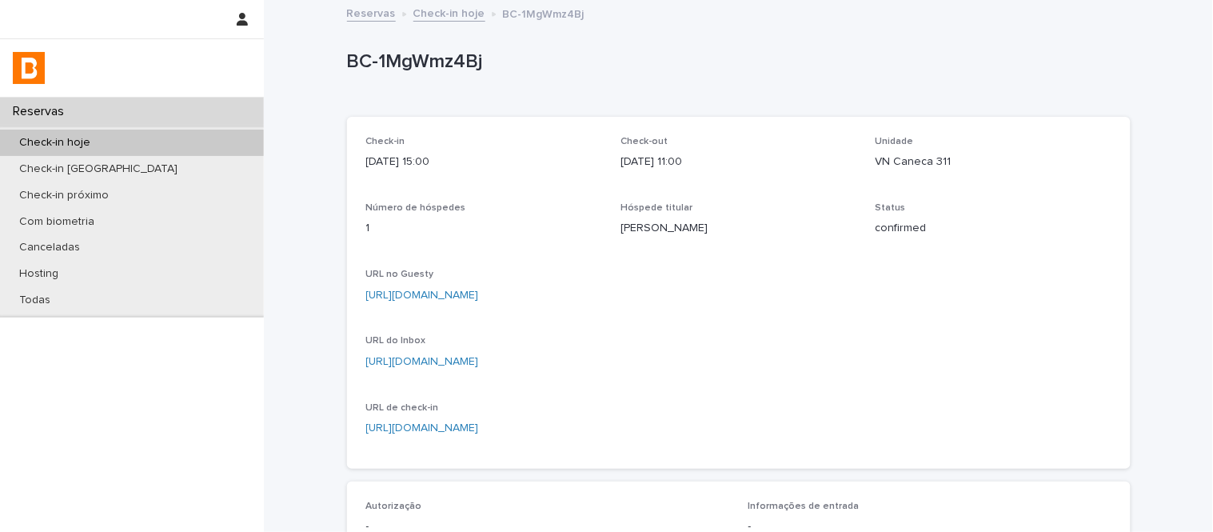
click at [452, 22] on div "Reservas Check-in hoje [GEOGRAPHIC_DATA]-1MgWmz4Bj" at bounding box center [739, 14] width 800 height 22
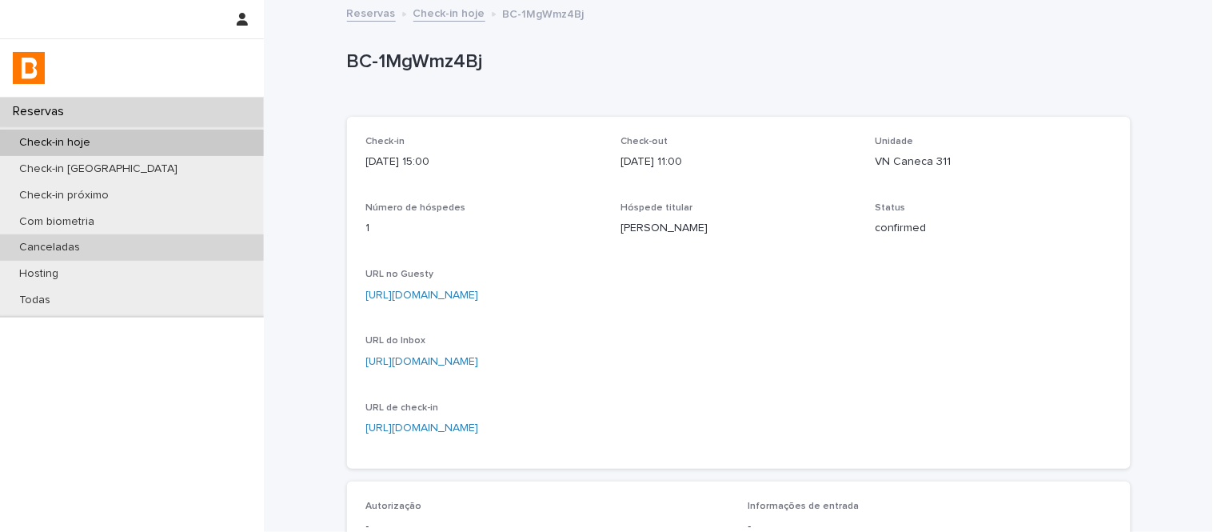
click at [156, 250] on div "Canceladas" at bounding box center [132, 247] width 264 height 26
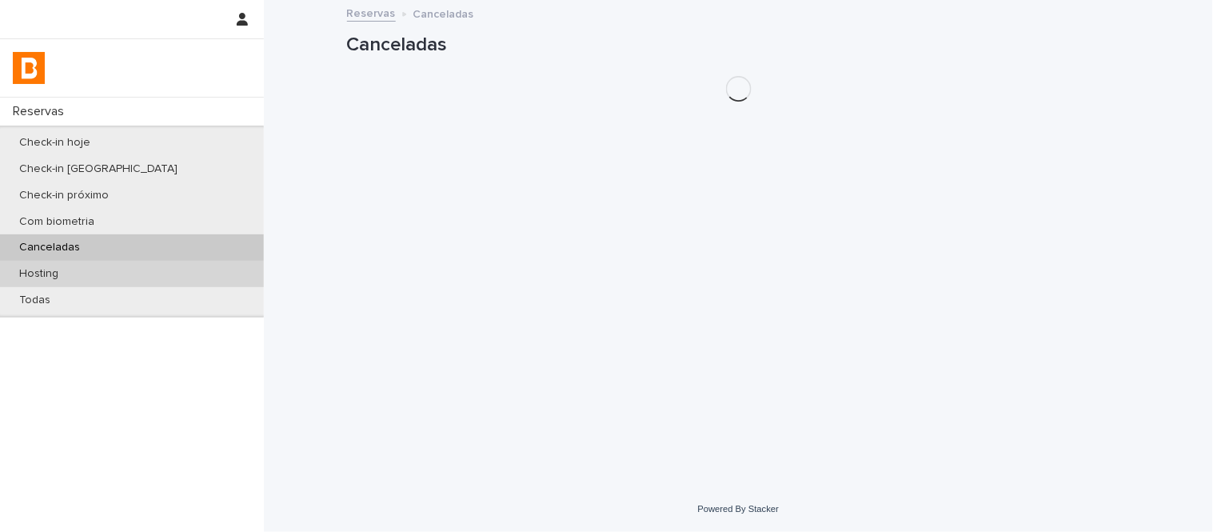
click at [169, 280] on div "Hosting" at bounding box center [132, 274] width 264 height 26
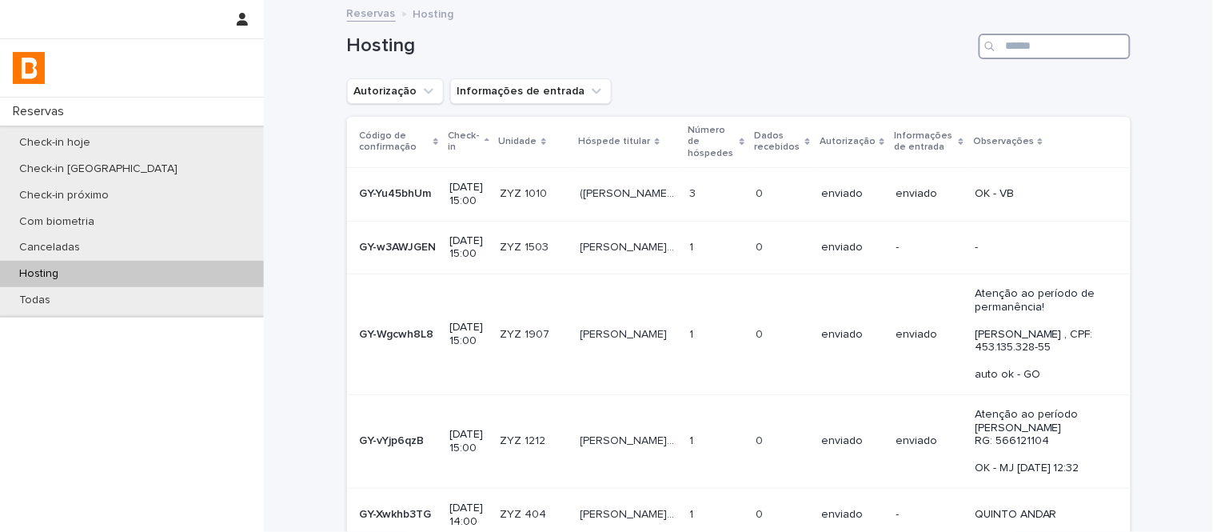
click at [1025, 50] on input "Search" at bounding box center [1055, 47] width 152 height 26
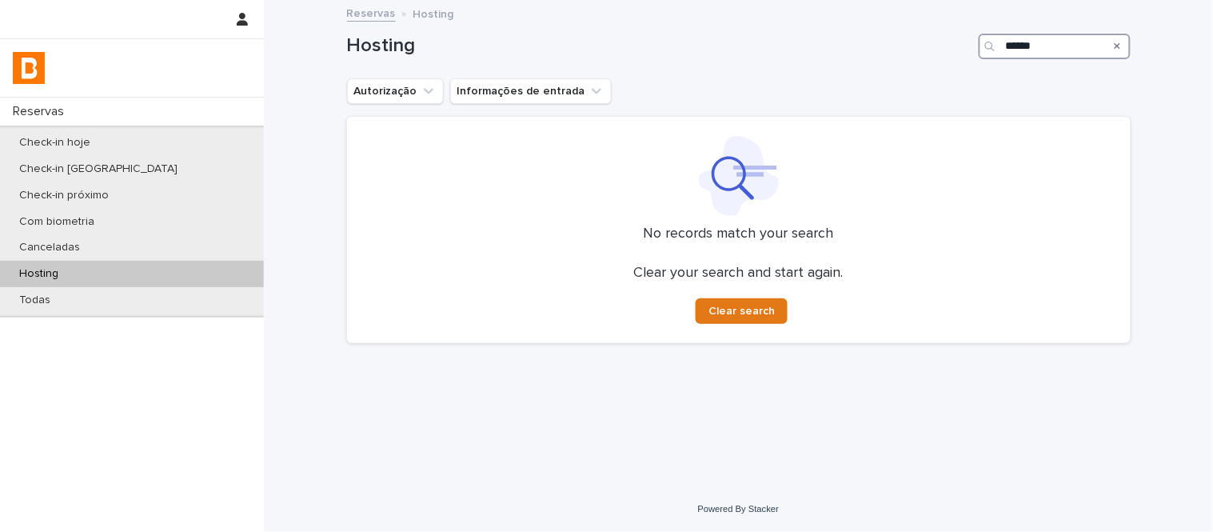
drag, startPoint x: 1028, startPoint y: 49, endPoint x: 954, endPoint y: 44, distance: 73.7
click at [954, 44] on div "Hosting ******" at bounding box center [739, 47] width 784 height 26
type input "***"
click at [154, 146] on div "Check-in hoje" at bounding box center [132, 143] width 264 height 26
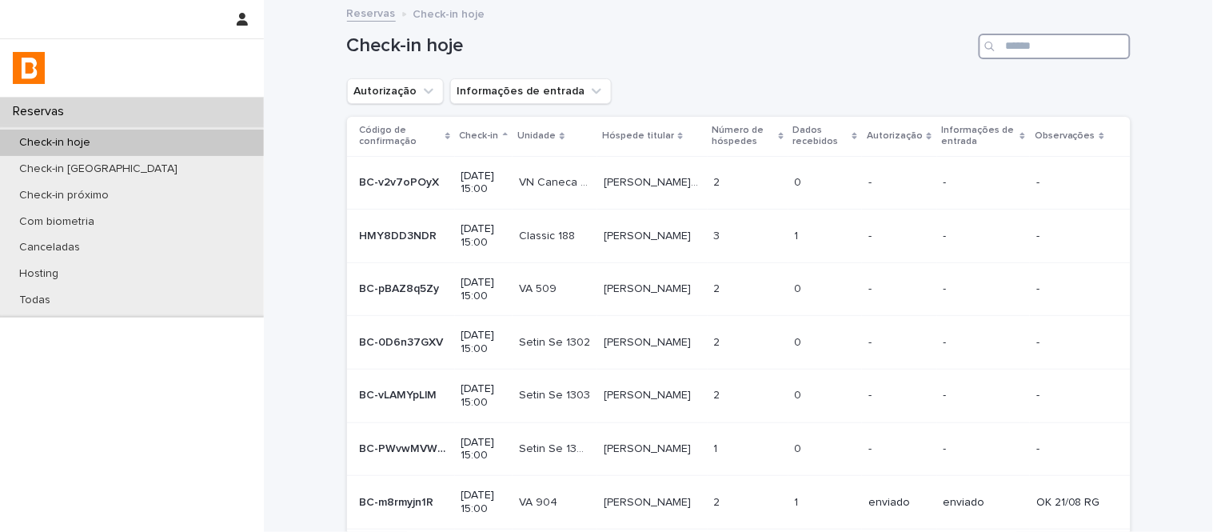
click at [1090, 54] on input "Search" at bounding box center [1055, 47] width 152 height 26
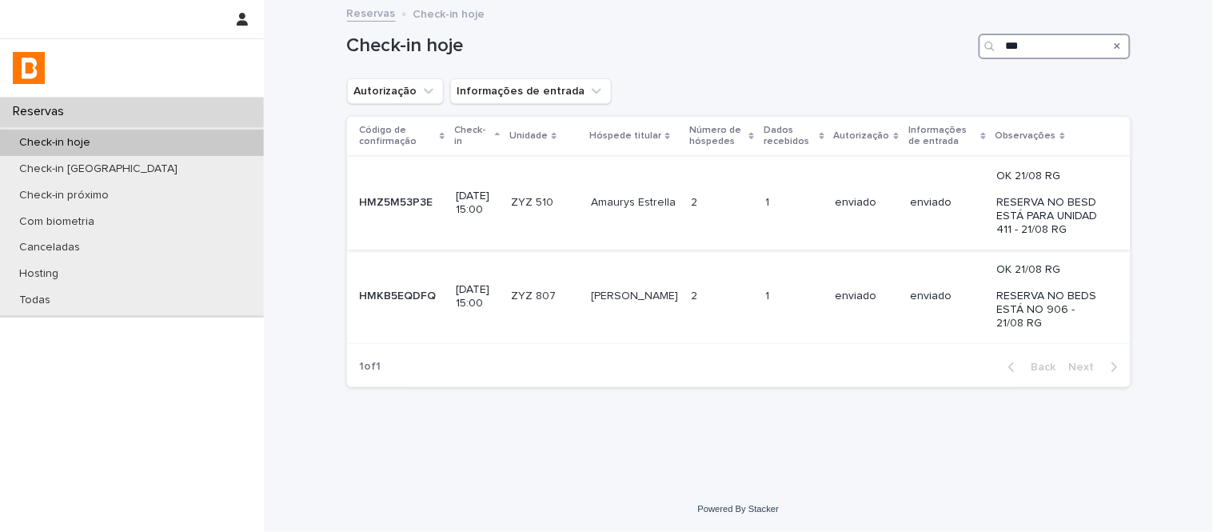
type input "***"
click at [693, 234] on td "2 2" at bounding box center [722, 203] width 74 height 94
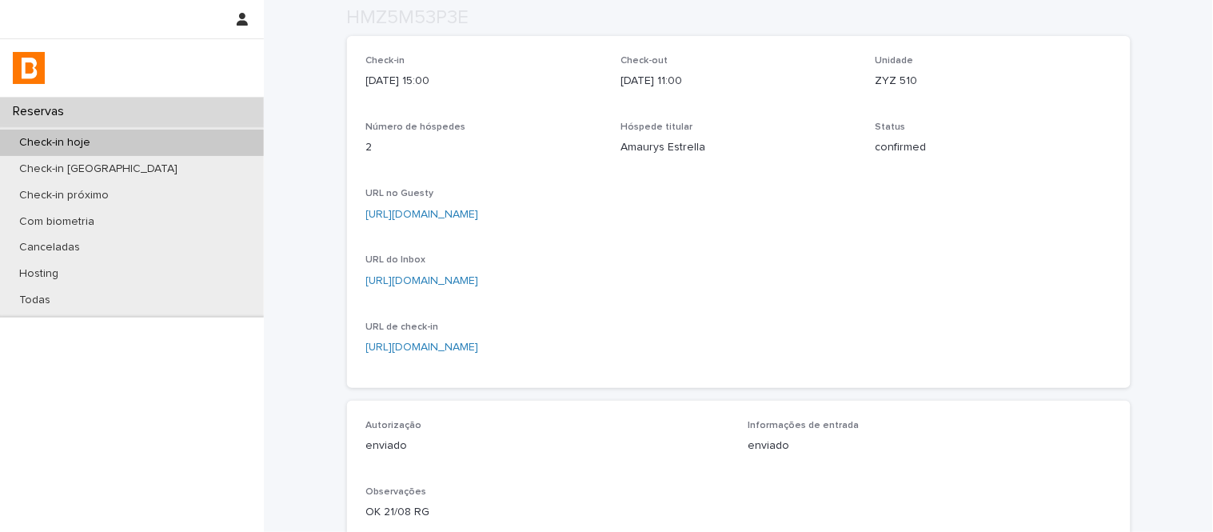
scroll to position [178, 0]
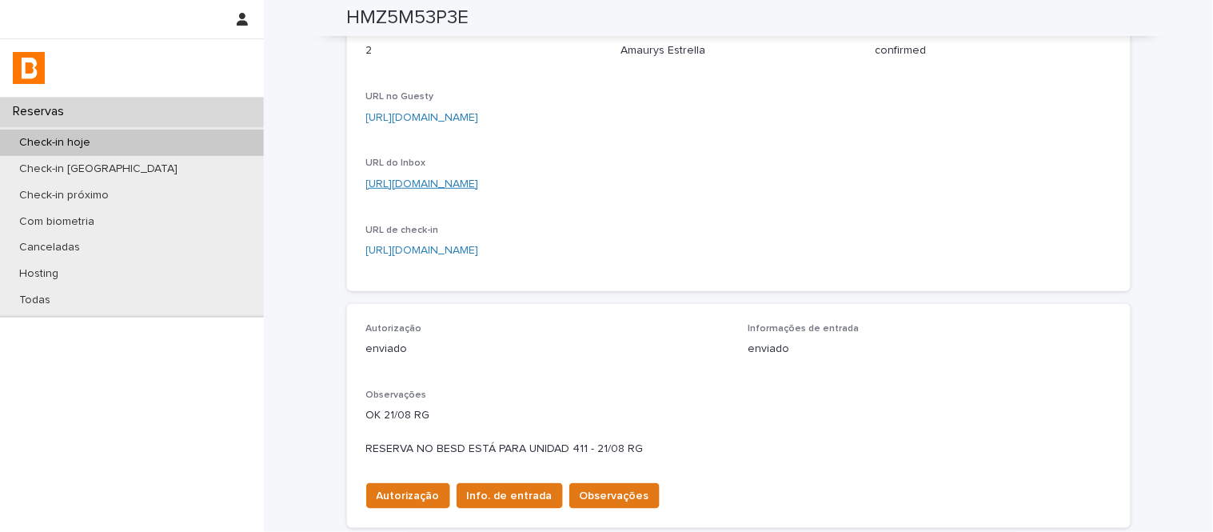
click at [479, 184] on link "[URL][DOMAIN_NAME]" at bounding box center [422, 183] width 113 height 11
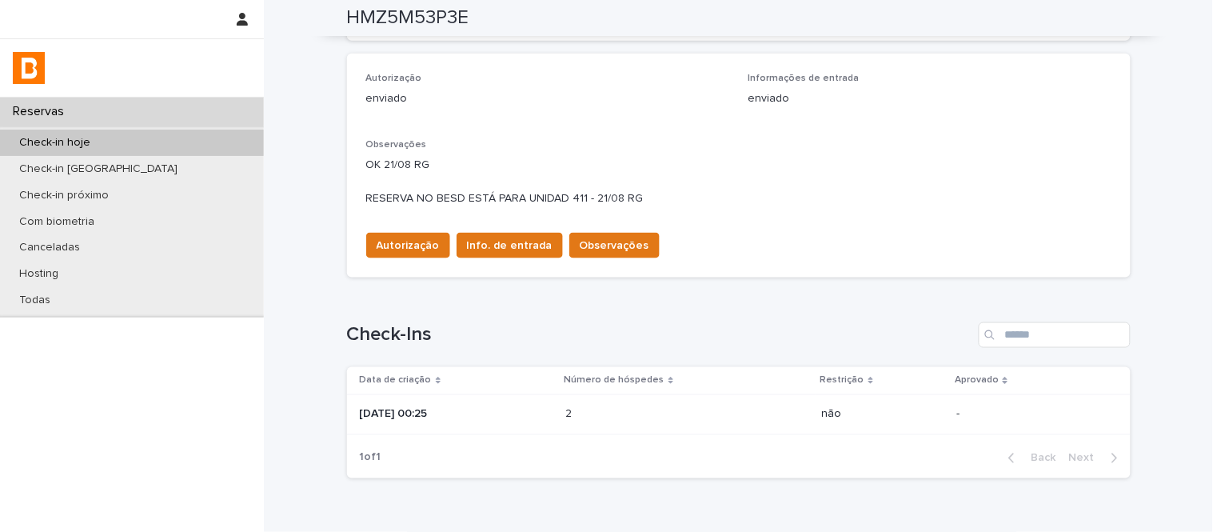
scroll to position [512, 0]
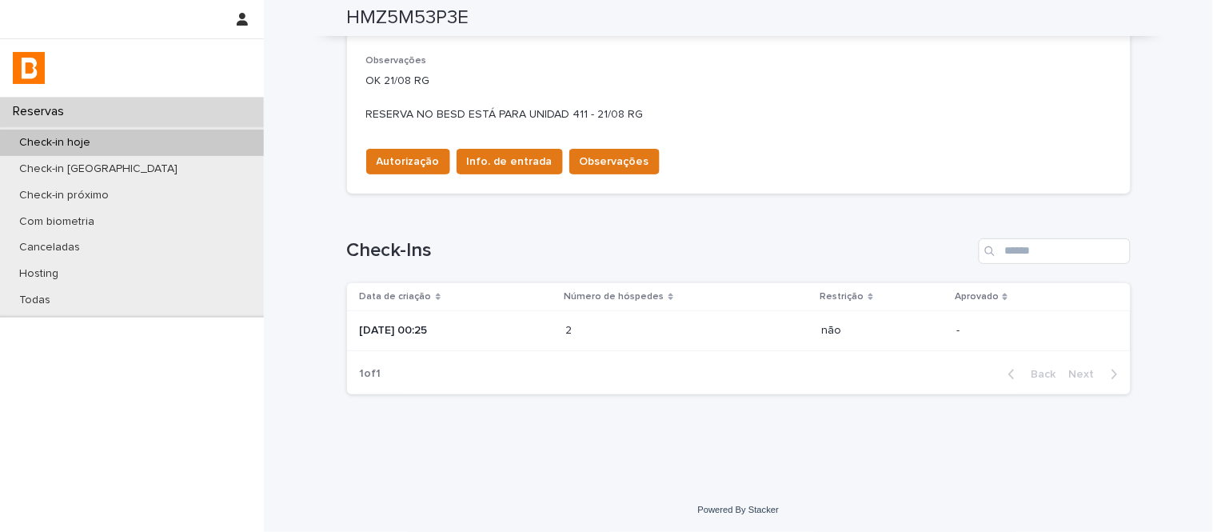
click at [697, 329] on p at bounding box center [636, 331] width 140 height 14
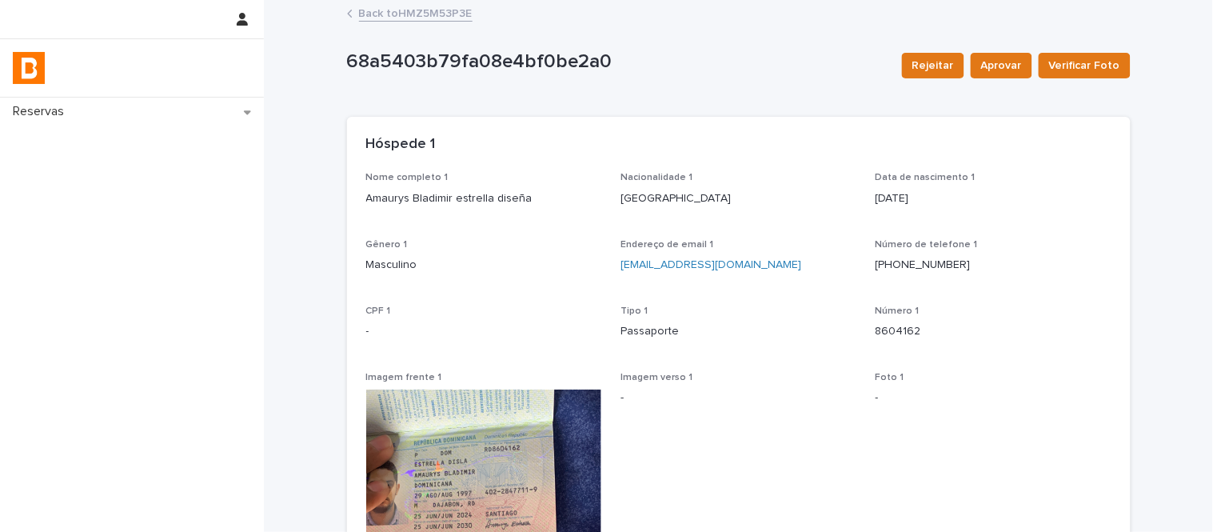
click at [888, 323] on p "8604162" at bounding box center [994, 331] width 236 height 17
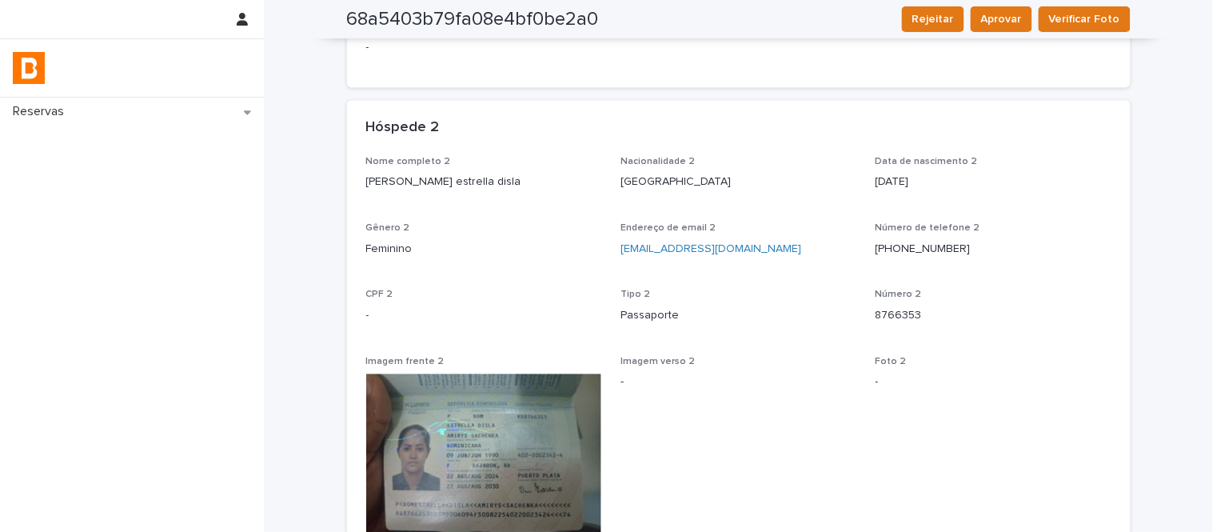
scroll to position [865, 0]
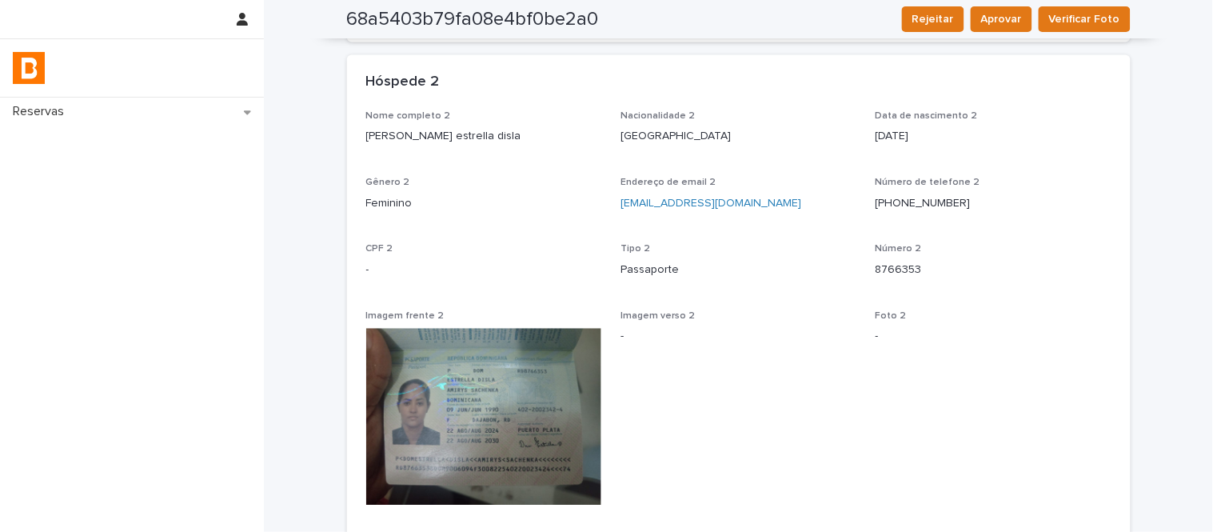
click at [901, 264] on p "8766353" at bounding box center [994, 270] width 236 height 17
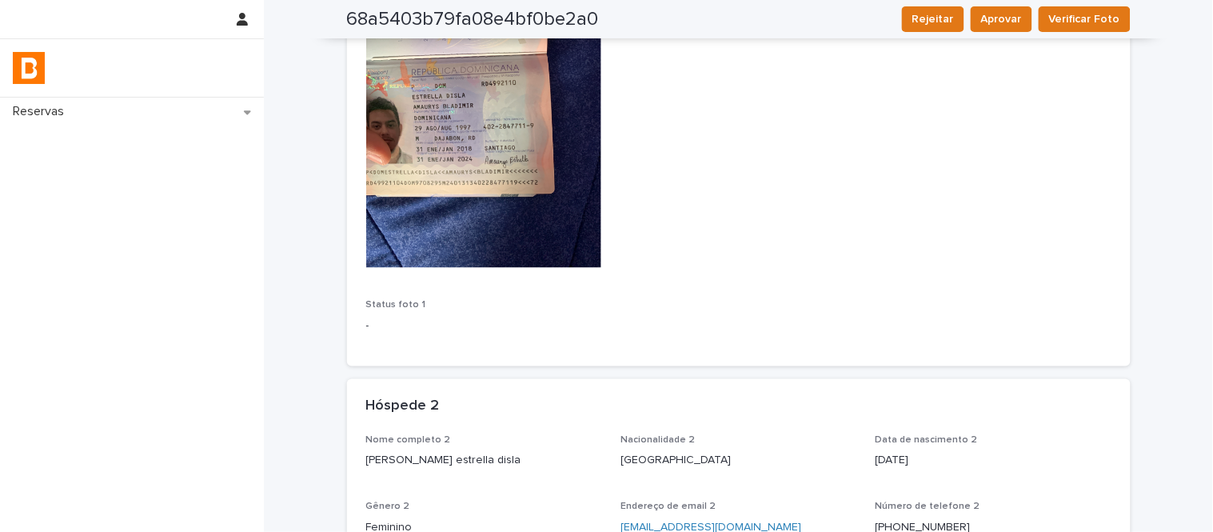
scroll to position [0, 0]
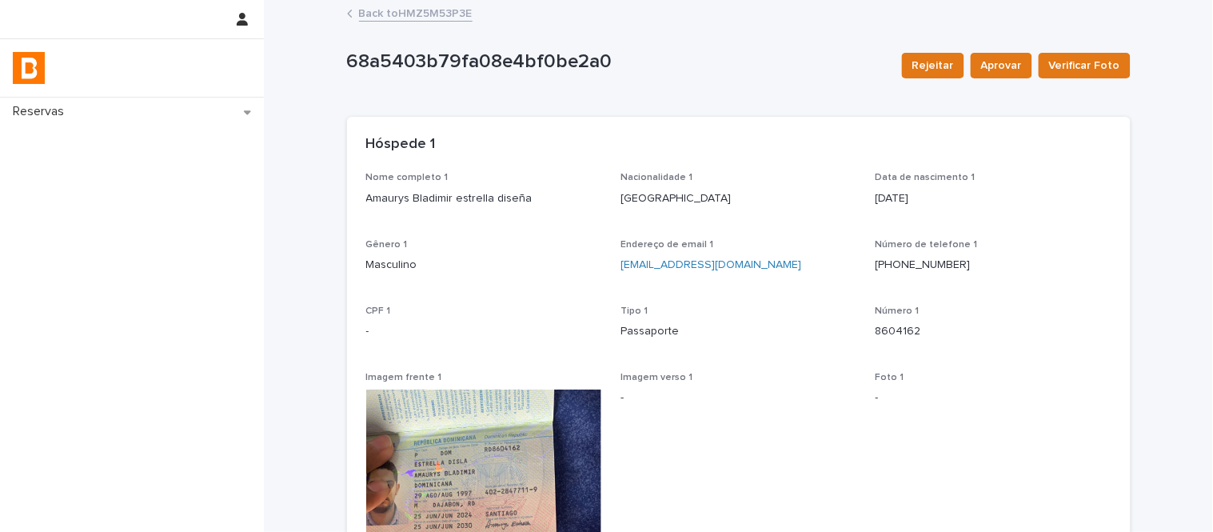
click at [441, 16] on link "Back to HMZ5M53P3E" at bounding box center [416, 12] width 114 height 18
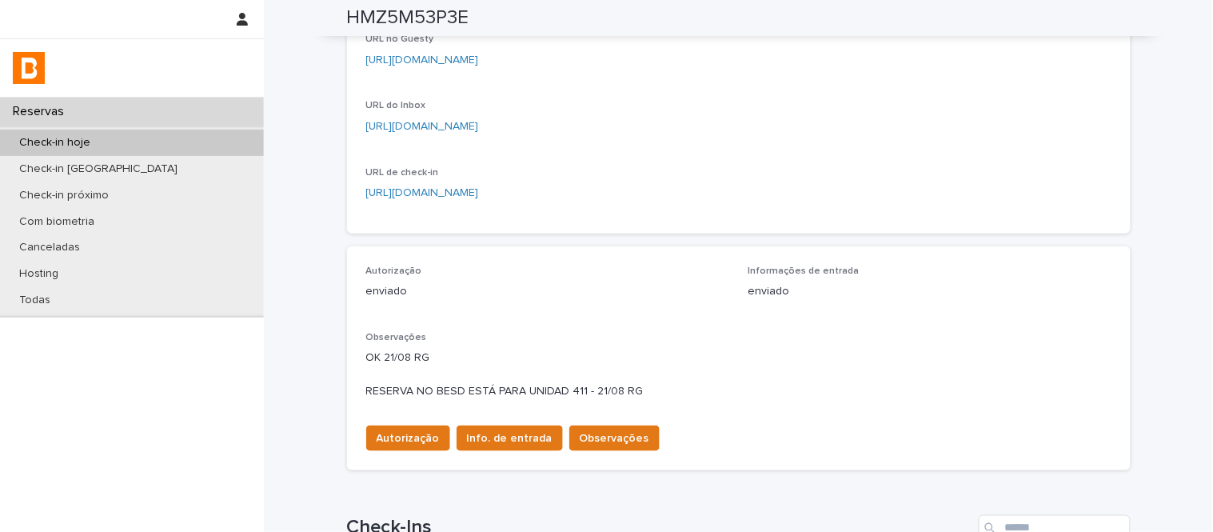
scroll to position [266, 0]
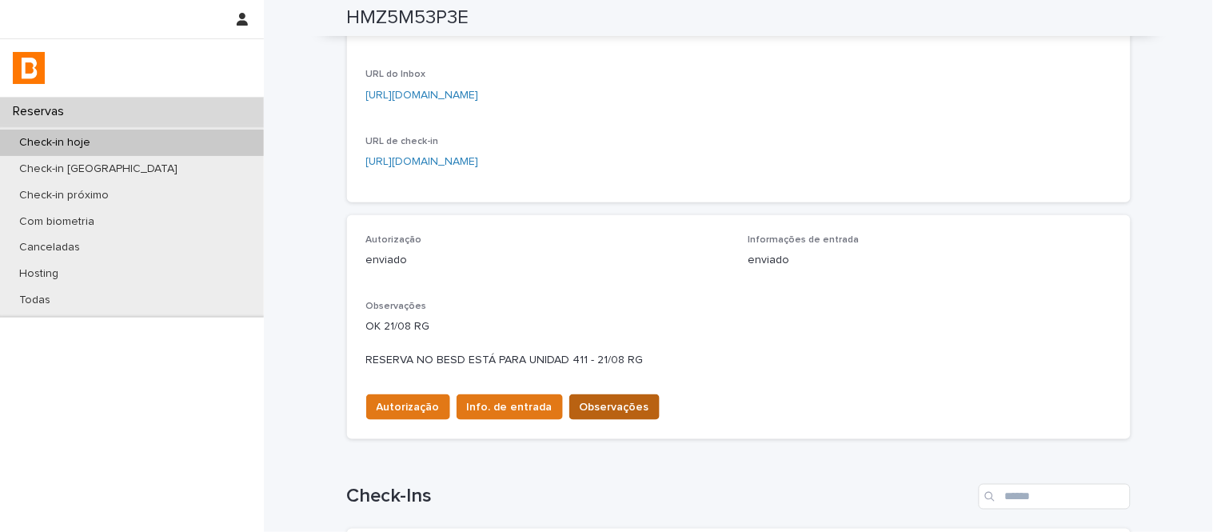
click at [606, 408] on span "Observações" at bounding box center [615, 407] width 70 height 16
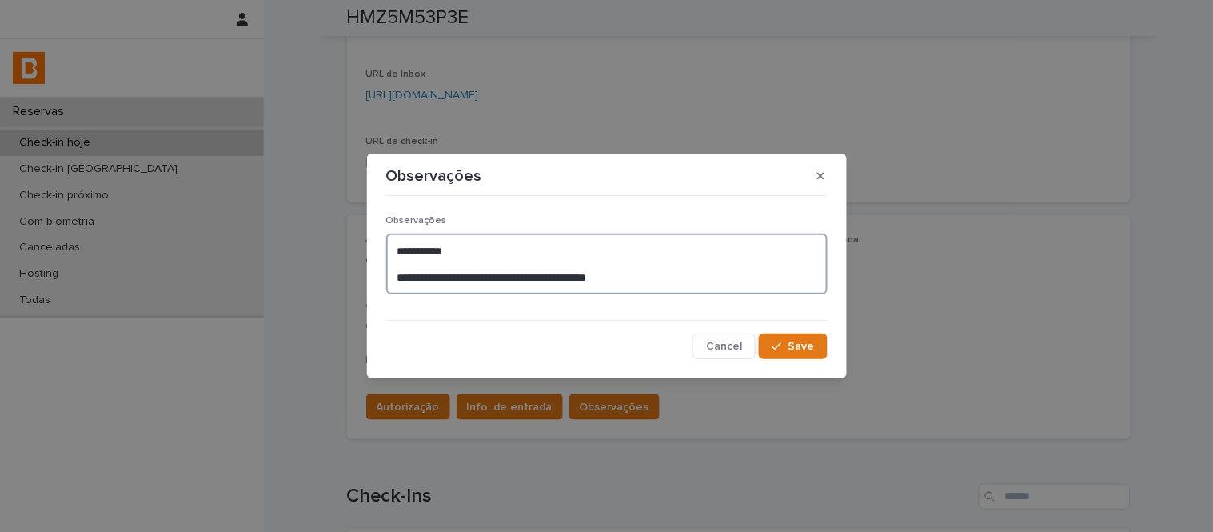
click at [593, 284] on textarea "**********" at bounding box center [606, 264] width 441 height 61
type textarea "**********"
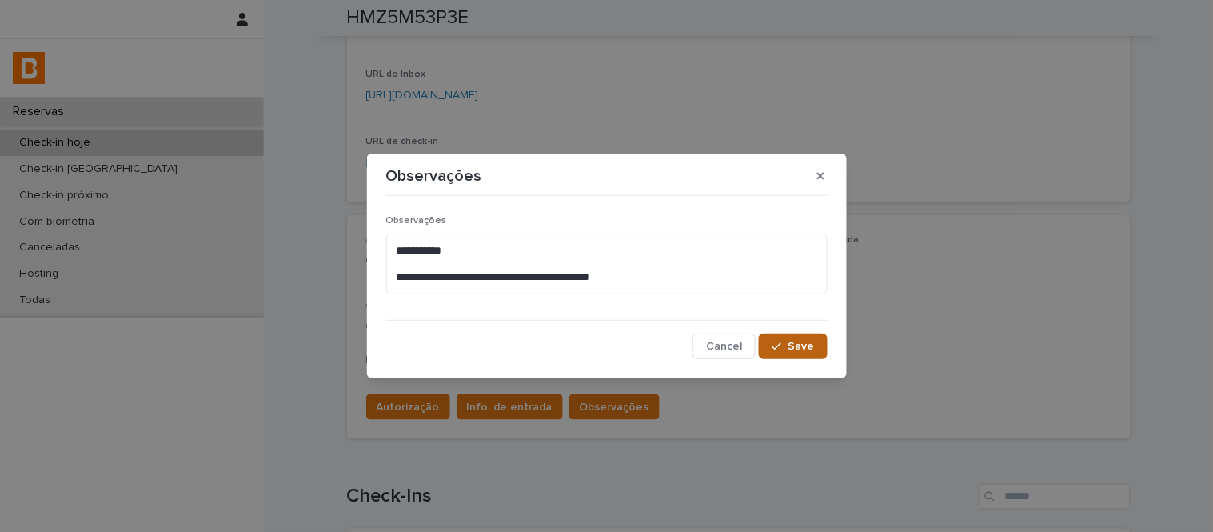
click at [794, 333] on button "Save" at bounding box center [793, 346] width 68 height 26
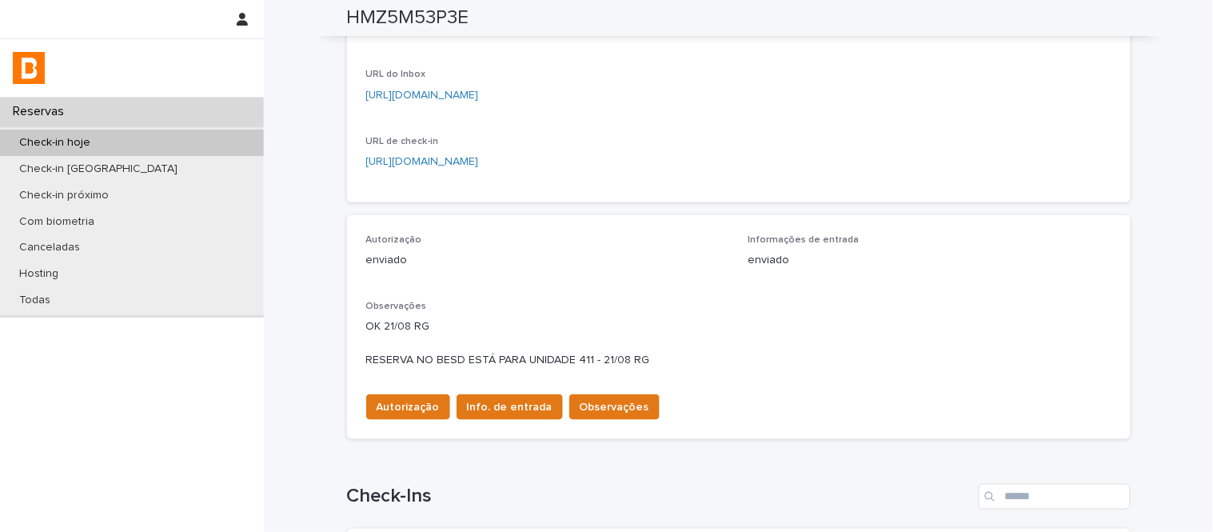
click at [376, 12] on h2 "HMZ5M53P3E" at bounding box center [408, 17] width 122 height 23
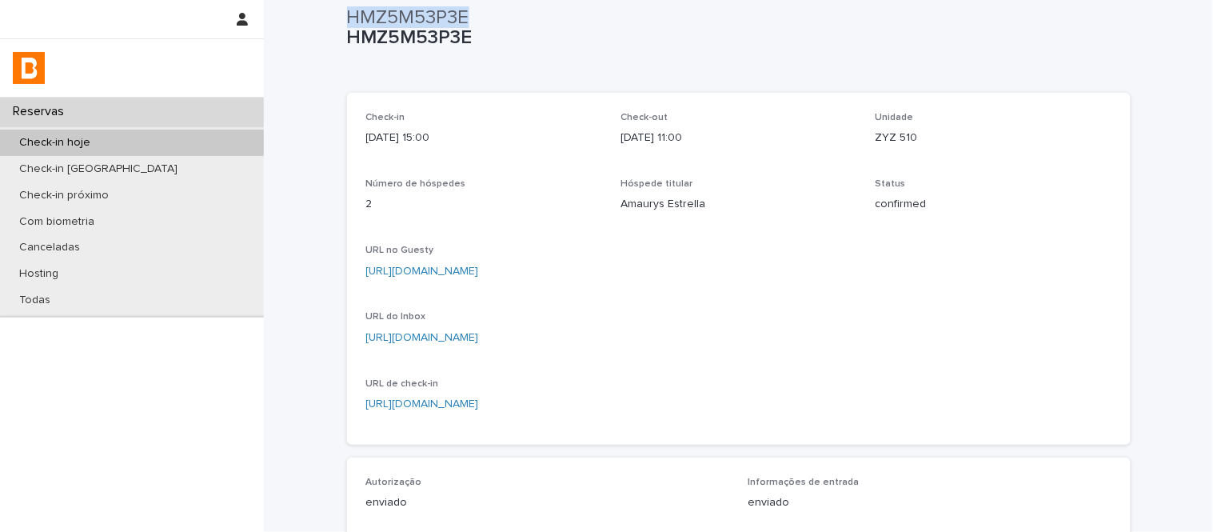
scroll to position [0, 0]
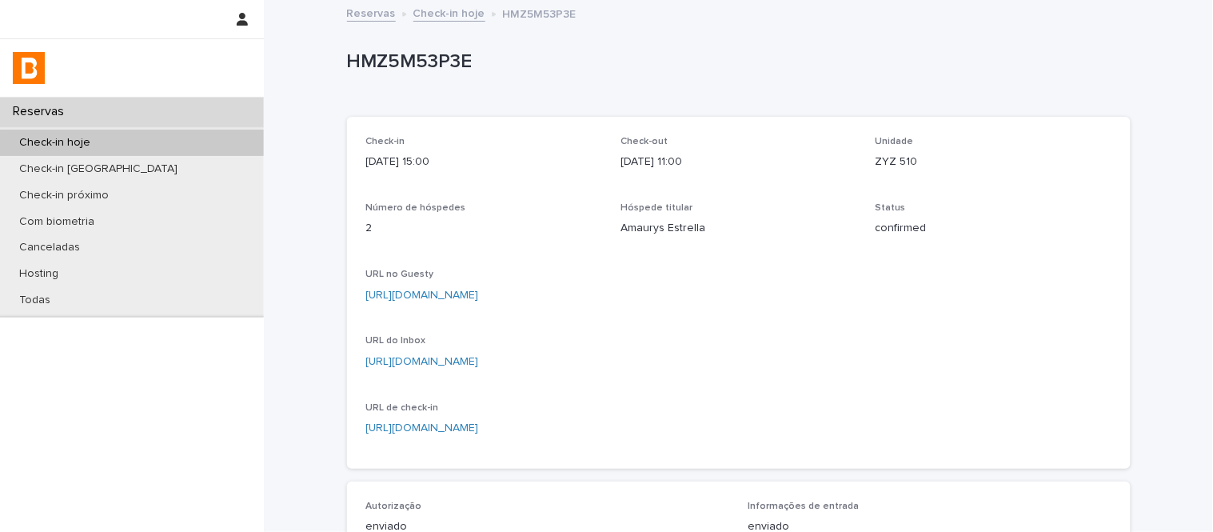
click at [419, 2] on div "HMZ5M53P3E HMZ5M53P3E Sorry, there was an error saving your record. Please try …" at bounding box center [739, 460] width 784 height 917
click at [421, 5] on link "Check-in hoje" at bounding box center [449, 12] width 72 height 18
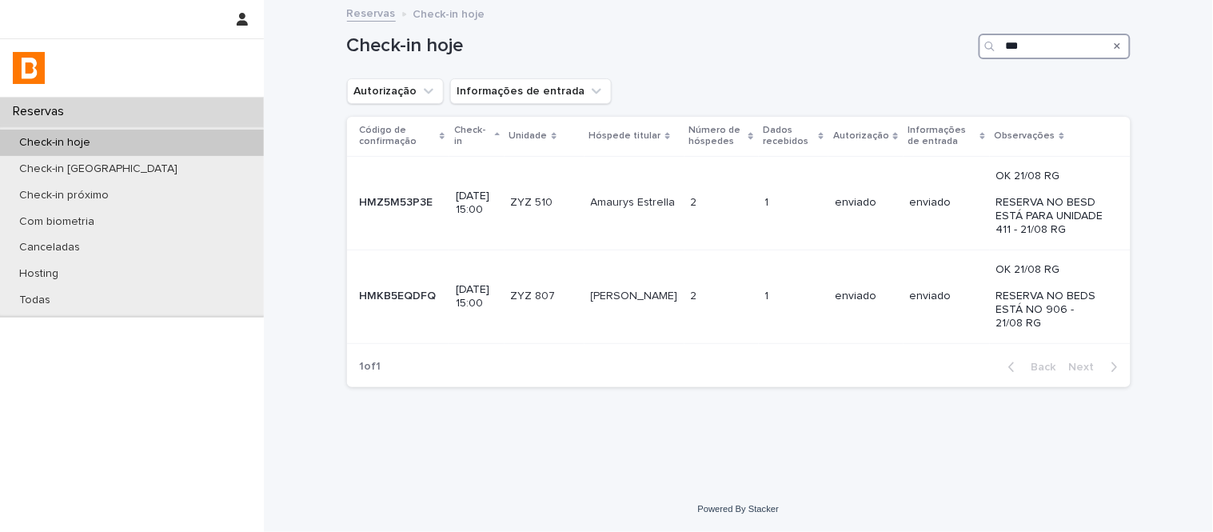
drag, startPoint x: 1038, startPoint y: 45, endPoint x: 952, endPoint y: 48, distance: 85.6
click at [953, 48] on div "Check-in hoje ***" at bounding box center [739, 47] width 784 height 26
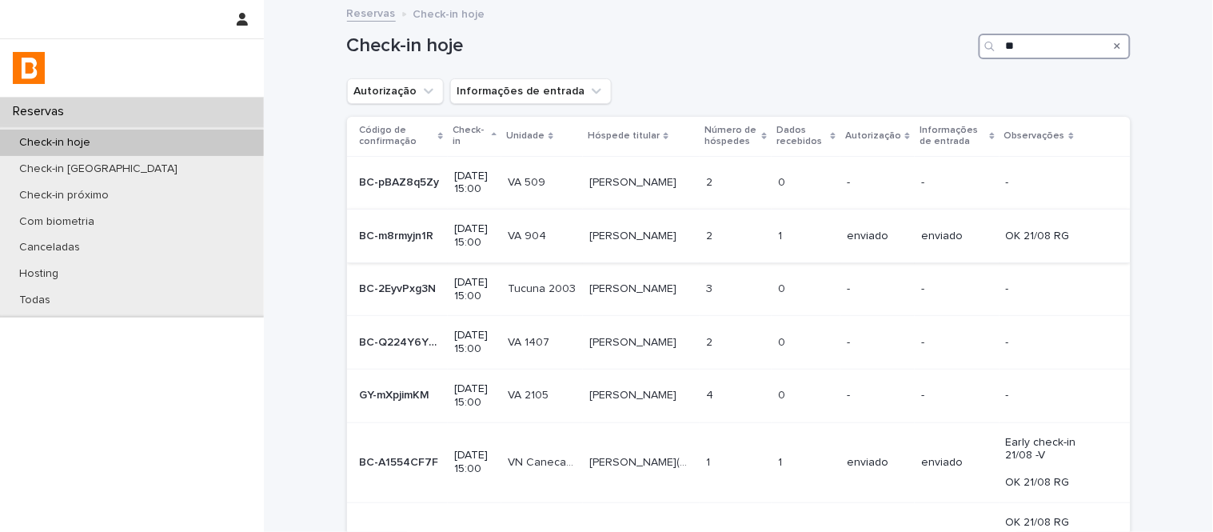
type input "**"
click at [689, 250] on div "[PERSON_NAME]" at bounding box center [641, 236] width 104 height 26
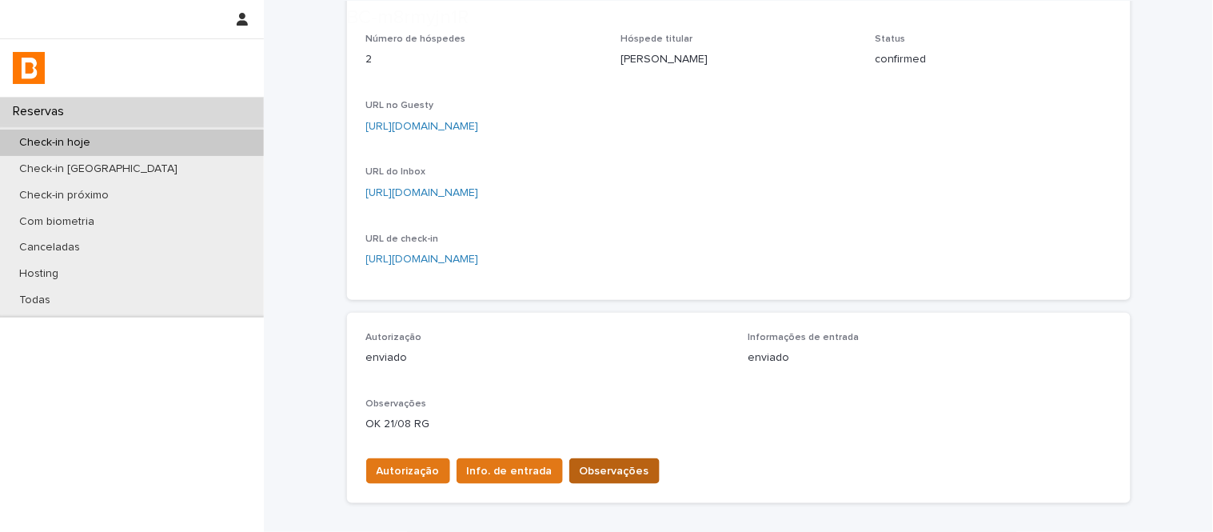
scroll to position [266, 0]
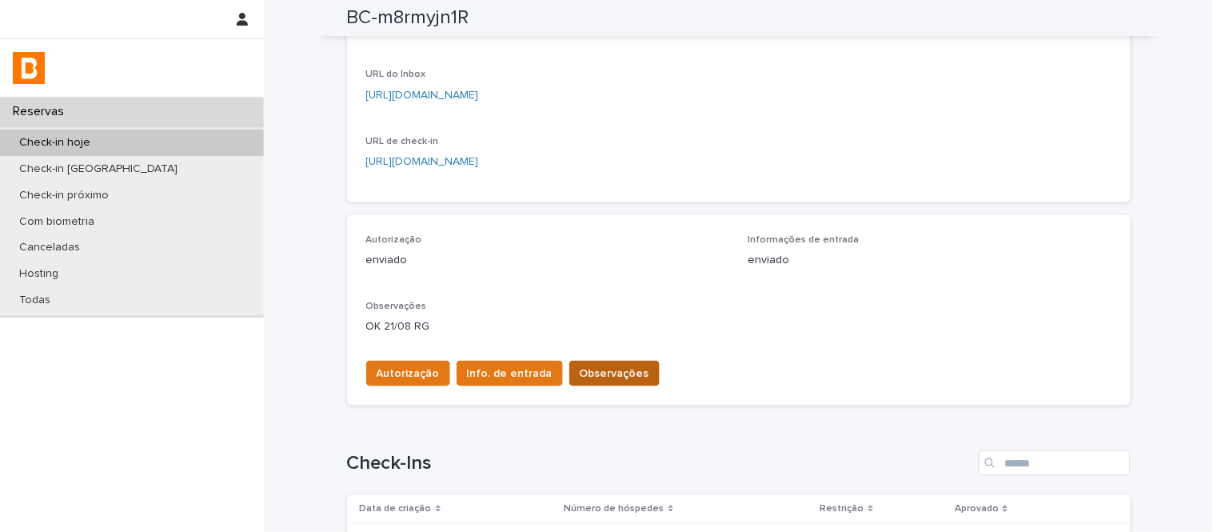
click at [605, 384] on button "Observações" at bounding box center [614, 374] width 90 height 26
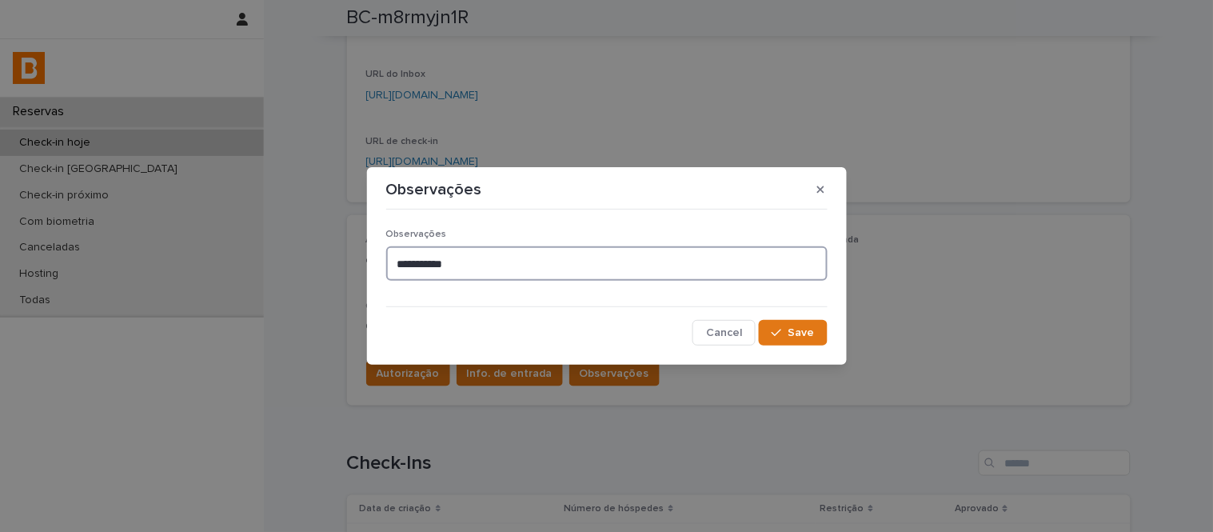
click at [560, 266] on textarea "**********" at bounding box center [606, 263] width 441 height 34
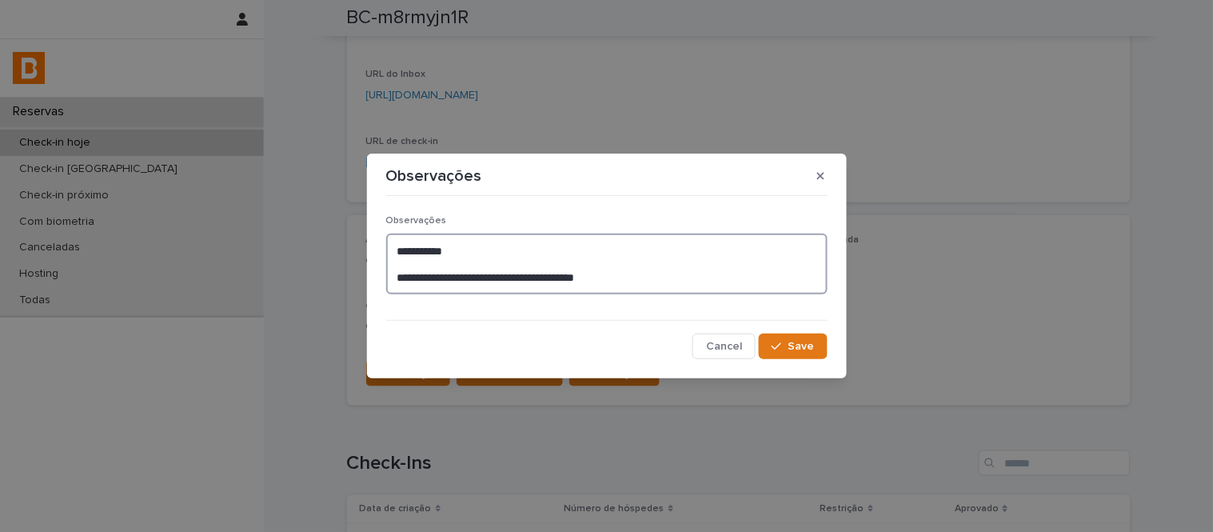
type textarea "**********"
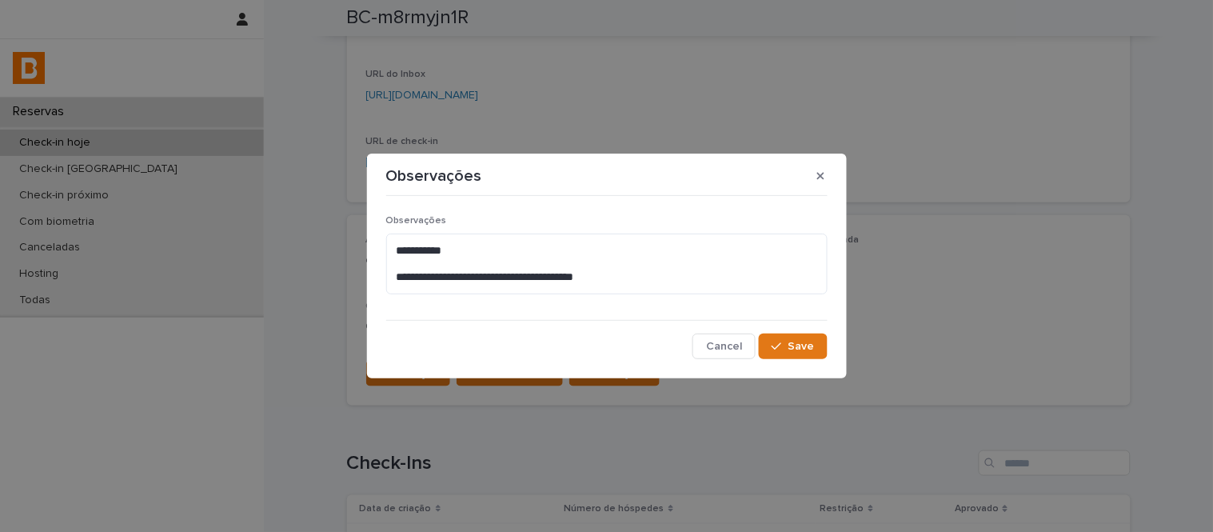
click at [789, 331] on div "**********" at bounding box center [606, 280] width 441 height 157
click at [792, 341] on span "Save" at bounding box center [802, 346] width 26 height 11
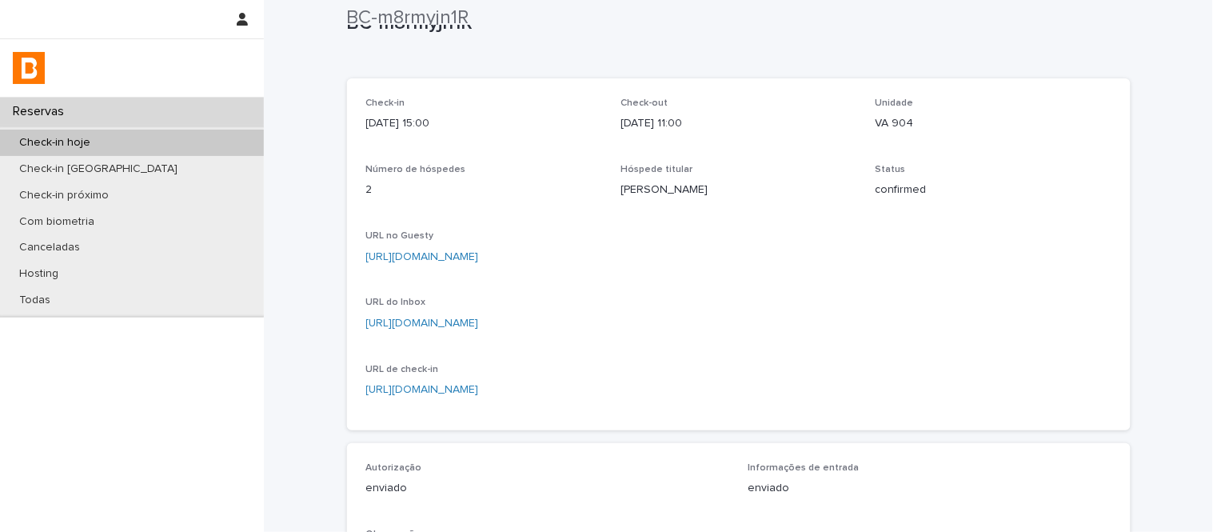
scroll to position [0, 0]
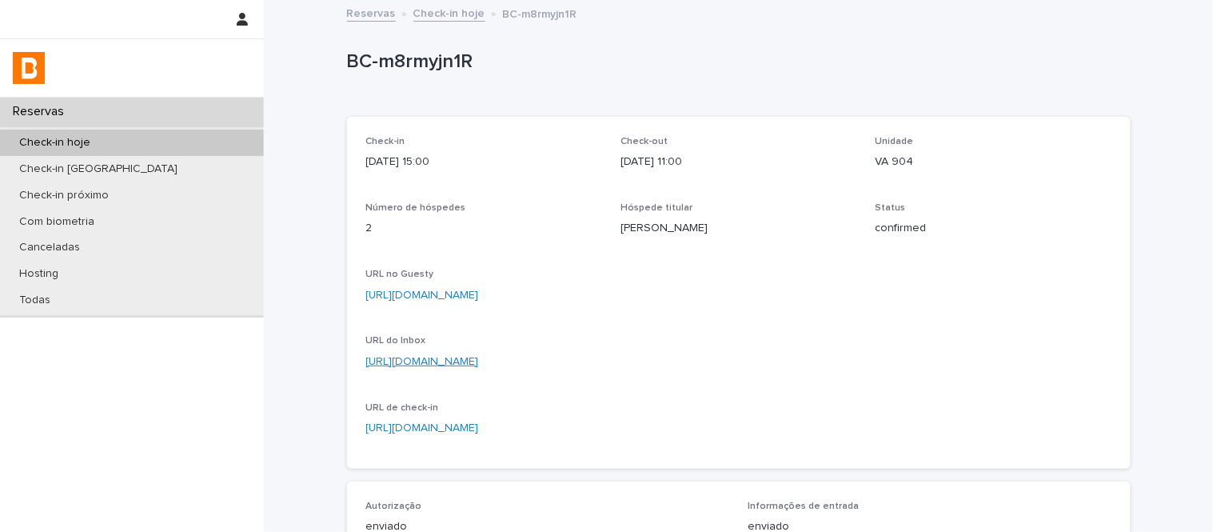
click at [479, 365] on link "[URL][DOMAIN_NAME]" at bounding box center [422, 361] width 113 height 11
click at [441, 17] on link "Check-in hoje" at bounding box center [449, 12] width 72 height 18
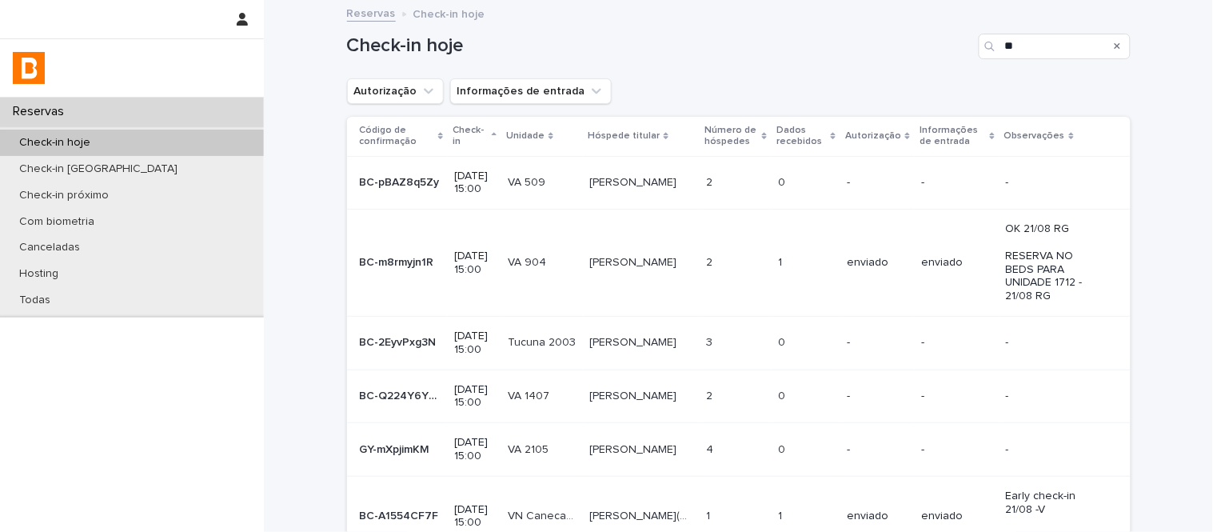
click at [1115, 50] on icon "Search" at bounding box center [1118, 47] width 6 height 10
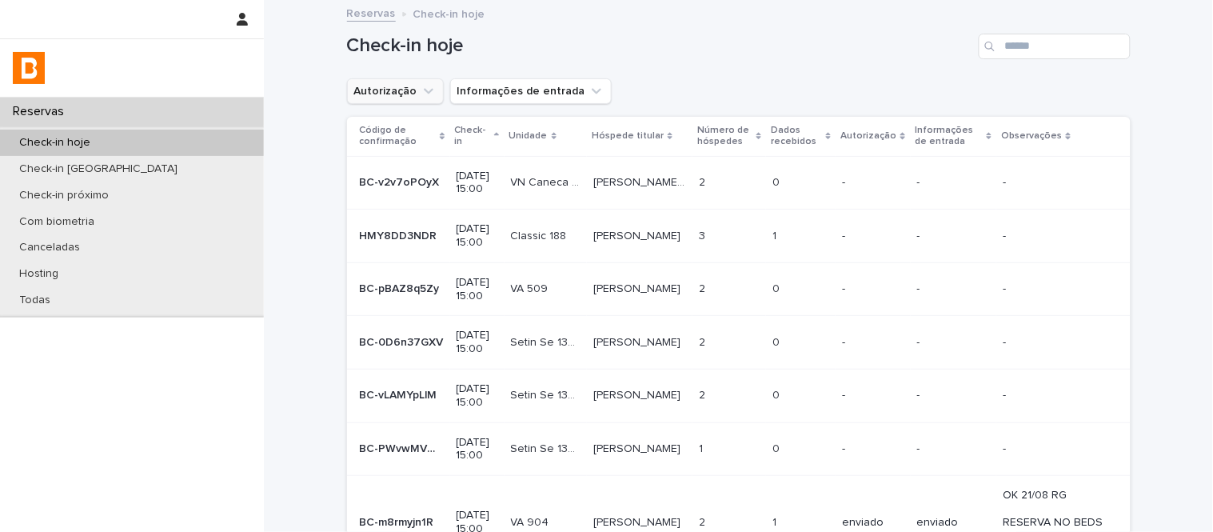
click at [403, 98] on button "Autorização" at bounding box center [395, 91] width 97 height 26
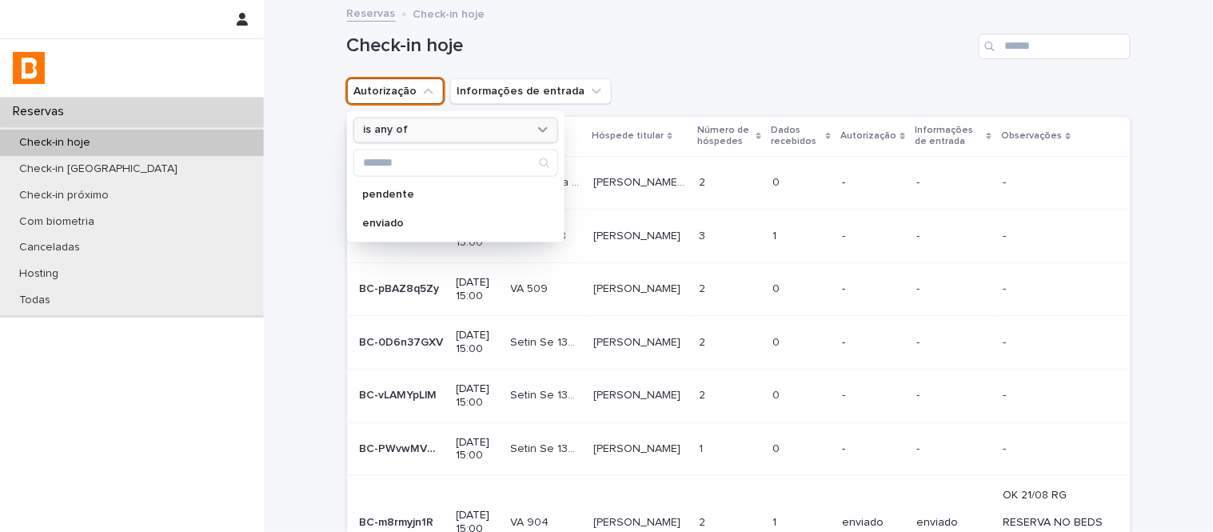
click at [458, 142] on div "is any of" at bounding box center [455, 130] width 205 height 26
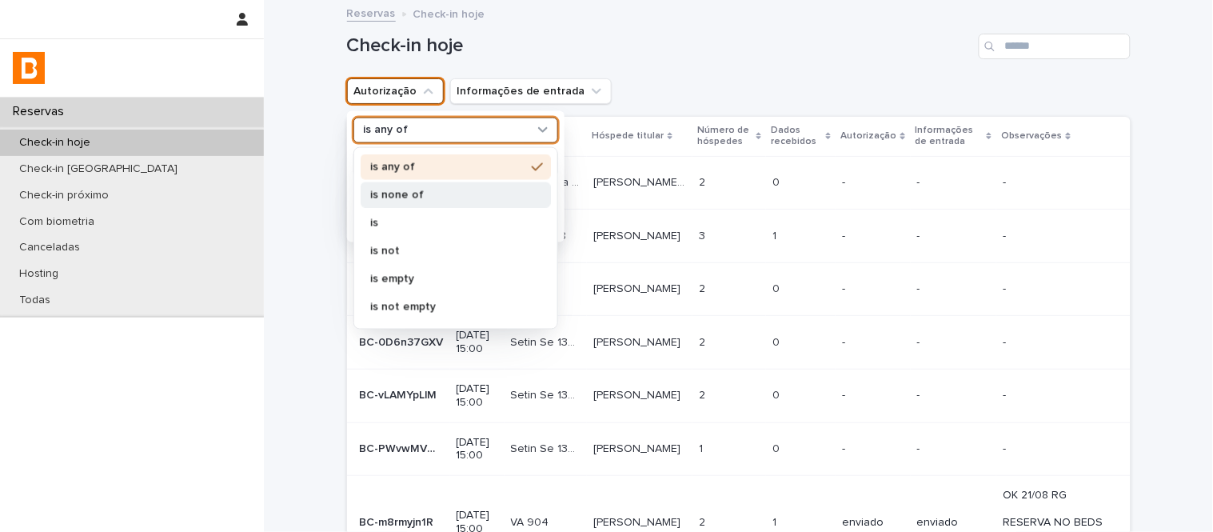
click at [469, 184] on div "is none of" at bounding box center [456, 195] width 190 height 26
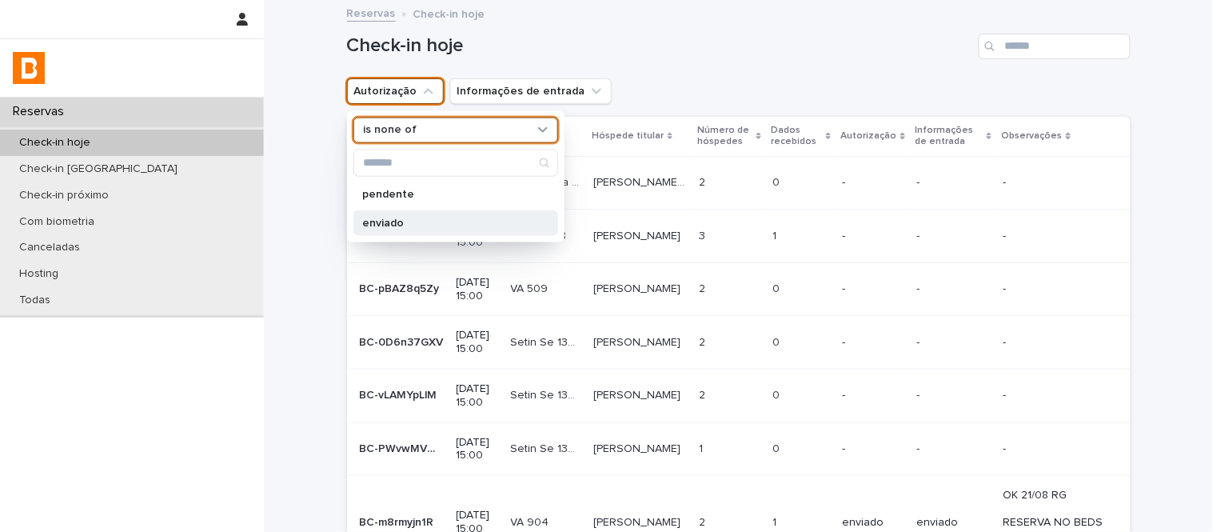
click at [484, 214] on div "enviado" at bounding box center [455, 223] width 205 height 26
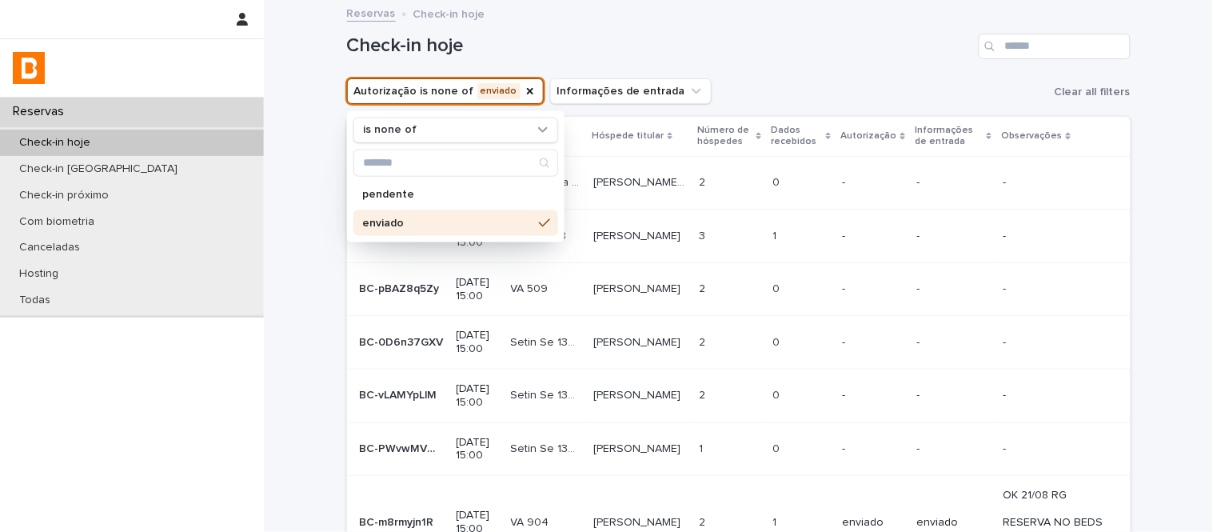
click at [793, 86] on div "Autorização is none of enviado is none of pendente enviado Informações de entra…" at bounding box center [739, 91] width 784 height 26
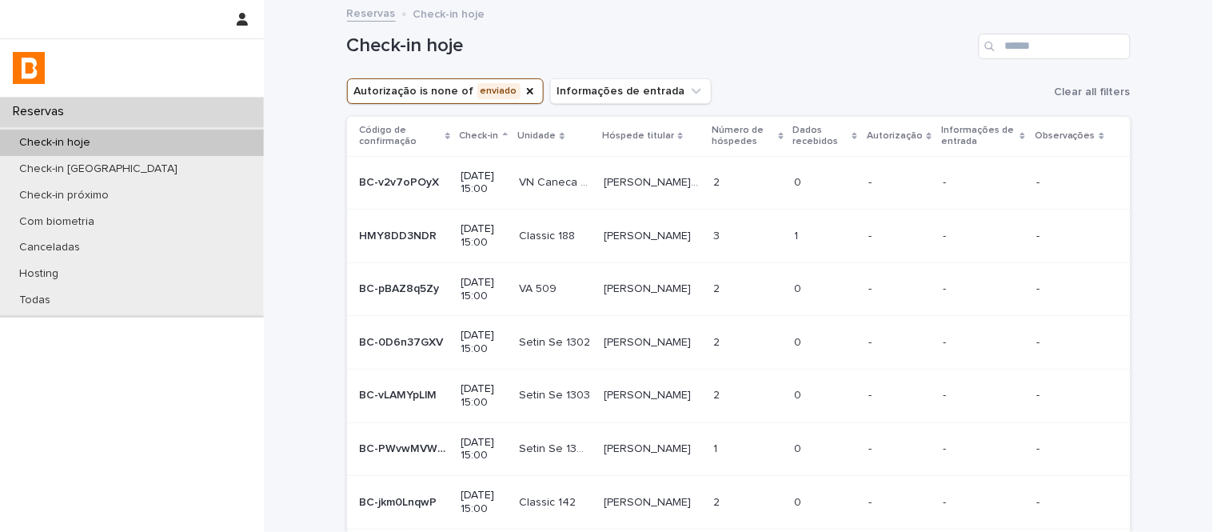
click at [848, 134] on p "Dados recebidos" at bounding box center [820, 137] width 55 height 30
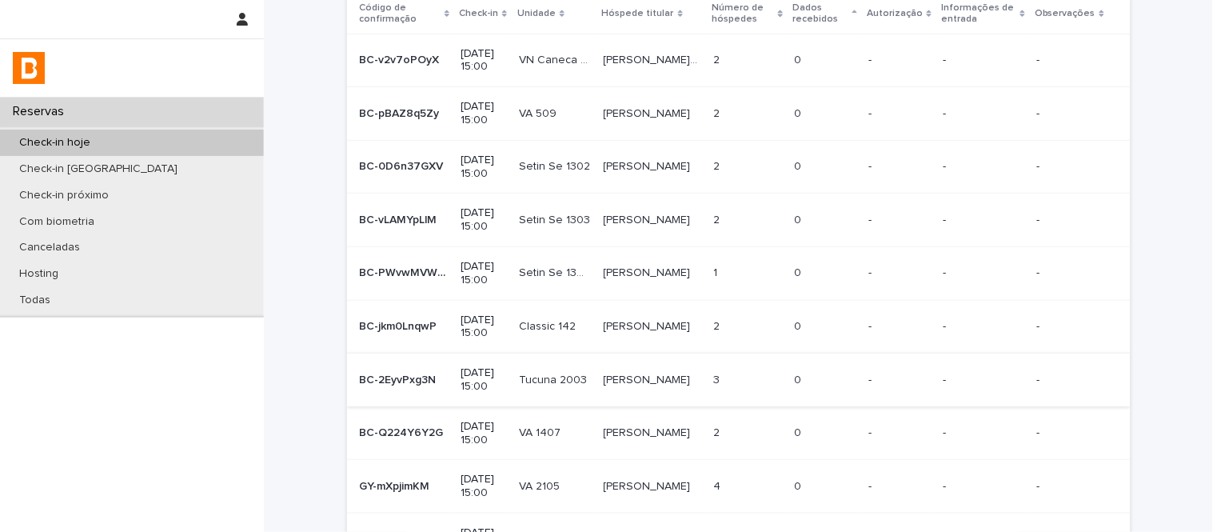
scroll to position [338, 0]
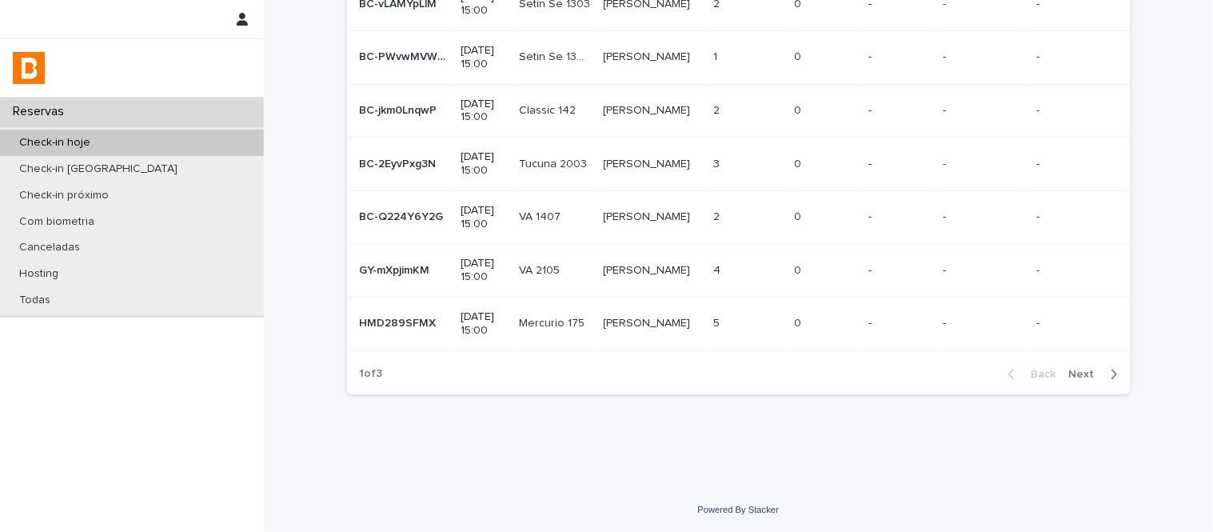
click at [1073, 368] on section "Código de confirmação Check-in Unidade Hóspede titular Número de hóspedes Dados…" at bounding box center [739, 86] width 784 height 616
click at [1069, 374] on span "Next" at bounding box center [1086, 374] width 35 height 11
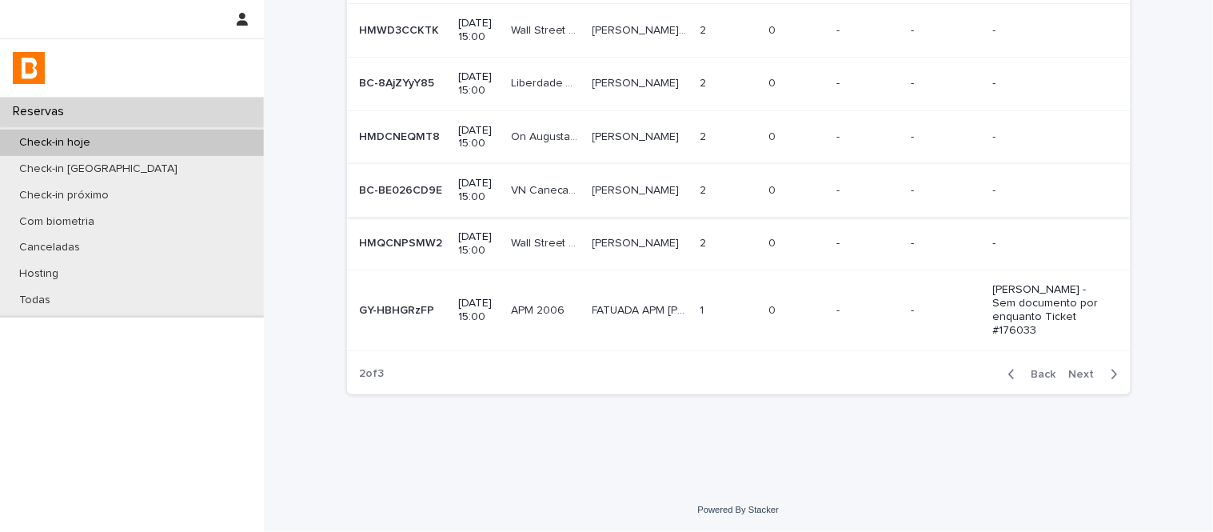
scroll to position [499, 0]
click at [1085, 376] on span "Next" at bounding box center [1086, 374] width 35 height 11
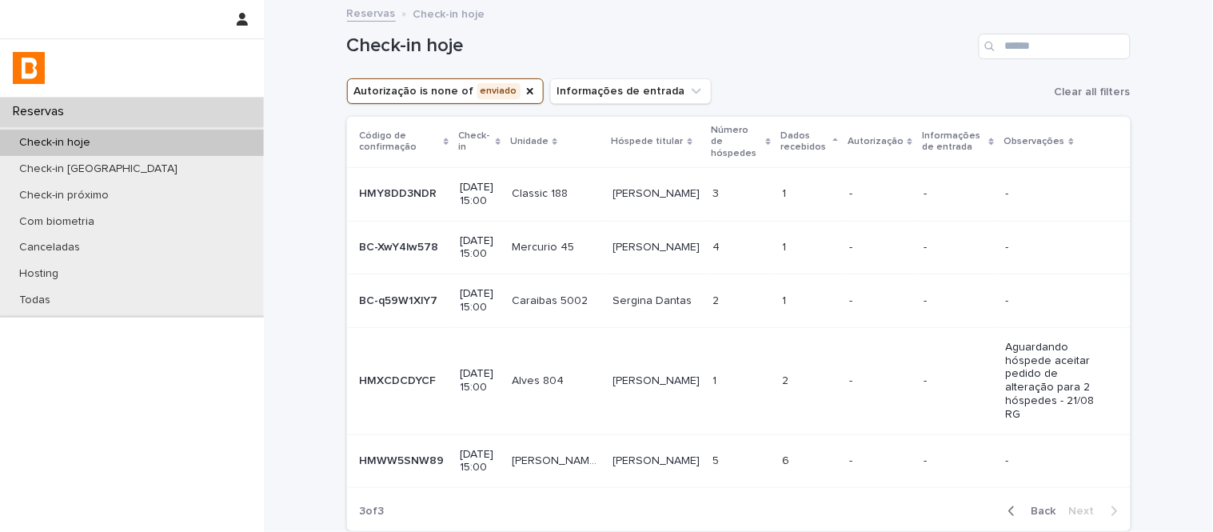
click at [801, 314] on div "1 1" at bounding box center [809, 301] width 54 height 26
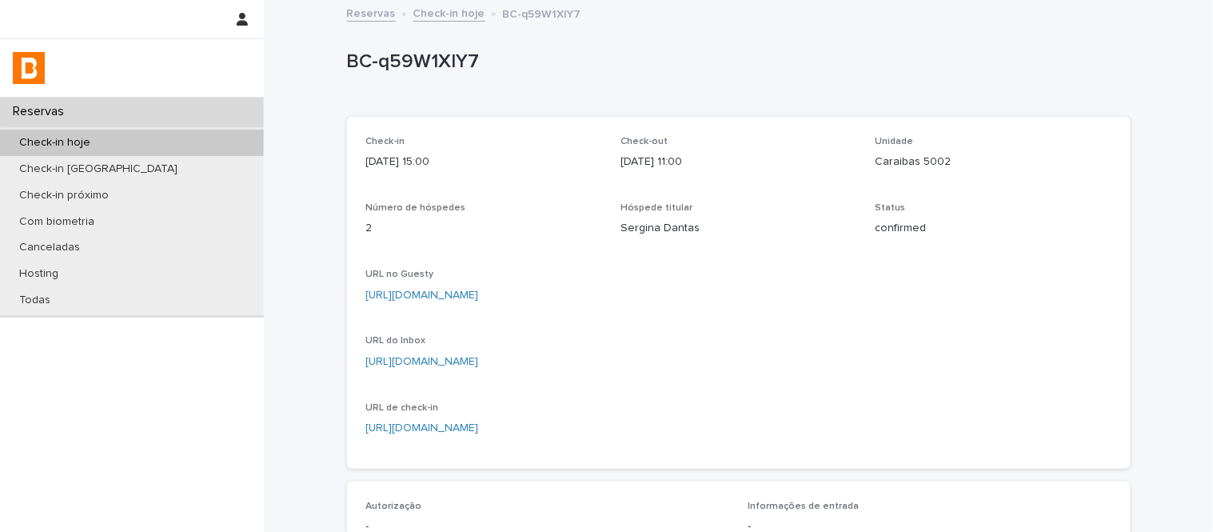
click at [910, 163] on p "Caraibas 5002" at bounding box center [994, 162] width 236 height 17
click at [479, 356] on link "[URL][DOMAIN_NAME]" at bounding box center [422, 361] width 113 height 11
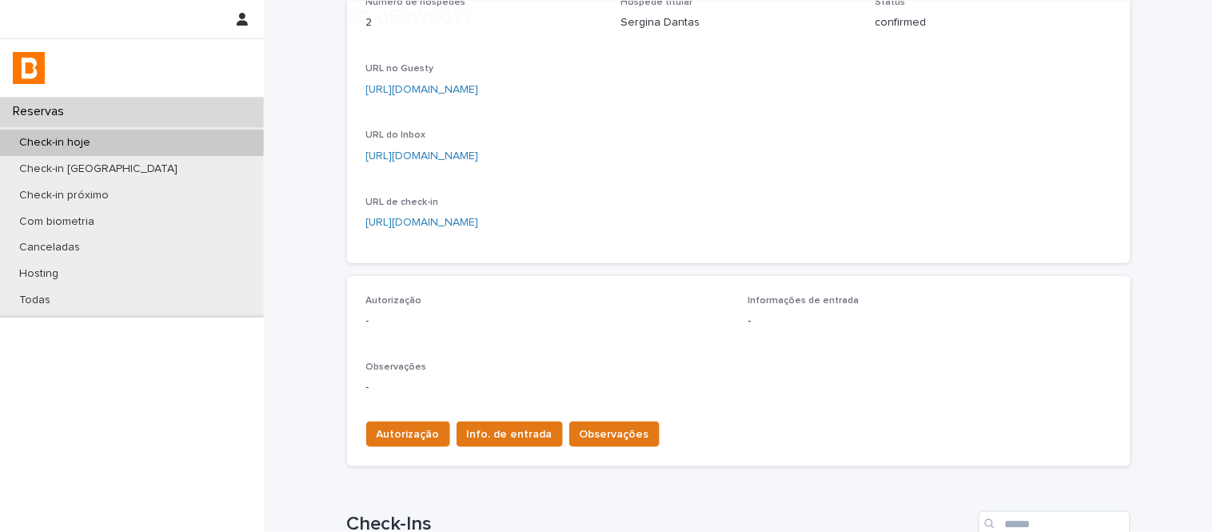
scroll to position [355, 0]
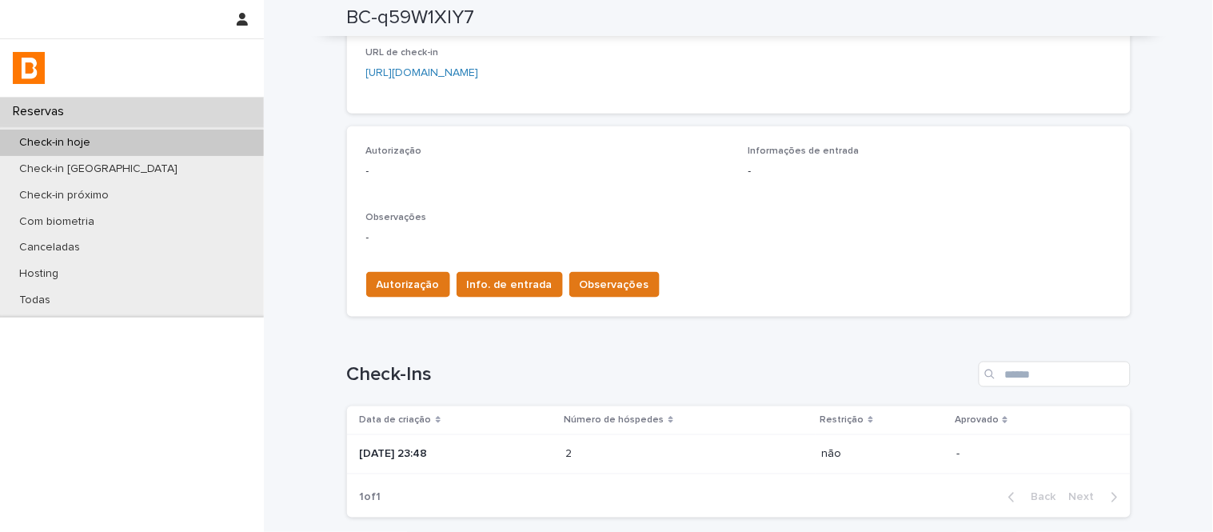
click at [681, 456] on p at bounding box center [636, 455] width 140 height 14
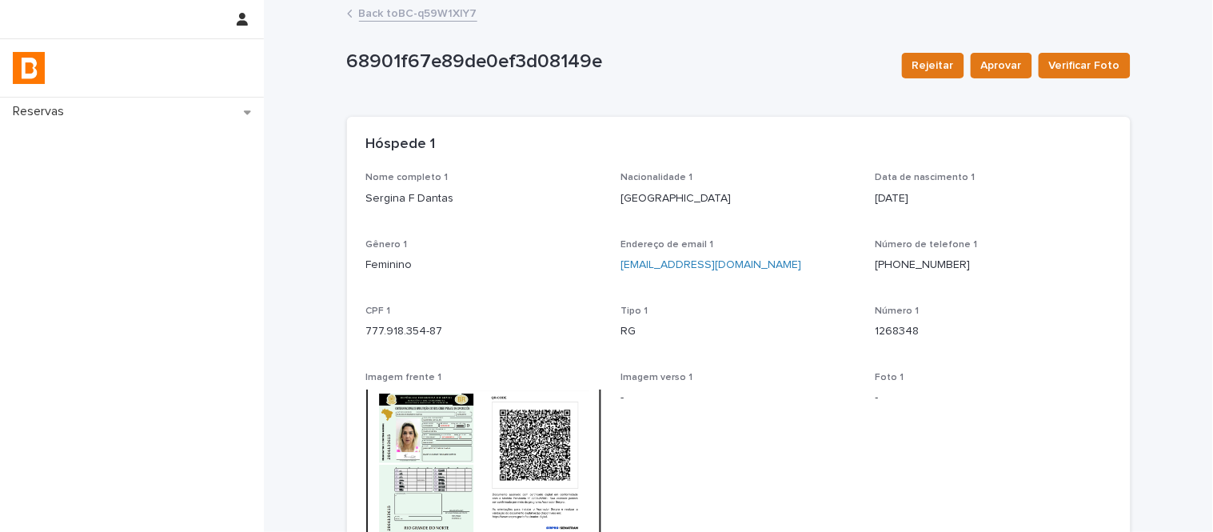
click at [464, 20] on link "Back to BC-q59W1XlY7" at bounding box center [418, 12] width 118 height 18
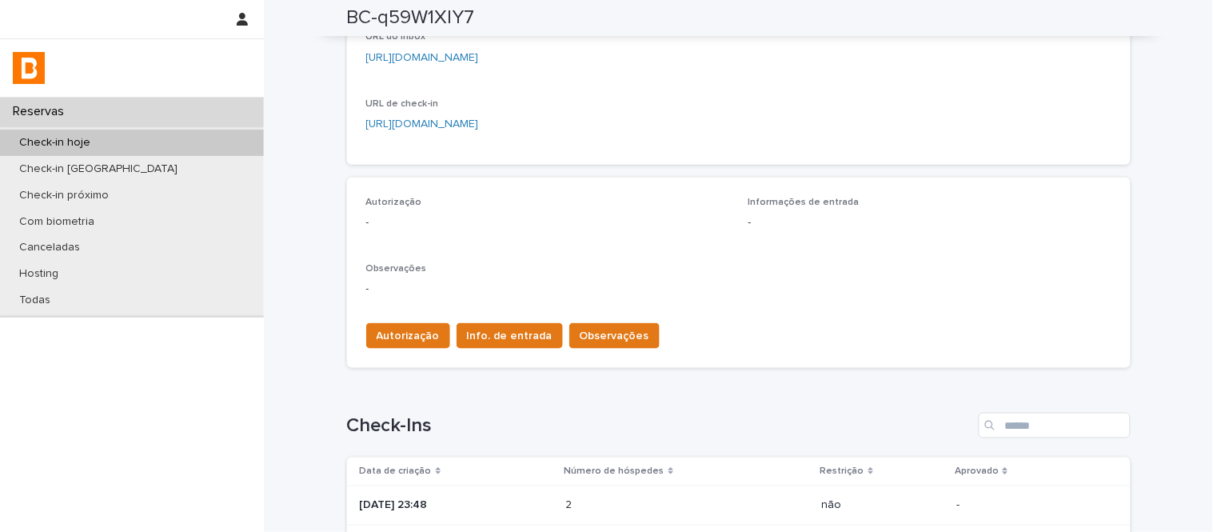
scroll to position [478, 0]
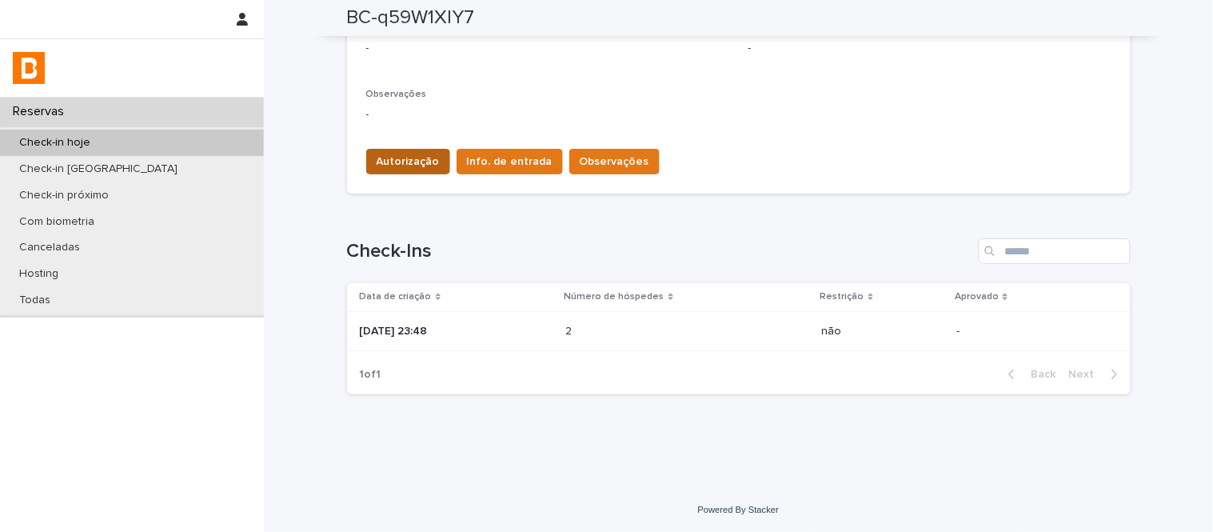
click at [381, 165] on span "Autorização" at bounding box center [408, 162] width 63 height 16
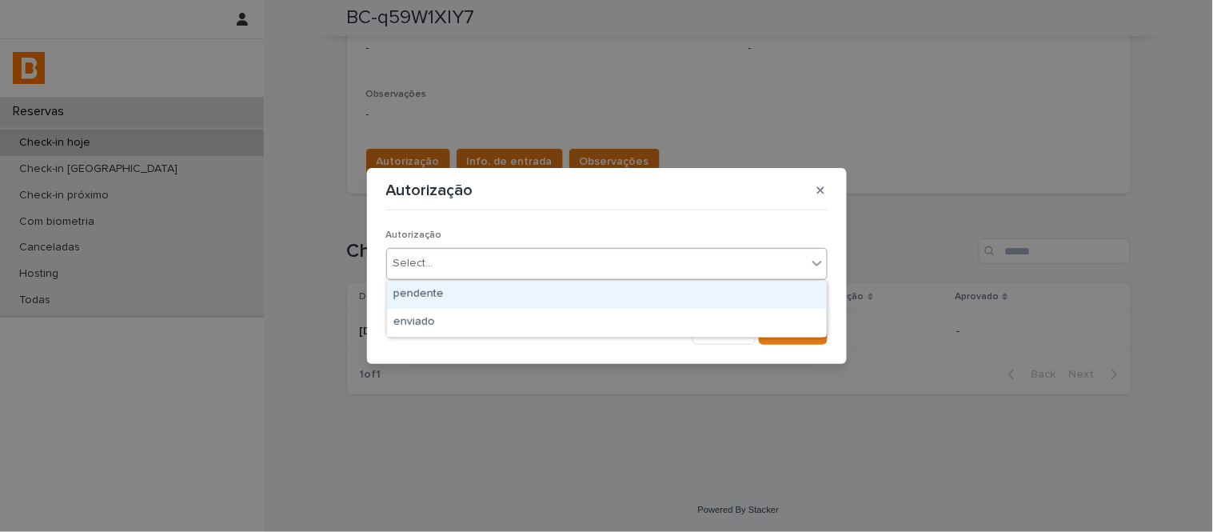
click at [475, 269] on div "Select..." at bounding box center [597, 263] width 420 height 26
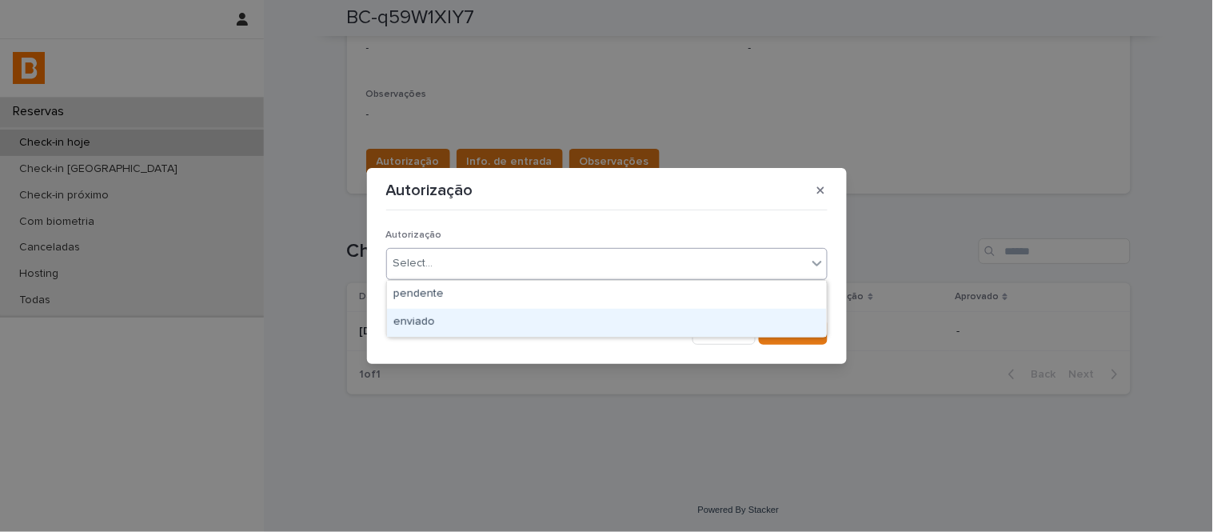
drag, startPoint x: 502, startPoint y: 305, endPoint x: 513, endPoint y: 321, distance: 19.5
click at [513, 321] on div "enviado" at bounding box center [607, 323] width 440 height 28
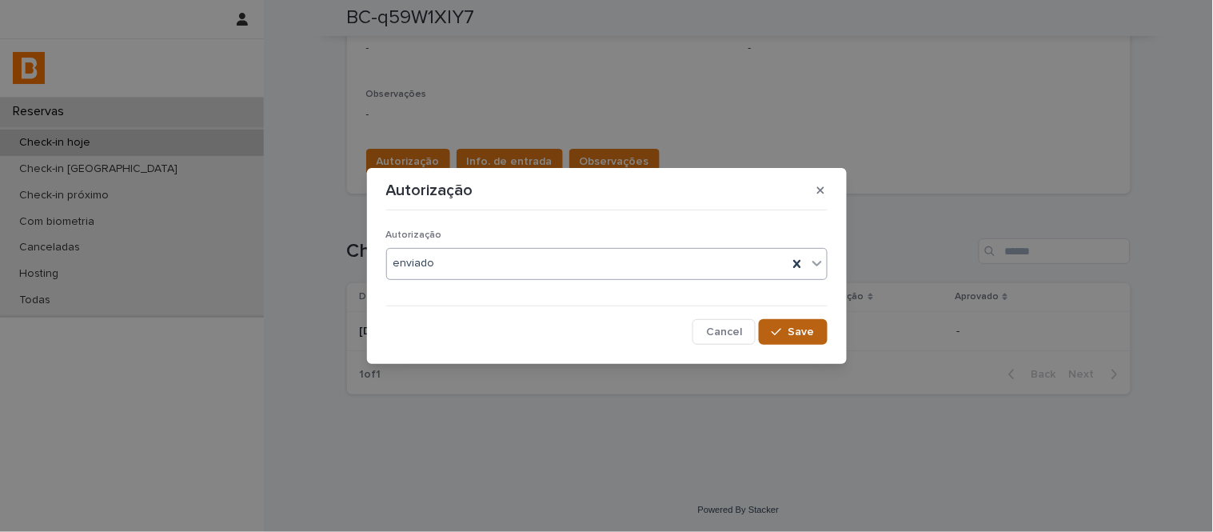
click at [789, 338] on button "Save" at bounding box center [793, 332] width 68 height 26
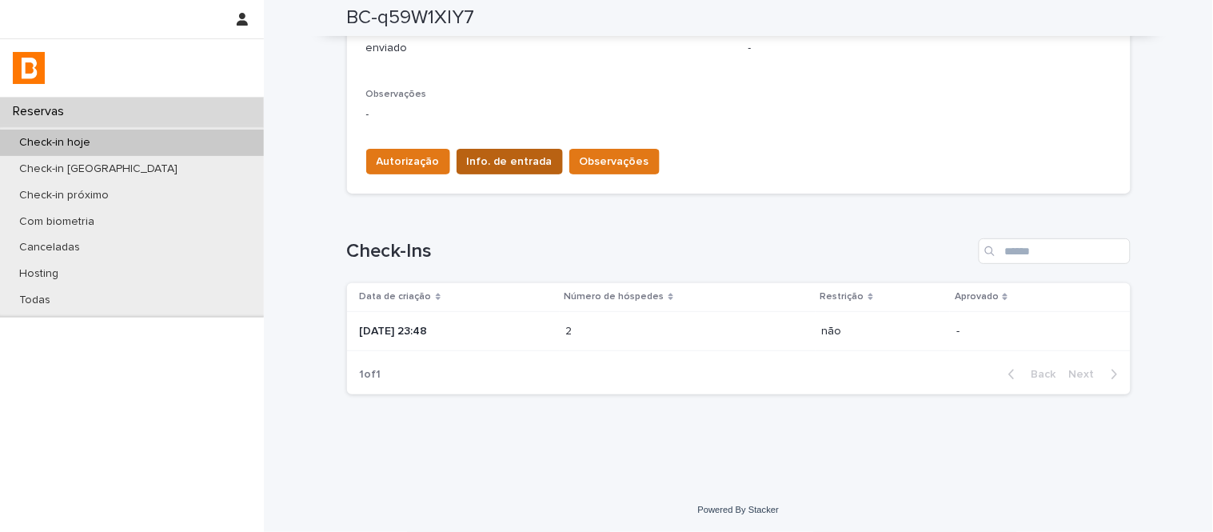
click at [509, 157] on span "Info. de entrada" at bounding box center [510, 162] width 86 height 16
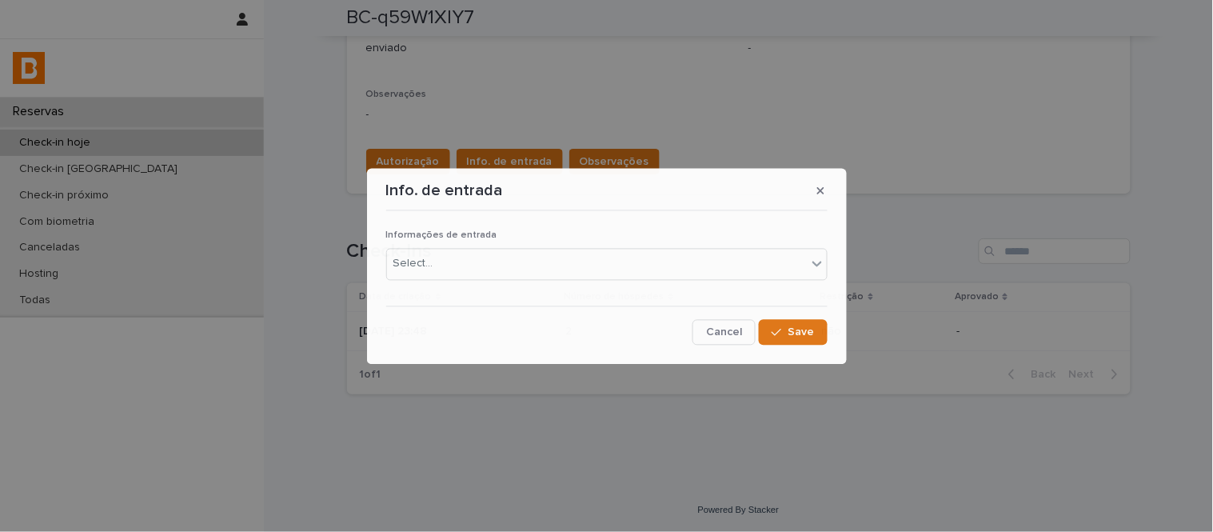
click at [545, 238] on p "Informações de entrada" at bounding box center [606, 235] width 441 height 11
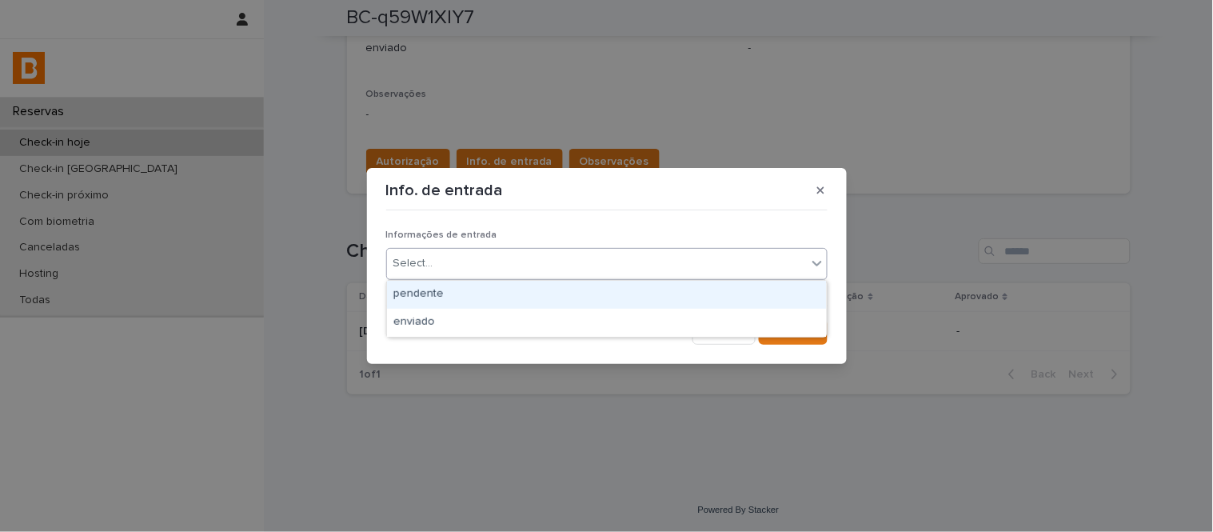
click at [549, 261] on div "Select..." at bounding box center [597, 263] width 420 height 26
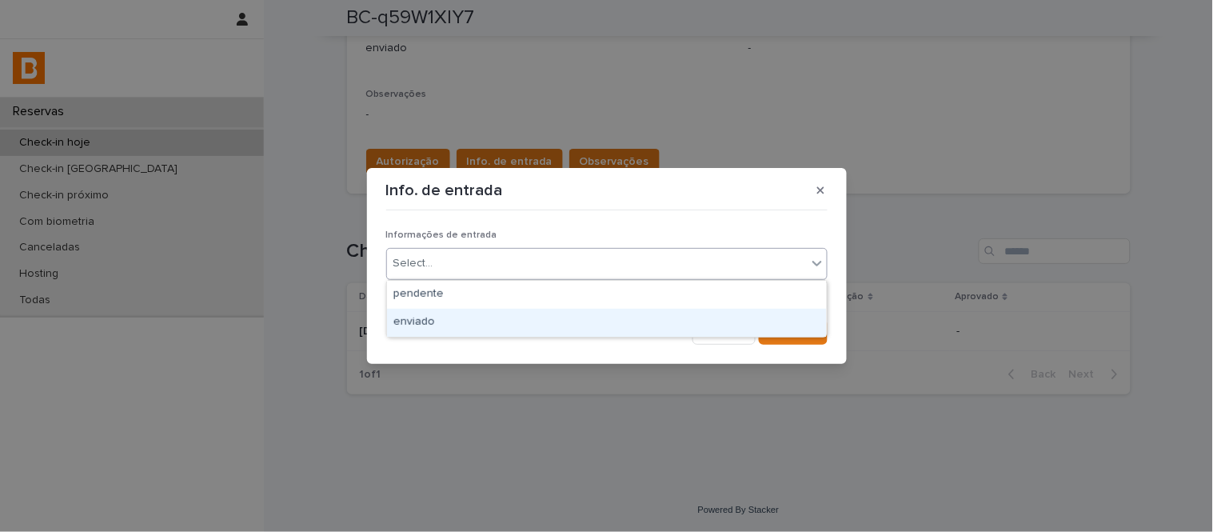
drag, startPoint x: 562, startPoint y: 305, endPoint x: 571, endPoint y: 317, distance: 14.9
click at [571, 317] on div "enviado" at bounding box center [607, 323] width 440 height 28
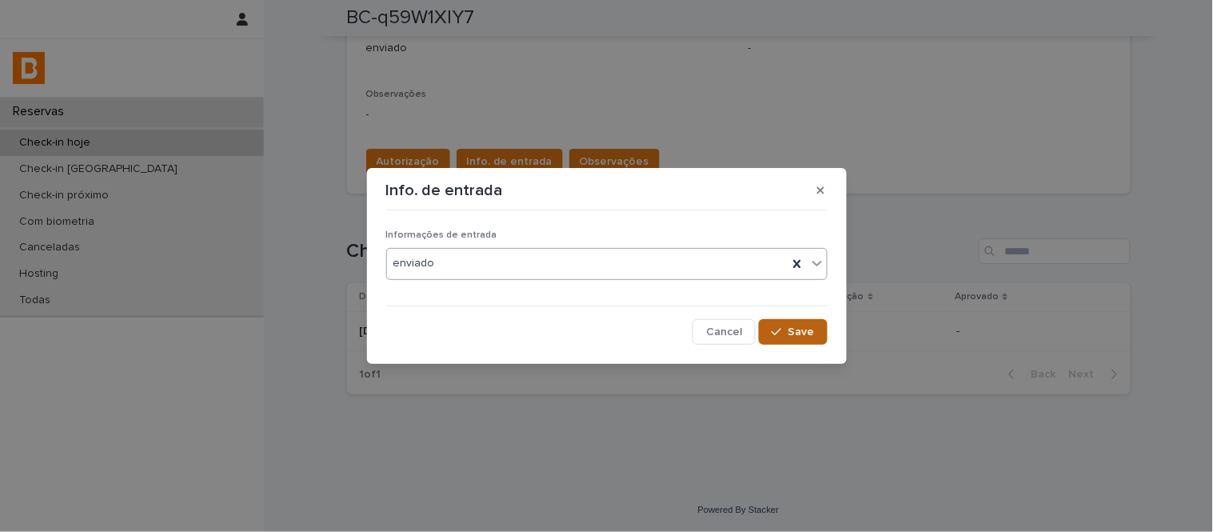
click at [797, 331] on span "Save" at bounding box center [802, 331] width 26 height 11
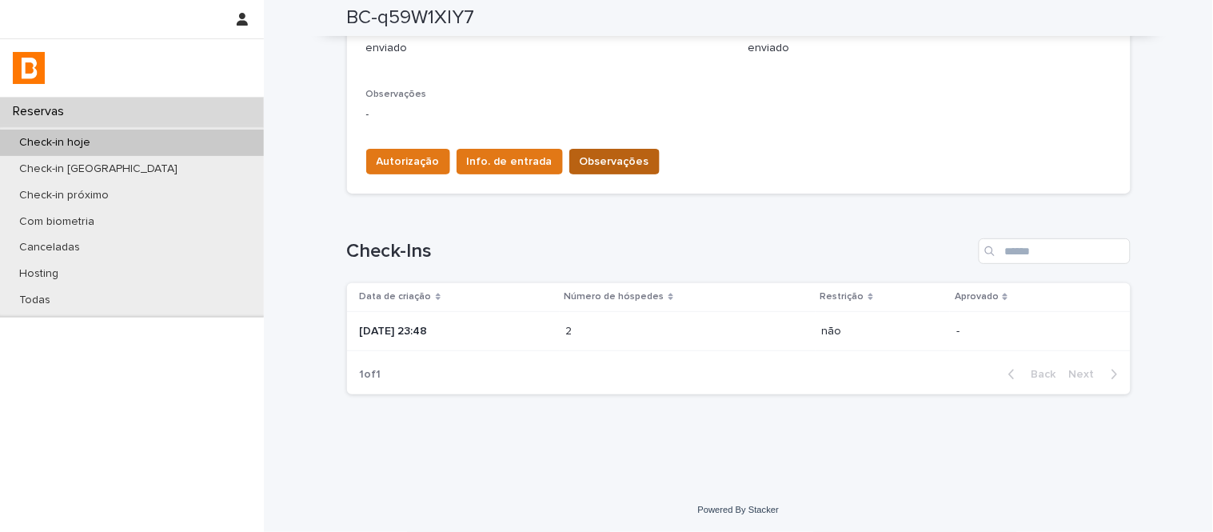
click at [596, 165] on span "Observações" at bounding box center [615, 162] width 70 height 16
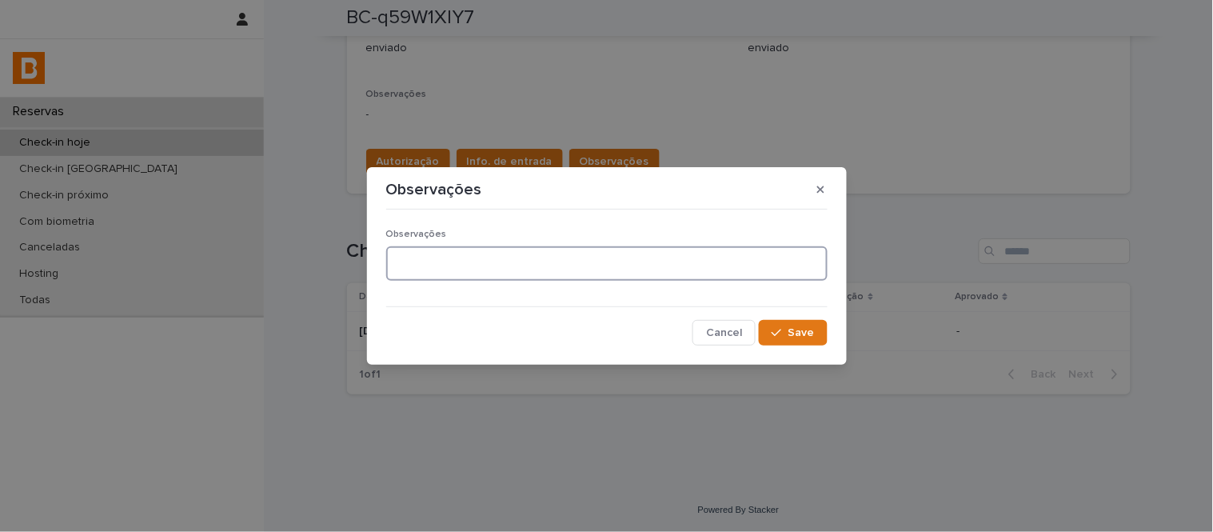
click at [566, 254] on textarea at bounding box center [606, 263] width 441 height 34
type textarea "**********"
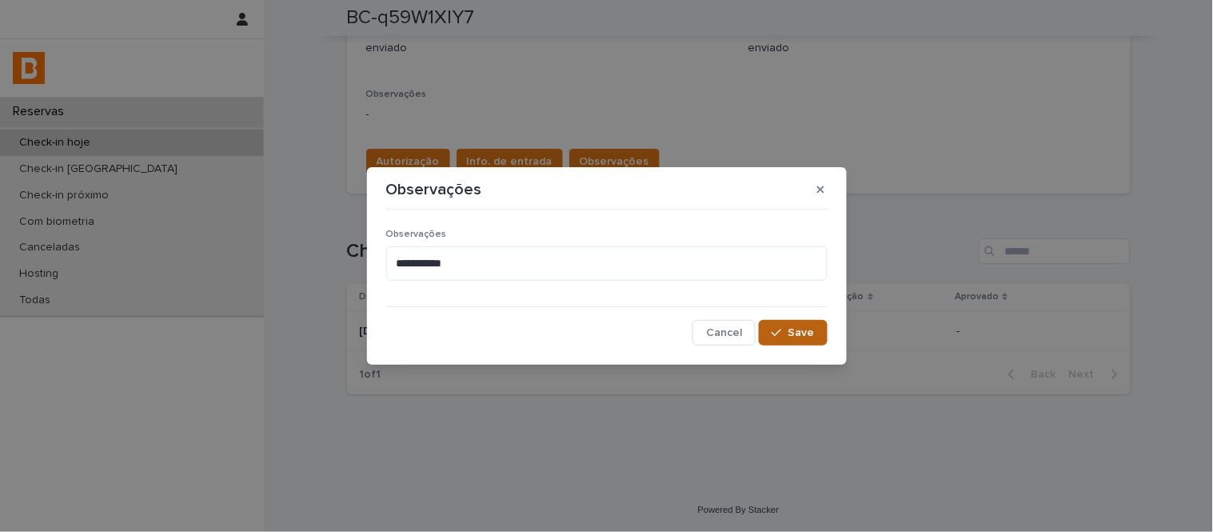
click at [773, 337] on icon "button" at bounding box center [777, 332] width 10 height 11
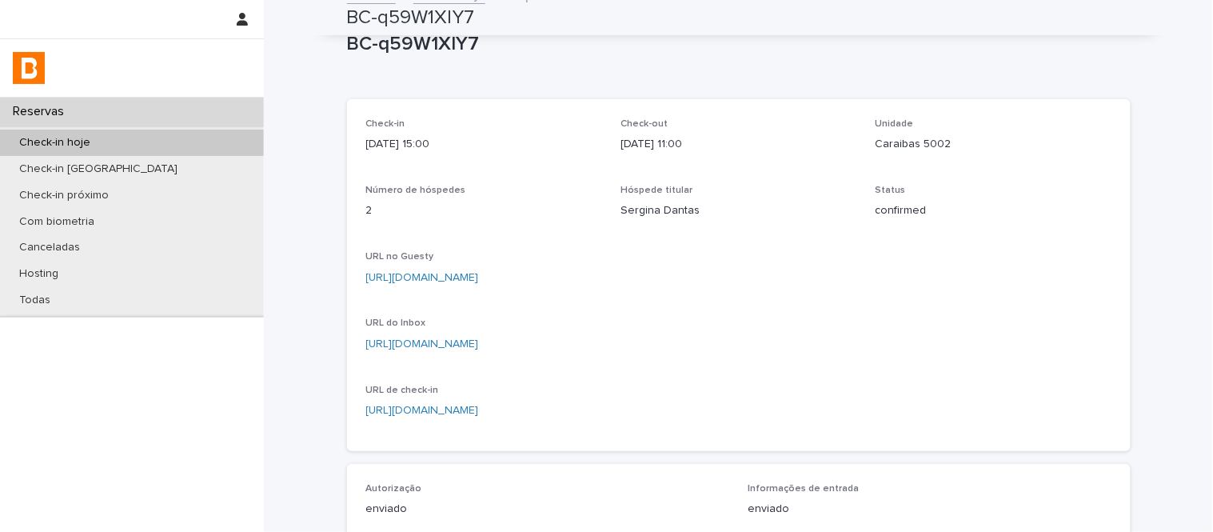
scroll to position [0, 0]
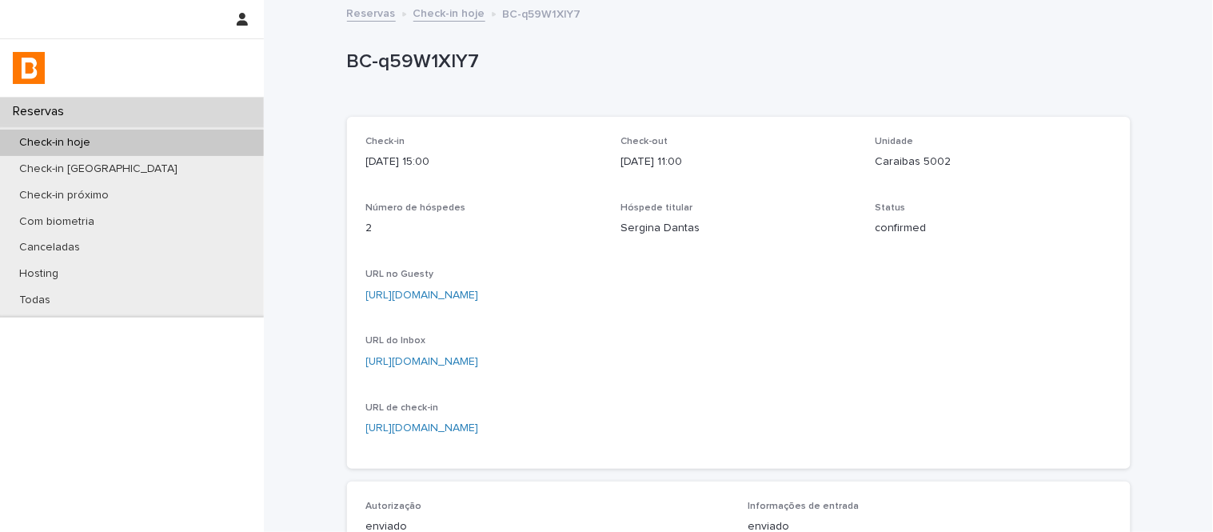
click at [450, 10] on link "Check-in hoje" at bounding box center [449, 12] width 72 height 18
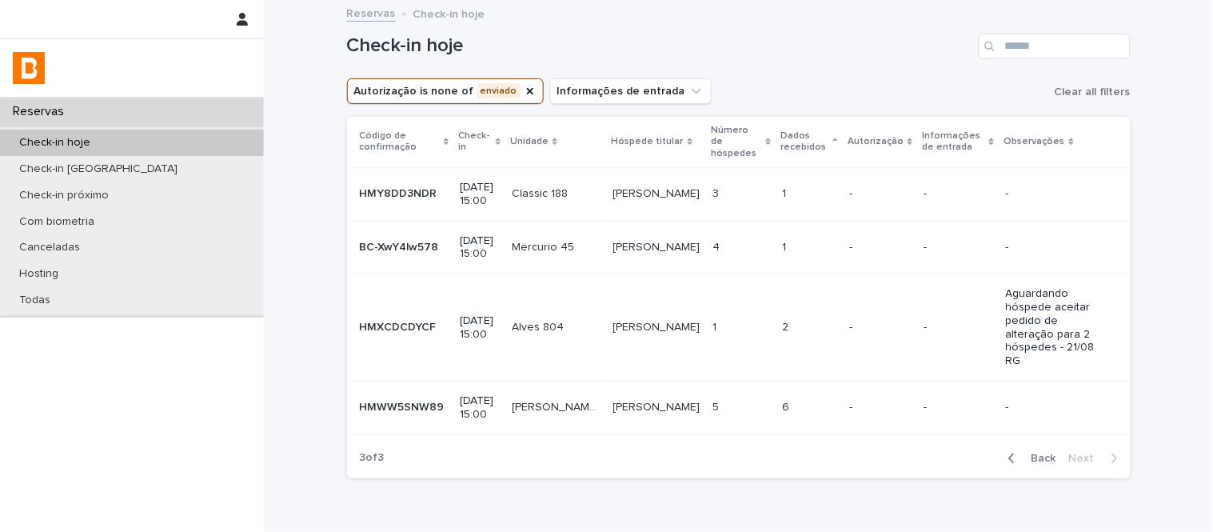
click at [1036, 461] on span "Back" at bounding box center [1039, 458] width 34 height 11
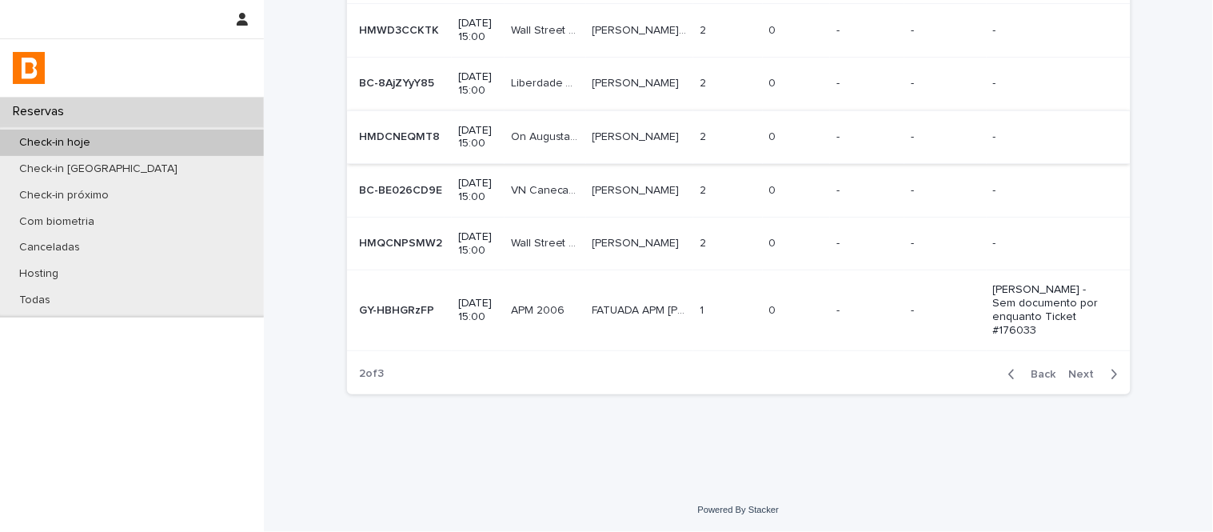
scroll to position [499, 0]
click at [1022, 373] on span "Back" at bounding box center [1039, 374] width 34 height 11
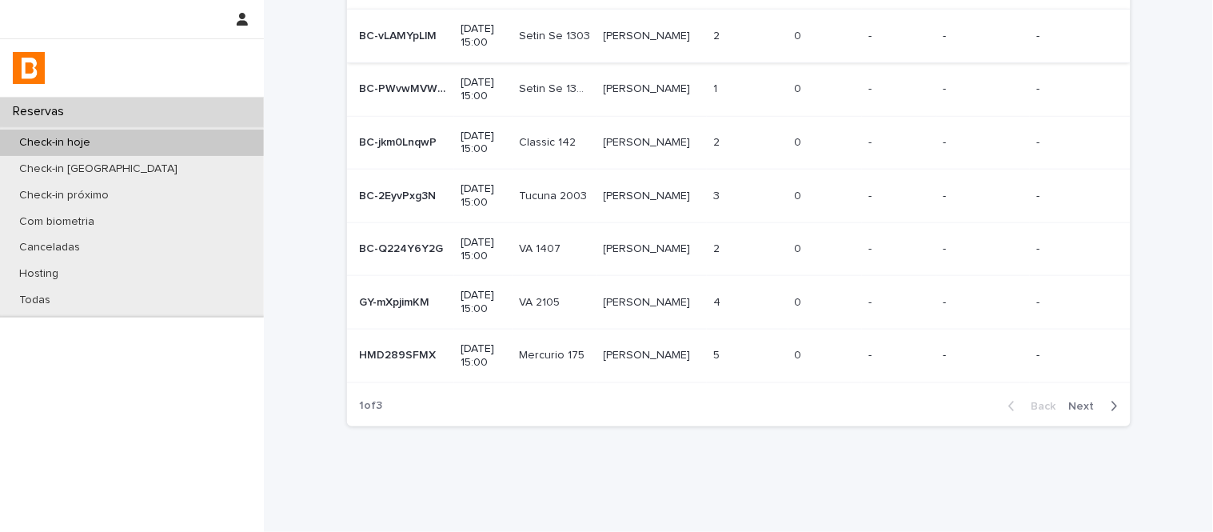
scroll to position [338, 0]
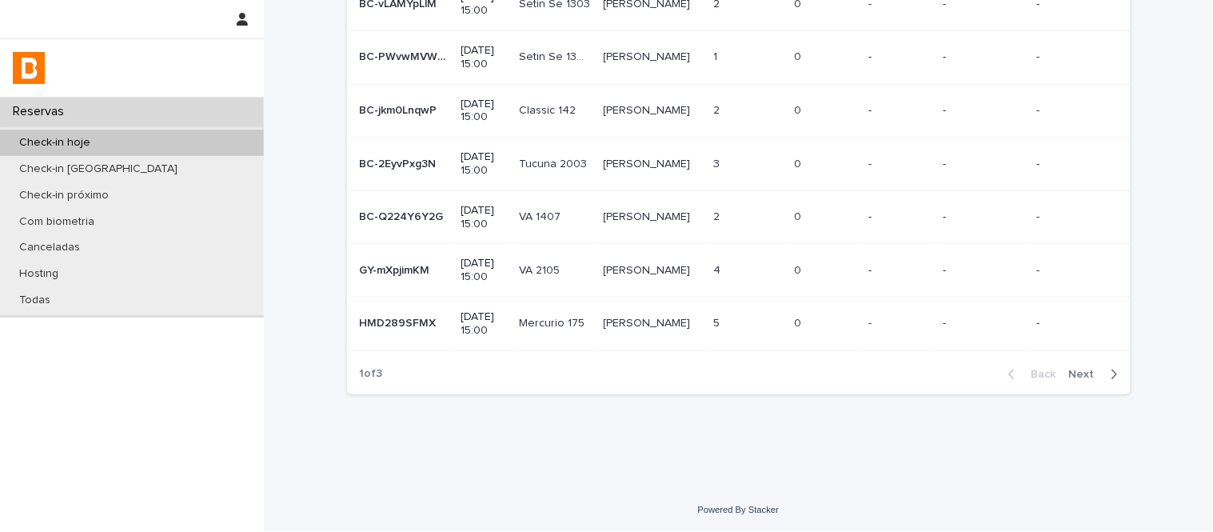
click at [1073, 371] on span "Next" at bounding box center [1086, 374] width 35 height 11
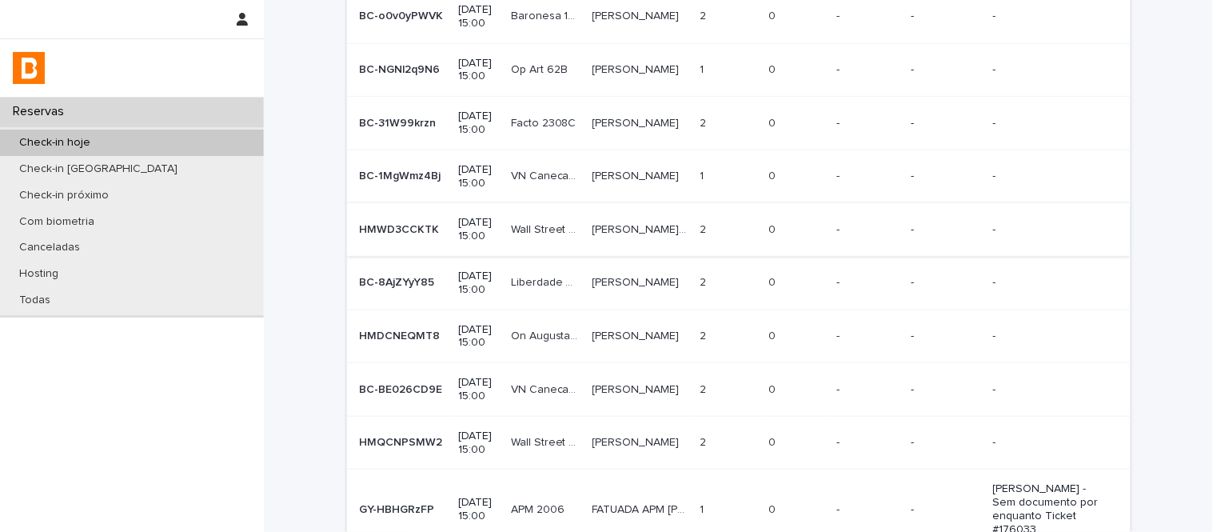
scroll to position [499, 0]
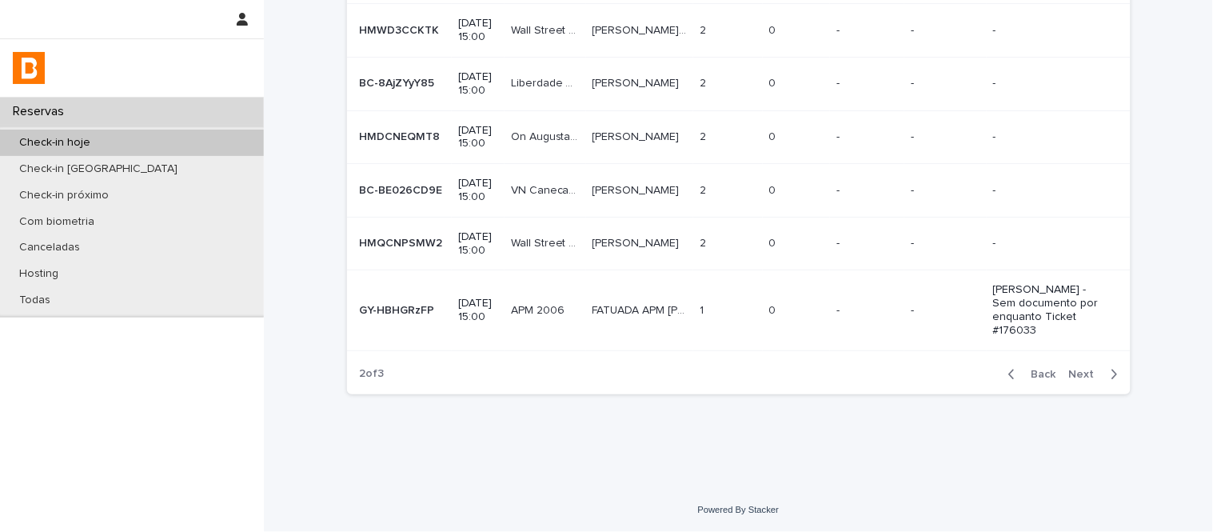
click at [1074, 377] on span "Next" at bounding box center [1086, 374] width 35 height 11
click at [1035, 373] on span "Back" at bounding box center [1039, 374] width 34 height 11
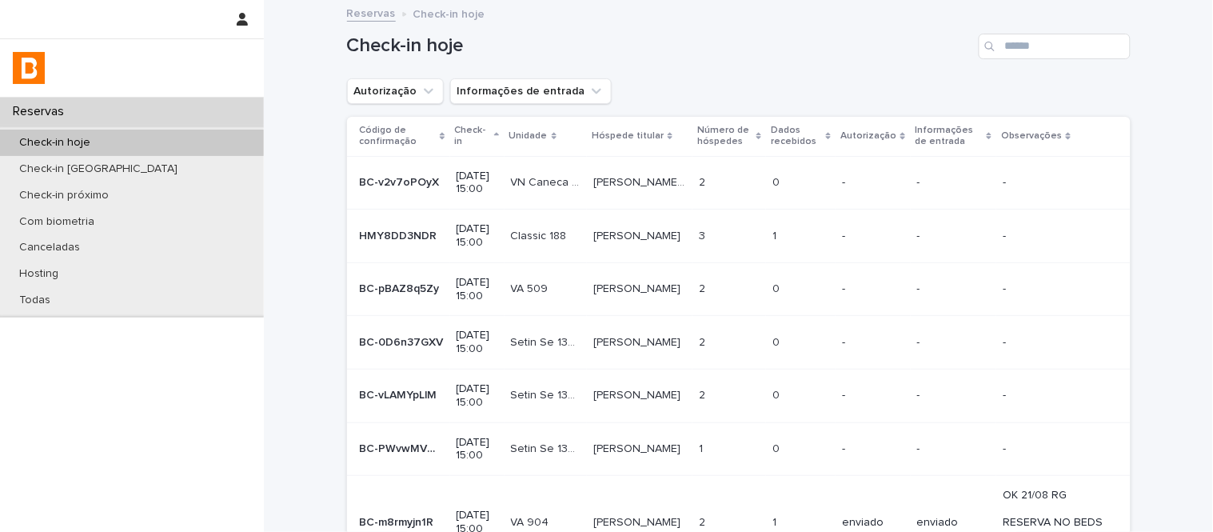
click at [362, 110] on div "Check-in hoje Autorização Informações de entrada Código de confirmação Check-in…" at bounding box center [739, 394] width 784 height 784
click at [371, 96] on button "Autorização" at bounding box center [395, 91] width 97 height 26
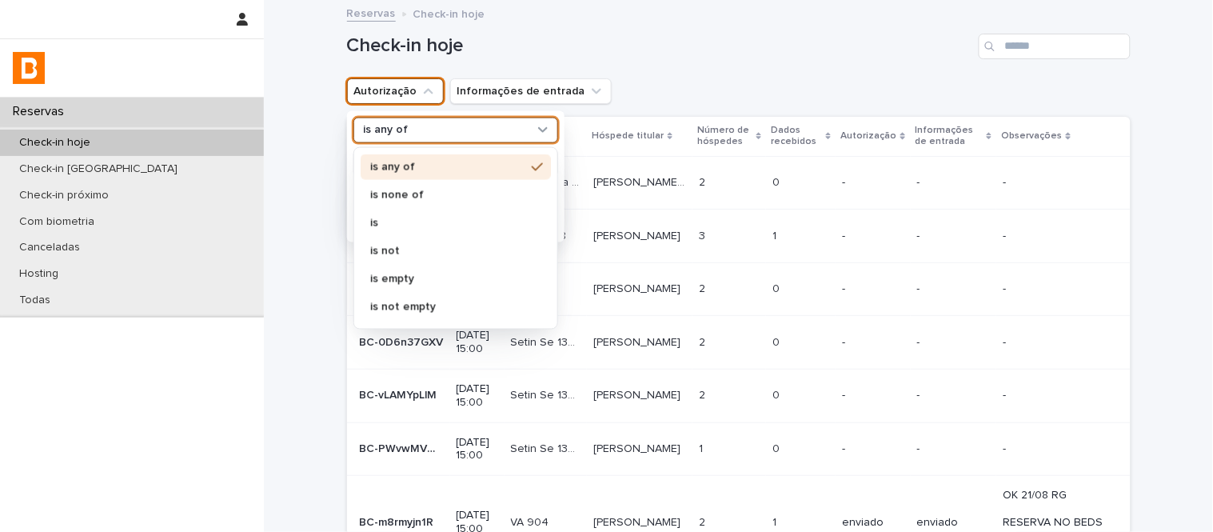
click at [406, 140] on div "is any of" at bounding box center [455, 130] width 205 height 26
click at [424, 190] on p "is none of" at bounding box center [447, 194] width 155 height 11
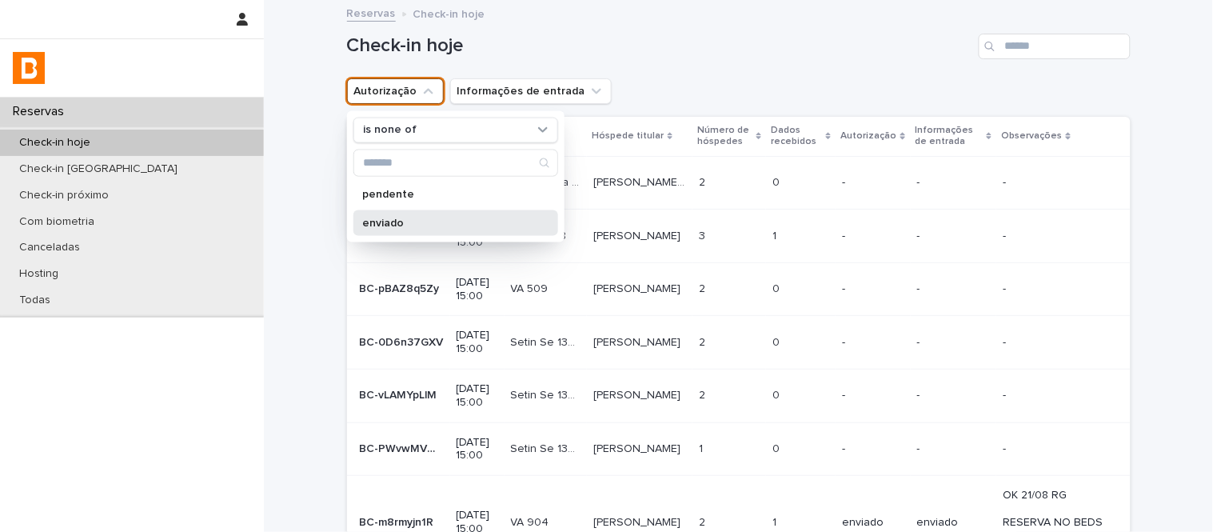
click at [429, 220] on p "enviado" at bounding box center [448, 222] width 170 height 11
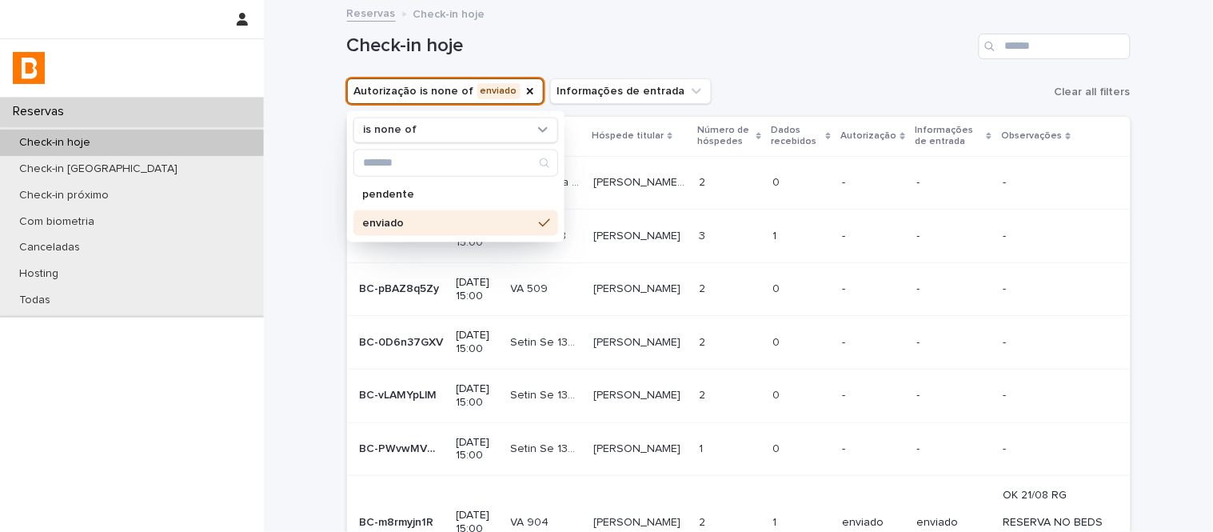
click at [732, 72] on div "Check-in hoje" at bounding box center [739, 40] width 784 height 77
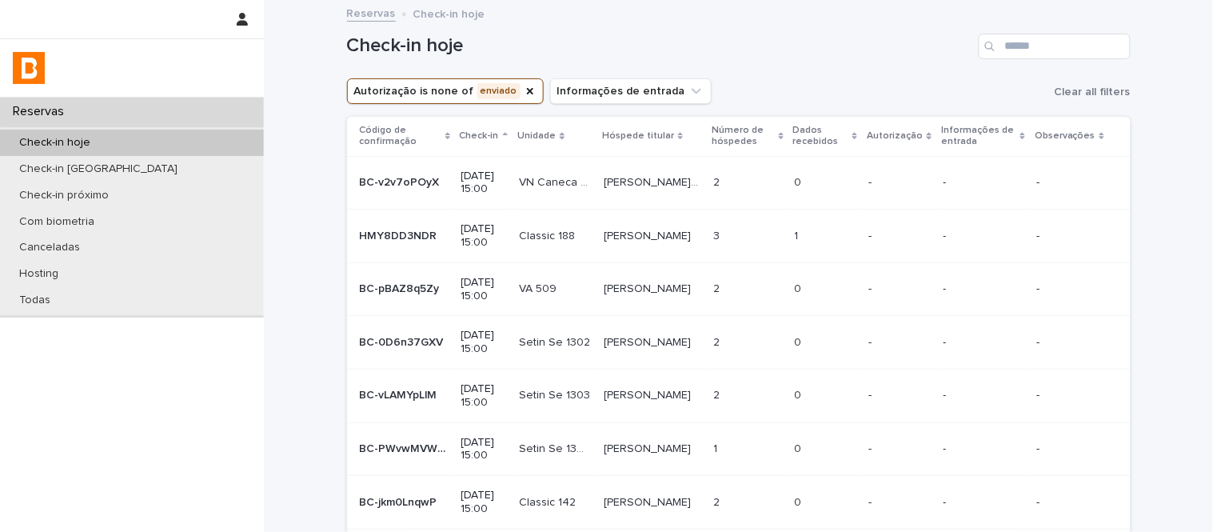
click at [848, 144] on p "Dados recebidos" at bounding box center [820, 137] width 55 height 30
